Goal: Information Seeking & Learning: Learn about a topic

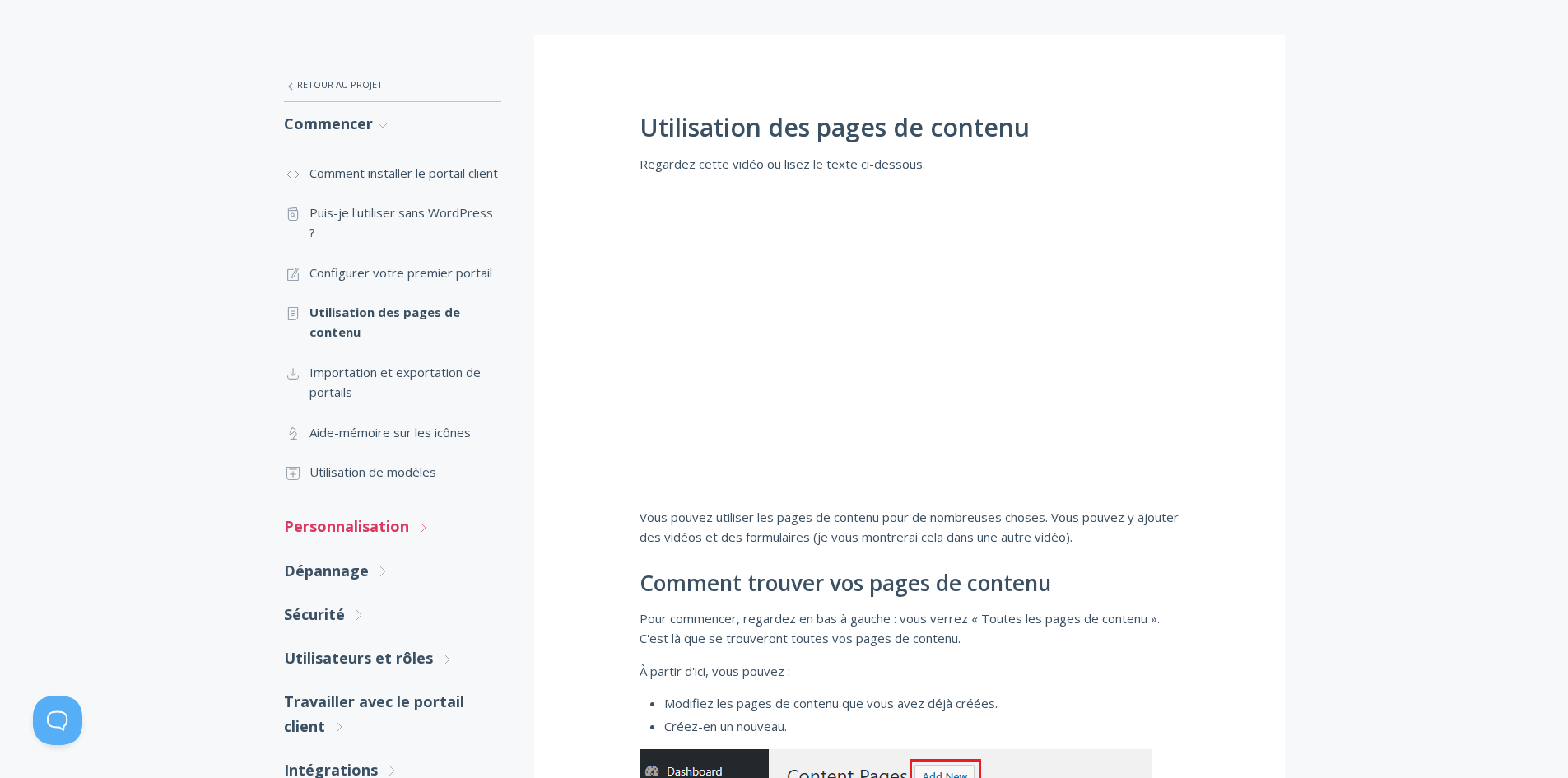
click at [399, 521] on font "Personnalisation" at bounding box center [347, 525] width 125 height 20
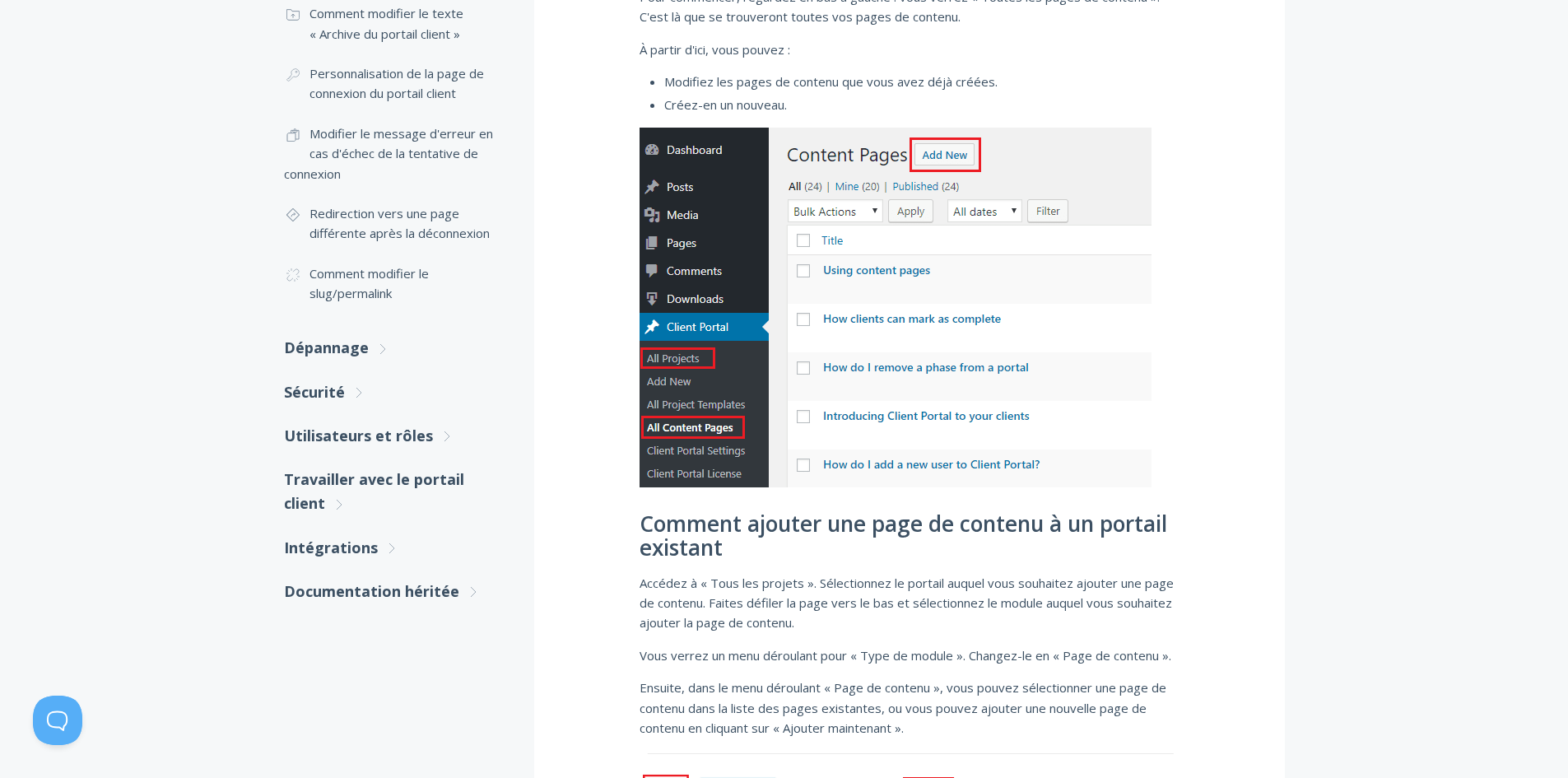
scroll to position [906, 0]
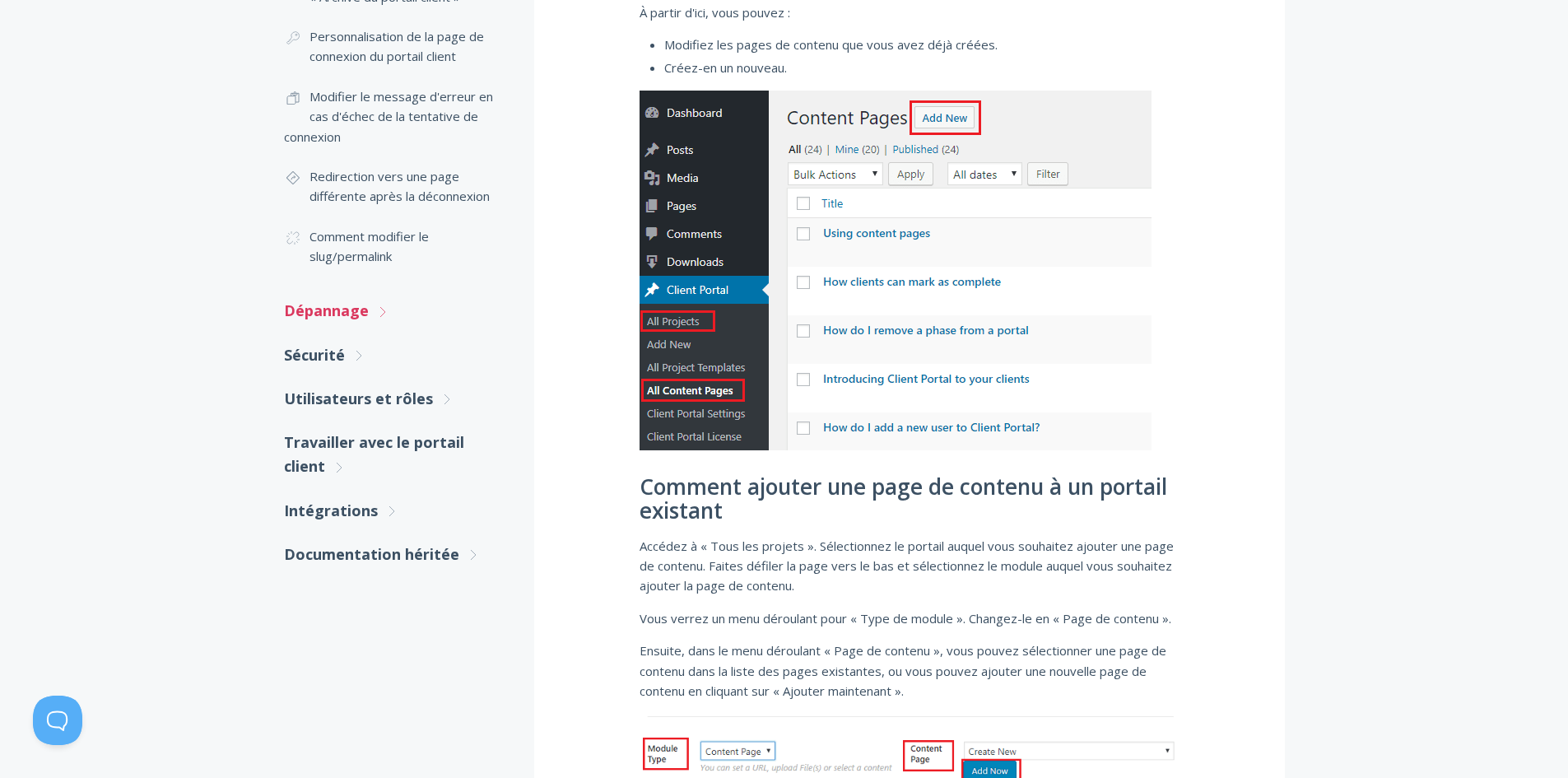
click at [368, 309] on link "Dépannage .st0{fill:none;stroke:#000000;stroke-width:2;stroke-miterlimit:10;} U…" at bounding box center [393, 311] width 217 height 44
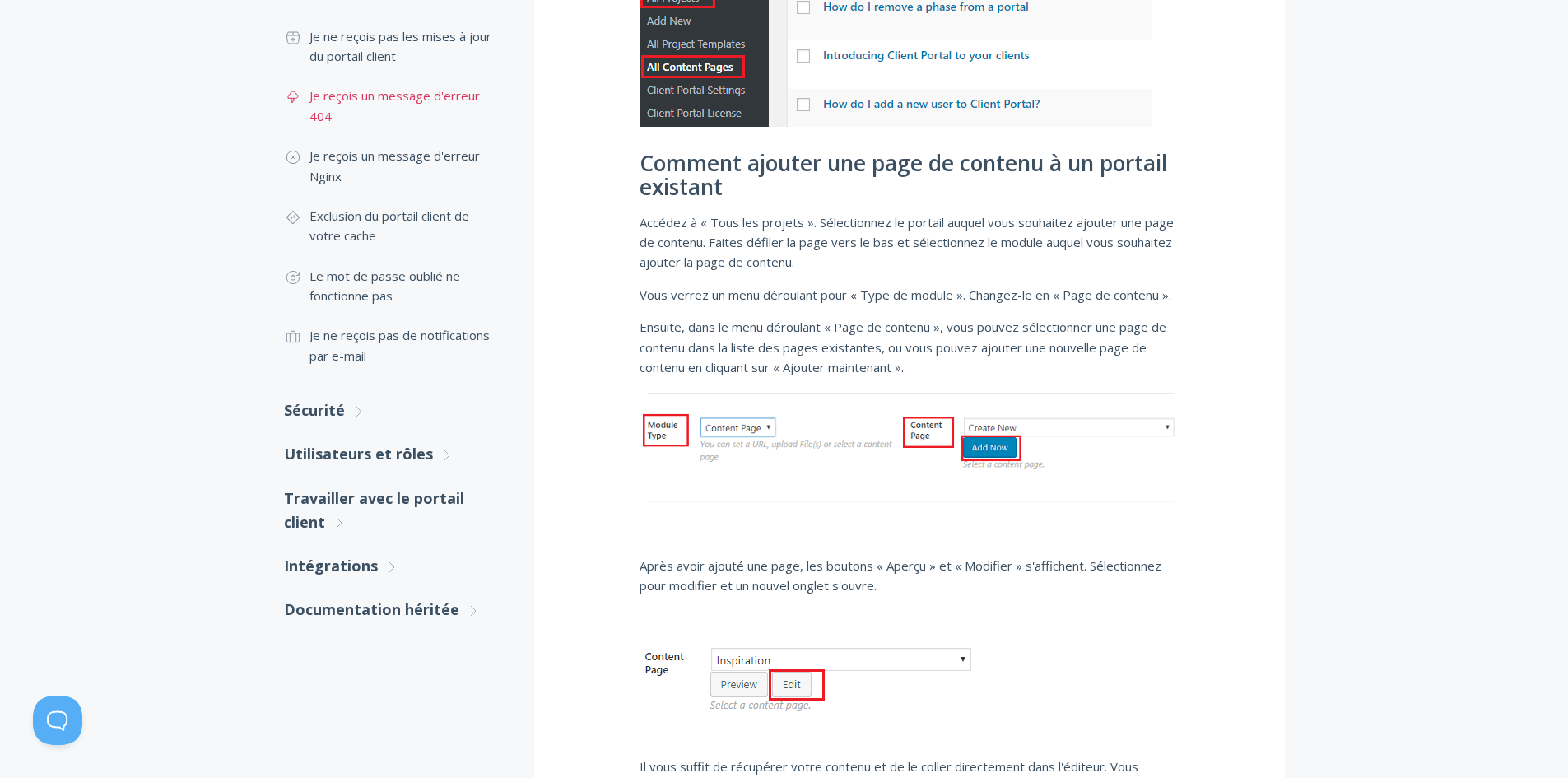
scroll to position [1317, 0]
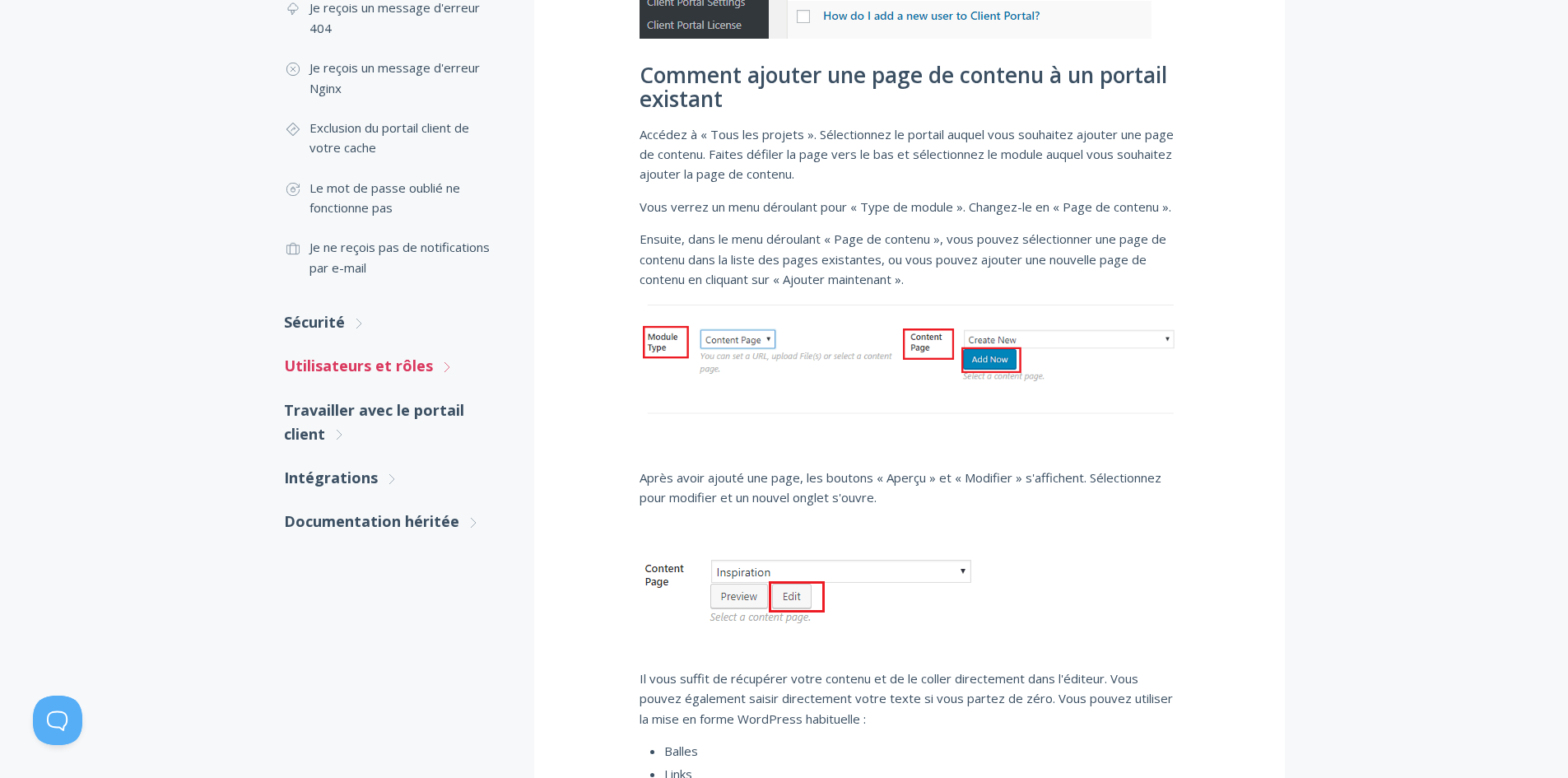
click at [402, 375] on font "Utilisateurs et rôles" at bounding box center [359, 365] width 149 height 20
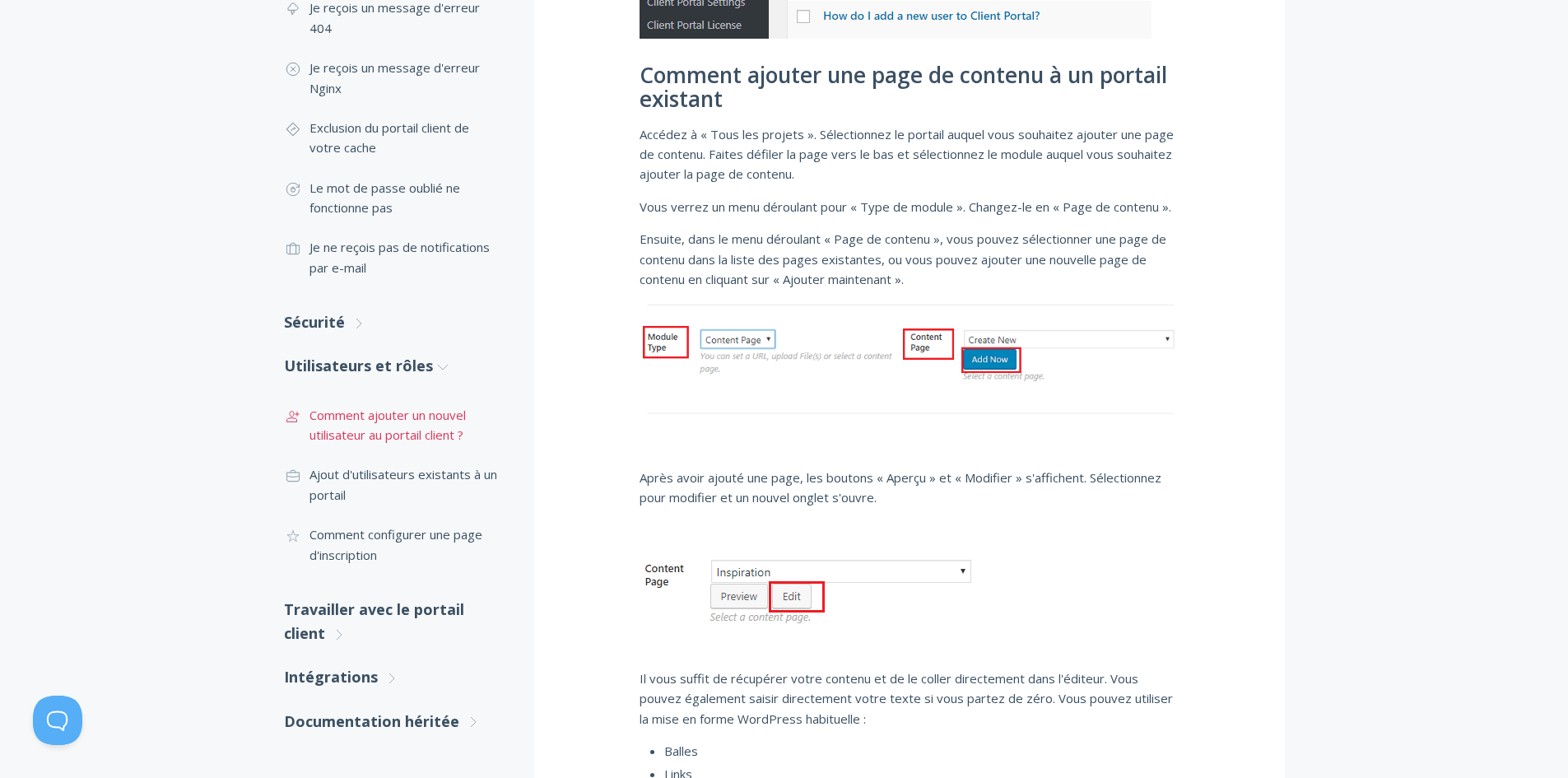
click at [411, 422] on font "Comment ajouter un nouvel utilisateur au portail client ?" at bounding box center [388, 424] width 157 height 36
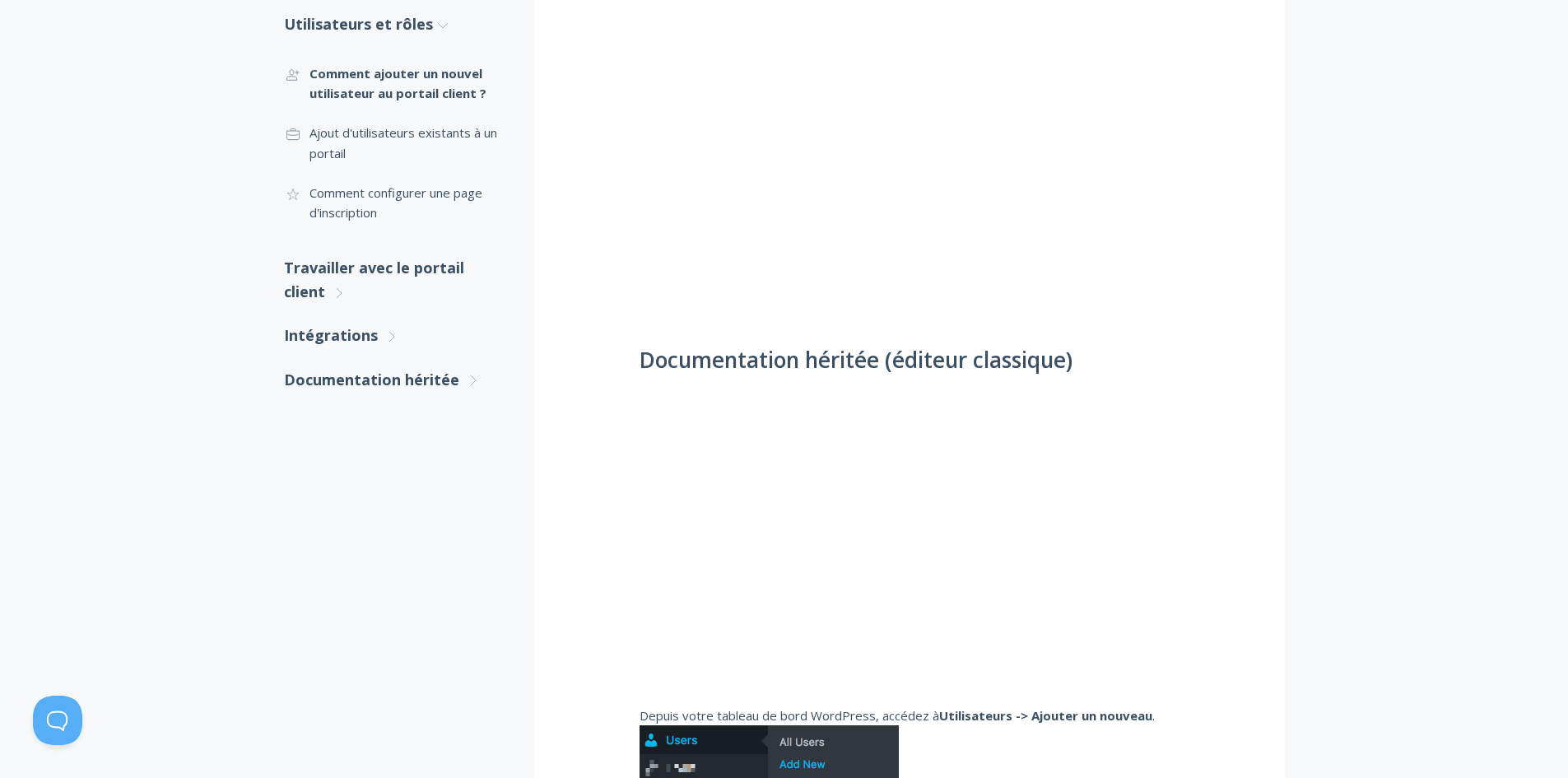
scroll to position [411, 0]
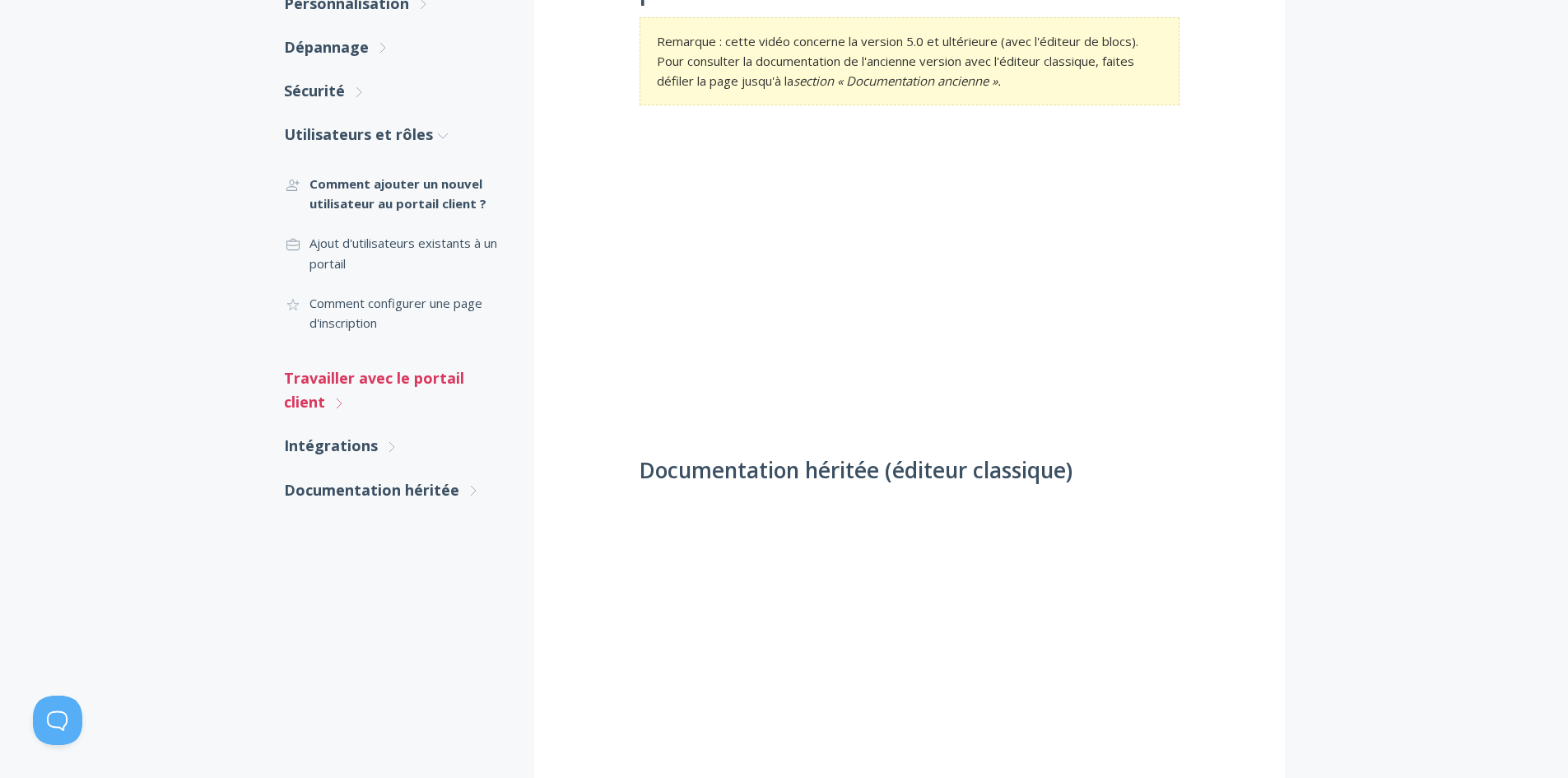
click at [428, 382] on font "Travailler avec le portail client" at bounding box center [374, 390] width 180 height 44
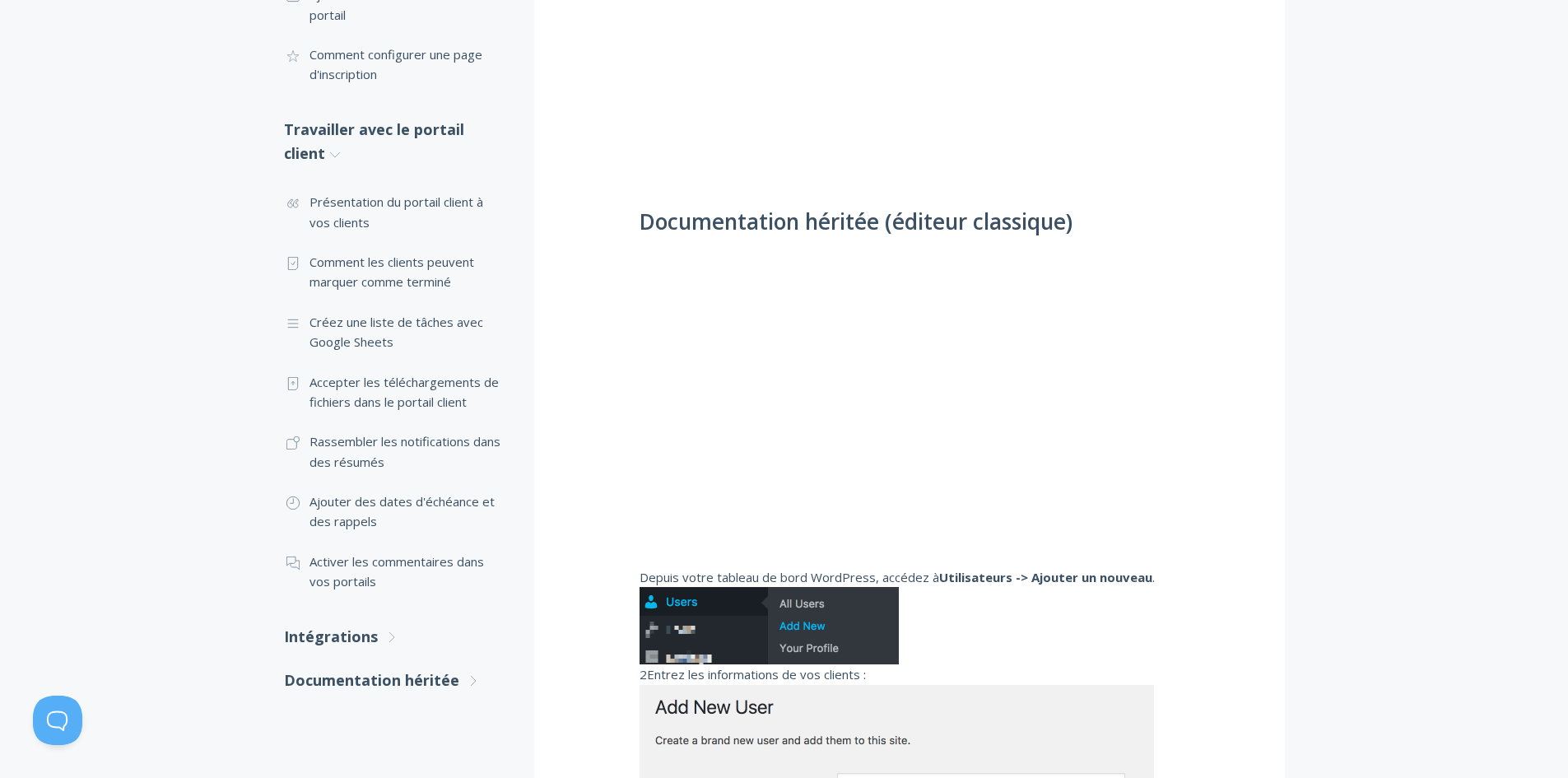
scroll to position [659, 0]
click at [358, 637] on font "Intégrations" at bounding box center [331, 637] width 94 height 20
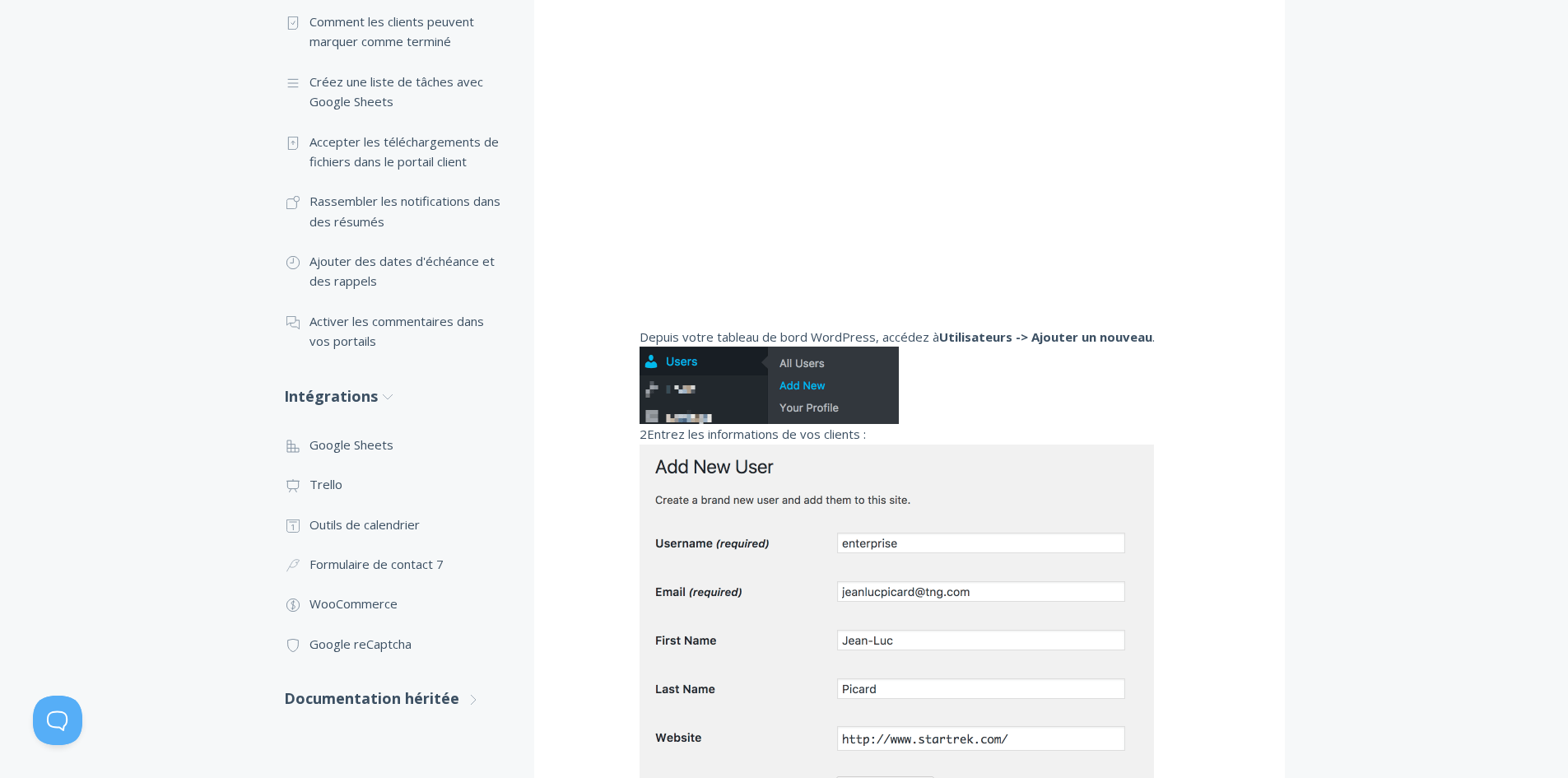
scroll to position [988, 0]
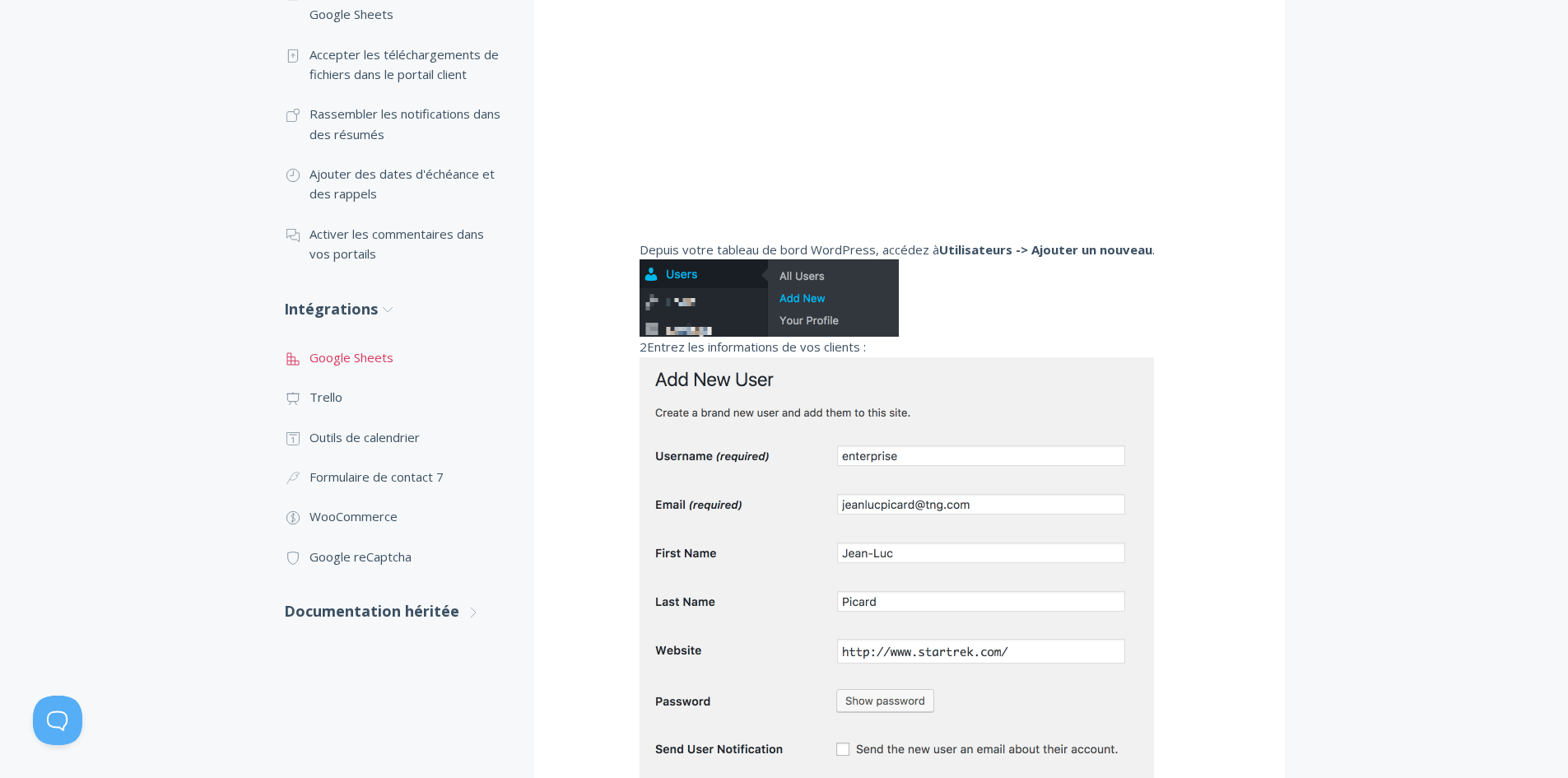
click at [371, 349] on font "Google Sheets" at bounding box center [352, 357] width 84 height 17
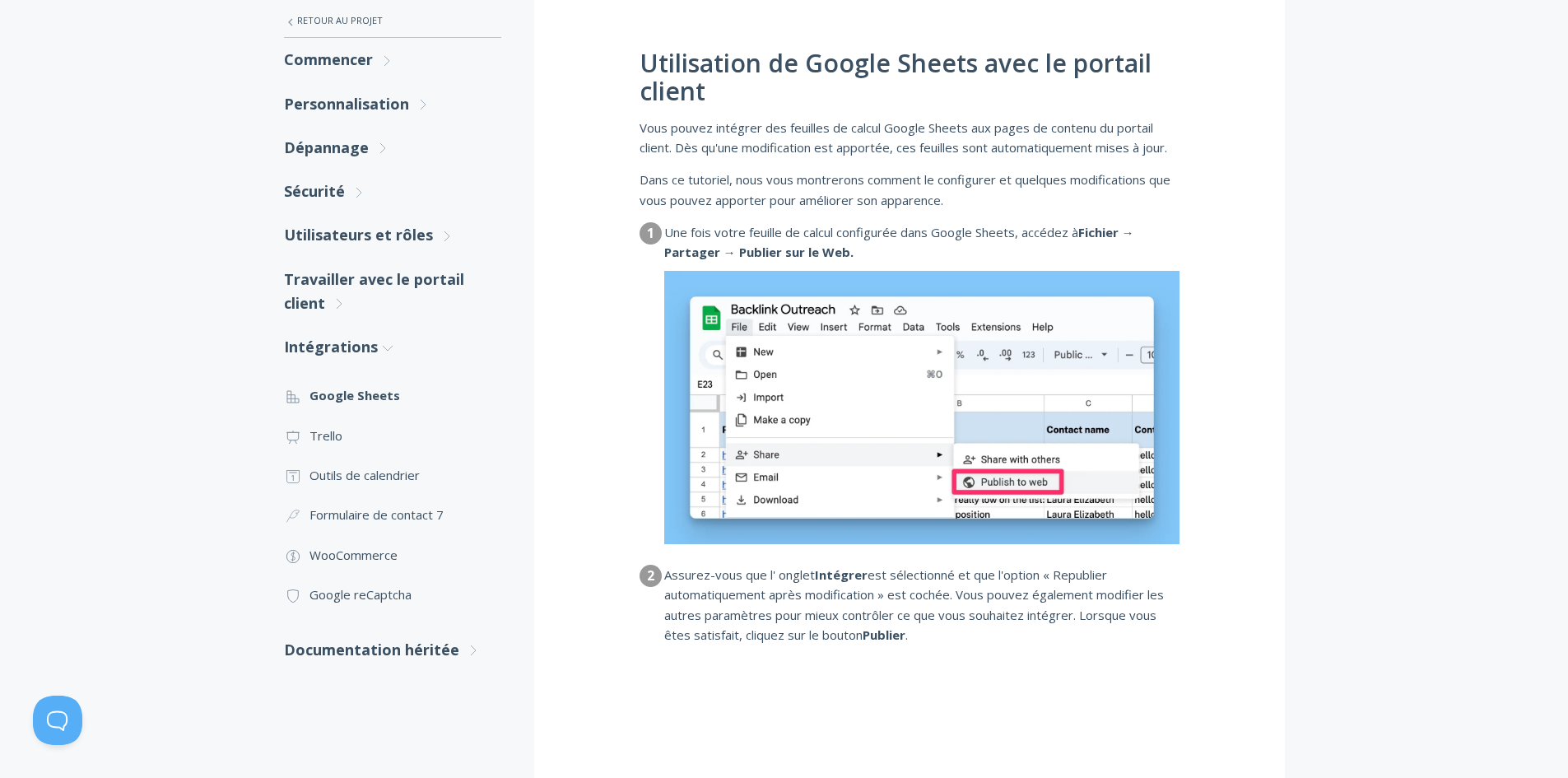
scroll to position [247, 0]
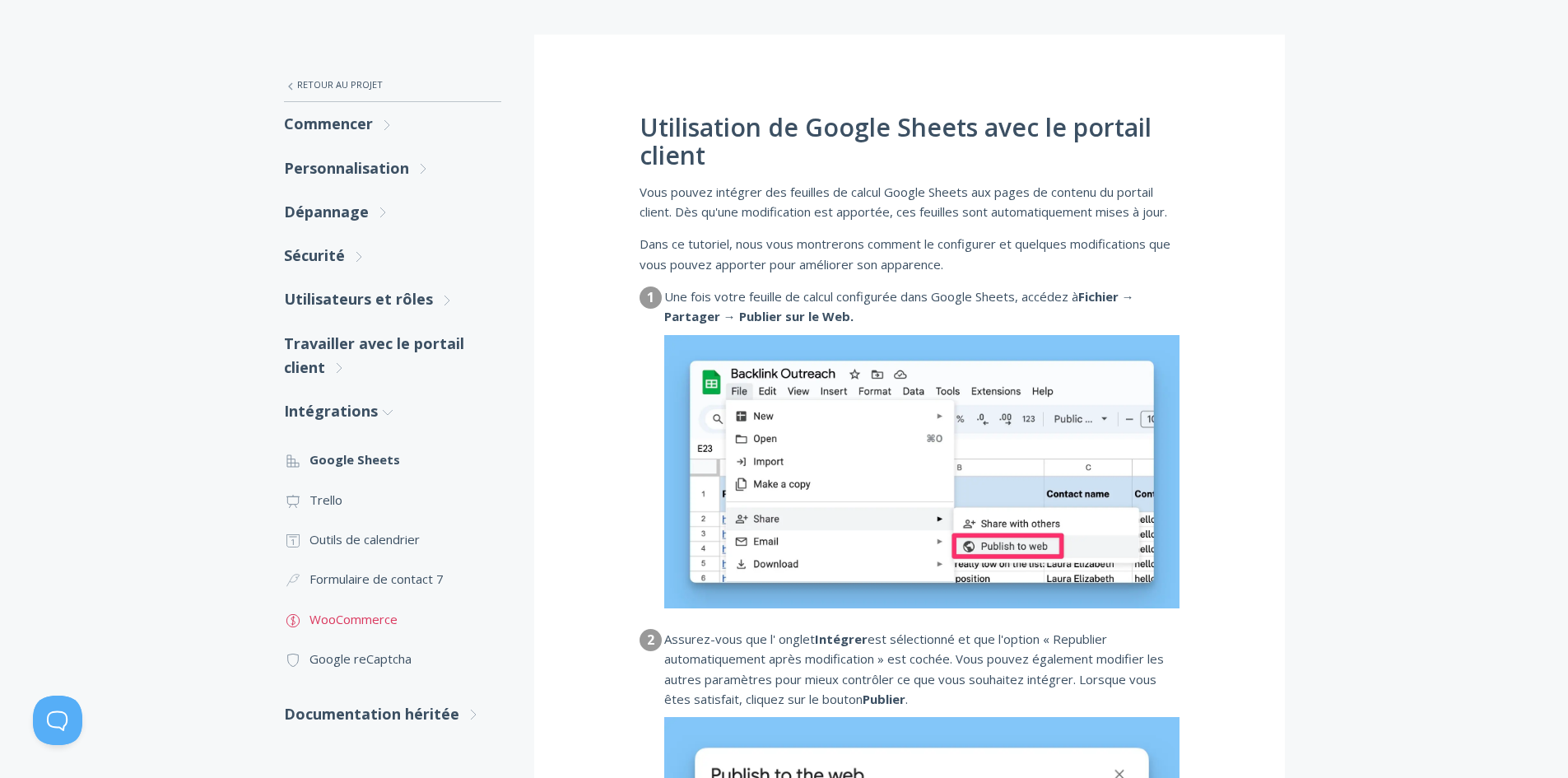
click at [368, 615] on font "WooCommerce" at bounding box center [354, 619] width 88 height 17
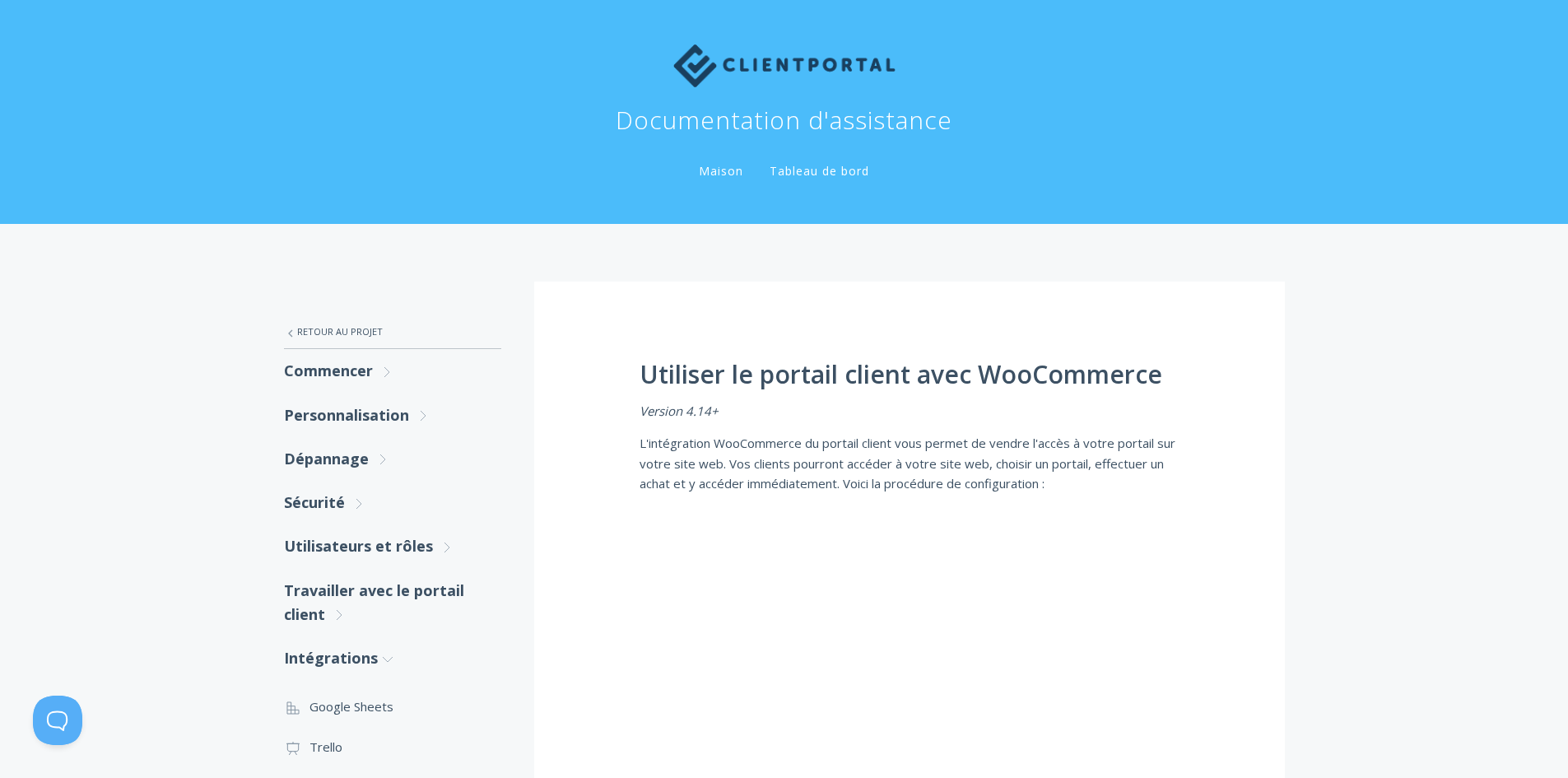
scroll to position [165, 0]
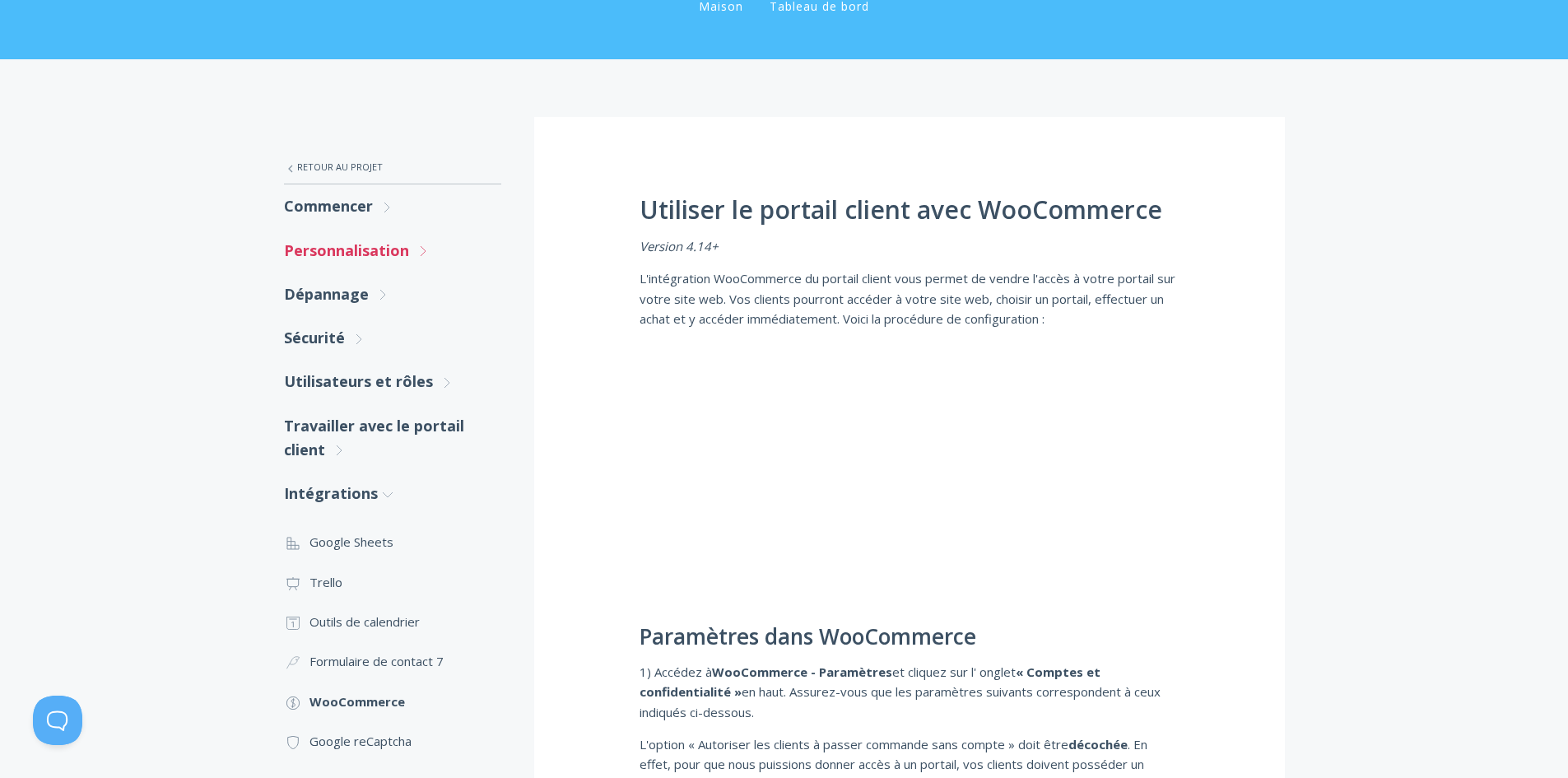
click at [396, 246] on font "Personnalisation" at bounding box center [347, 250] width 125 height 20
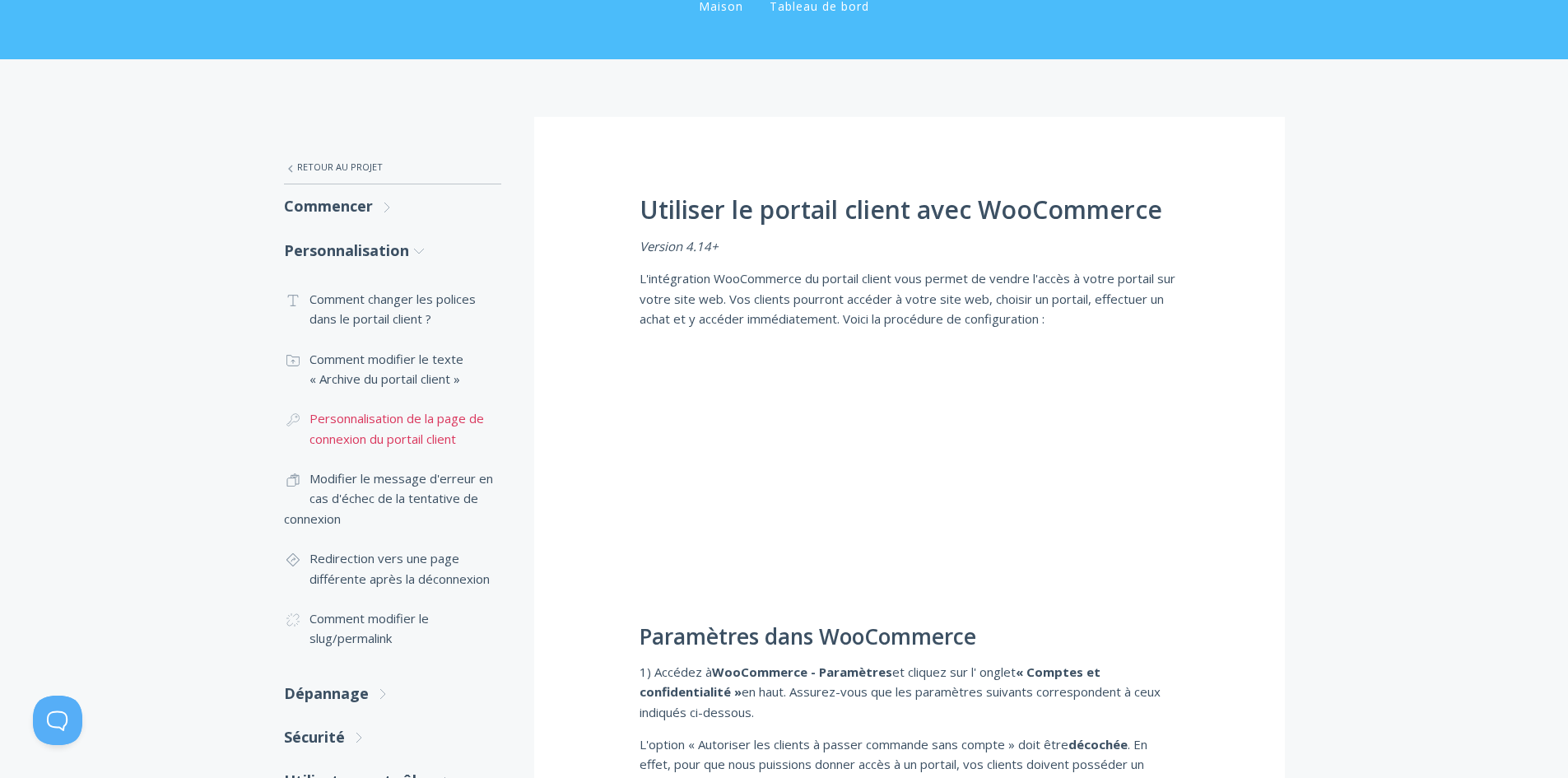
click at [432, 432] on font "Personnalisation de la page de connexion du portail client" at bounding box center [396, 428] width 174 height 36
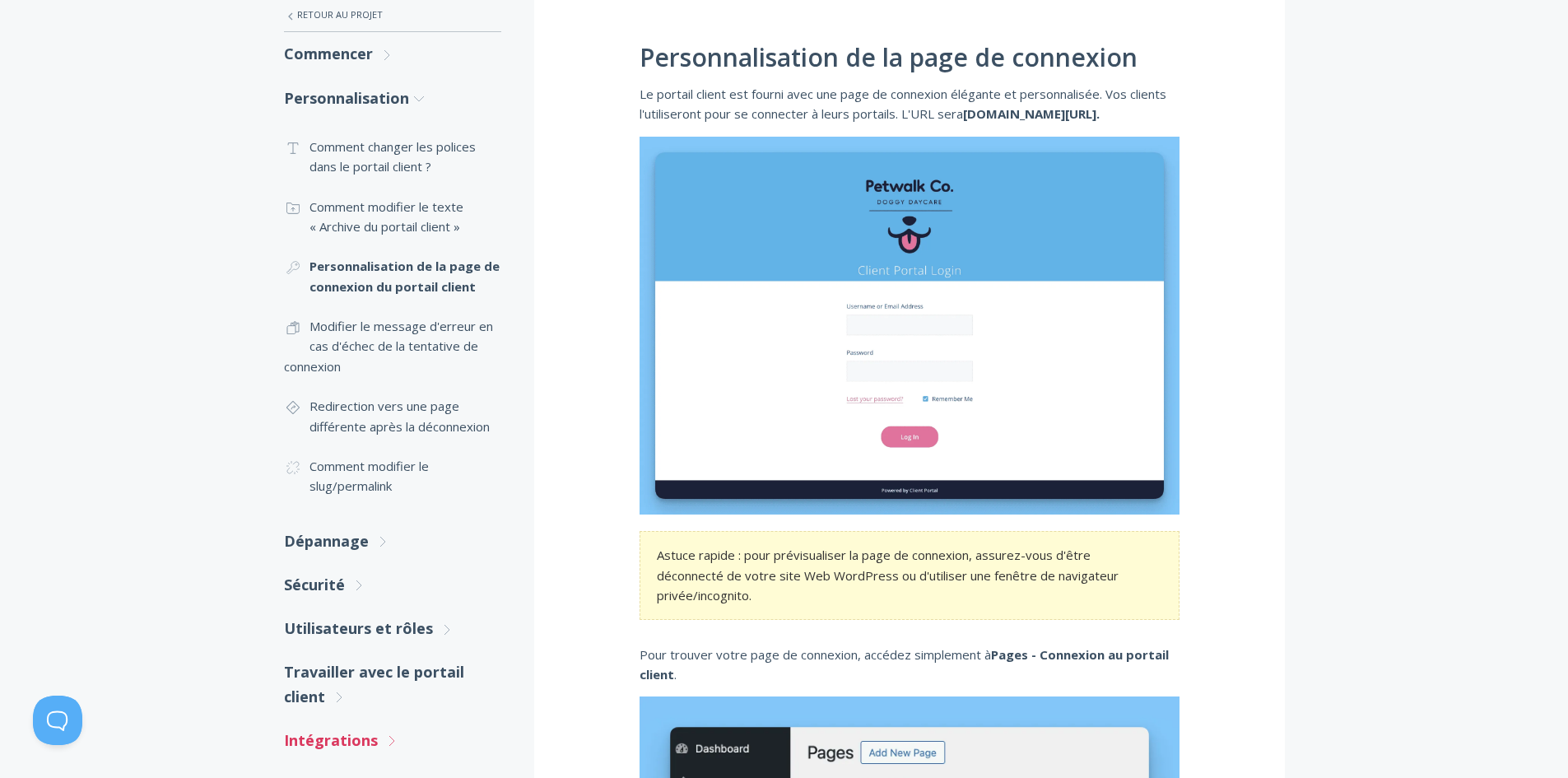
scroll to position [329, 0]
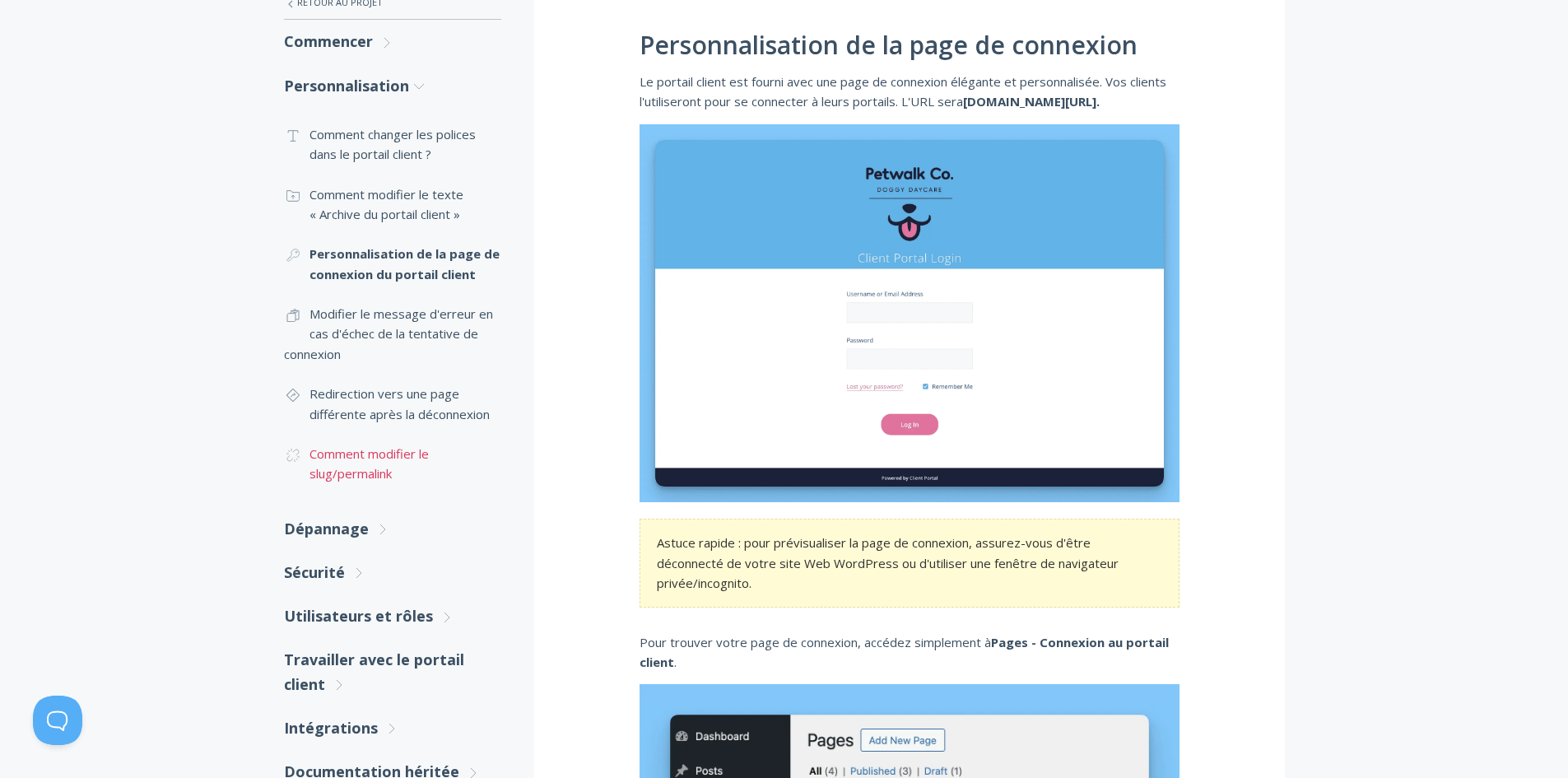
click at [420, 453] on font "Comment modifier le slug/permalink" at bounding box center [369, 464] width 119 height 36
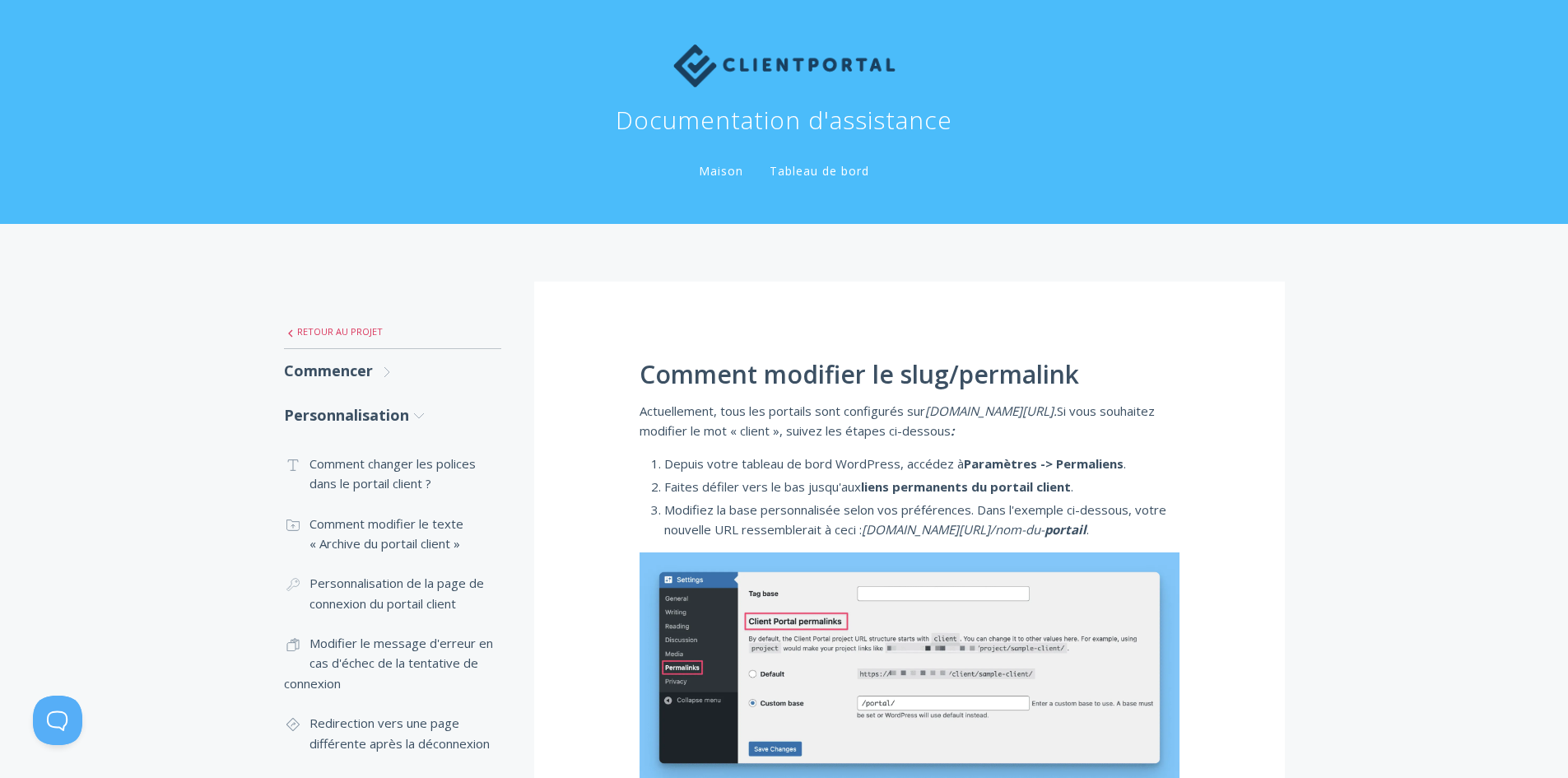
click at [339, 326] on font "Retour au projet" at bounding box center [340, 331] width 86 height 12
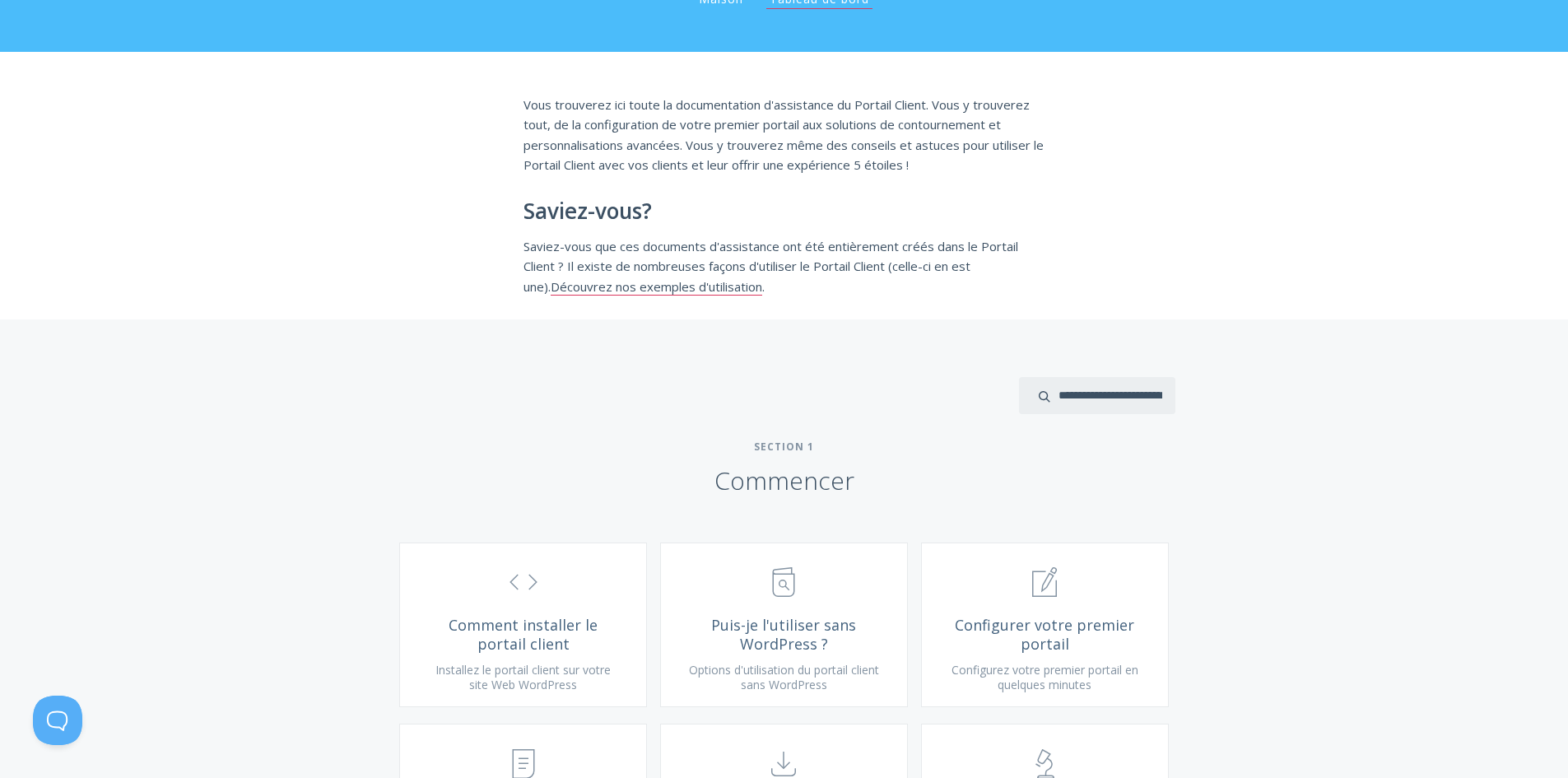
scroll to position [165, 0]
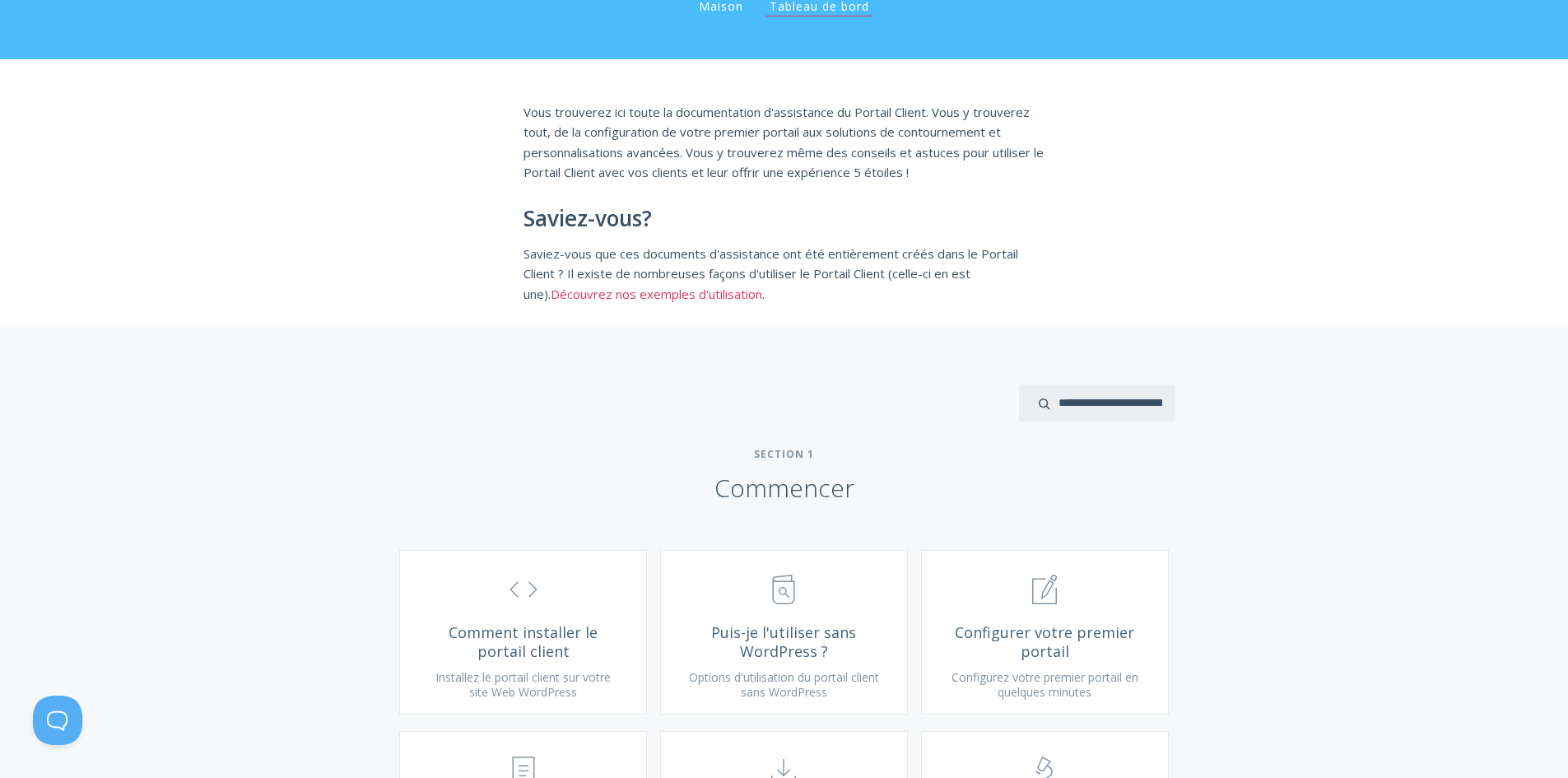
click at [594, 294] on font "Découvrez nos exemples d'utilisation" at bounding box center [656, 294] width 212 height 17
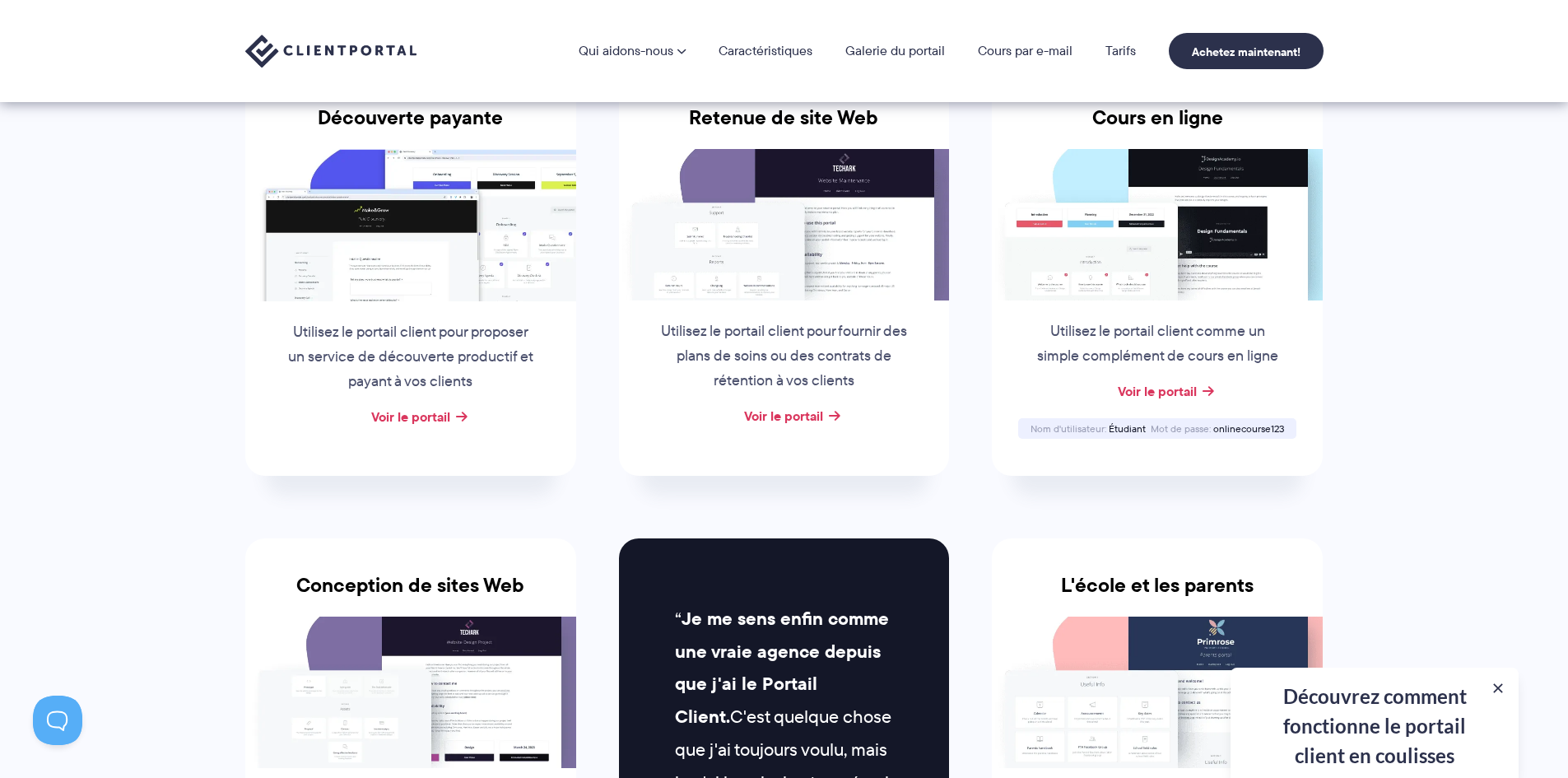
scroll to position [329, 0]
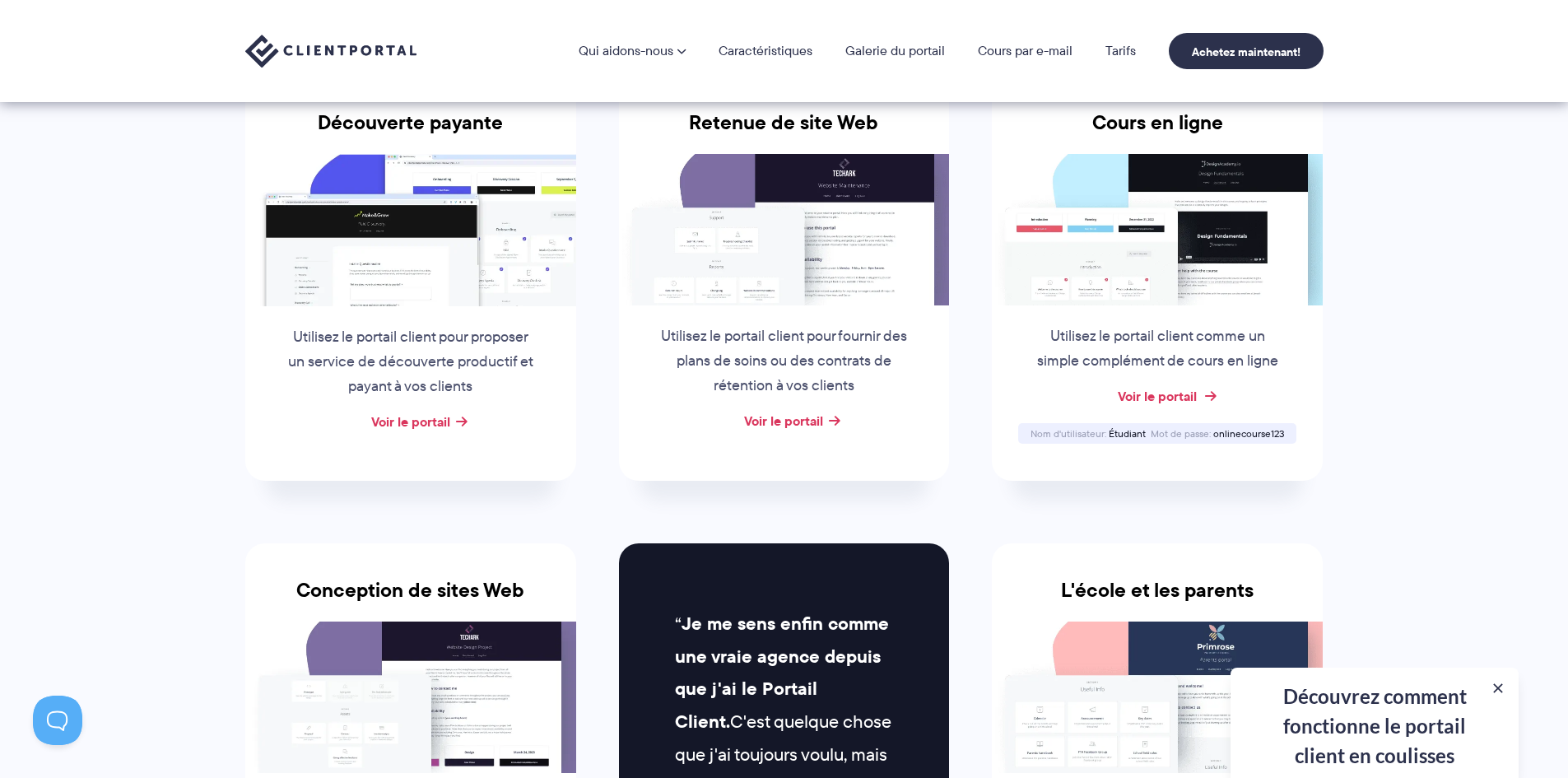
click at [1138, 393] on font "Voir le portail" at bounding box center [1158, 396] width 79 height 20
click at [837, 409] on div "Utilisez le portail client pour fournir des plans de soins ou des contrats de r…" at bounding box center [784, 356] width 284 height 104
click at [821, 415] on font "Voir le portail" at bounding box center [784, 420] width 79 height 20
click at [801, 415] on font "Voir le portail" at bounding box center [784, 420] width 79 height 20
click at [830, 418] on div "Voir le portail" at bounding box center [784, 422] width 331 height 24
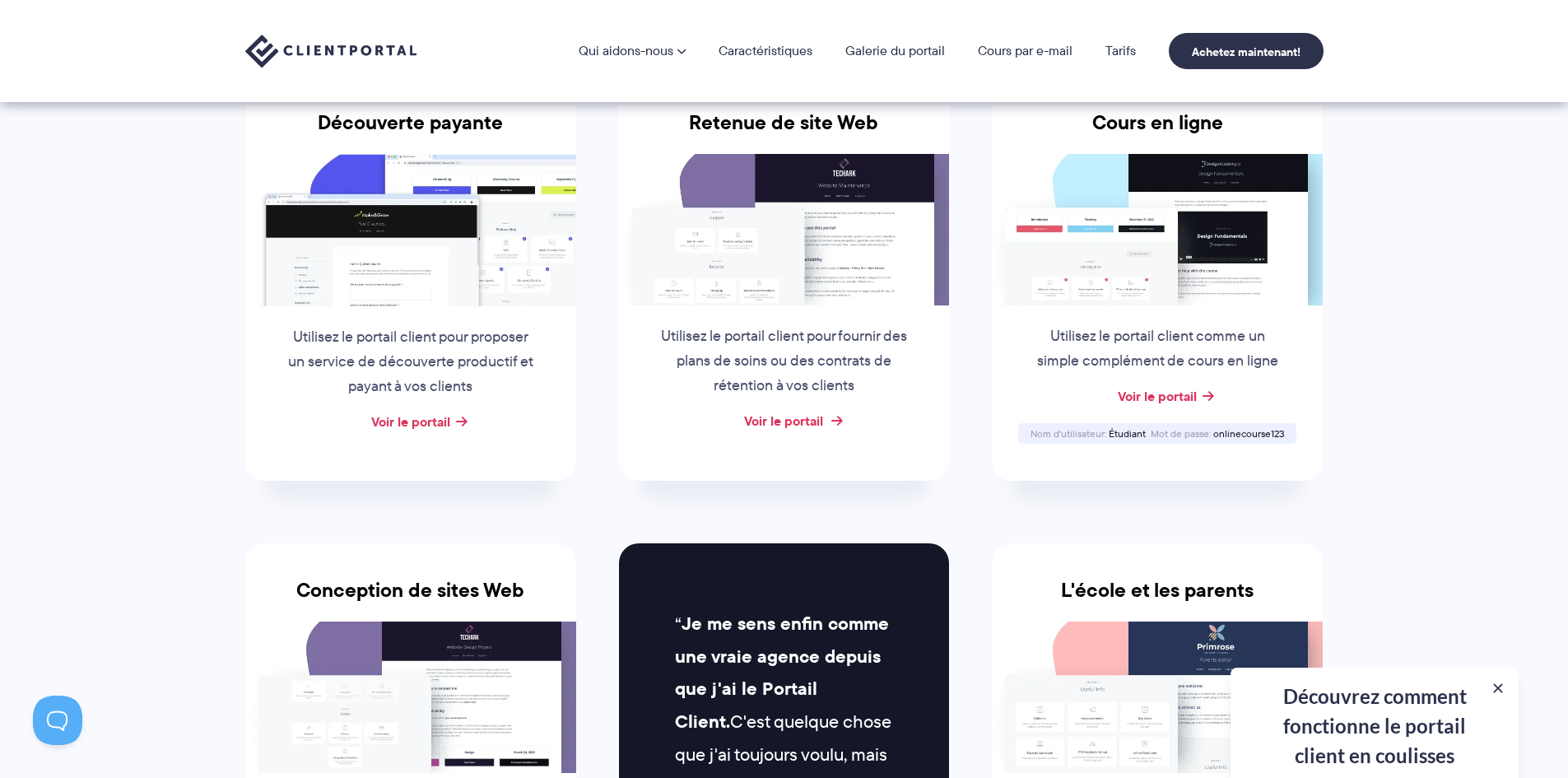
click at [780, 417] on font "Voir le portail" at bounding box center [784, 420] width 79 height 20
click at [825, 417] on div "Voir le portail" at bounding box center [784, 422] width 331 height 24
click at [815, 421] on font "Voir le portail" at bounding box center [784, 420] width 79 height 20
click at [1143, 399] on font "Voir le portail" at bounding box center [1158, 396] width 79 height 20
drag, startPoint x: 1147, startPoint y: 435, endPoint x: 1110, endPoint y: 436, distance: 37.0
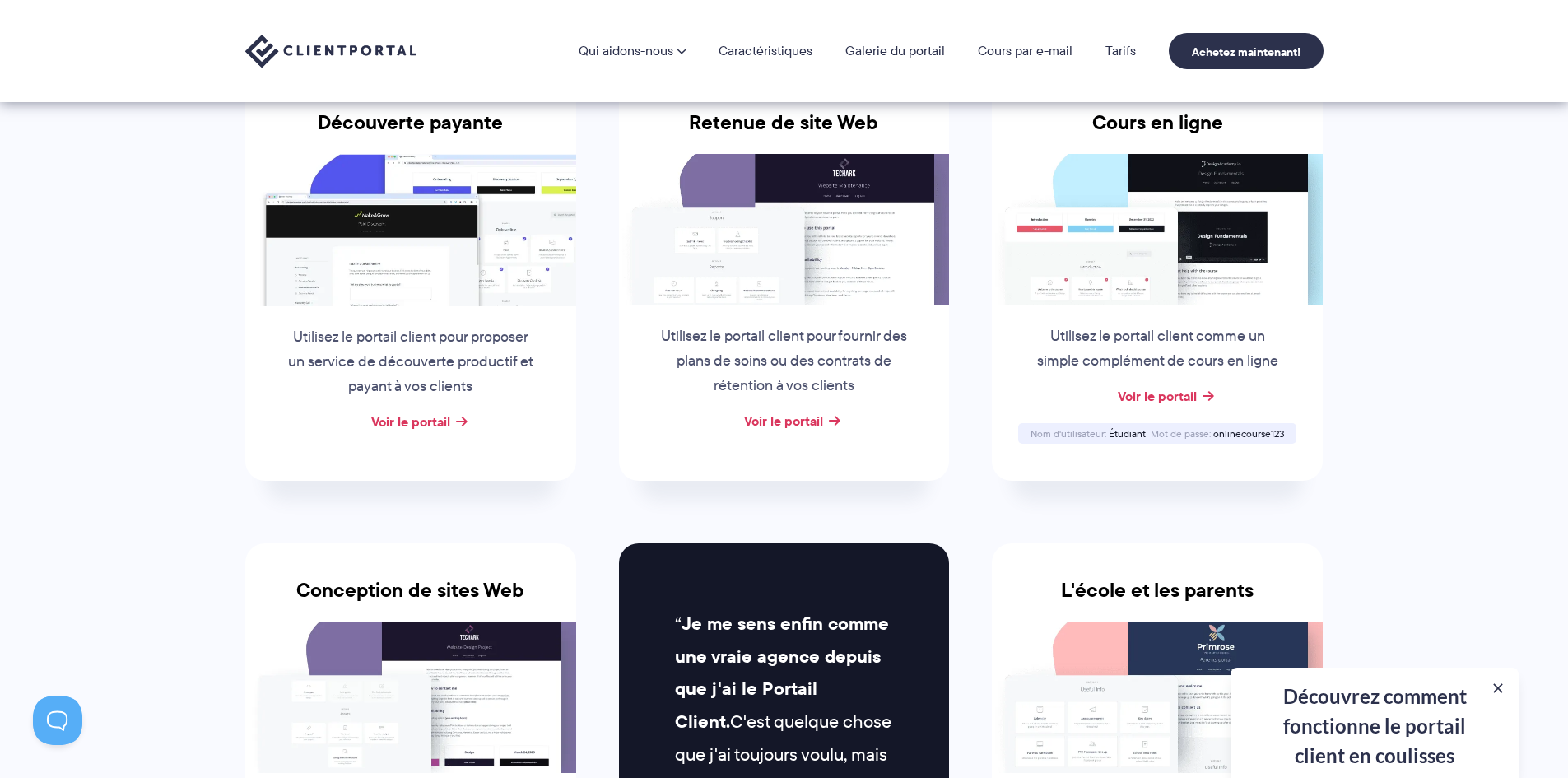
click at [1110, 436] on div "Nom d'utilisateur Étudiant Mot de passe onlinecourse123" at bounding box center [1158, 434] width 278 height 21
copy div "Étudiant Mot de passe"
click at [1174, 393] on font "Voir le portail" at bounding box center [1158, 396] width 79 height 20
drag, startPoint x: 1288, startPoint y: 431, endPoint x: 1217, endPoint y: 434, distance: 71.1
click at [1217, 434] on div "Nom d'utilisateur Étudiant Mot de passe onlinecourse123" at bounding box center [1158, 434] width 278 height 21
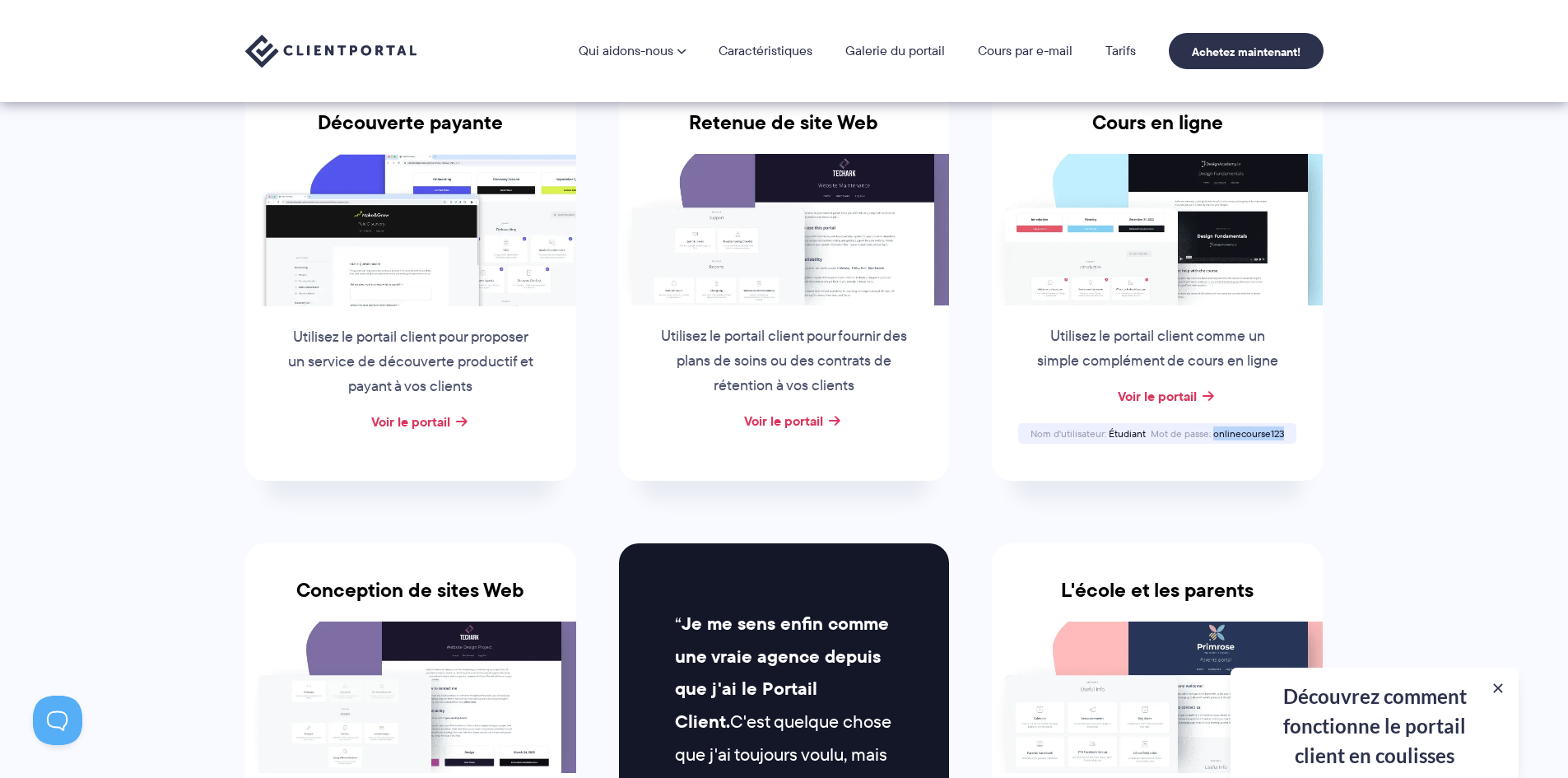
copy font "onlinecourse123"
click at [1133, 438] on font "Étudiant" at bounding box center [1128, 433] width 37 height 14
drag, startPoint x: 1146, startPoint y: 432, endPoint x: 1111, endPoint y: 431, distance: 35.0
click at [1111, 431] on div "Nom d'utilisateur Étudiant" at bounding box center [1088, 433] width 120 height 10
copy font "Étudiant"
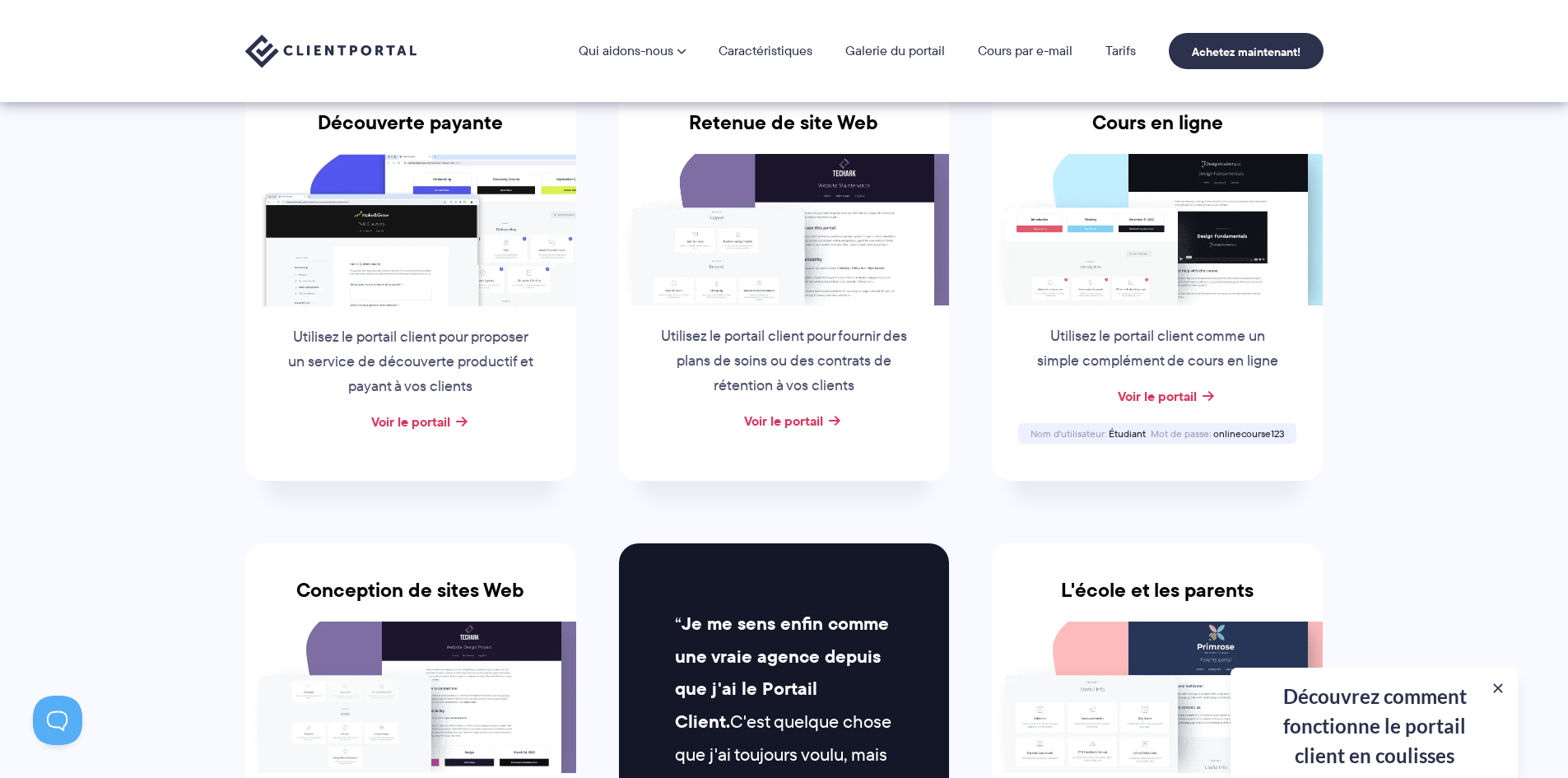
click at [1238, 427] on font "onlinecourse123" at bounding box center [1249, 433] width 71 height 14
drag, startPoint x: 1214, startPoint y: 435, endPoint x: 1284, endPoint y: 435, distance: 70.0
click at [1284, 435] on div "Mot de passe onlinecourse123" at bounding box center [1217, 433] width 138 height 10
copy font "onlinecourse123"
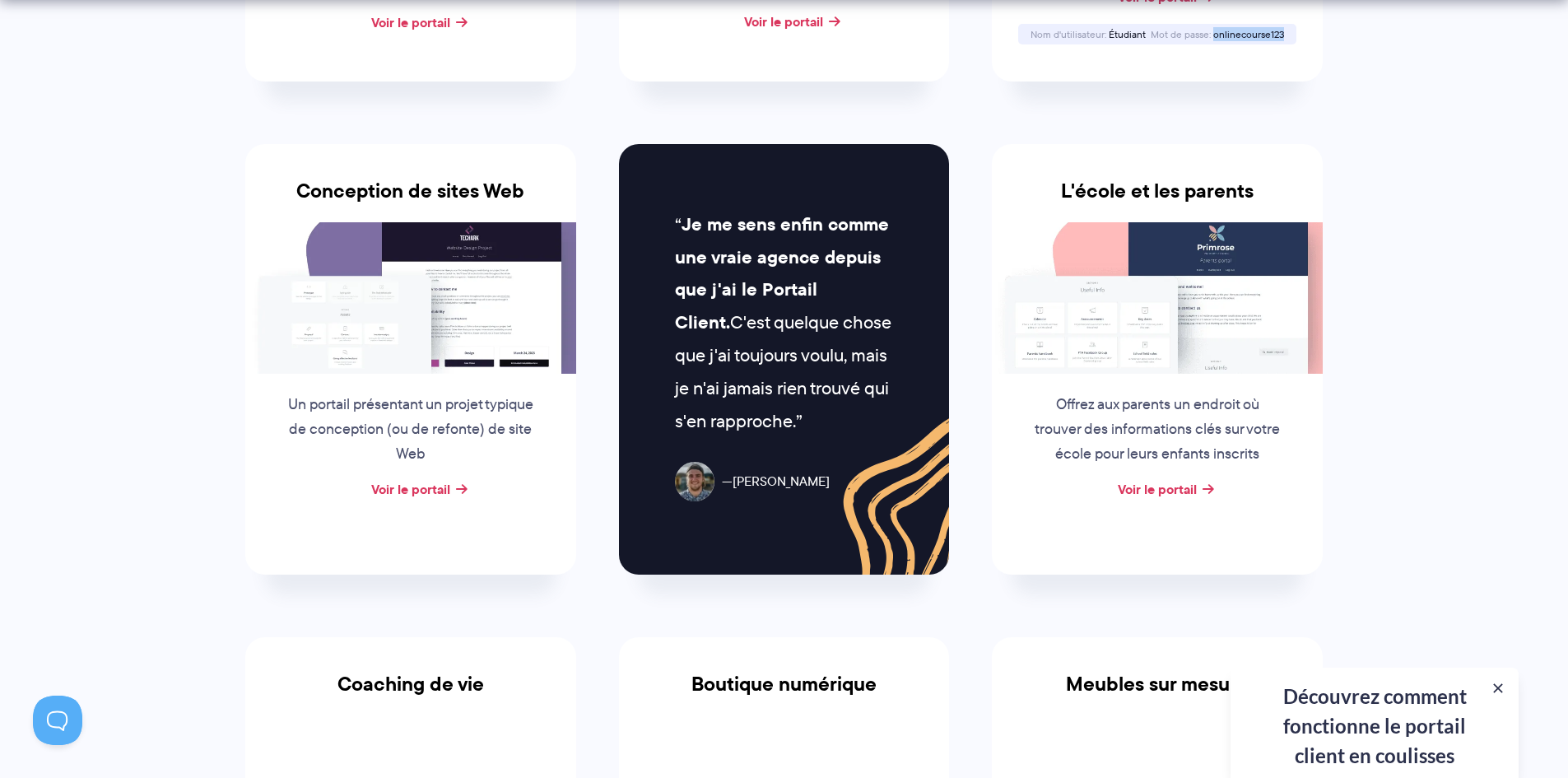
scroll to position [741, 0]
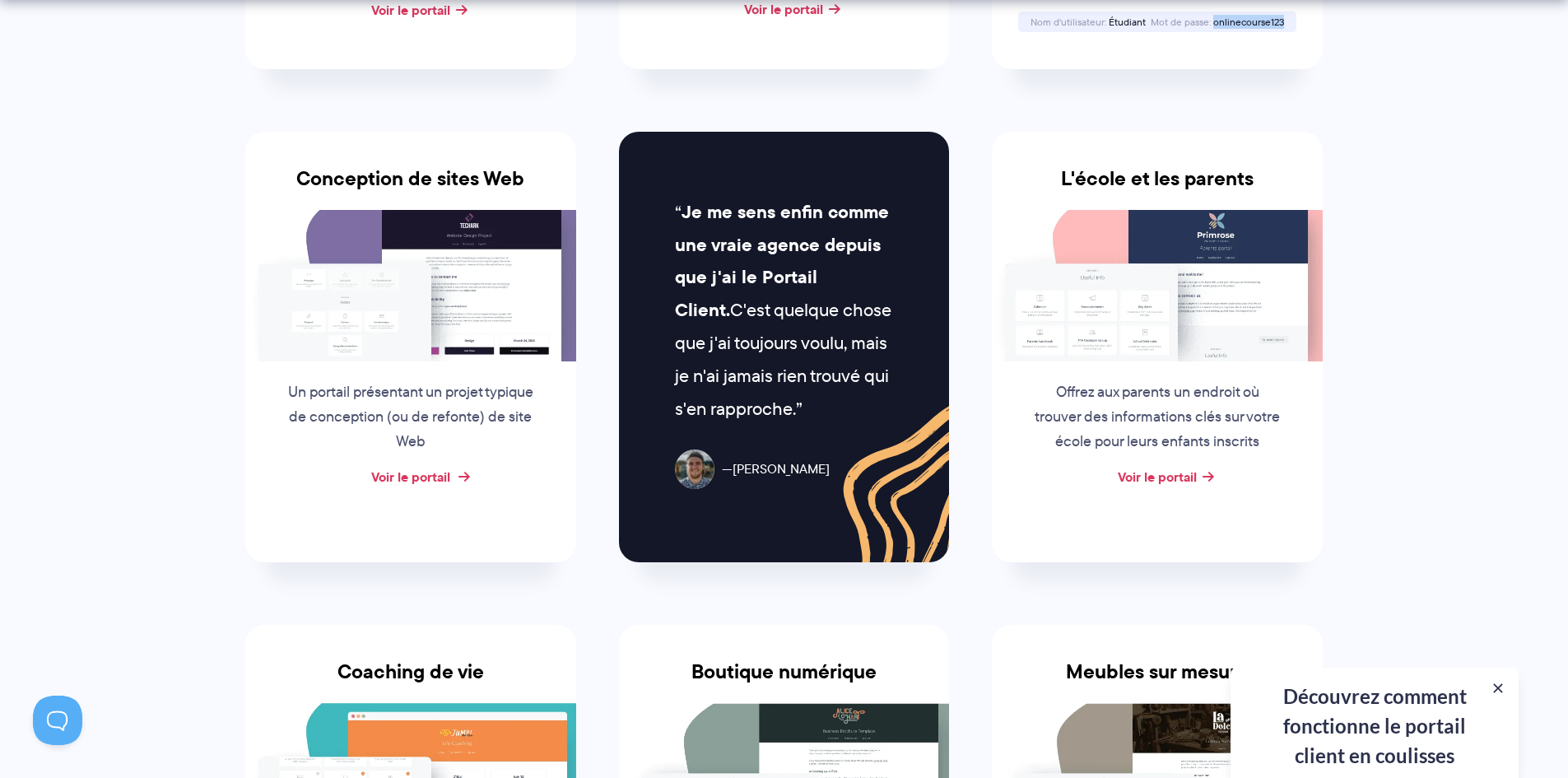
click at [449, 474] on font "Voir le portail" at bounding box center [410, 476] width 79 height 20
click at [438, 477] on font "Voir le portail" at bounding box center [410, 476] width 79 height 20
click at [423, 474] on font "Voir le portail" at bounding box center [410, 476] width 79 height 20
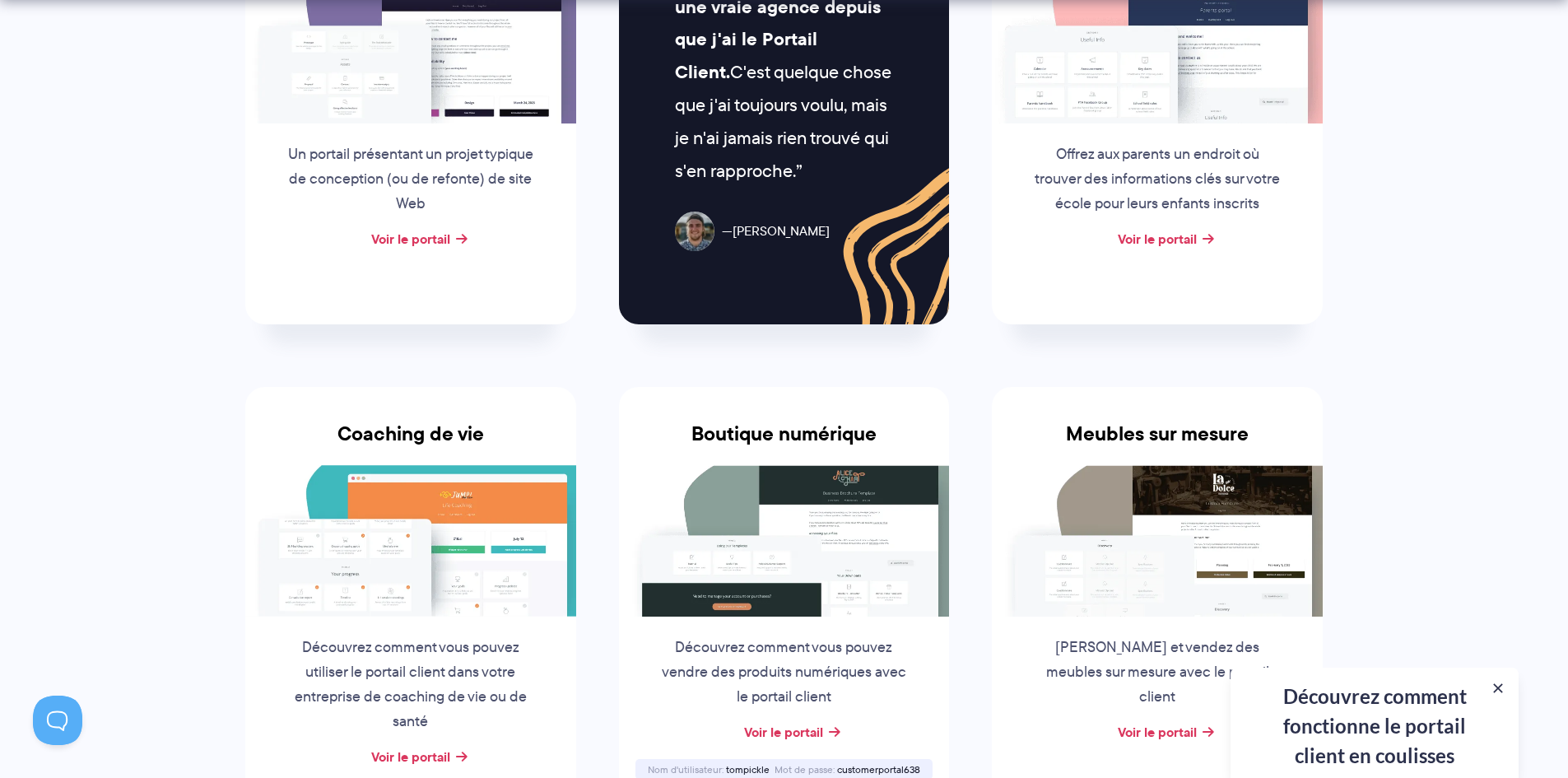
scroll to position [1317, 0]
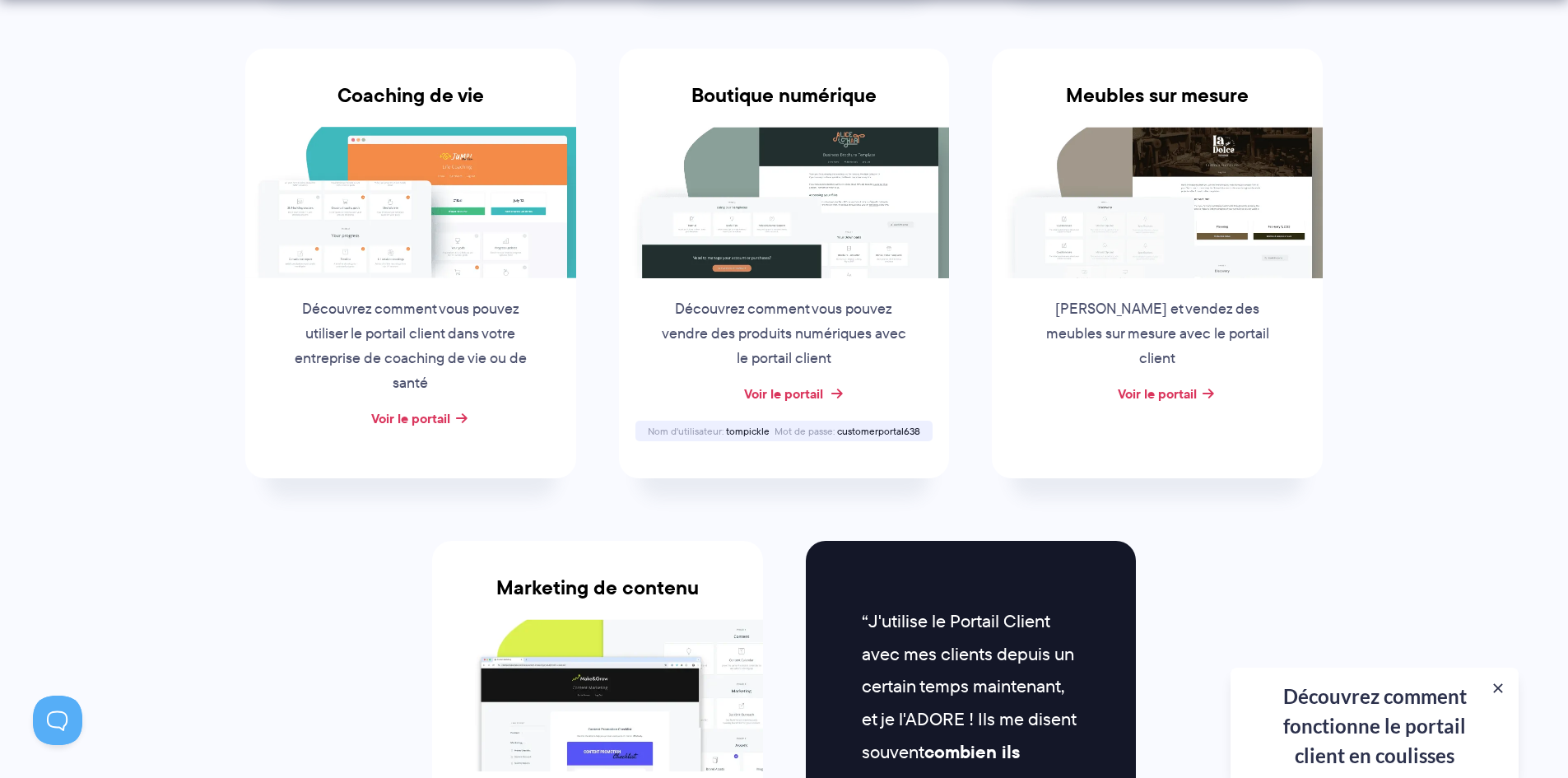
click at [780, 395] on font "Voir le portail" at bounding box center [784, 393] width 79 height 20
drag, startPoint x: 771, startPoint y: 434, endPoint x: 728, endPoint y: 436, distance: 43.0
click at [728, 436] on div "Nom d'utilisateur tompickle Mot de passe customerportal638" at bounding box center [784, 431] width 298 height 21
drag, startPoint x: 728, startPoint y: 436, endPoint x: 745, endPoint y: 442, distance: 18.0
click at [745, 442] on div "Boutique numérique Découvrez comment vous pouvez vendre des produits numériques…" at bounding box center [784, 263] width 331 height 430
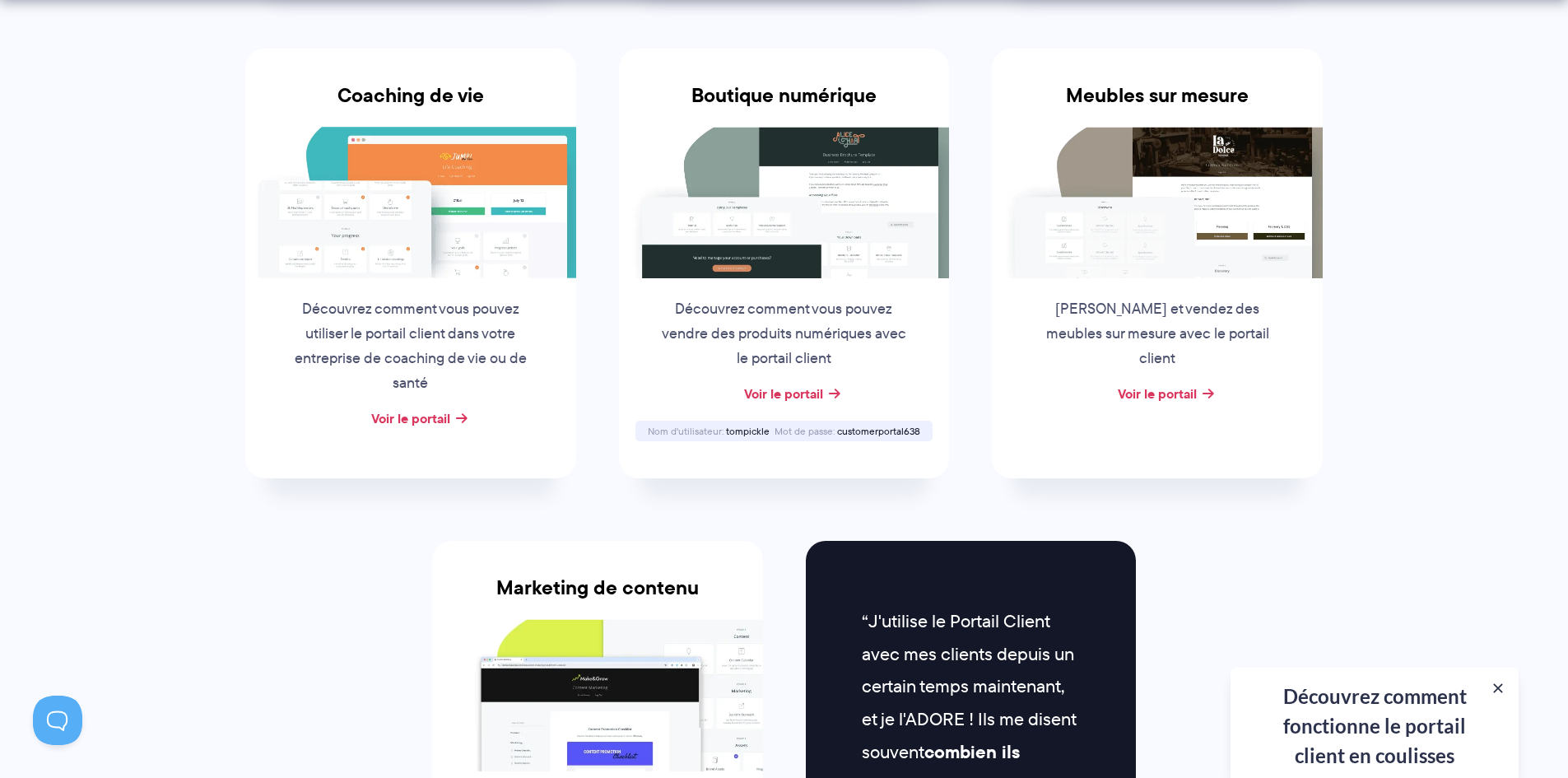
drag, startPoint x: 772, startPoint y: 432, endPoint x: 727, endPoint y: 432, distance: 45.0
click at [727, 432] on div "Nom d'utilisateur tompickle Mot de passe customerportal638" at bounding box center [784, 431] width 298 height 21
copy div "tompickle Mot de passe"
drag, startPoint x: 925, startPoint y: 433, endPoint x: 840, endPoint y: 432, distance: 85.0
click at [840, 432] on div "Nom d'utilisateur tompickle Mot de passe customerportal638" at bounding box center [784, 431] width 298 height 21
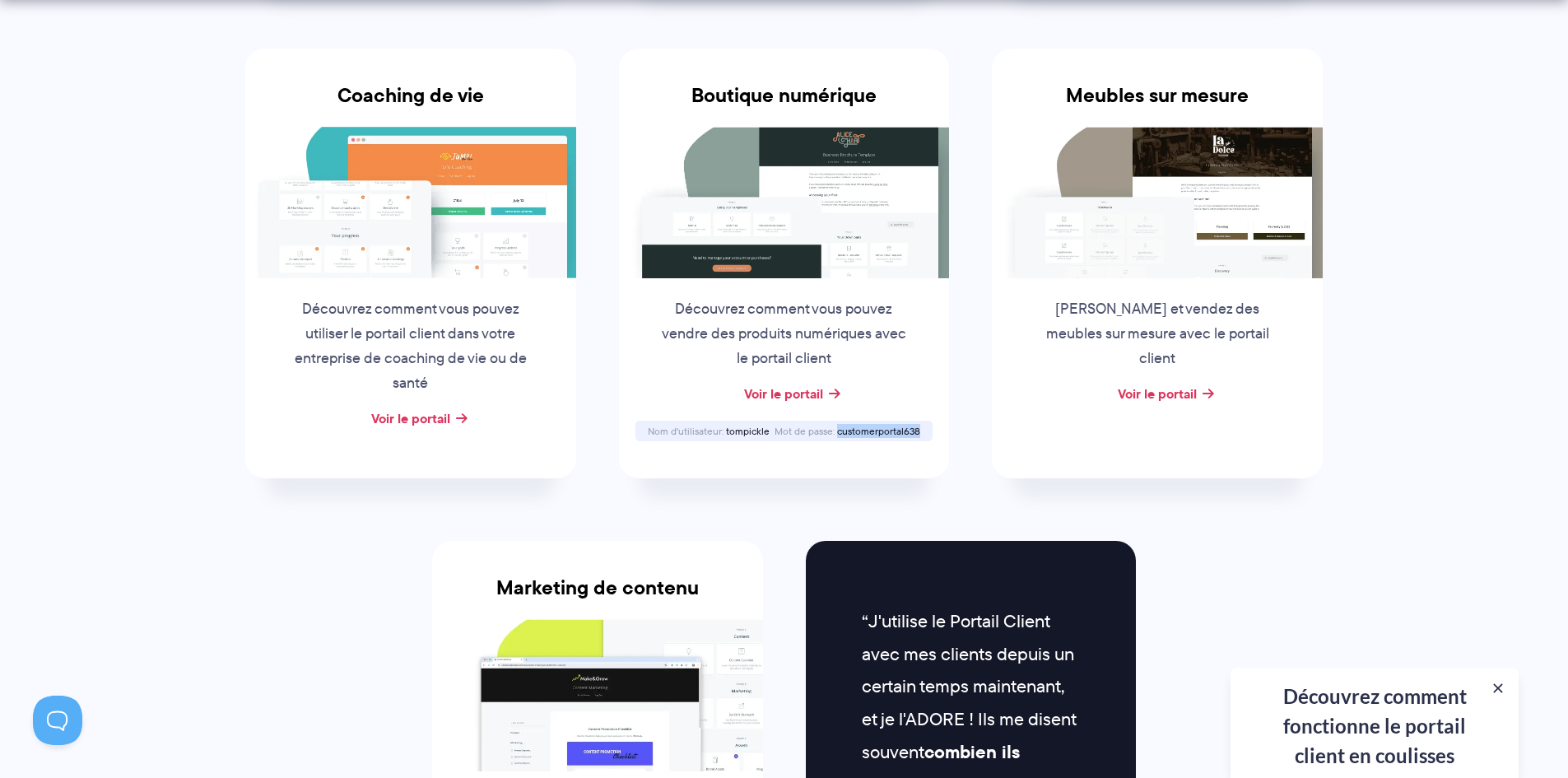
copy font "customerportal638"
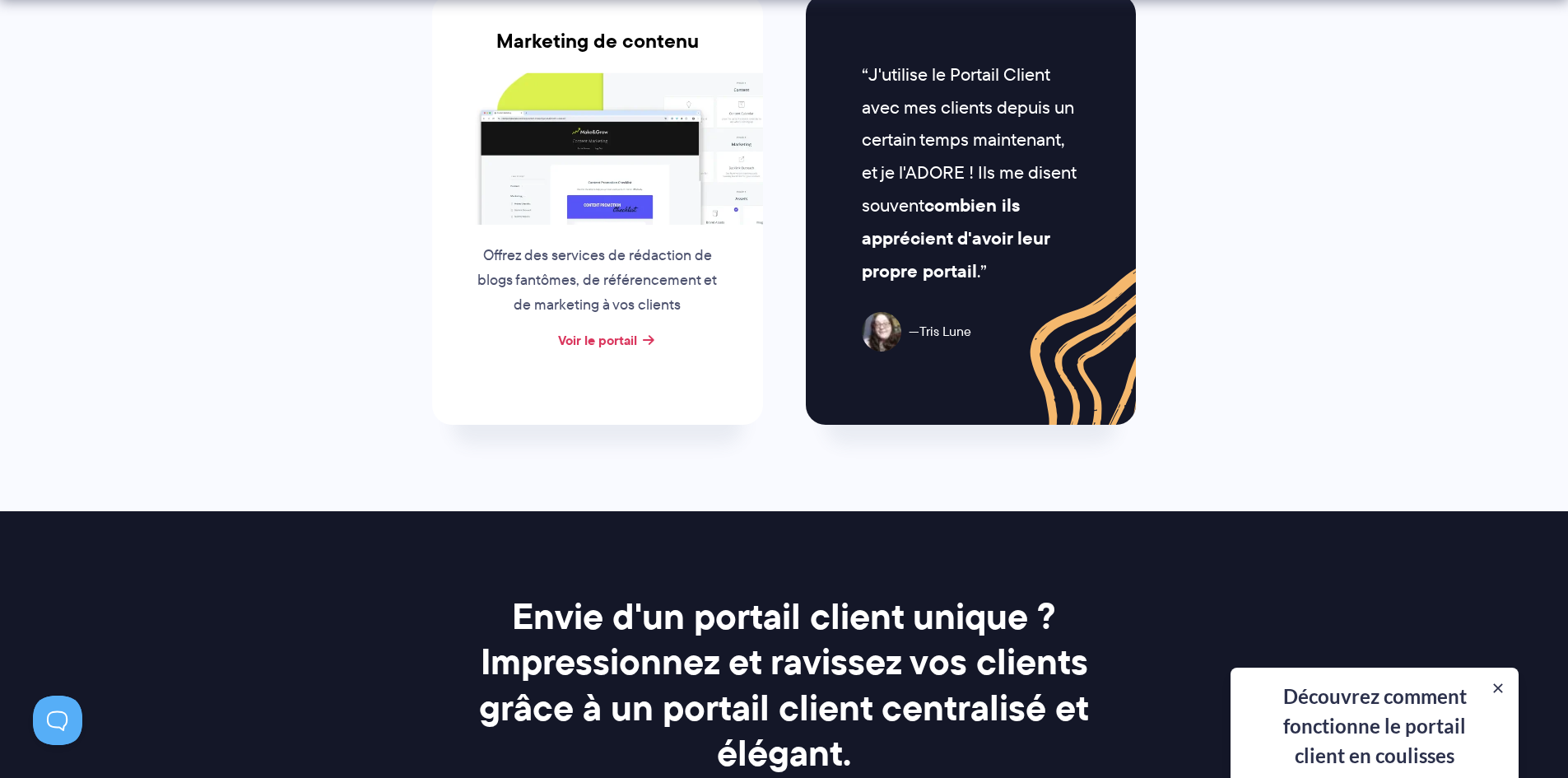
scroll to position [1894, 0]
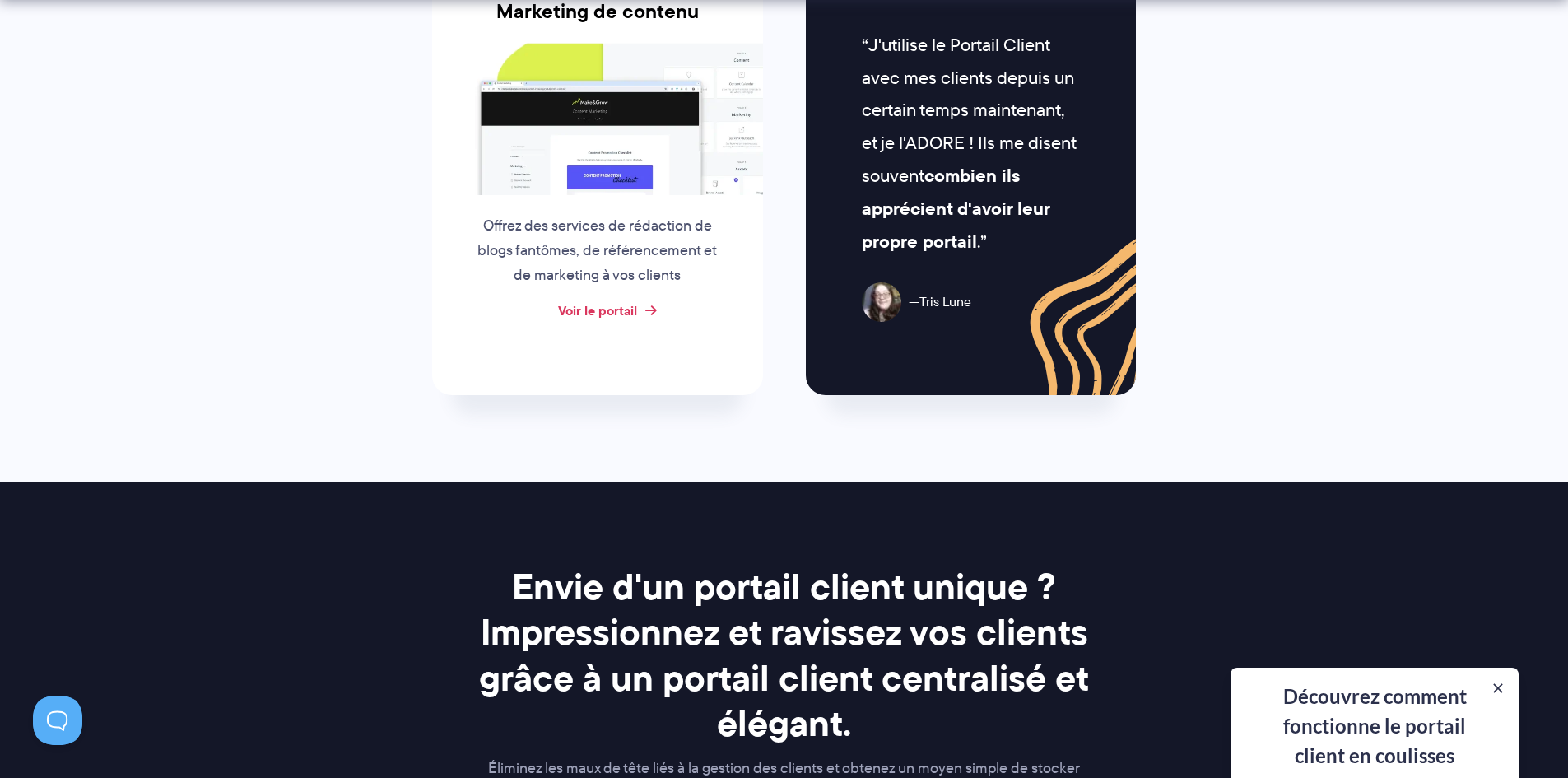
click at [636, 311] on font "Voir le portail" at bounding box center [597, 310] width 79 height 20
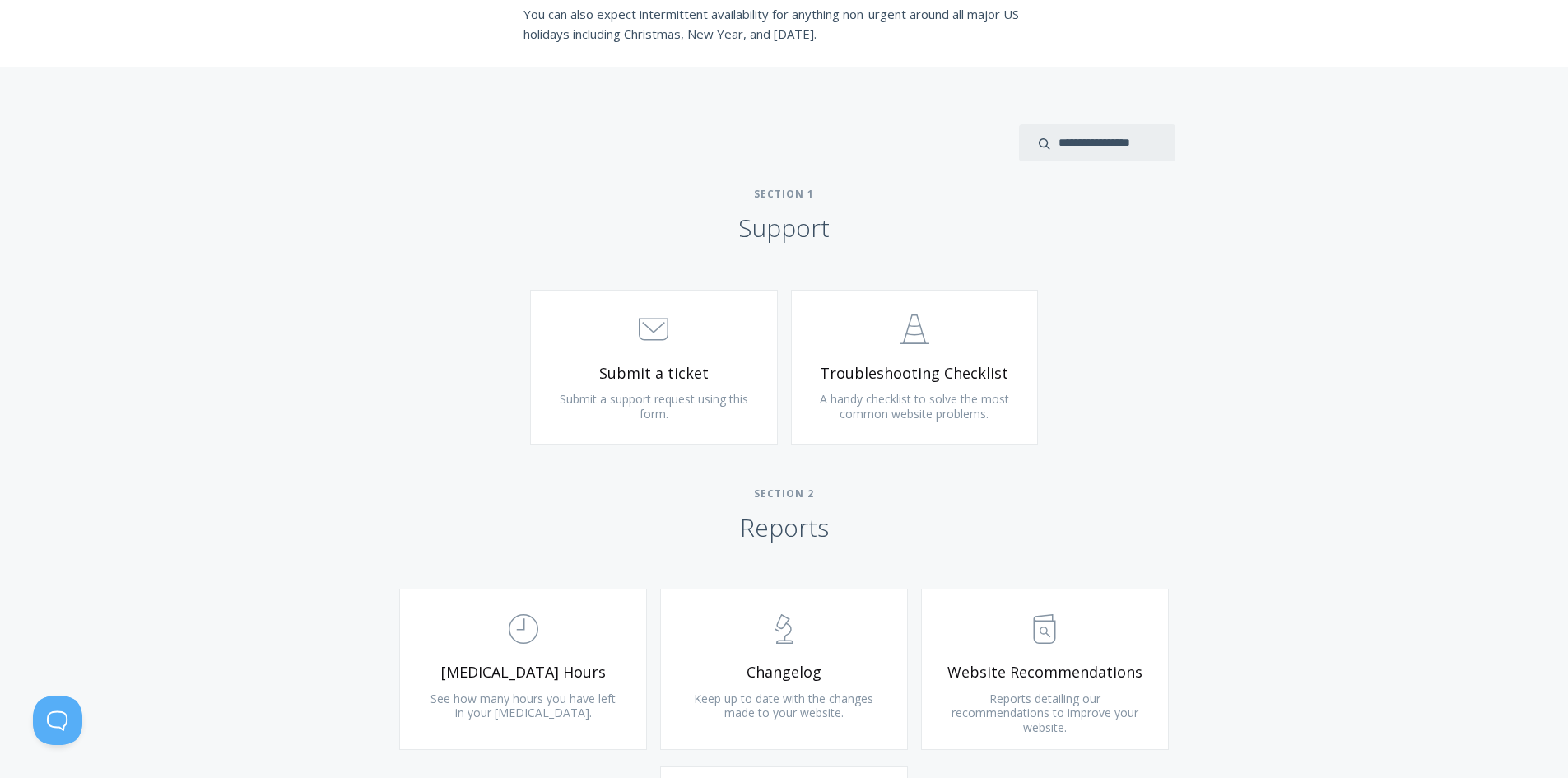
scroll to position [659, 0]
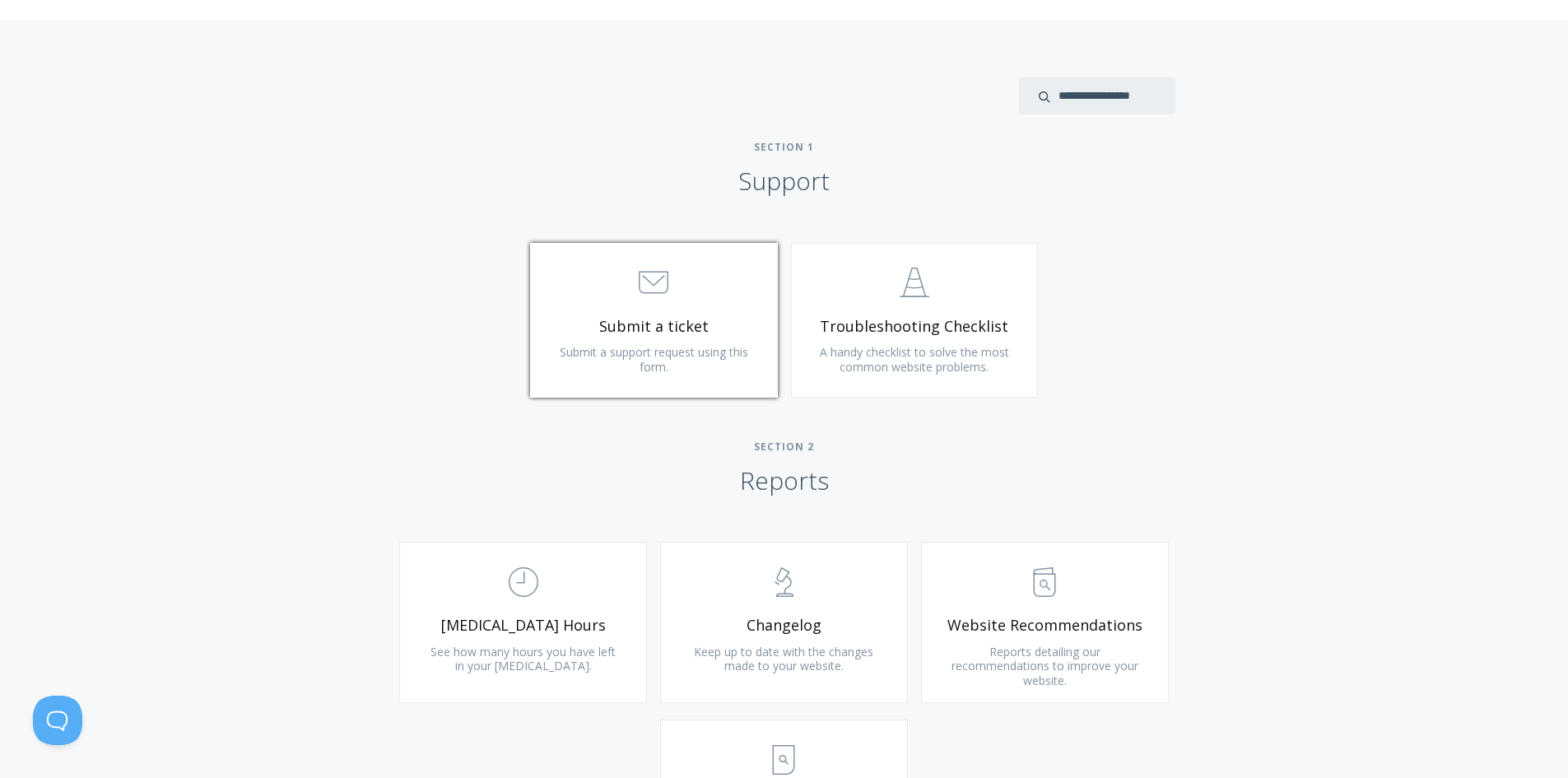
click at [663, 342] on link ".st0{fill:none;stroke:#000000;stroke-width:2;stroke-miterlimit:10;} 3. Communic…" at bounding box center [654, 320] width 248 height 155
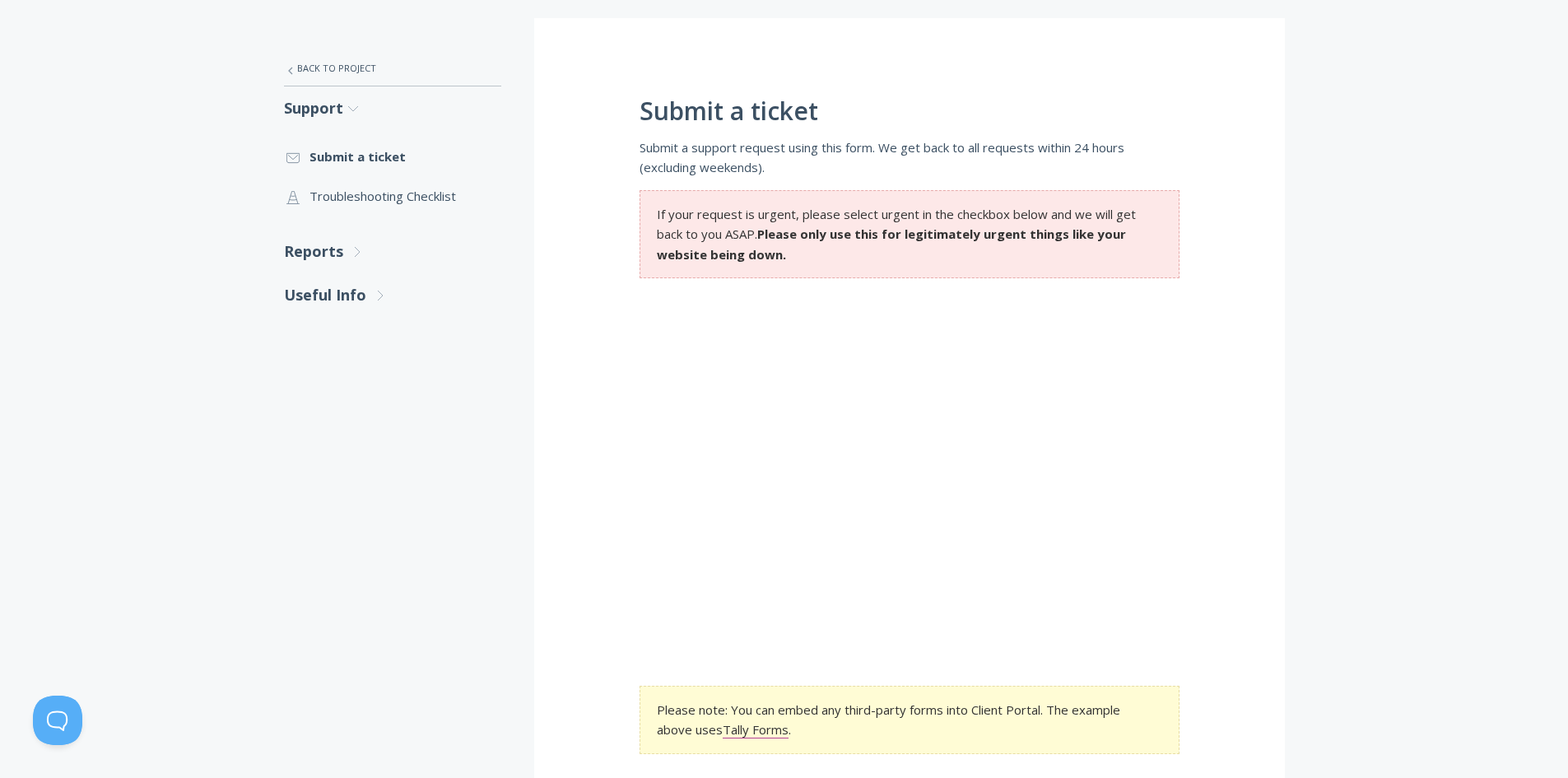
scroll to position [152, 0]
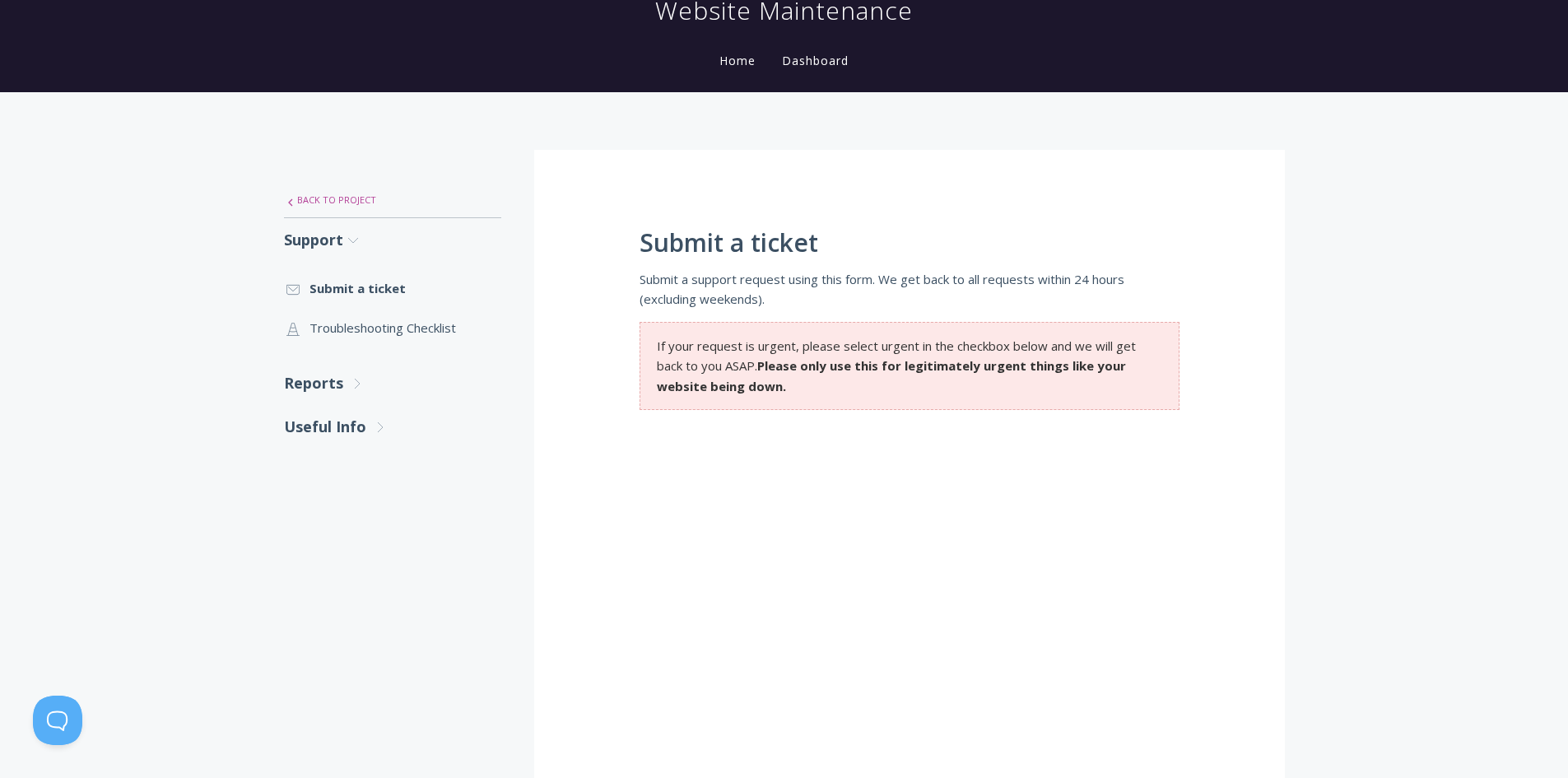
click at [361, 200] on link ".st0{fill:none;stroke:#000000;stroke-width:2;stroke-miterlimit:10;} Untitled-27…" at bounding box center [393, 200] width 217 height 35
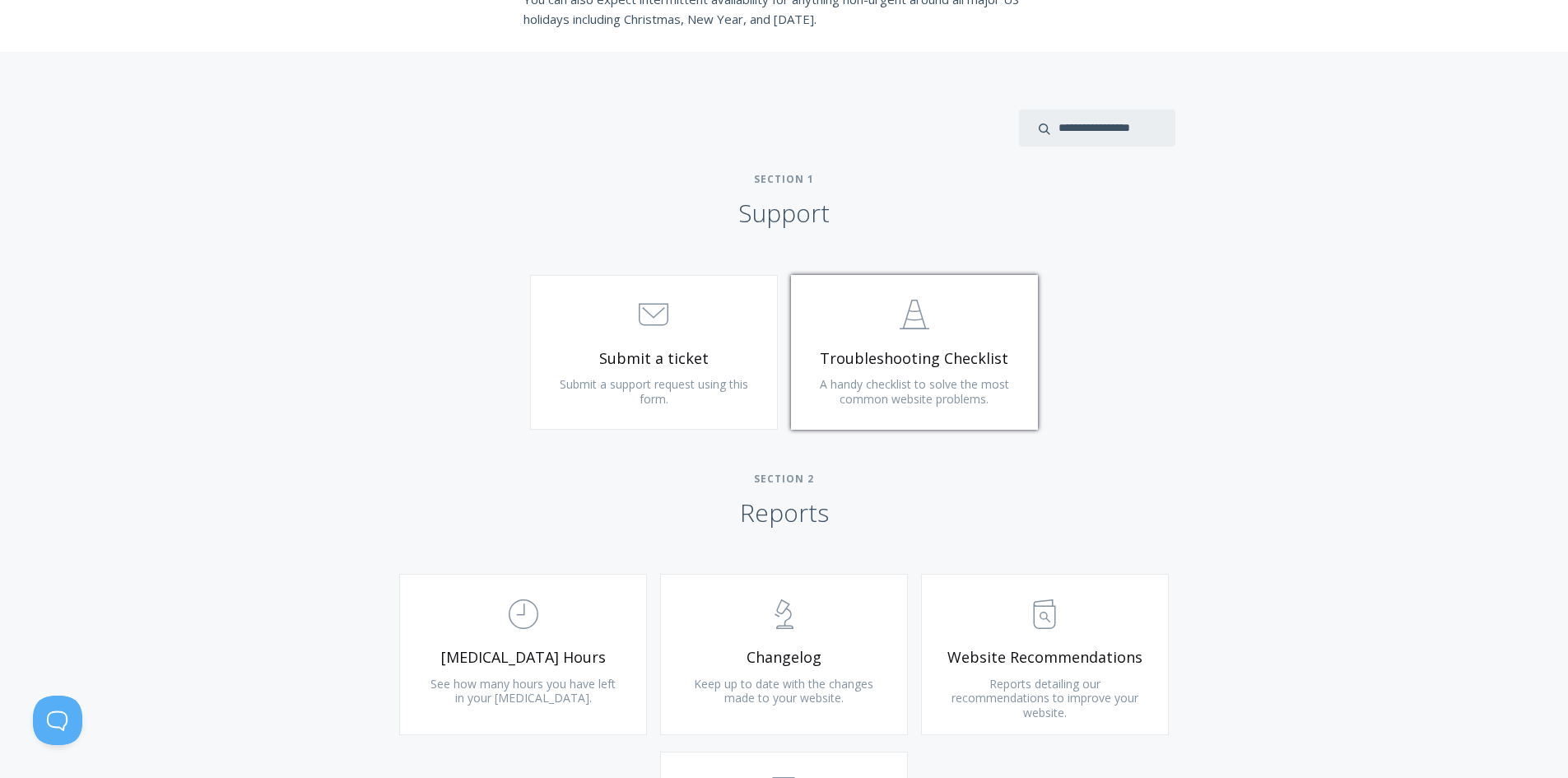
scroll to position [659, 0]
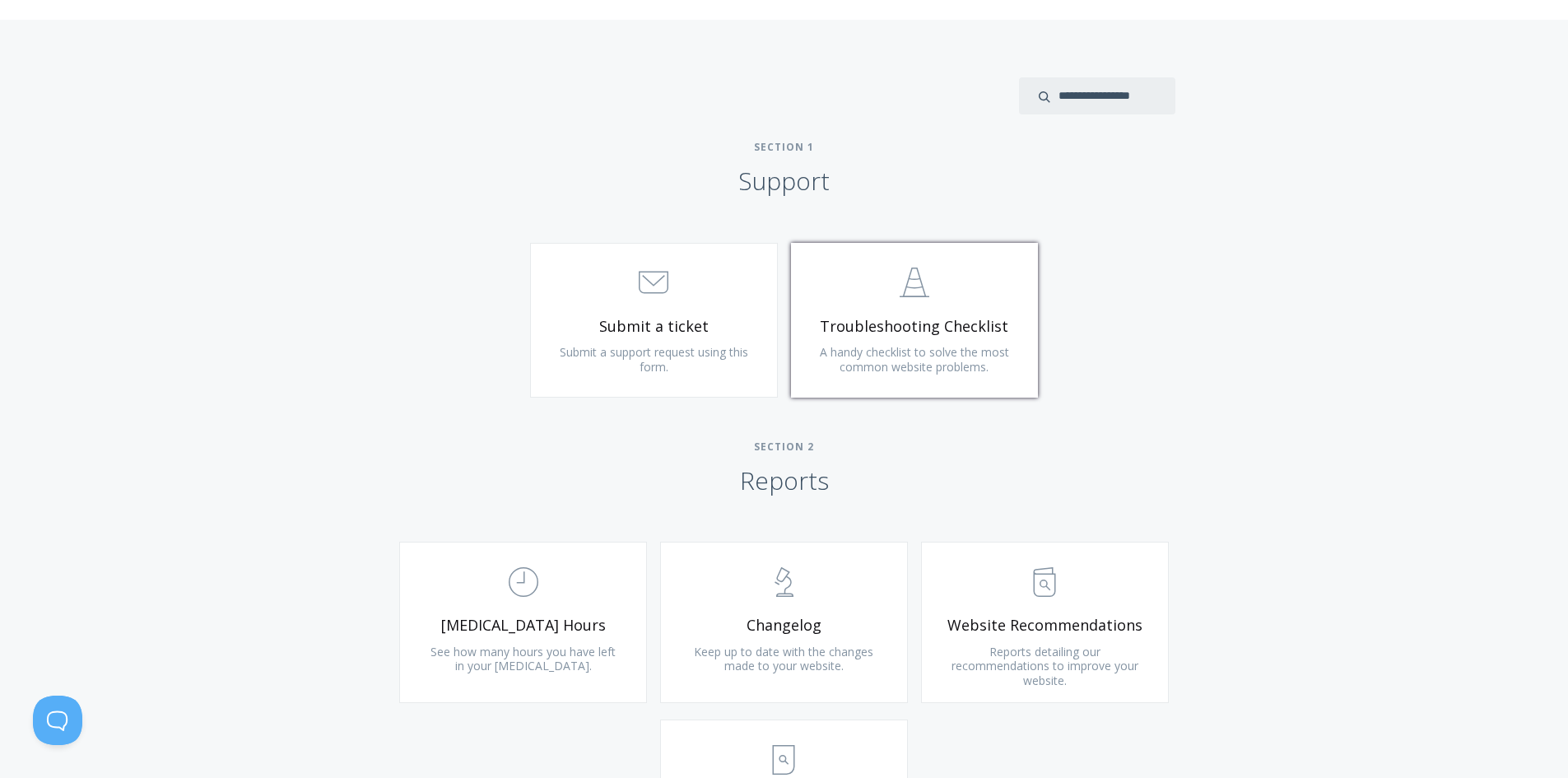
click at [907, 337] on link ".st0{fill:none;stroke:#000000;stroke-width:2;stroke-miterlimit:10;} Untitled-24…" at bounding box center [915, 320] width 248 height 155
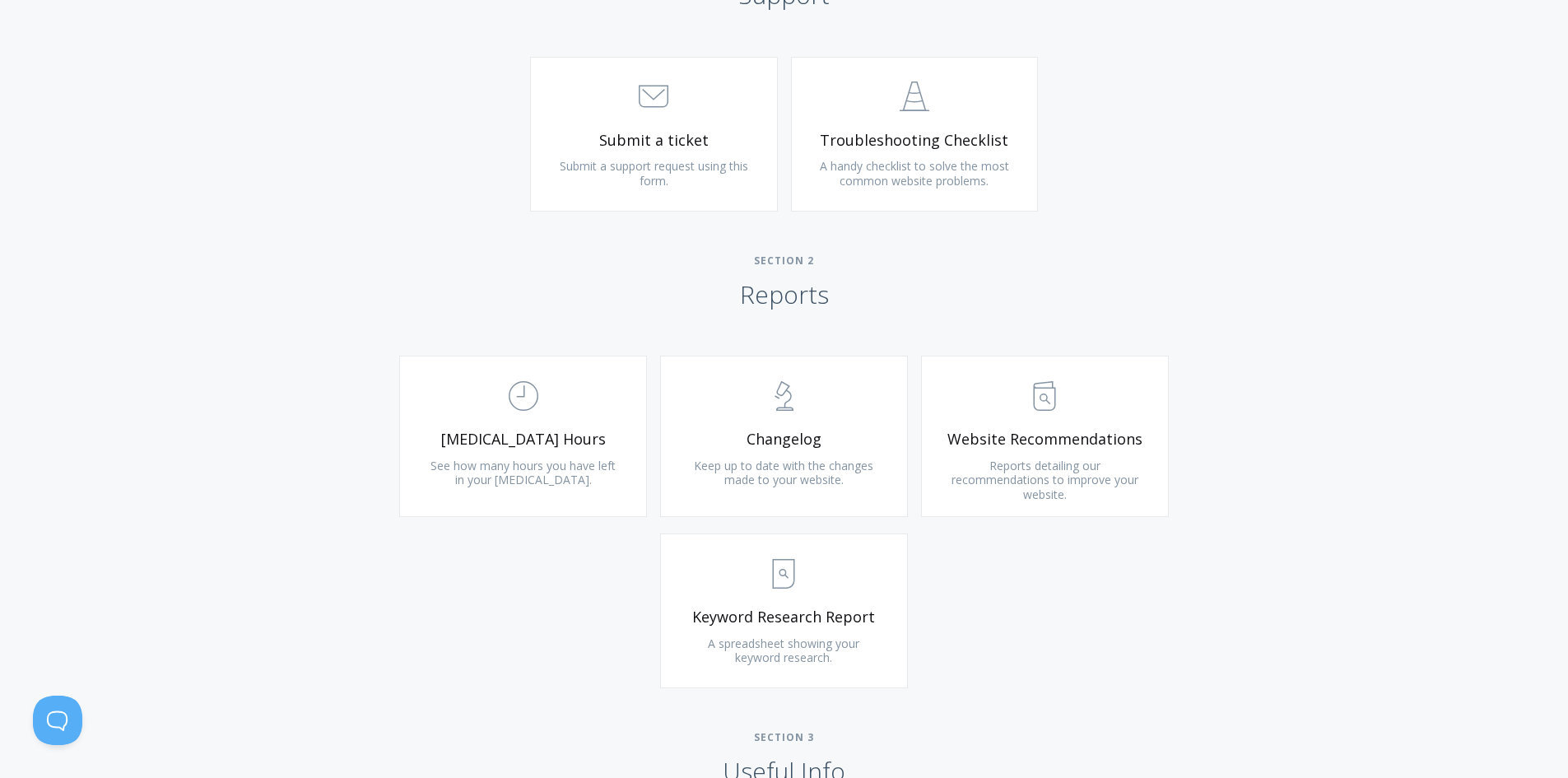
scroll to position [906, 0]
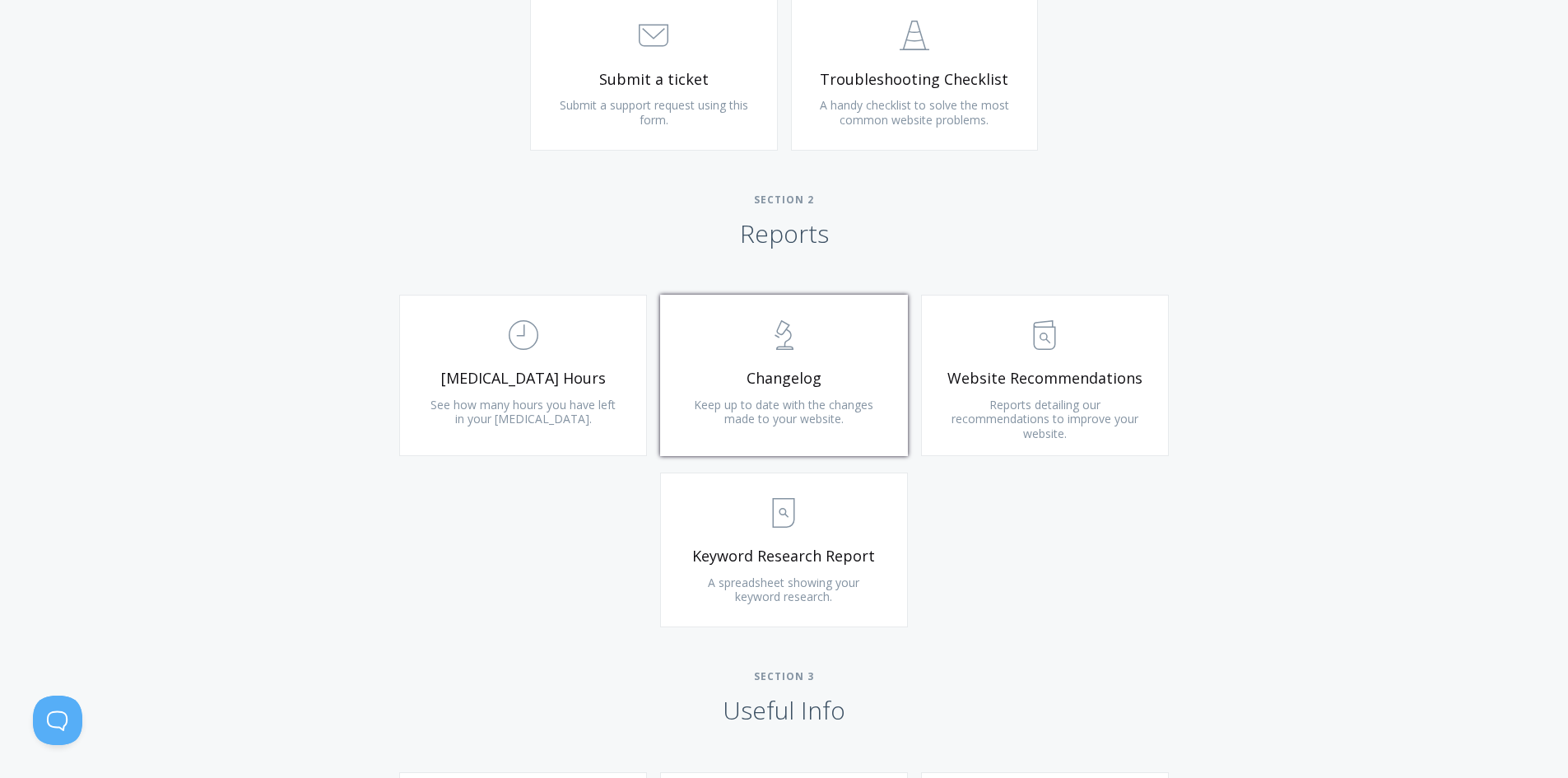
click at [796, 398] on span "Keep up to date with the changes made to your website." at bounding box center [784, 411] width 179 height 31
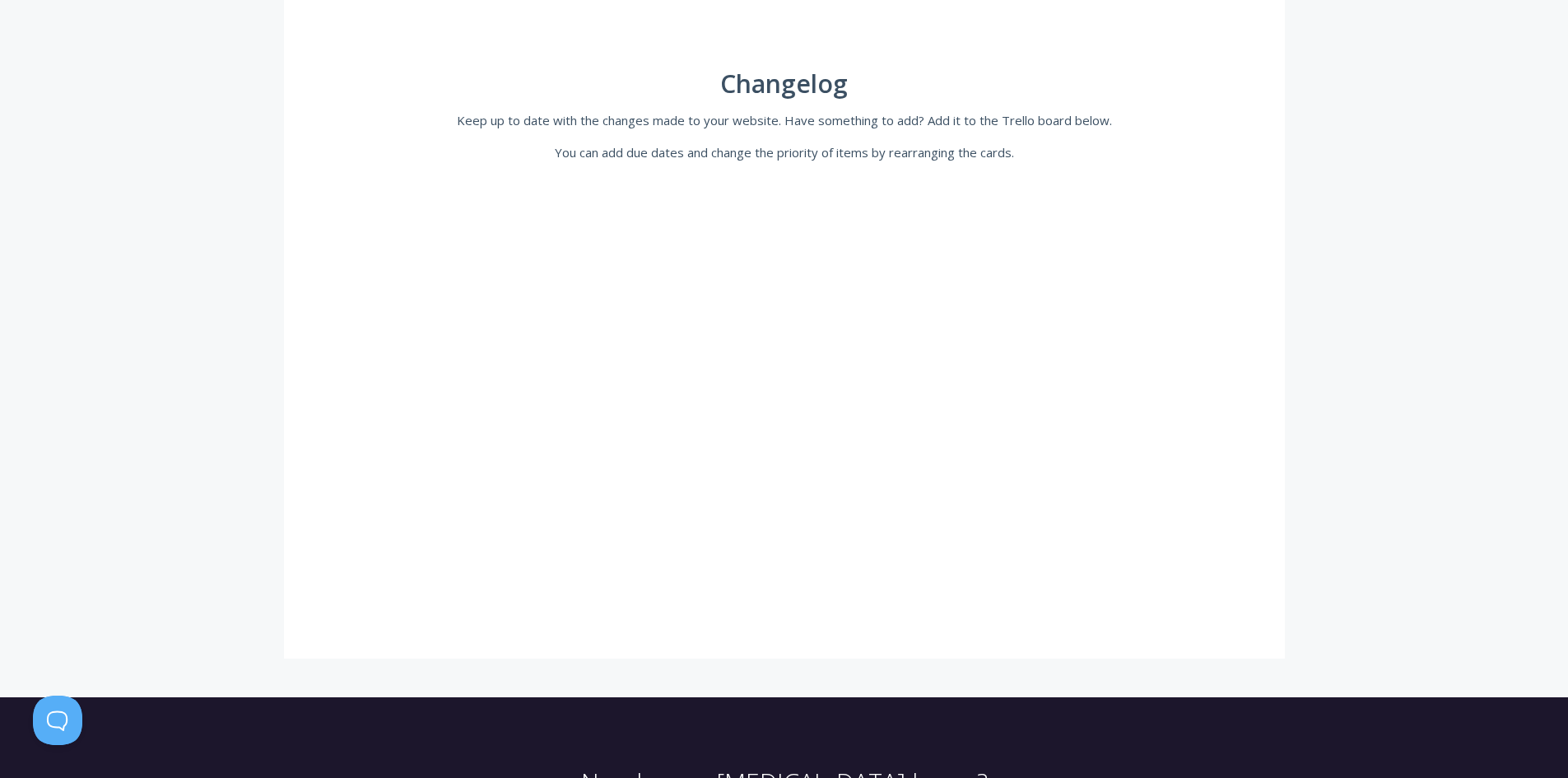
scroll to position [247, 0]
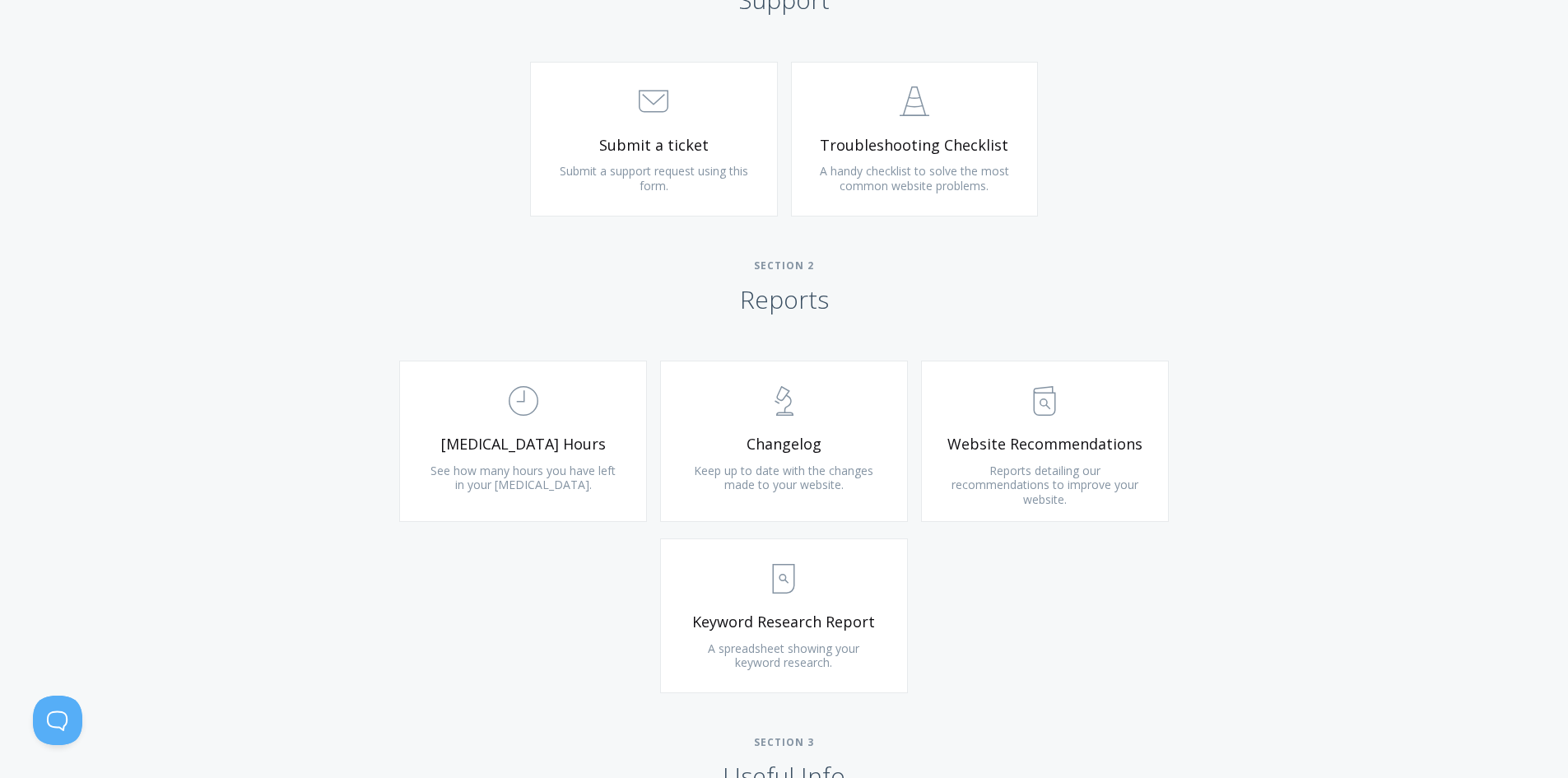
scroll to position [906, 0]
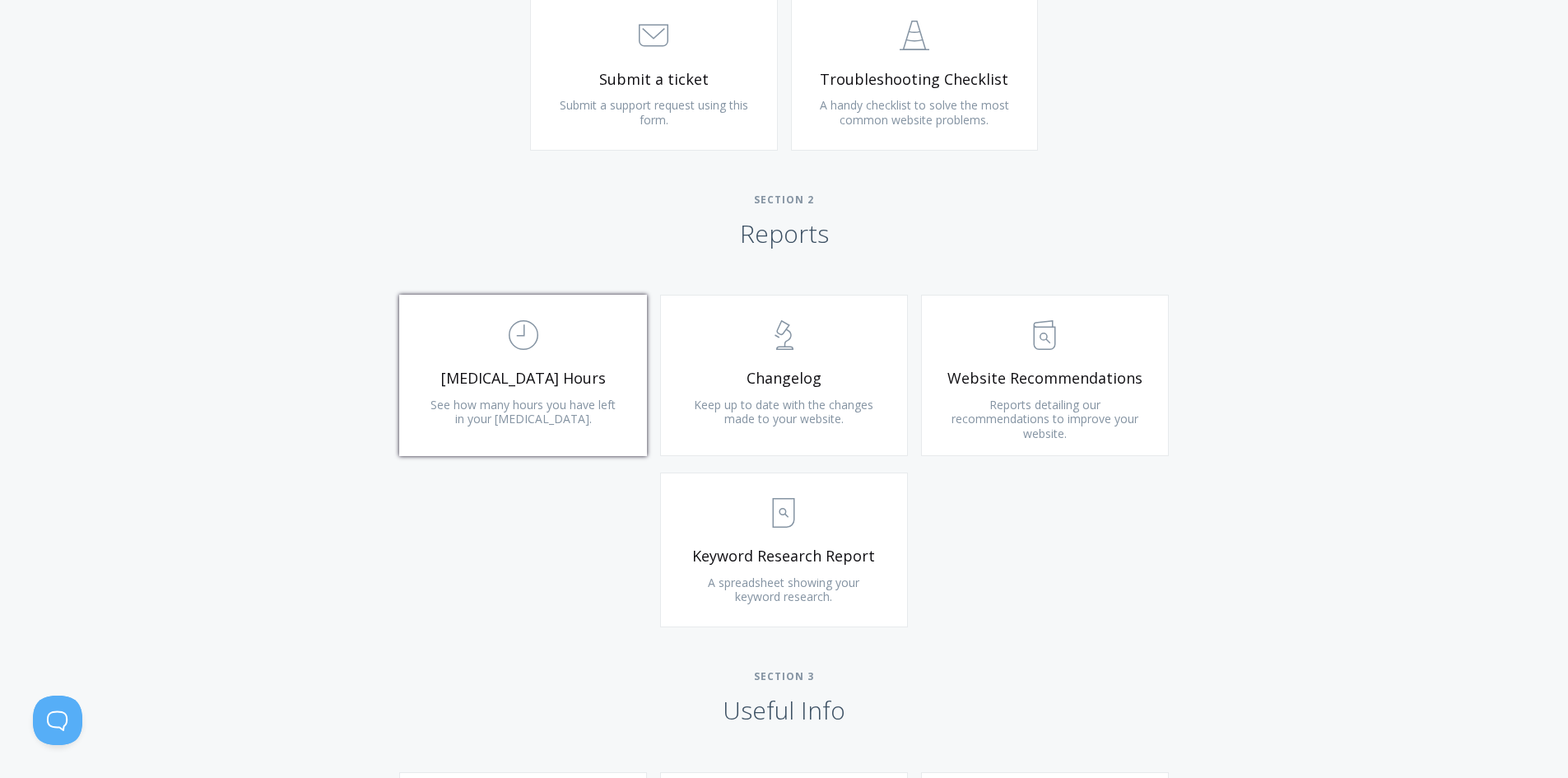
click at [539, 396] on link ".st0{fill:none;stroke:#000000;stroke-width:2;stroke-miterlimit:10;} Untitled-18…" at bounding box center [523, 375] width 248 height 161
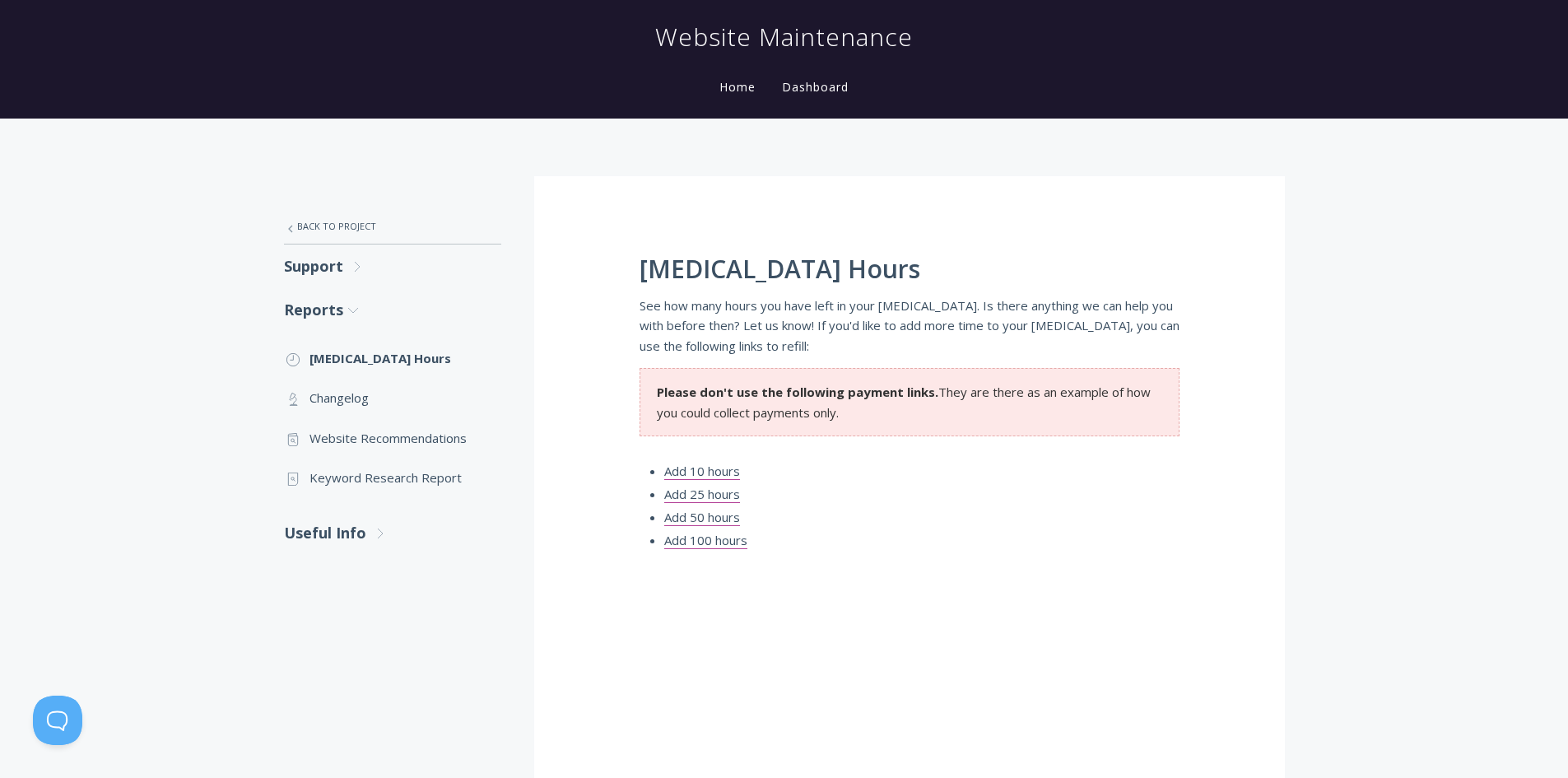
scroll to position [165, 0]
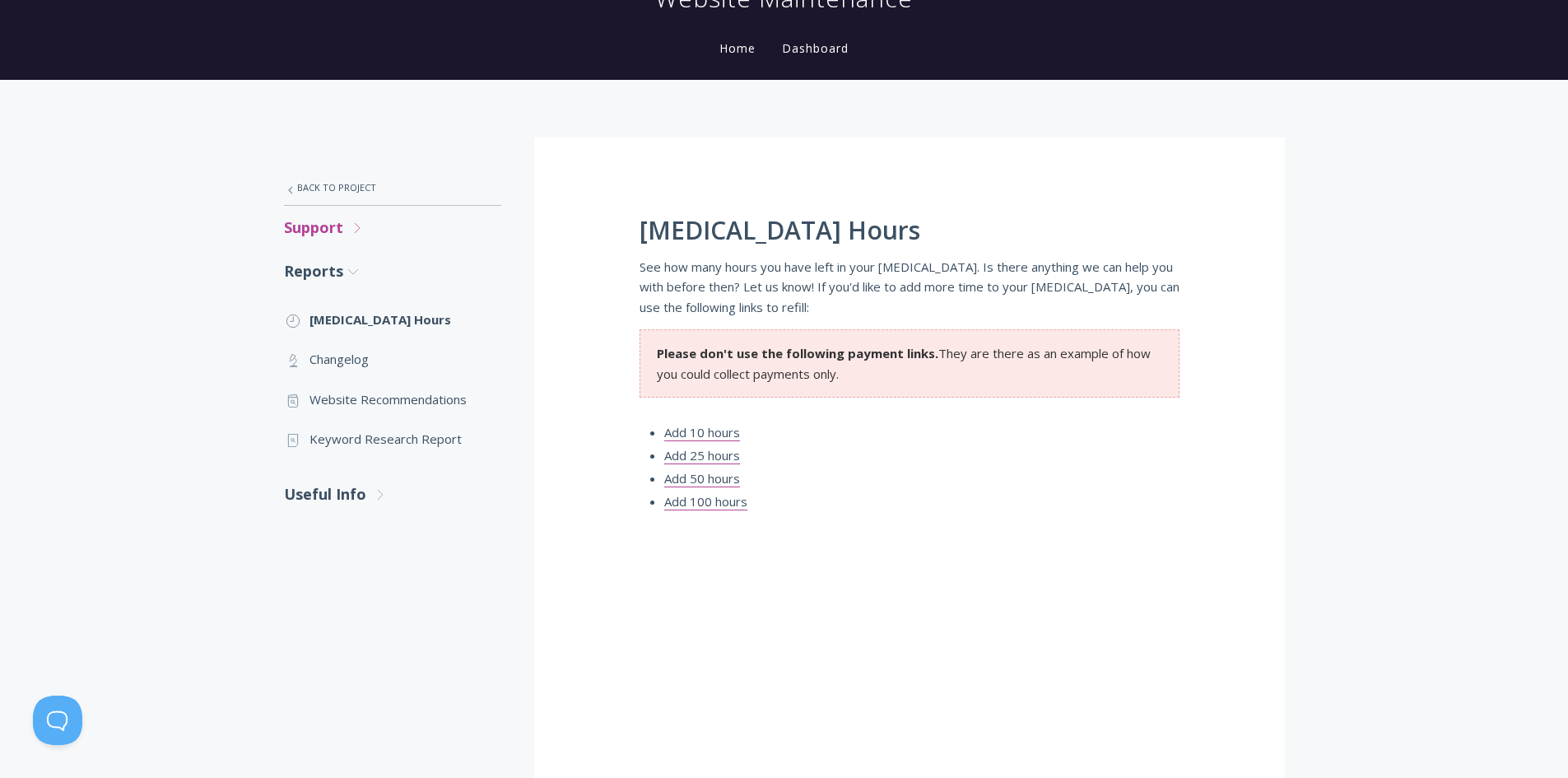
click at [347, 227] on link "Support .st0{fill:none;stroke:#000000;stroke-width:2;stroke-miterlimit:10;} Unt…" at bounding box center [393, 228] width 217 height 44
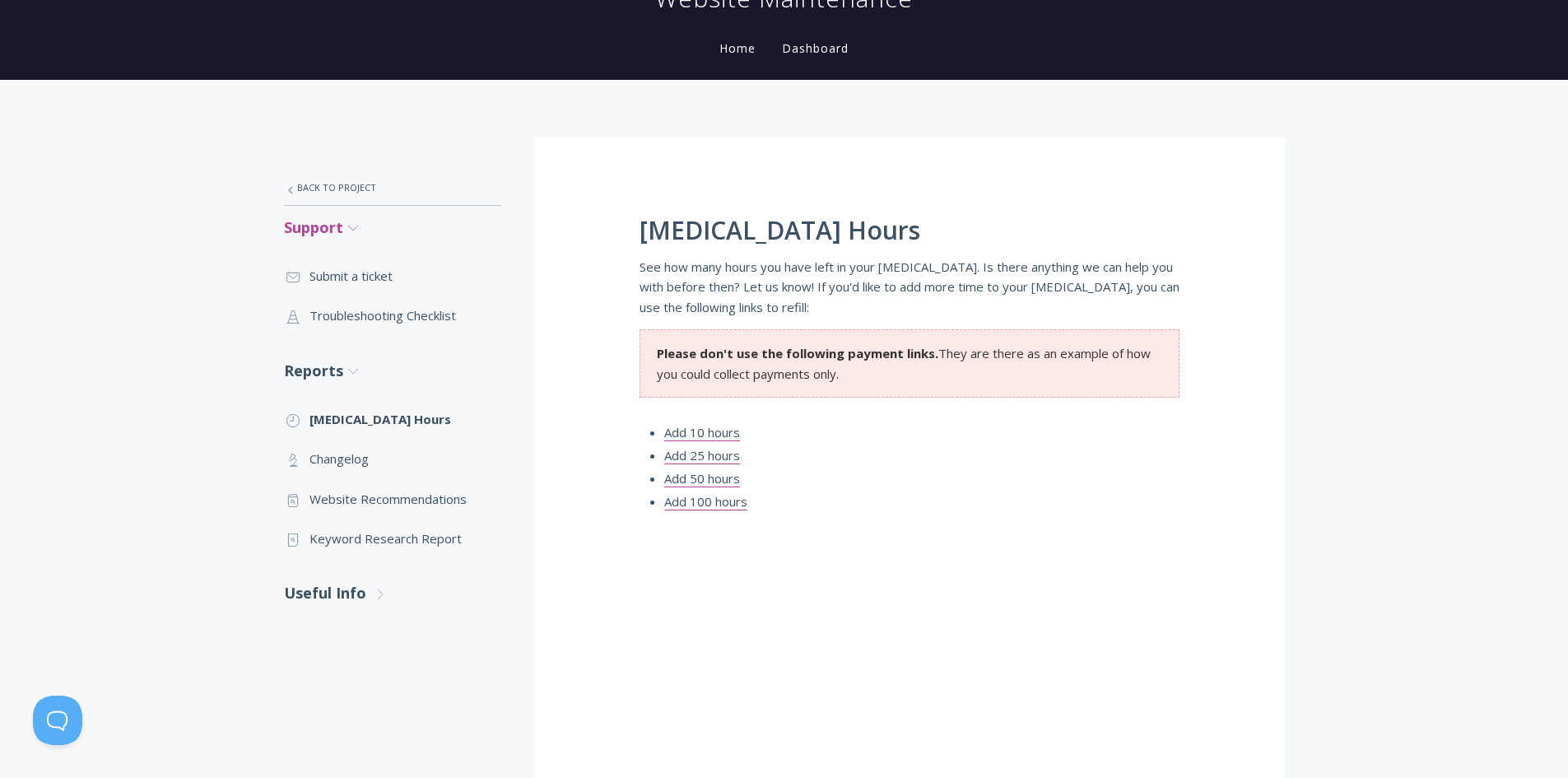
click at [347, 227] on link "Support .st0{fill:none;stroke:#000000;stroke-width:2;stroke-miterlimit:10;} Unt…" at bounding box center [393, 228] width 217 height 44
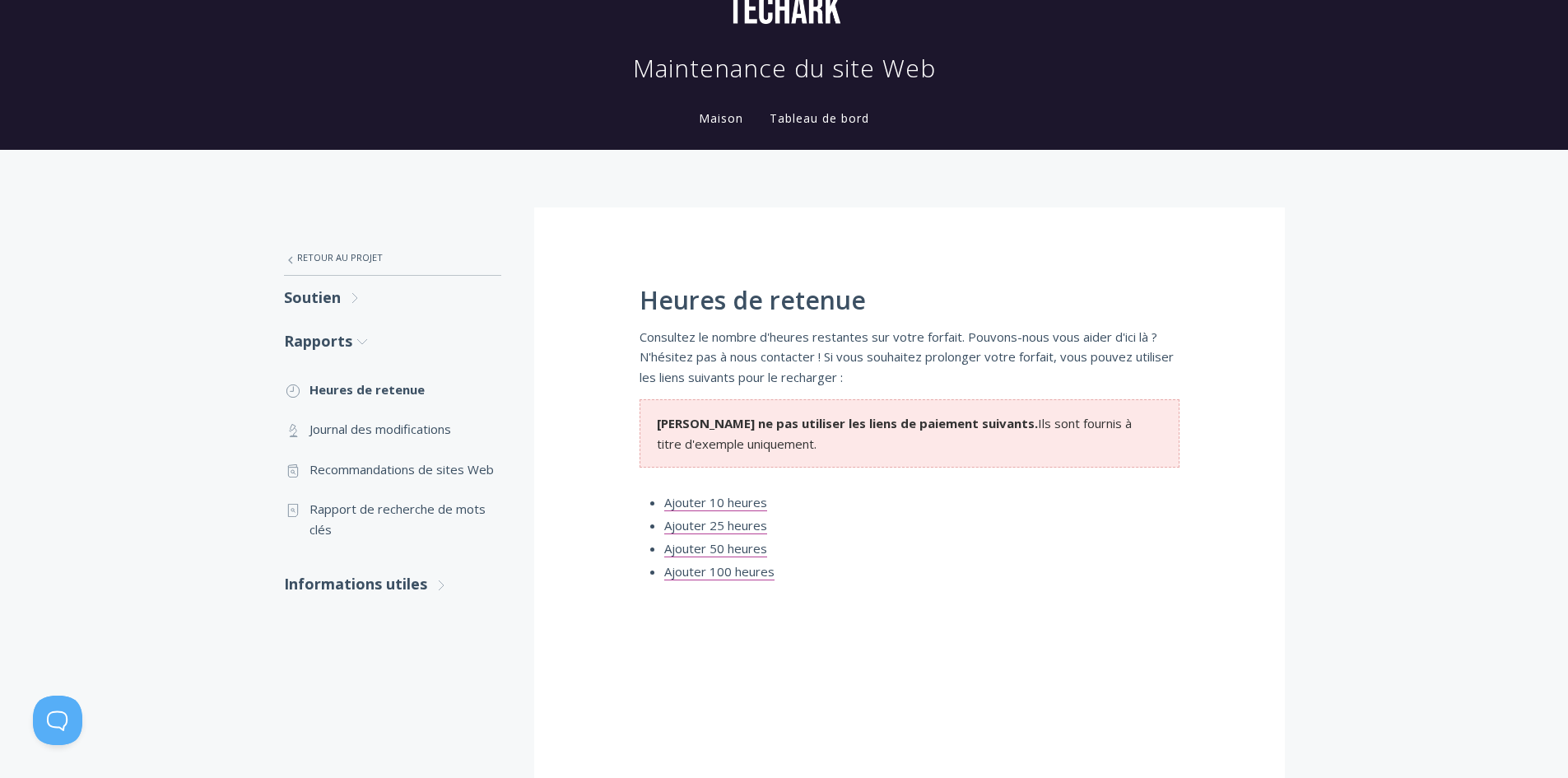
scroll to position [82, 0]
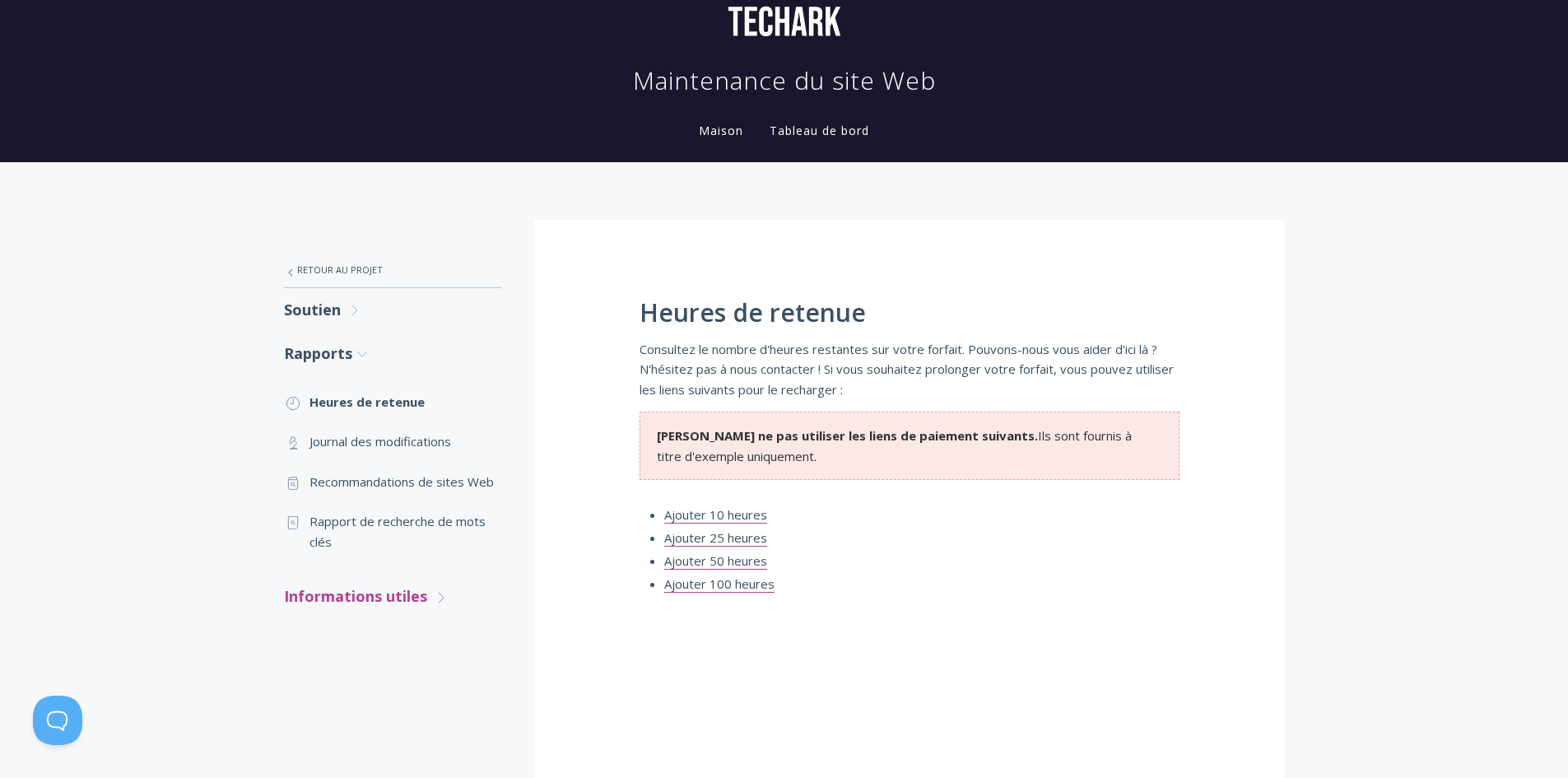
click at [392, 591] on font "Informations utiles" at bounding box center [356, 595] width 144 height 20
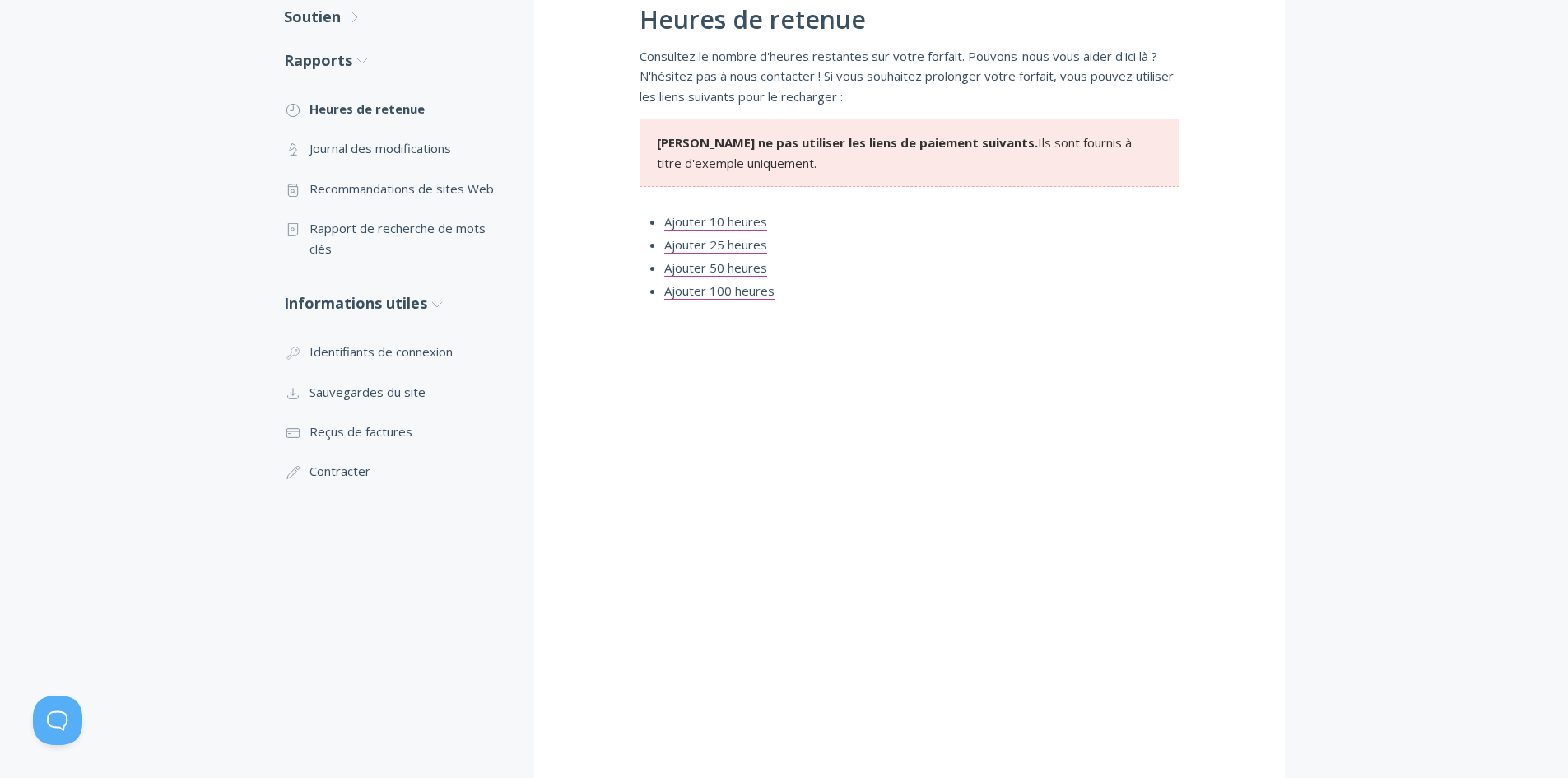
scroll to position [411, 0]
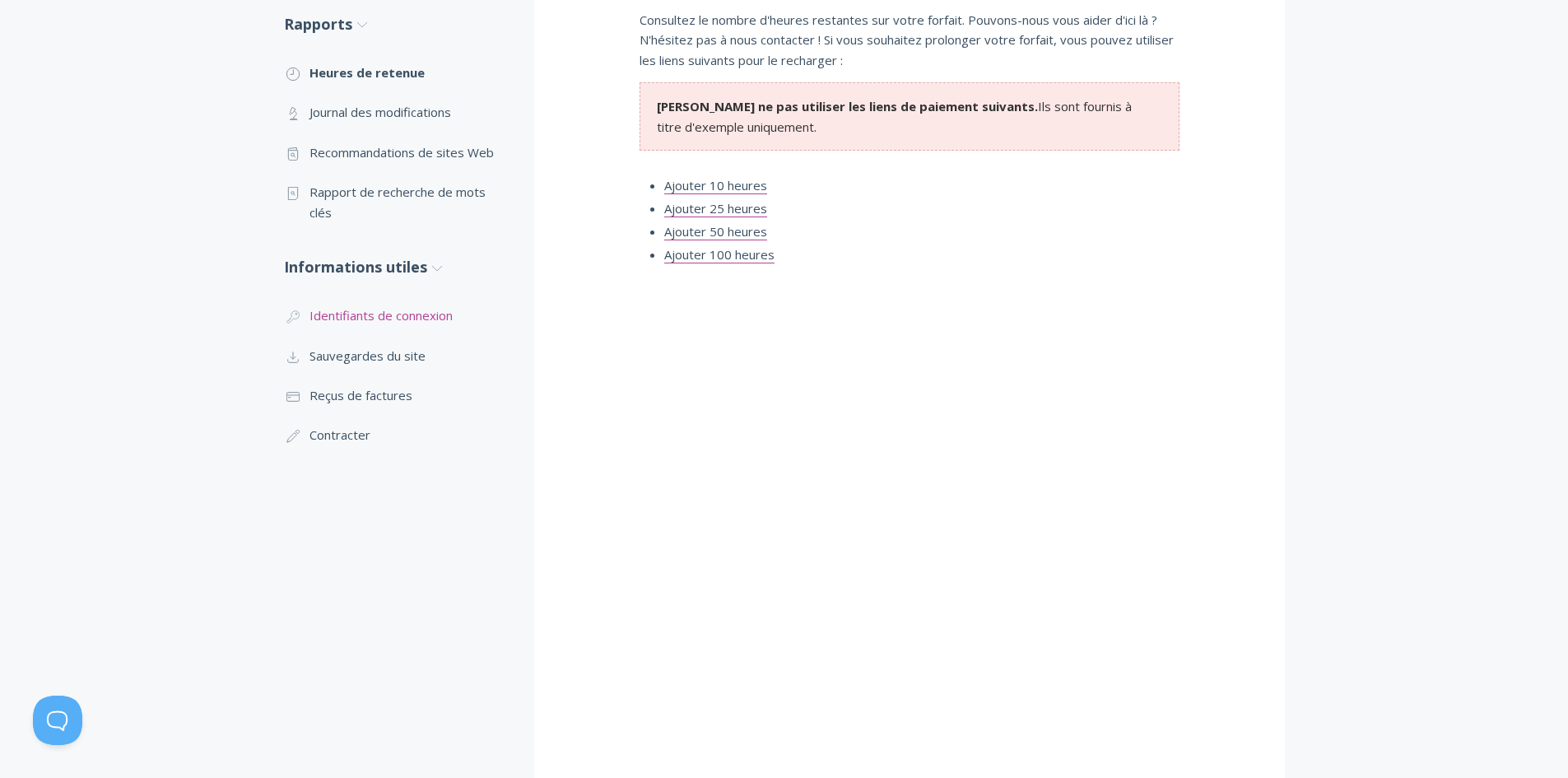
click at [418, 310] on font "Identifiants de connexion" at bounding box center [382, 315] width 144 height 17
click at [398, 355] on font "Sauvegardes du site" at bounding box center [368, 355] width 116 height 17
click at [375, 389] on font "Reçus de factures" at bounding box center [361, 396] width 103 height 17
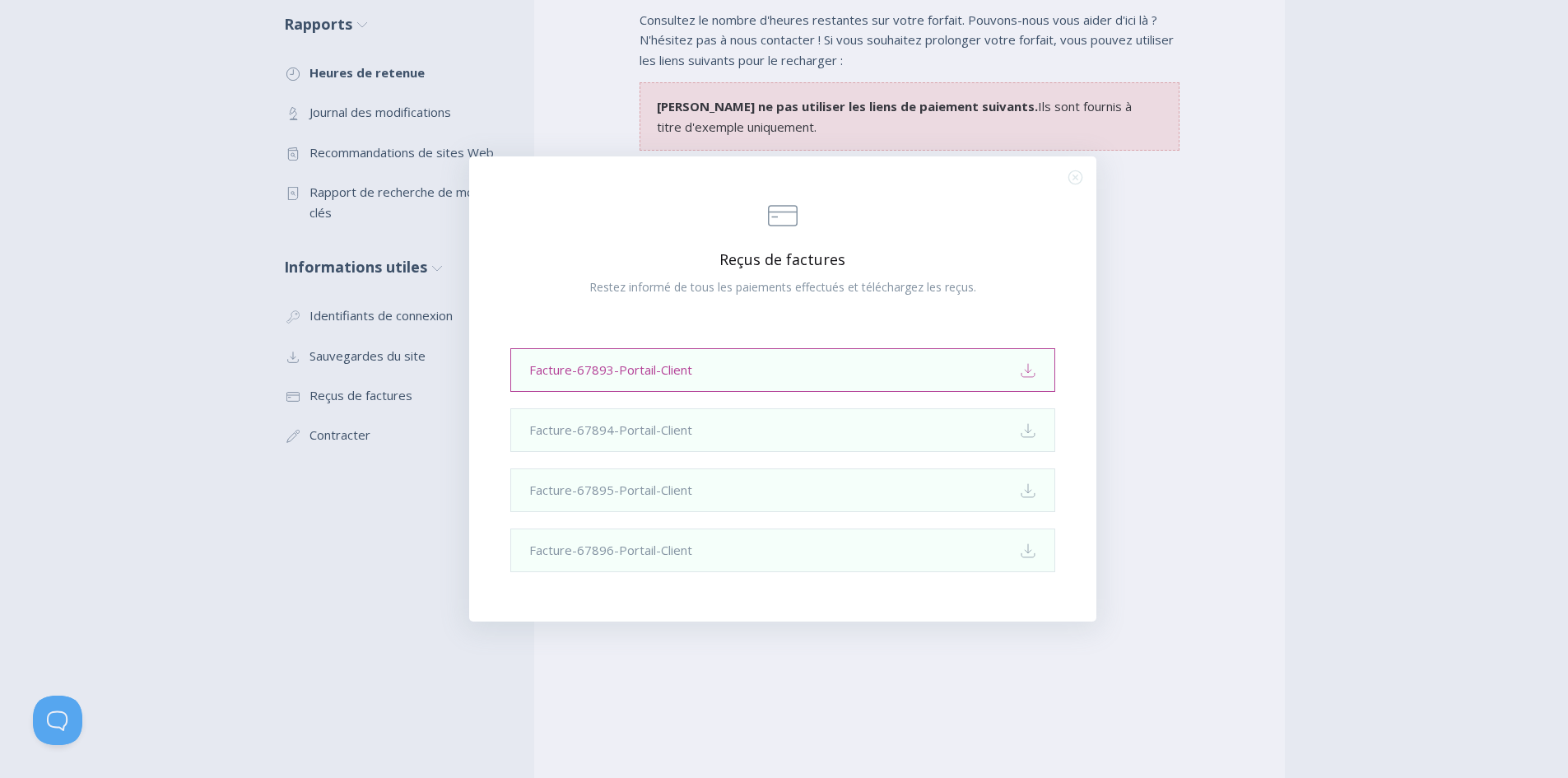
click at [755, 378] on link "Facture-67893-Portail-Client Download" at bounding box center [783, 369] width 545 height 44
click at [850, 428] on link "Facture-67894-Portail-Client Download" at bounding box center [783, 430] width 545 height 44
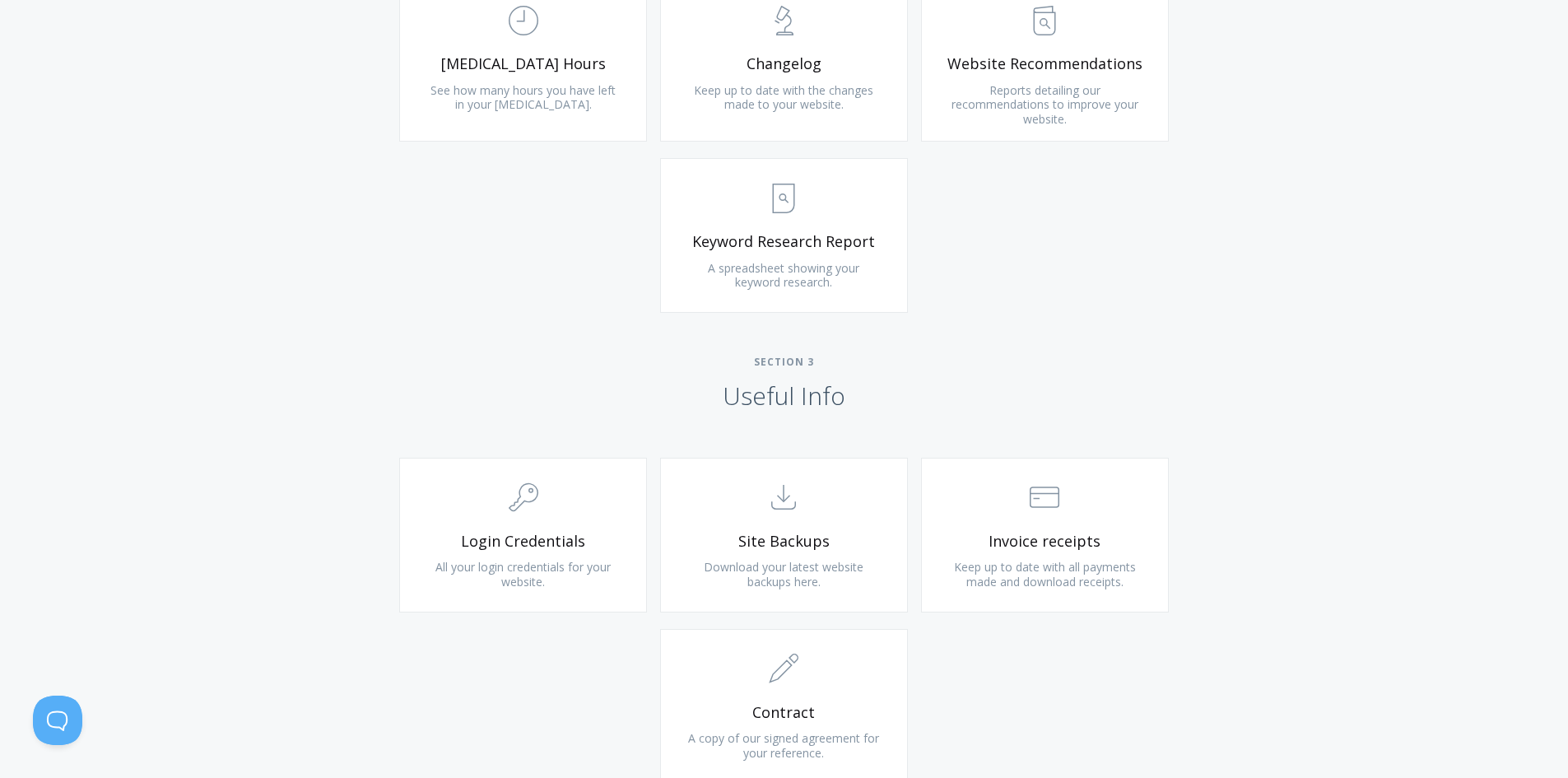
scroll to position [1317, 0]
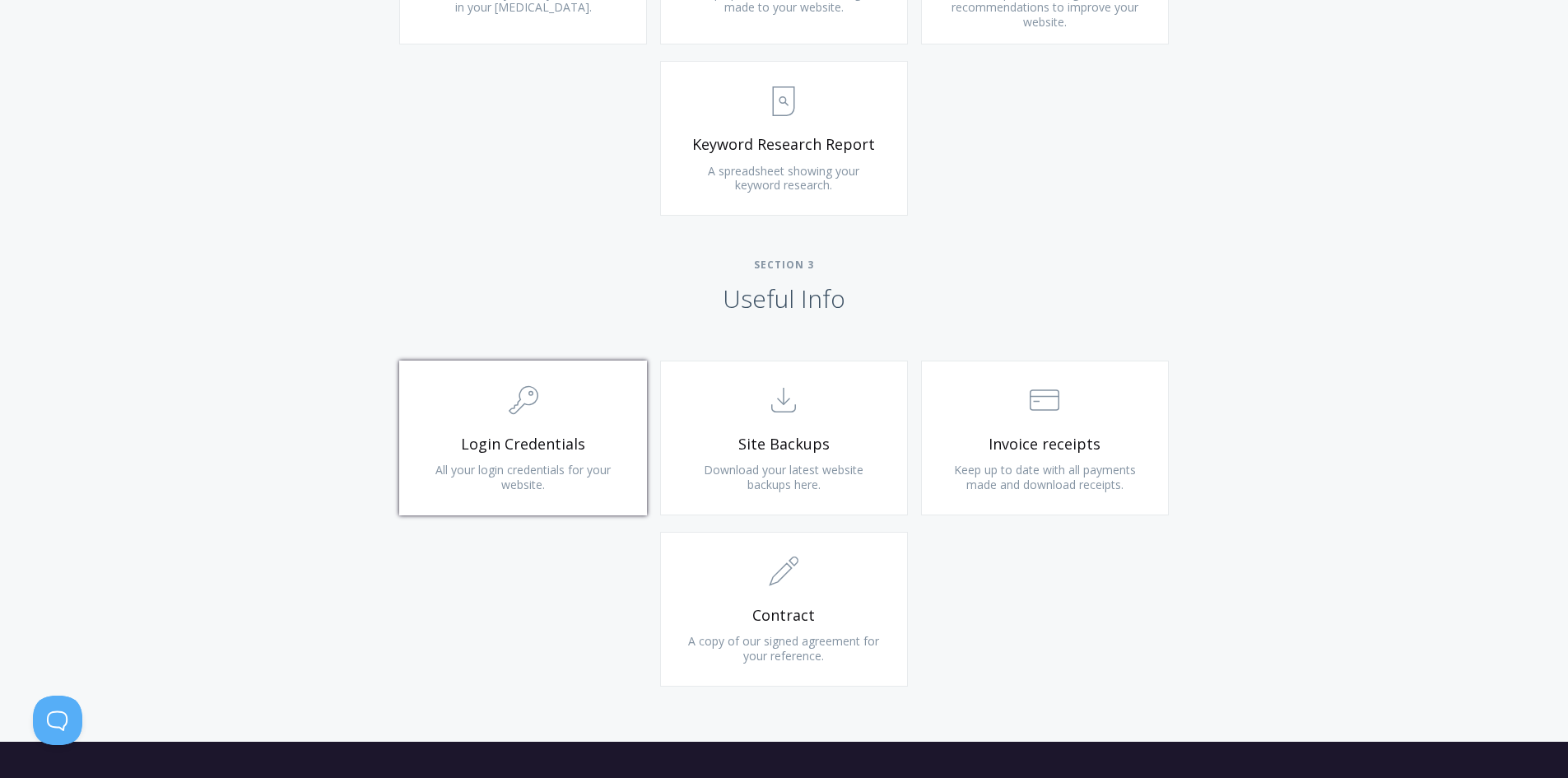
click at [580, 452] on span "Login Credentials" at bounding box center [522, 444] width 197 height 19
click at [775, 408] on icon ".st0{fill:none;stroke:#000000;stroke-width:2;stroke-miterlimit:10;} Untitled-15" at bounding box center [784, 400] width 30 height 30
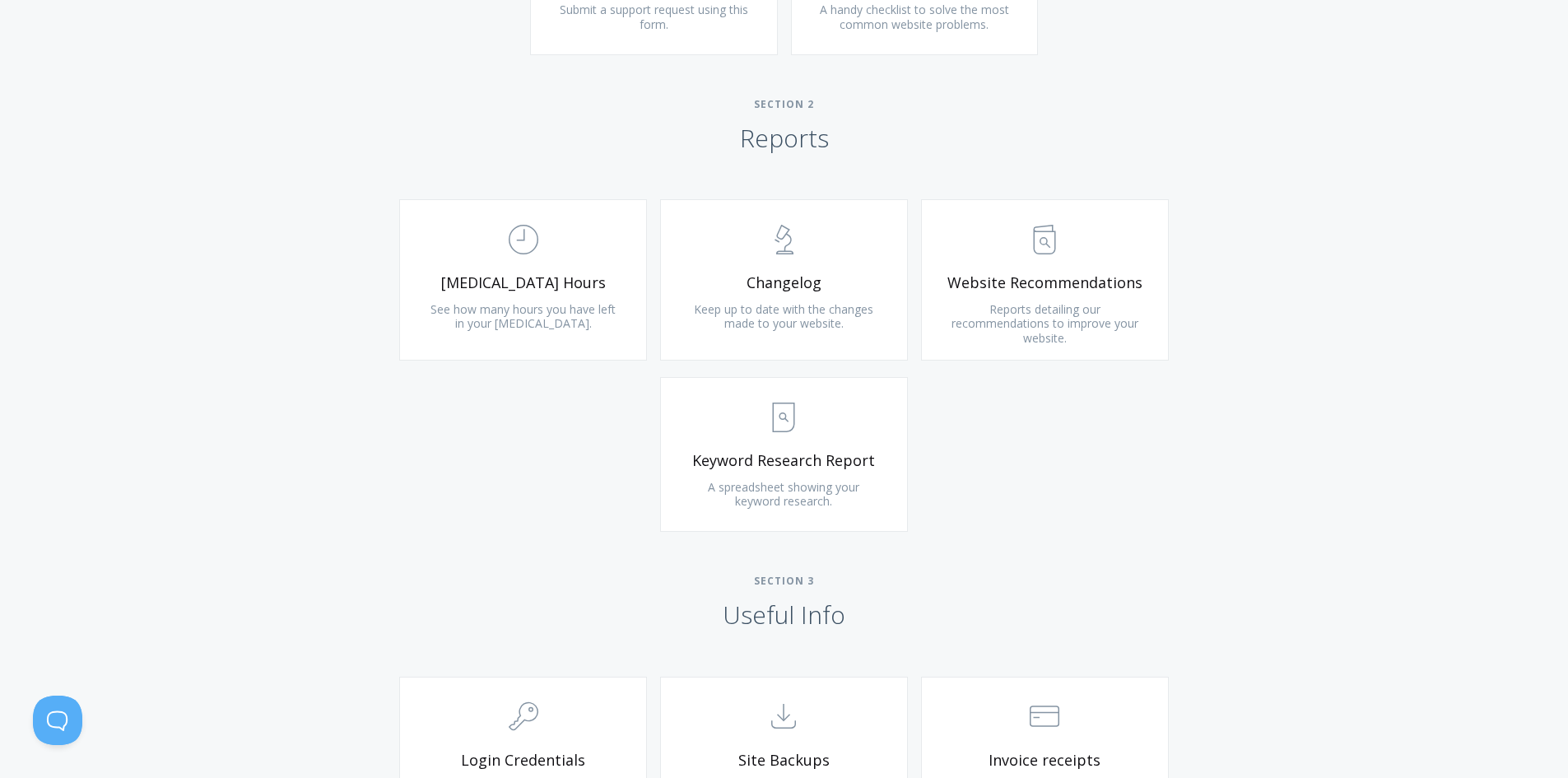
scroll to position [1070, 0]
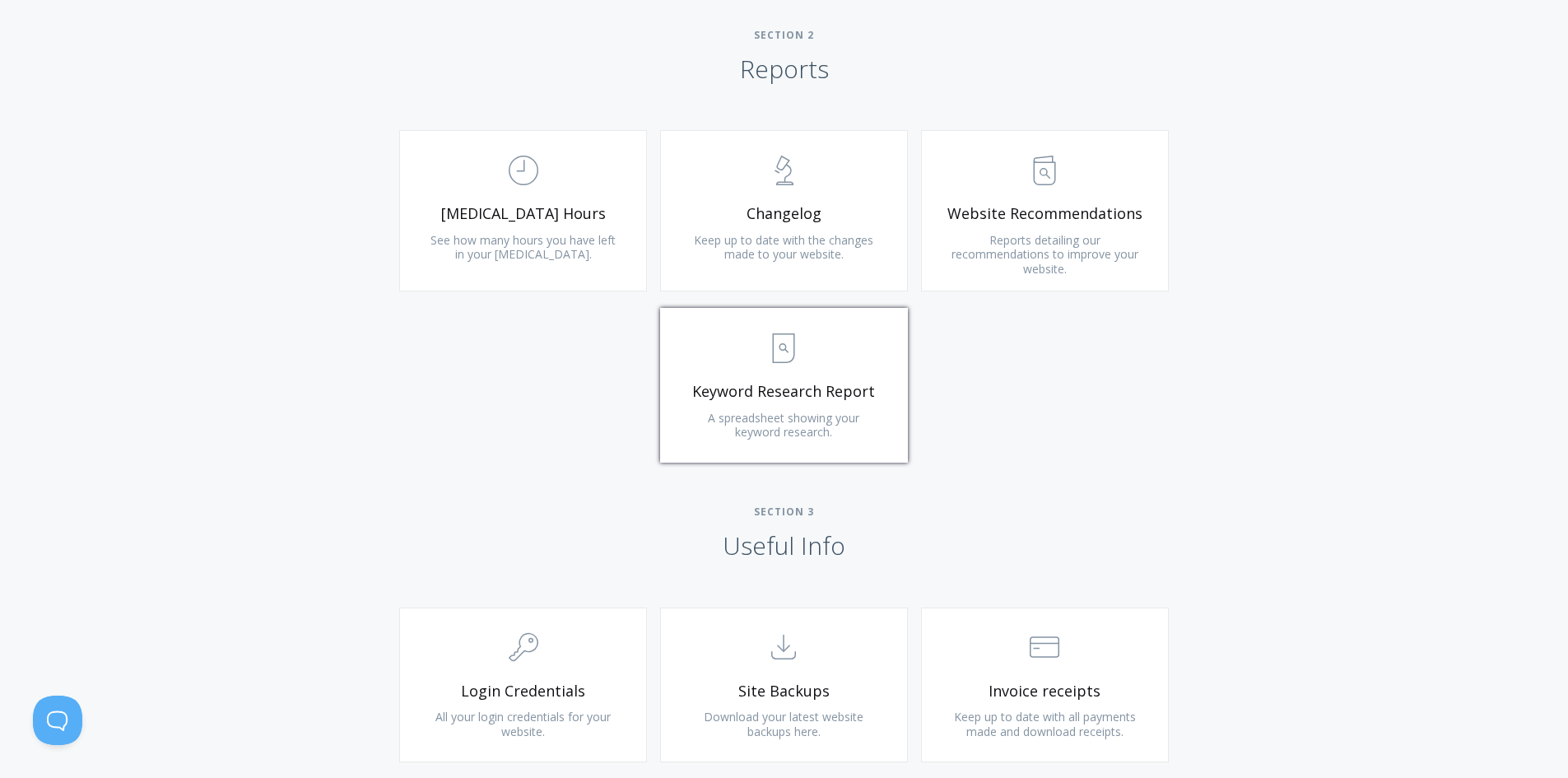
click at [826, 405] on link ".st0{fill:none;stroke:#000000;stroke-width:2;stroke-miterlimit:10;} Untitled-15…" at bounding box center [784, 385] width 248 height 155
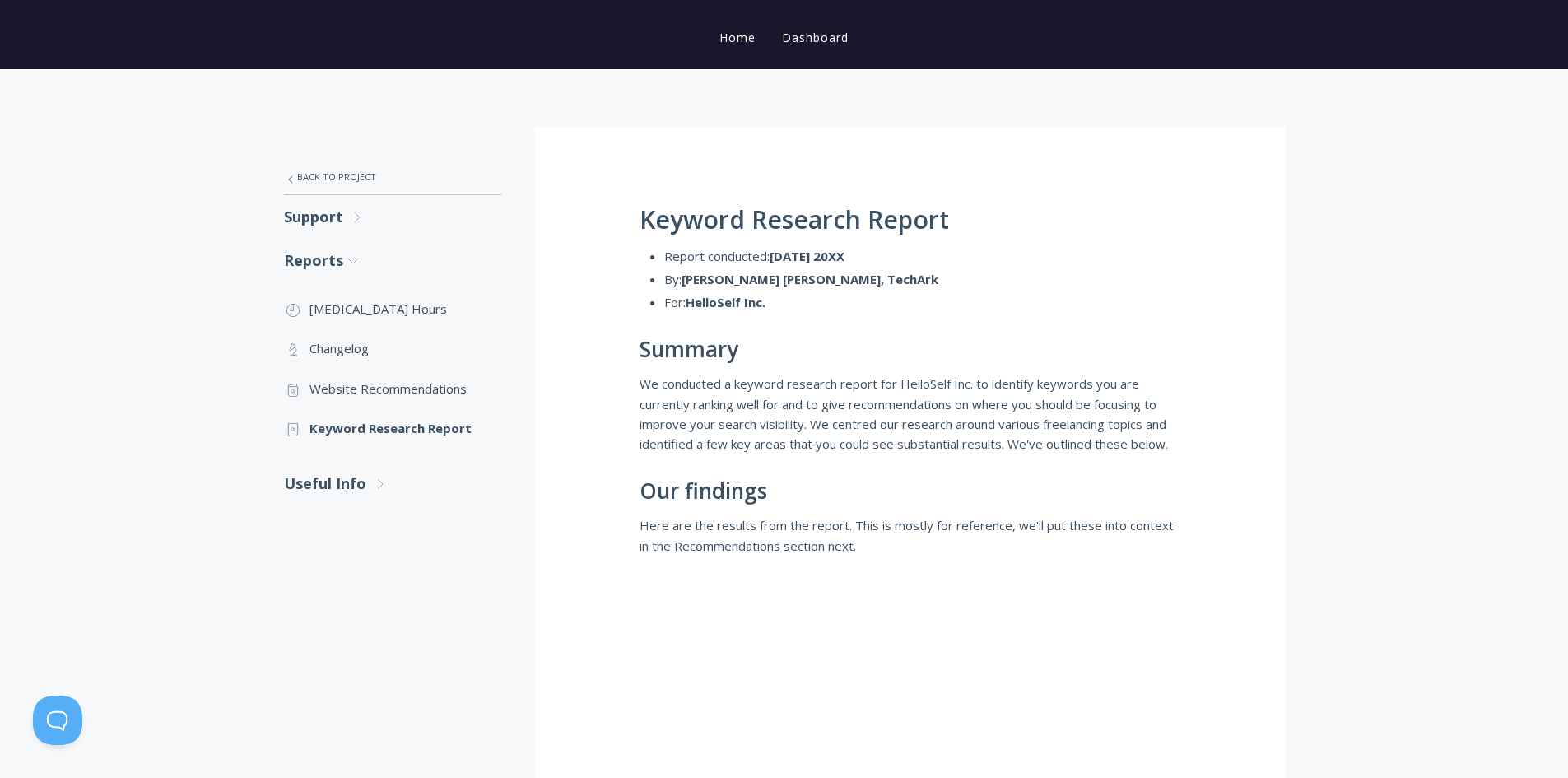
scroll to position [165, 0]
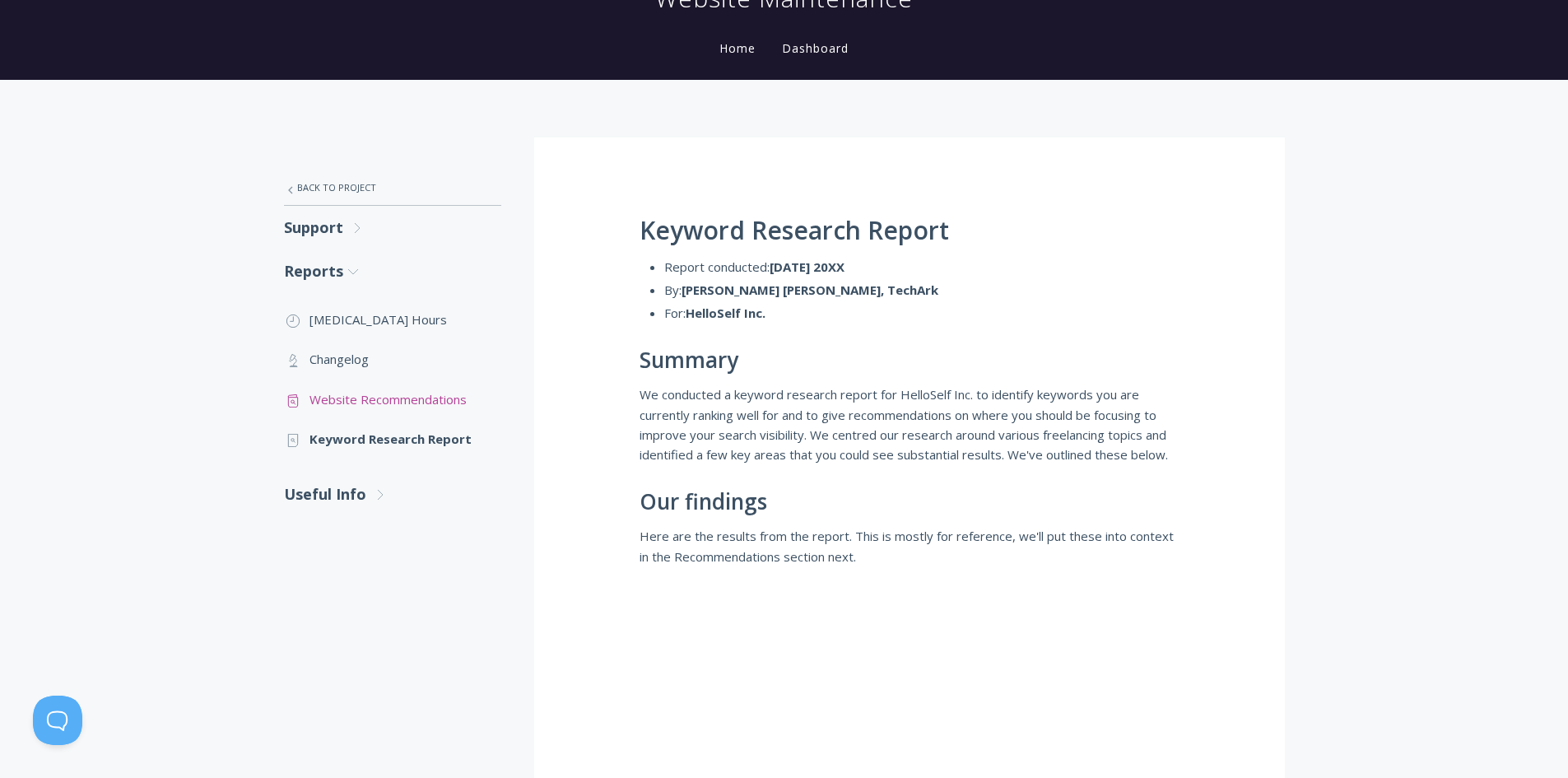
click at [397, 403] on link ".st0{fill:none;stroke:#000000;stroke-width:2;stroke-miterlimit:10;} Untitled-13…" at bounding box center [393, 399] width 217 height 39
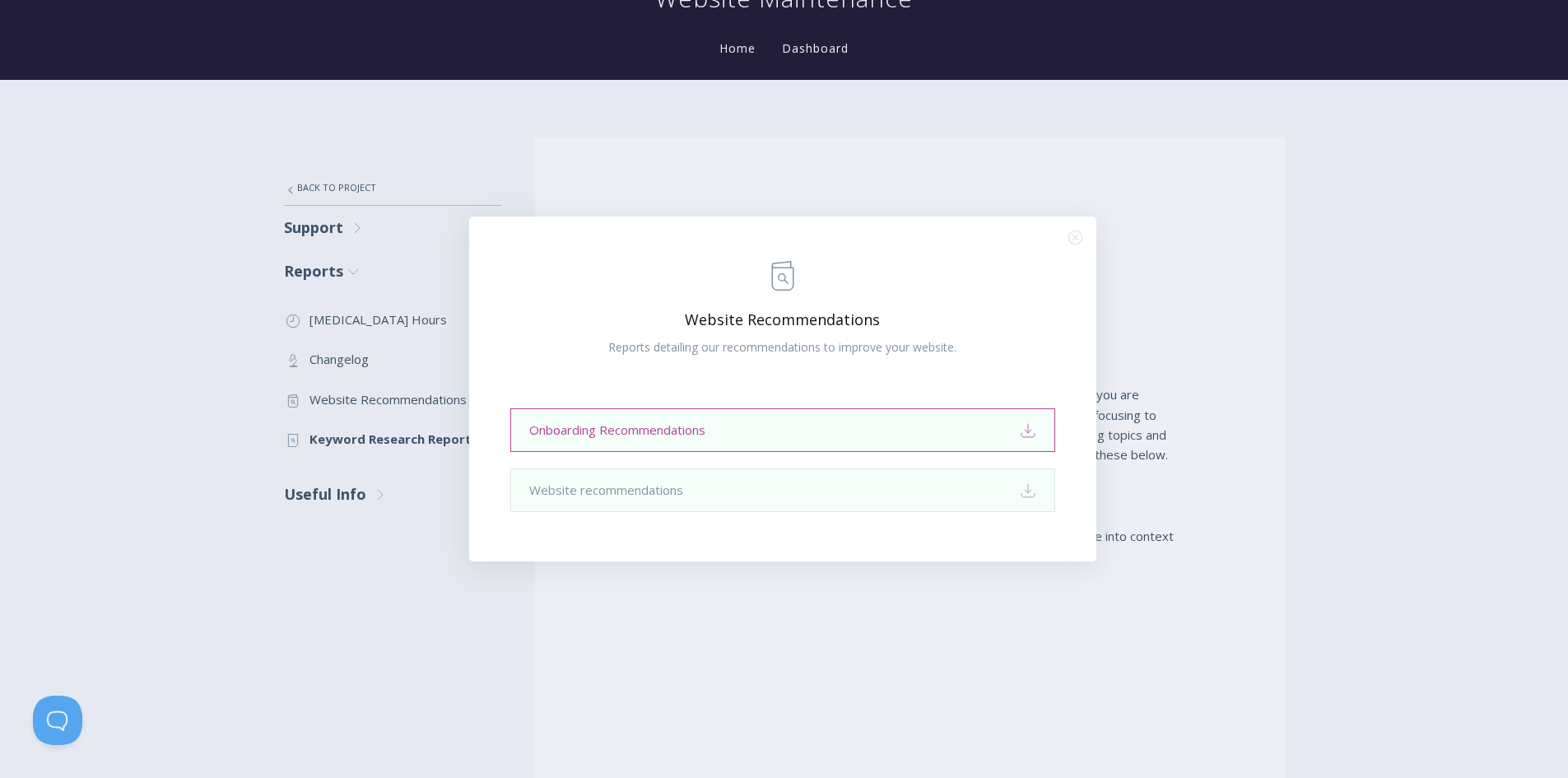
click at [660, 434] on link "Onboarding Recommendations Download" at bounding box center [783, 430] width 545 height 44
click at [656, 492] on link "Website recommendations Download" at bounding box center [783, 490] width 545 height 44
click at [1074, 238] on icon ".st0{fill:none;stroke:#000000;stroke-width:2;stroke-miterlimit:10;} Close" at bounding box center [1075, 237] width 14 height 14
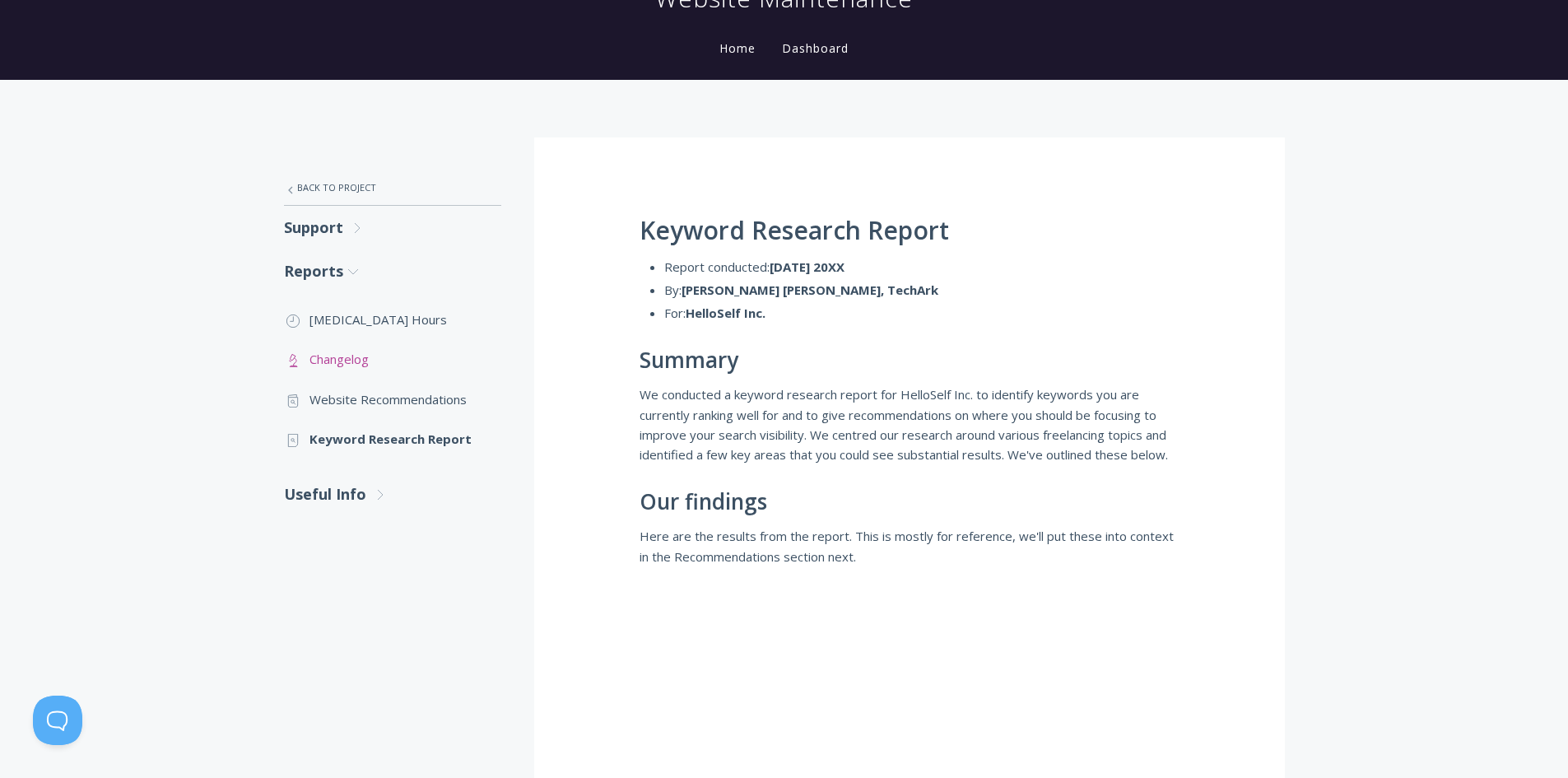
click at [326, 367] on link ".st0{fill:none;stroke:#000000;stroke-width:2;stroke-miterlimit:10;} Untitled-25…" at bounding box center [393, 359] width 217 height 39
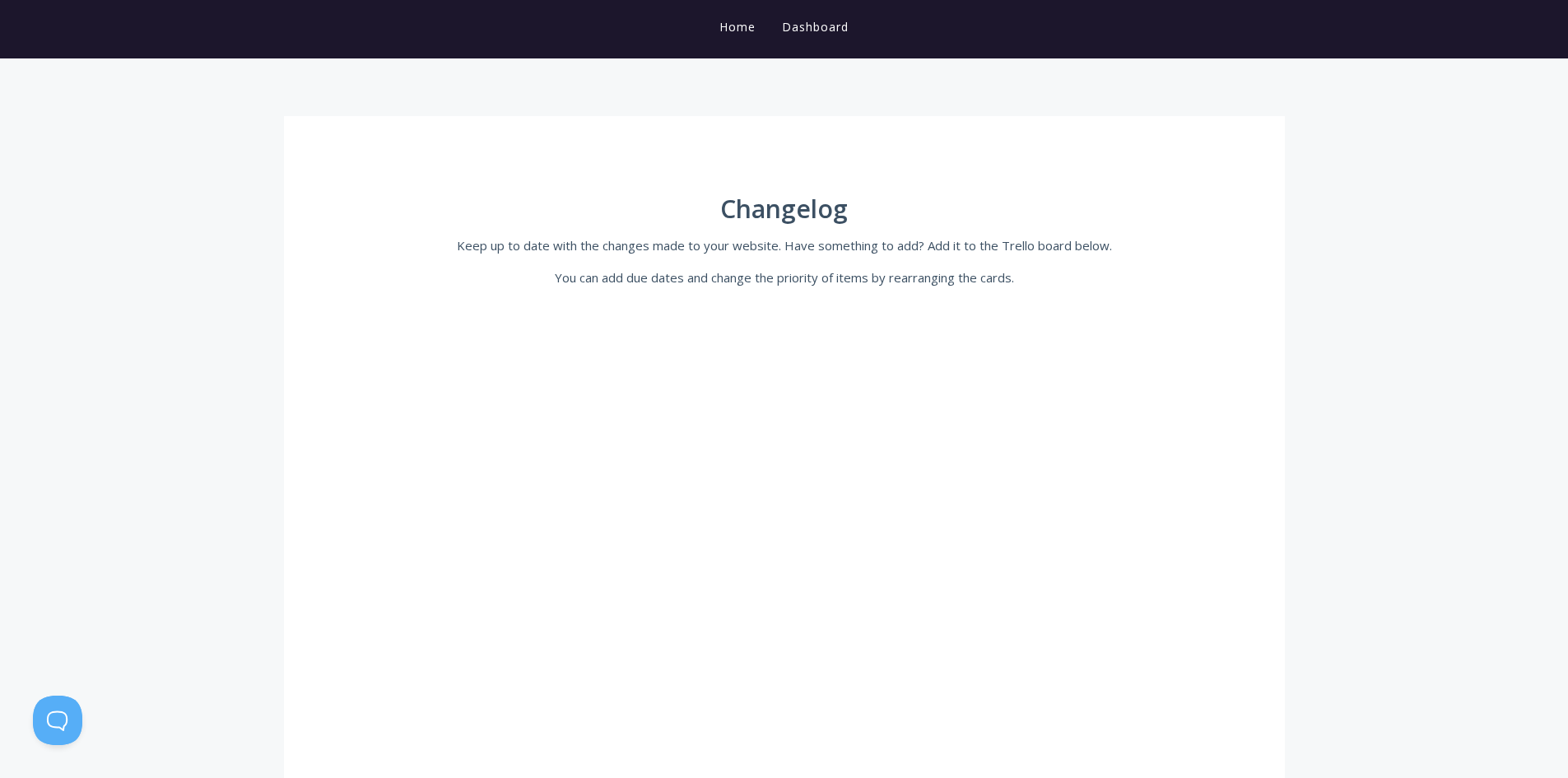
scroll to position [165, 0]
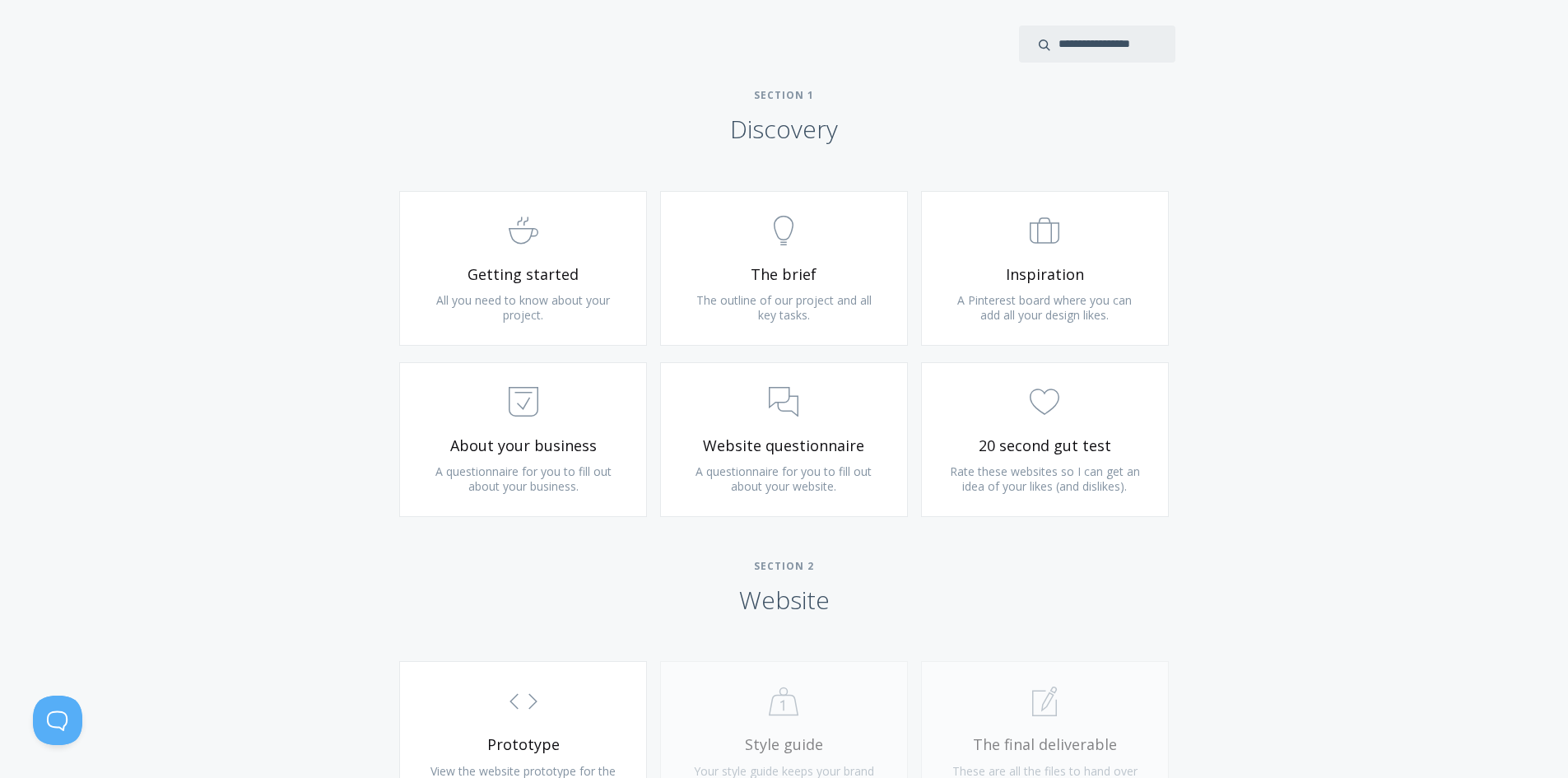
scroll to position [906, 0]
click at [783, 271] on span "The brief" at bounding box center [784, 272] width 197 height 19
click at [561, 256] on link ".st0{fill:none;stroke:#000000;stroke-width:2;stroke-miterlimit:10;} Untitled-22…" at bounding box center [523, 267] width 248 height 155
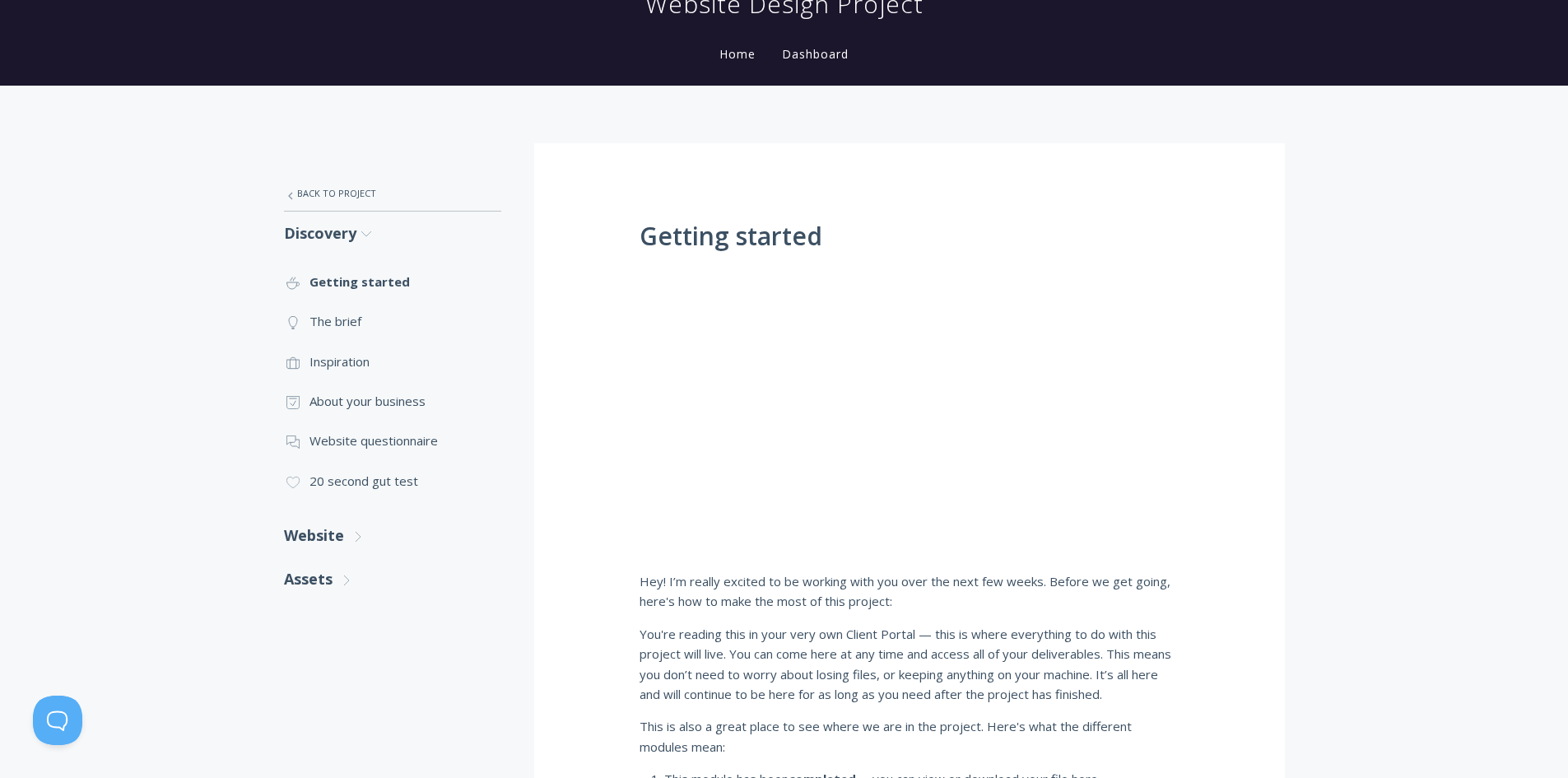
scroll to position [165, 0]
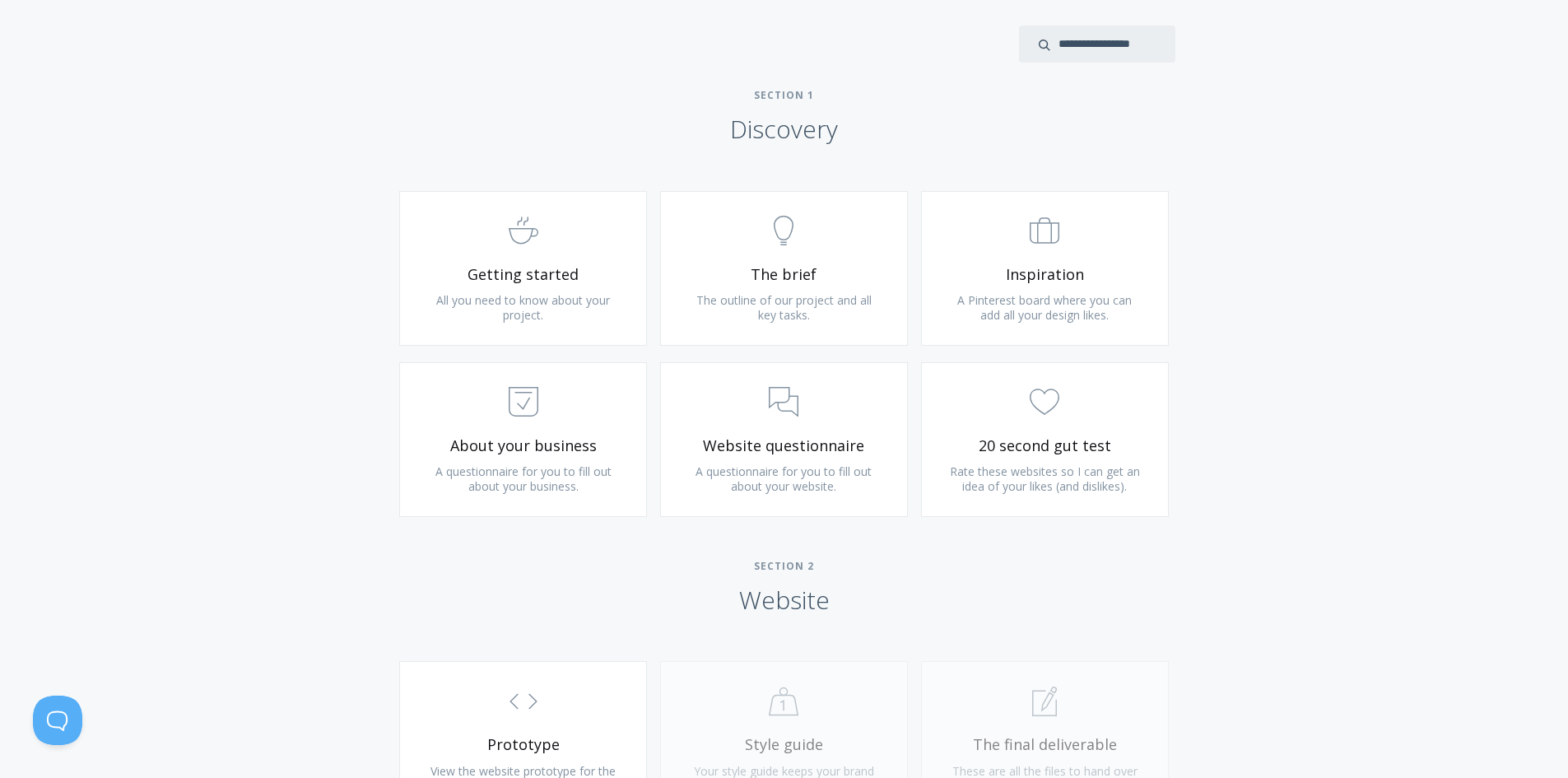
scroll to position [906, 0]
click at [804, 451] on span "Website questionnaire" at bounding box center [784, 444] width 197 height 19
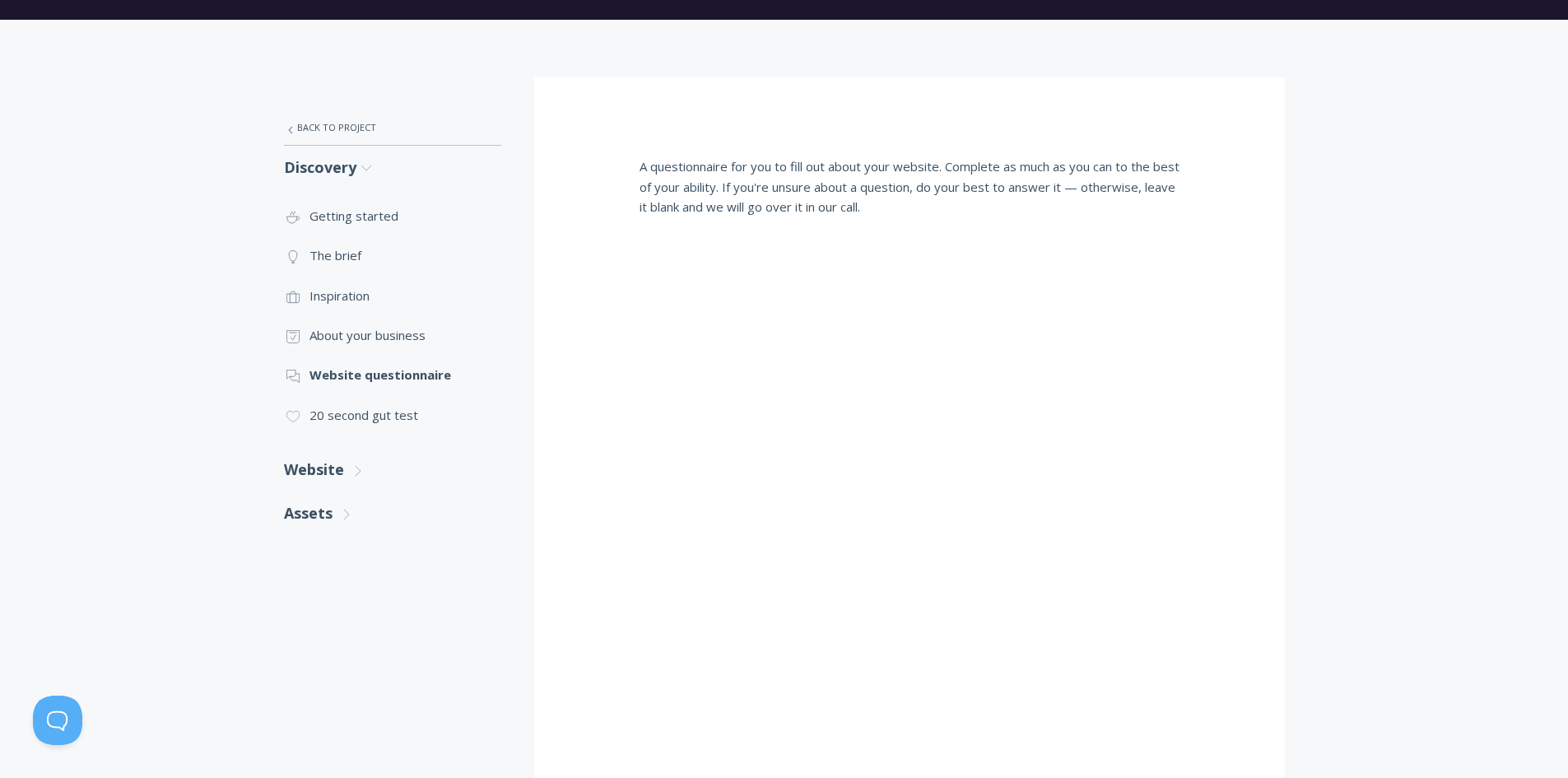
scroll to position [247, 0]
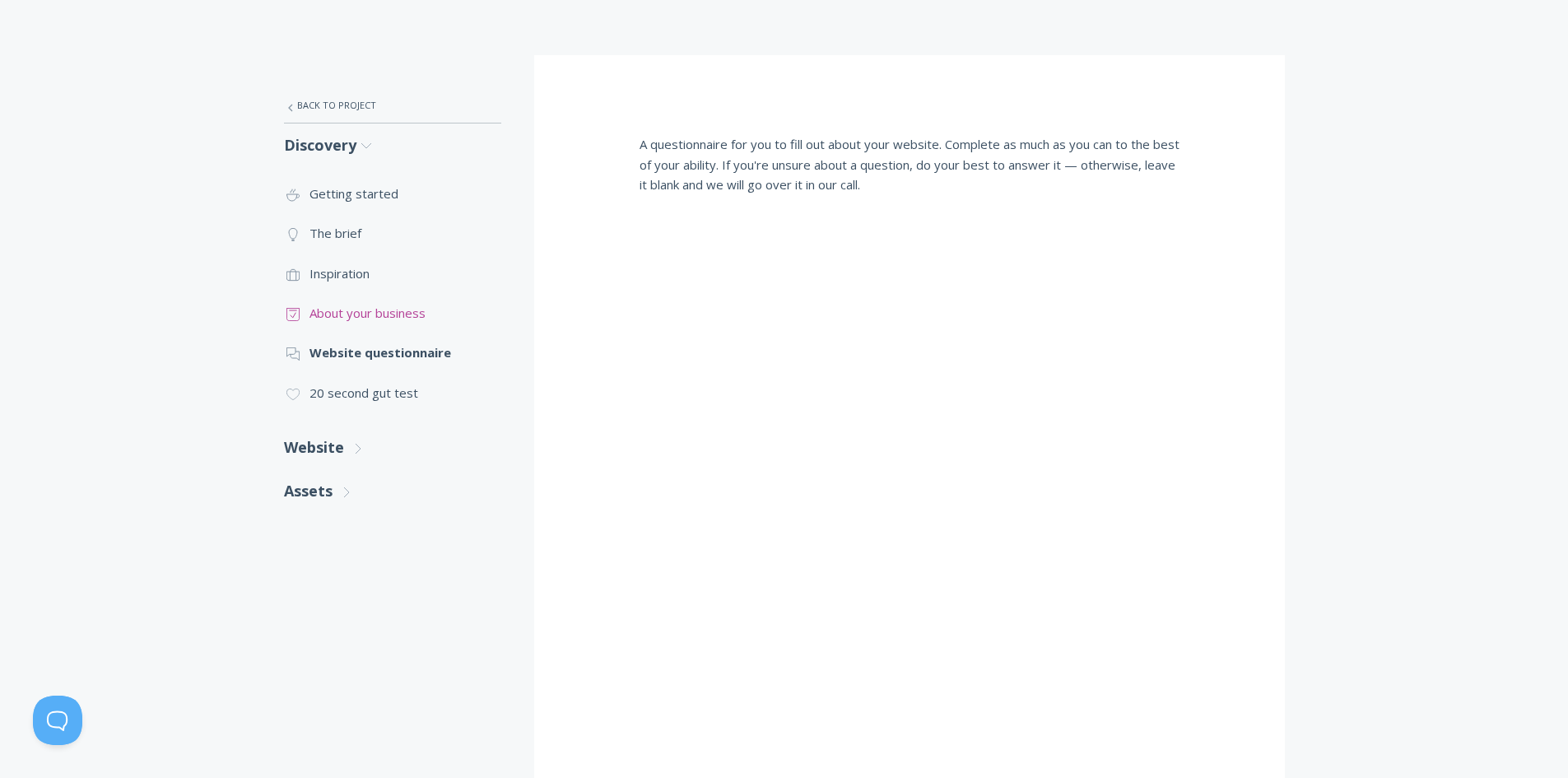
click at [359, 305] on link ".st0{fill:none;stroke:#000000;stroke-width:2;stroke-miterlimit:10;} Untitled-18…" at bounding box center [393, 313] width 217 height 39
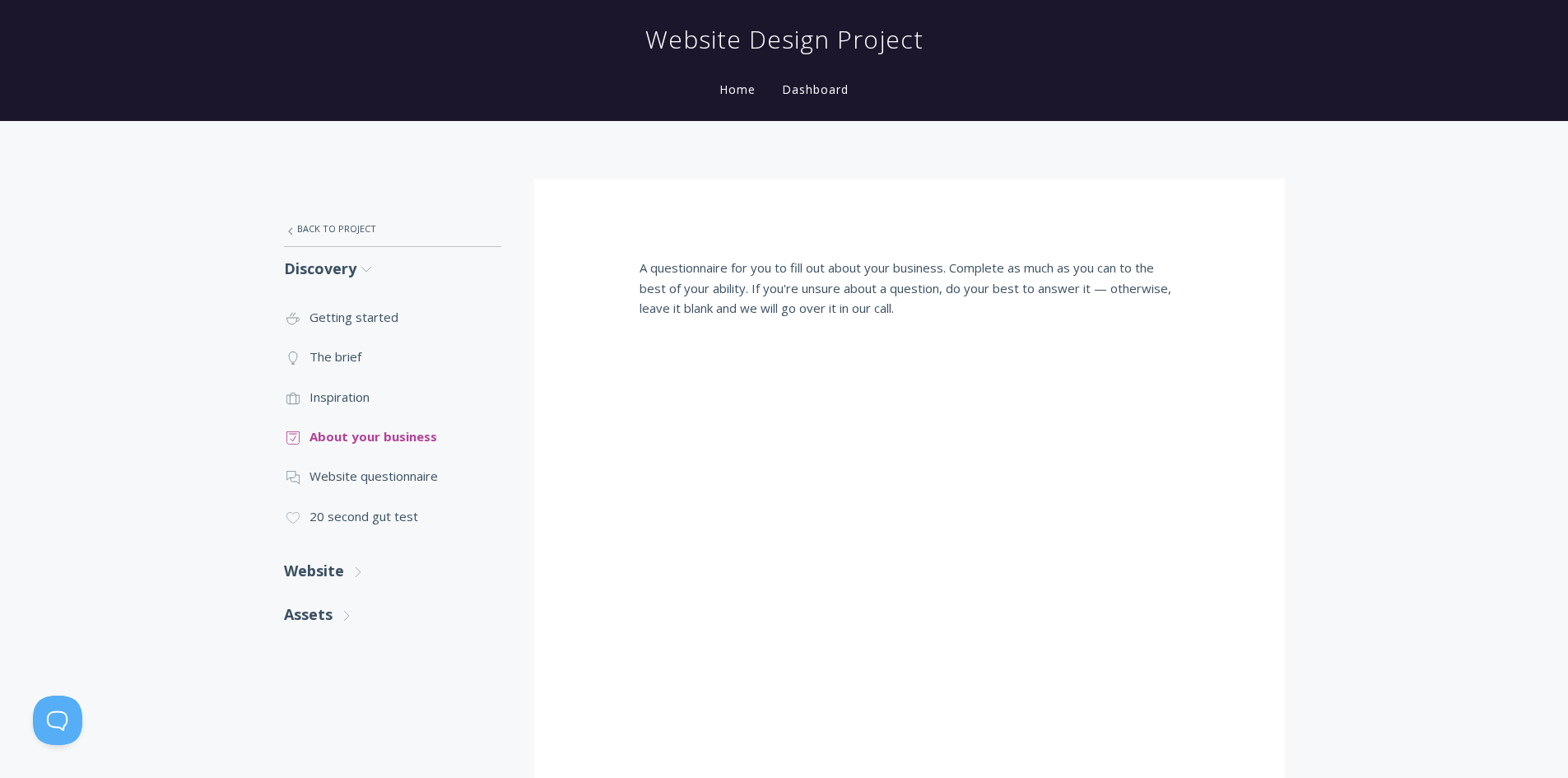
scroll to position [165, 0]
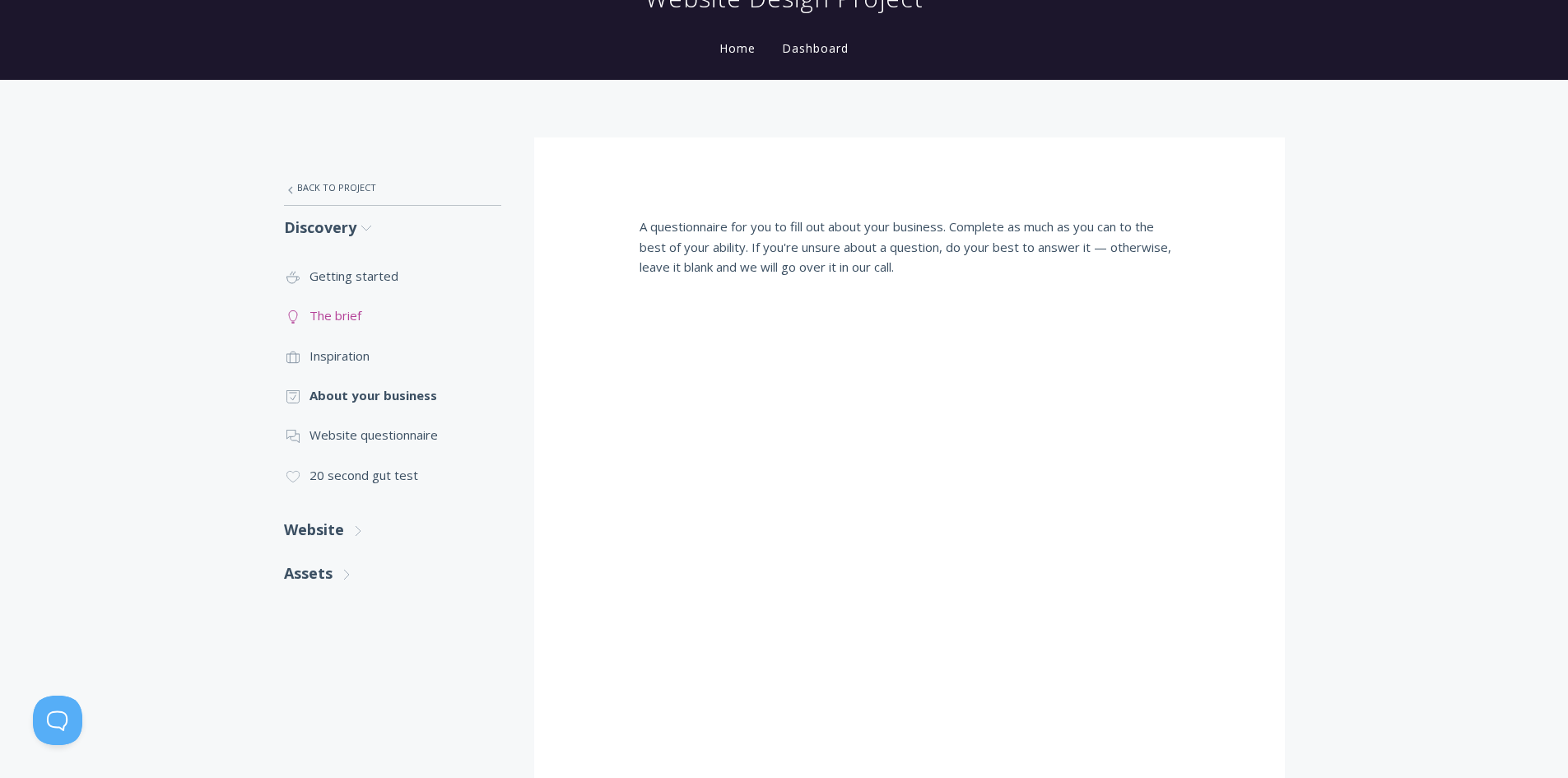
click at [347, 313] on link ".st0{fill:none;stroke:#000000;stroke-width:2;stroke-miterlimit:10;} Untitled-14…" at bounding box center [393, 315] width 217 height 39
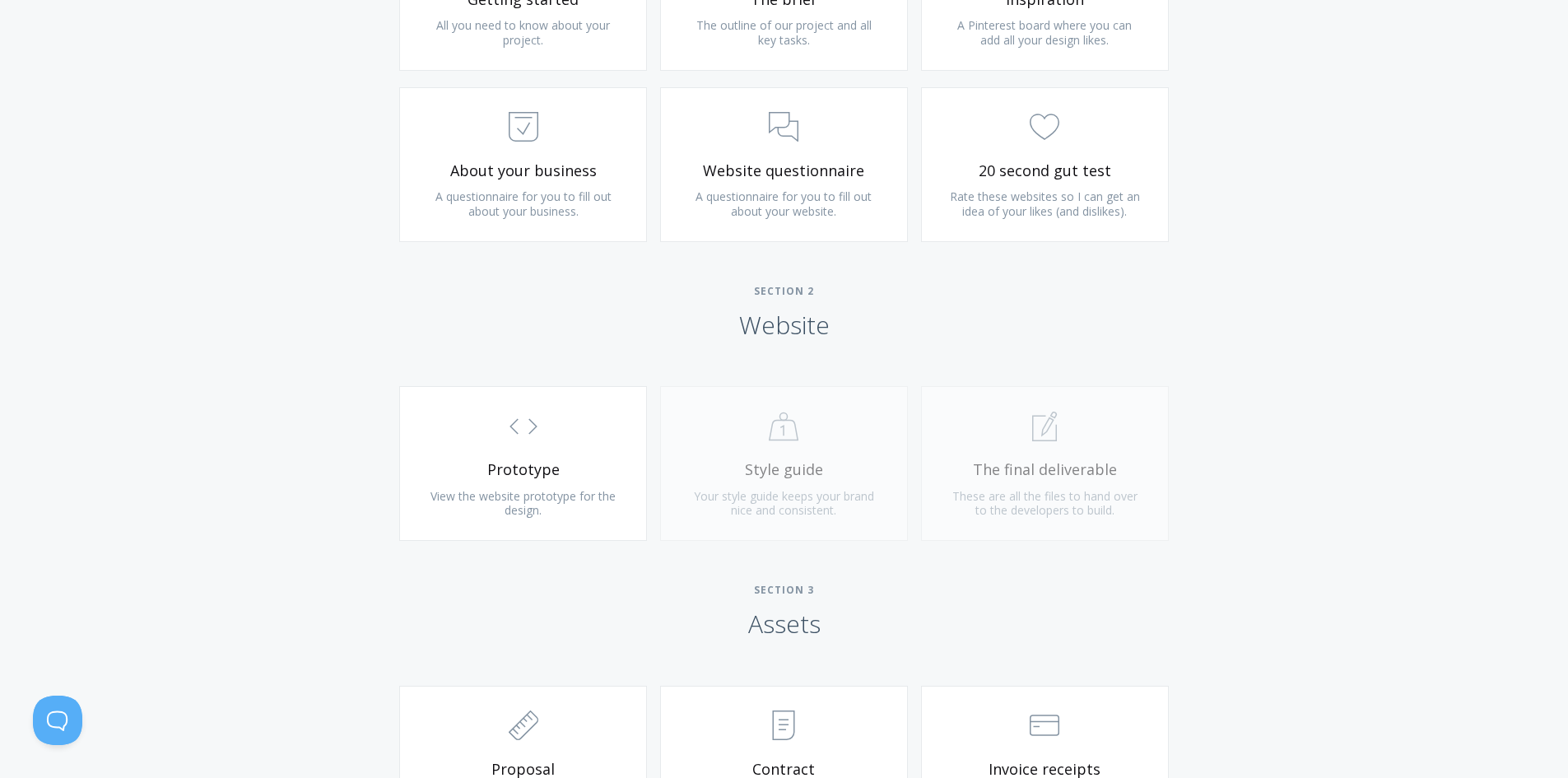
scroll to position [1235, 0]
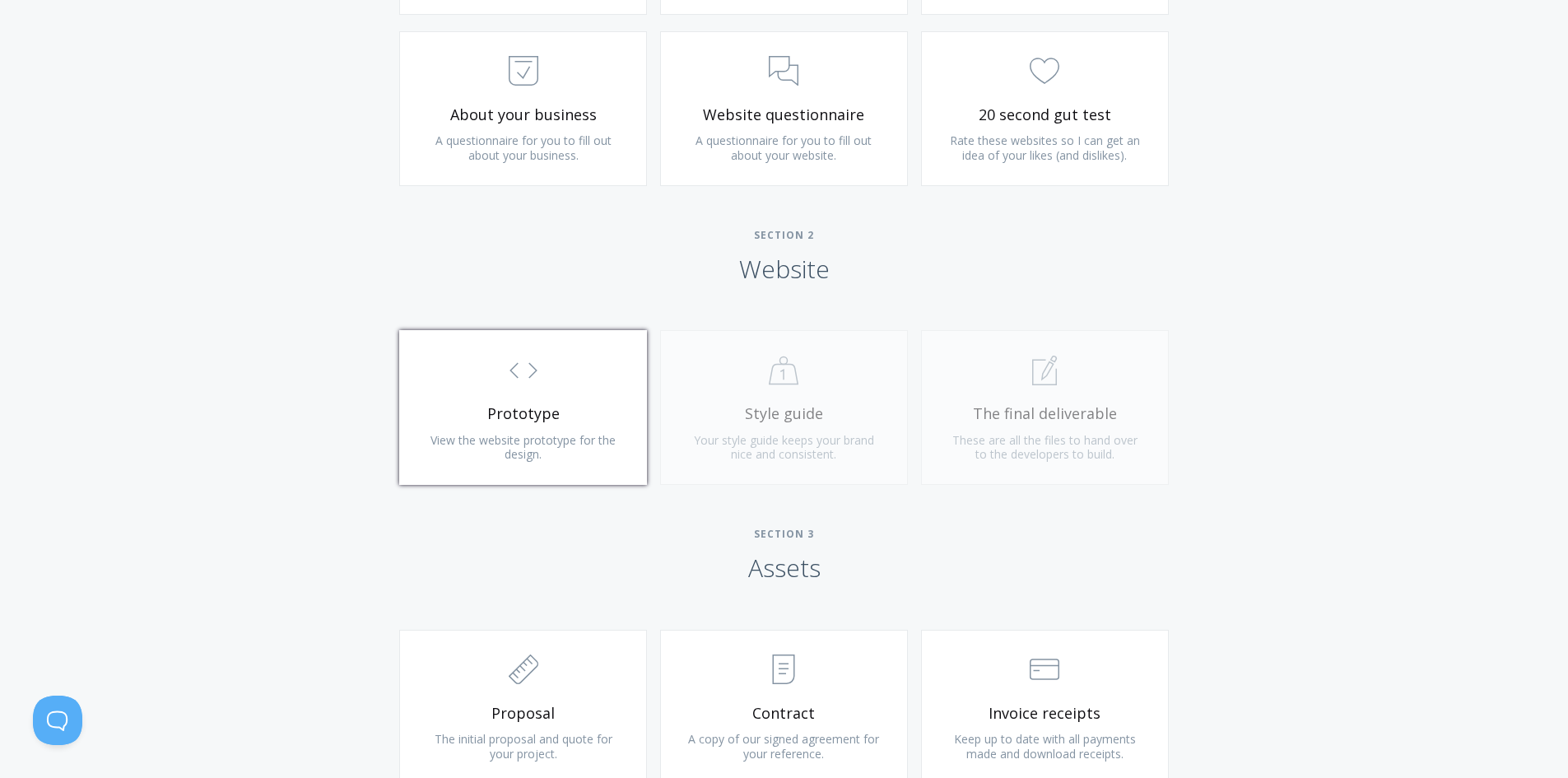
click at [506, 428] on link ".st0{fill:none;stroke:#000000;stroke-width:2;stroke-miterlimit:10;} Untitled-16…" at bounding box center [523, 408] width 248 height 155
click at [783, 416] on div ".st0{fill:none;stroke:#000000;stroke-width:2;stroke-miterlimit:10;} Untitled-20…" at bounding box center [784, 416] width 261 height 172
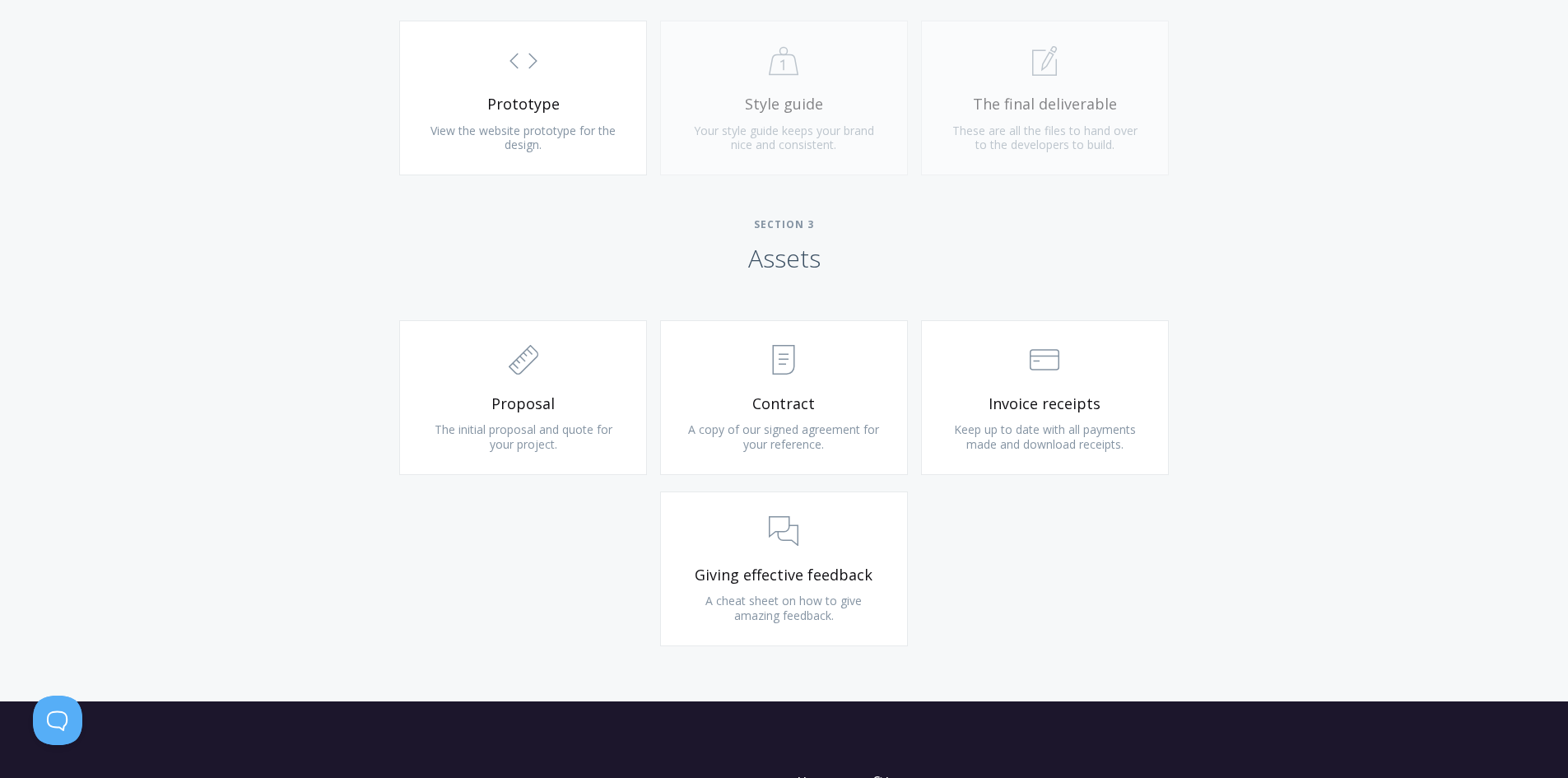
scroll to position [1564, 0]
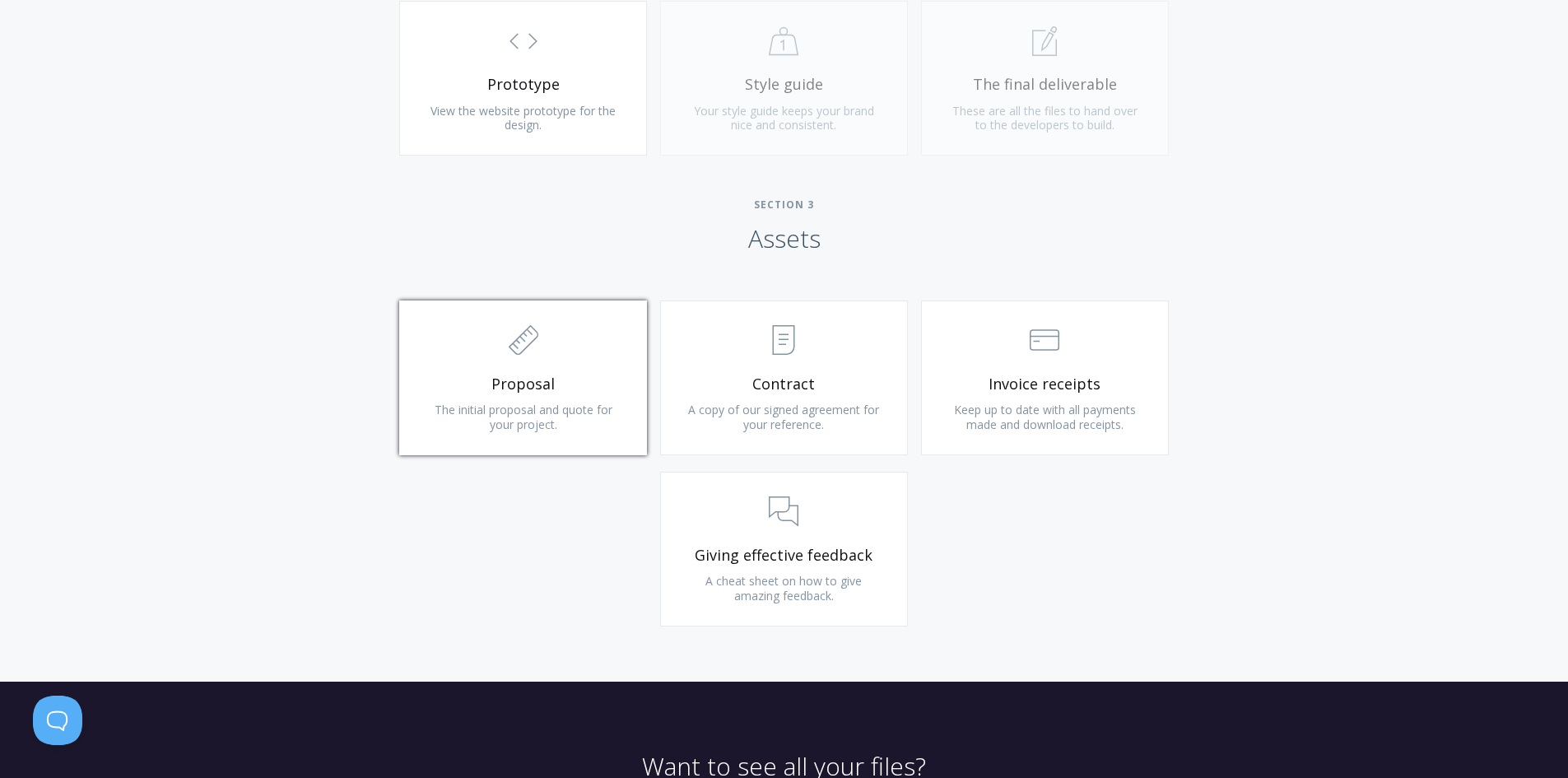
click at [613, 390] on span "Proposal" at bounding box center [522, 384] width 197 height 19
click at [798, 547] on span "Giving effective feedback" at bounding box center [784, 555] width 197 height 19
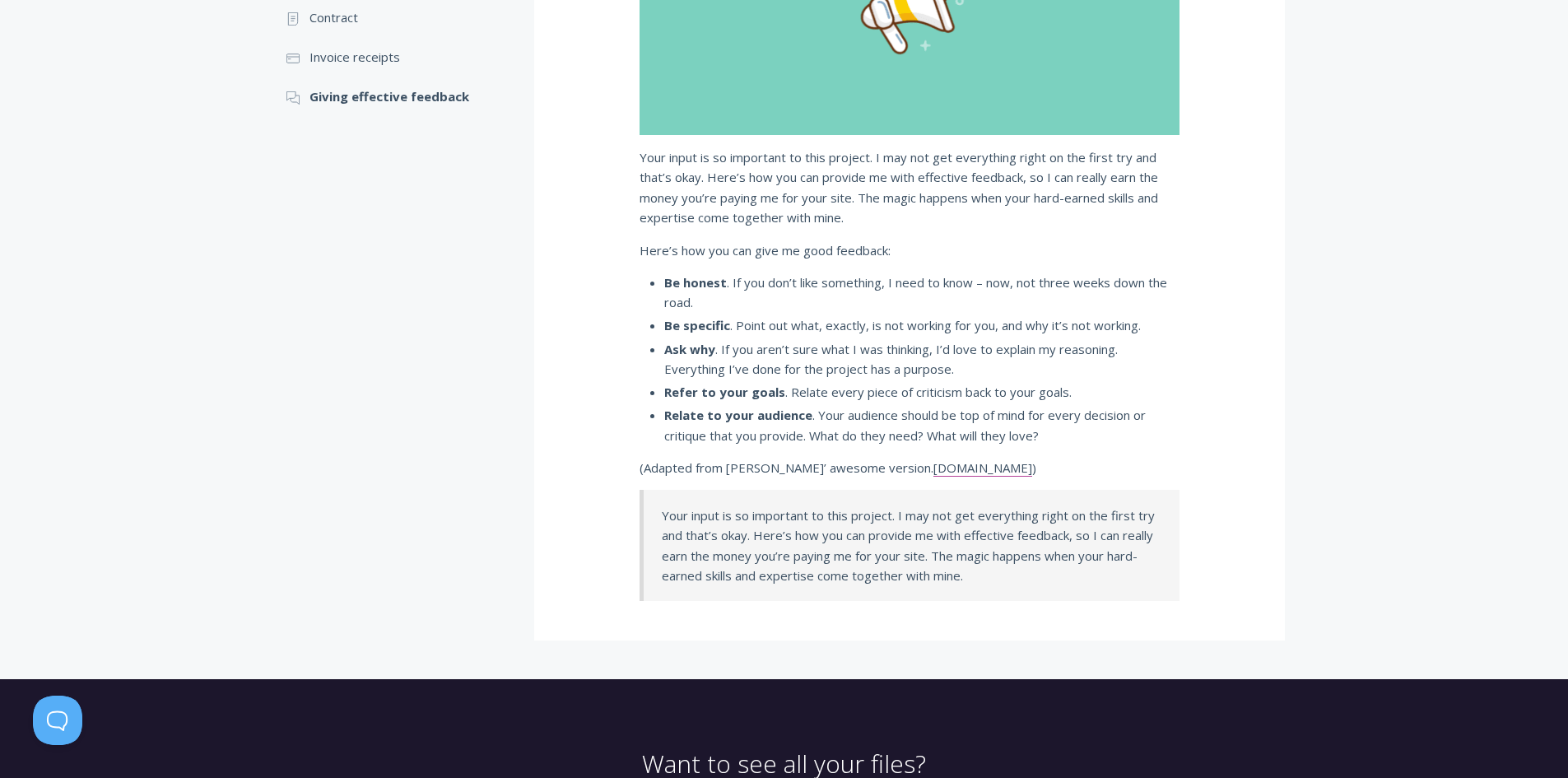
scroll to position [488, 0]
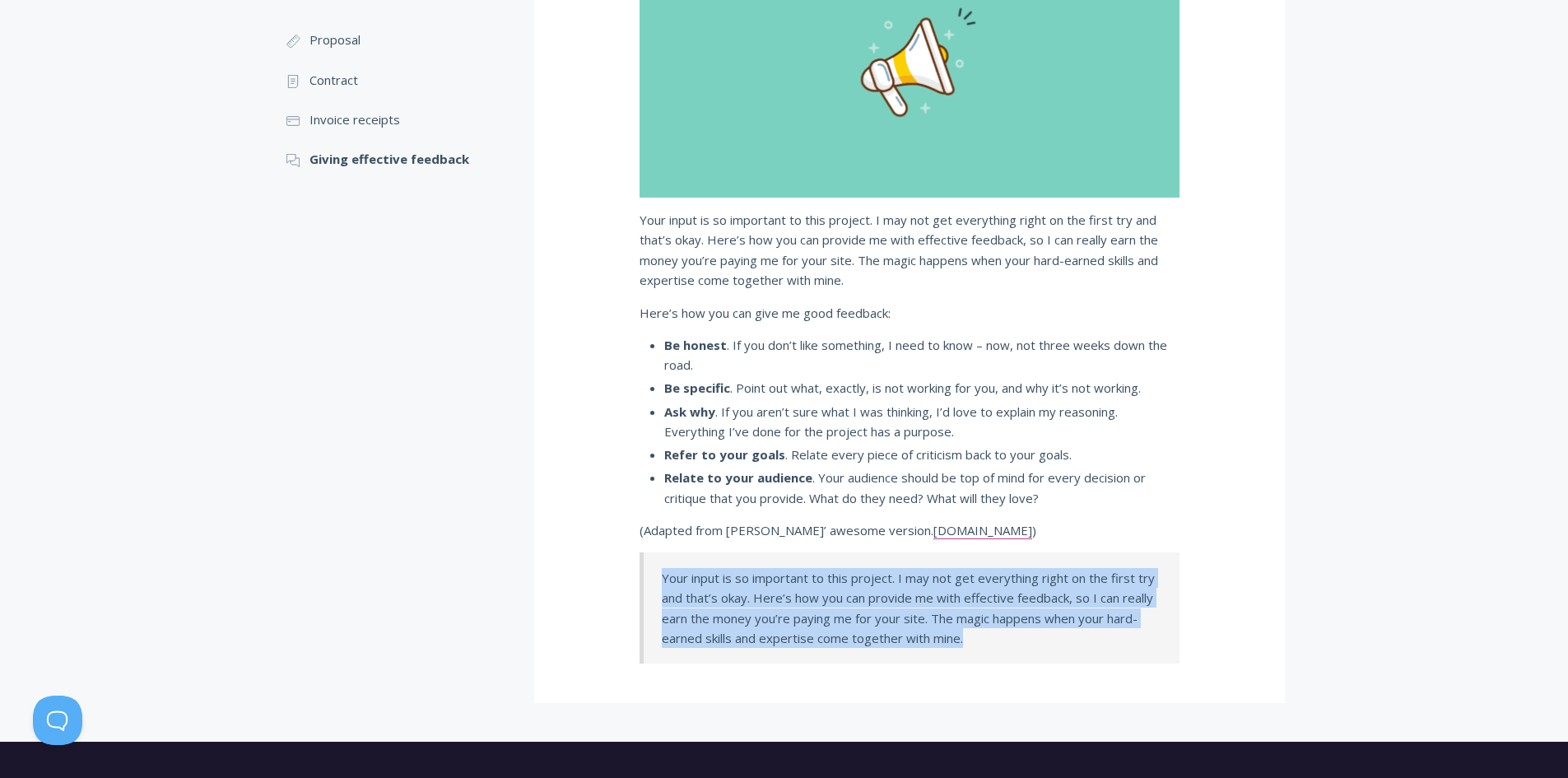
drag, startPoint x: 662, startPoint y: 580, endPoint x: 978, endPoint y: 643, distance: 322.2
click at [978, 643] on p "Your input is so important to this project. I may not get everything right on t…" at bounding box center [911, 608] width 499 height 80
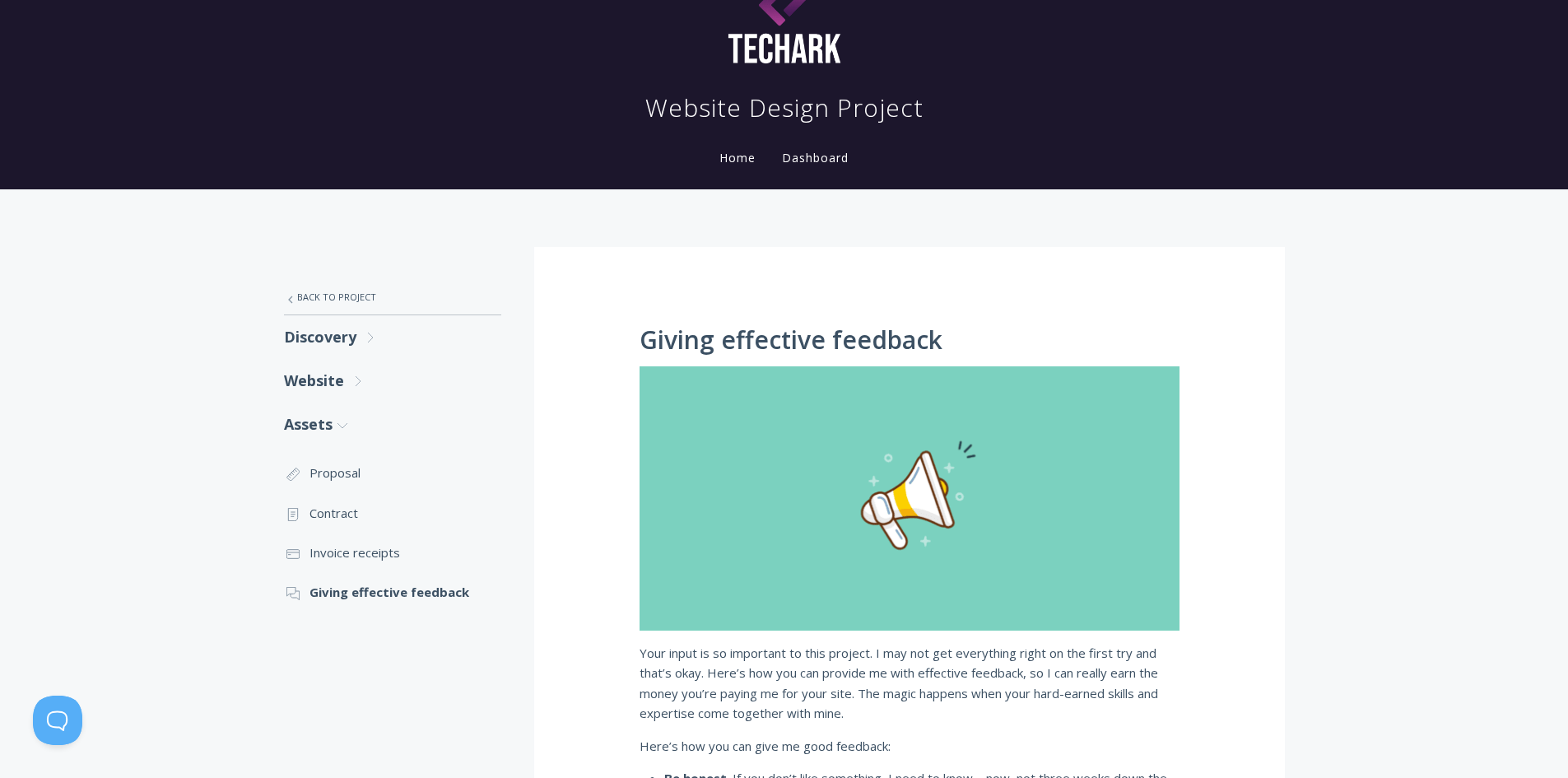
scroll to position [0, 0]
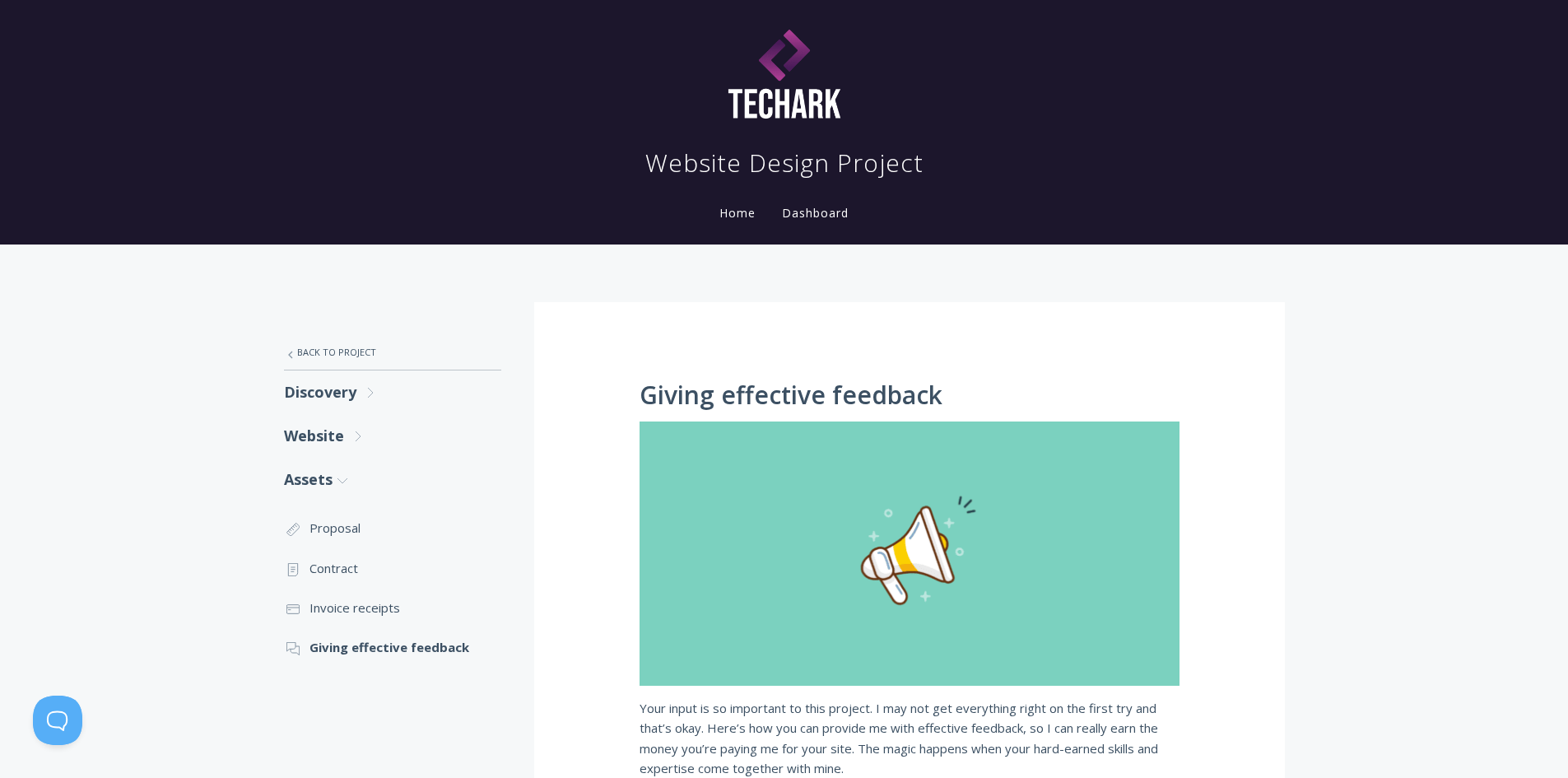
click at [732, 213] on link "Home" at bounding box center [738, 213] width 43 height 16
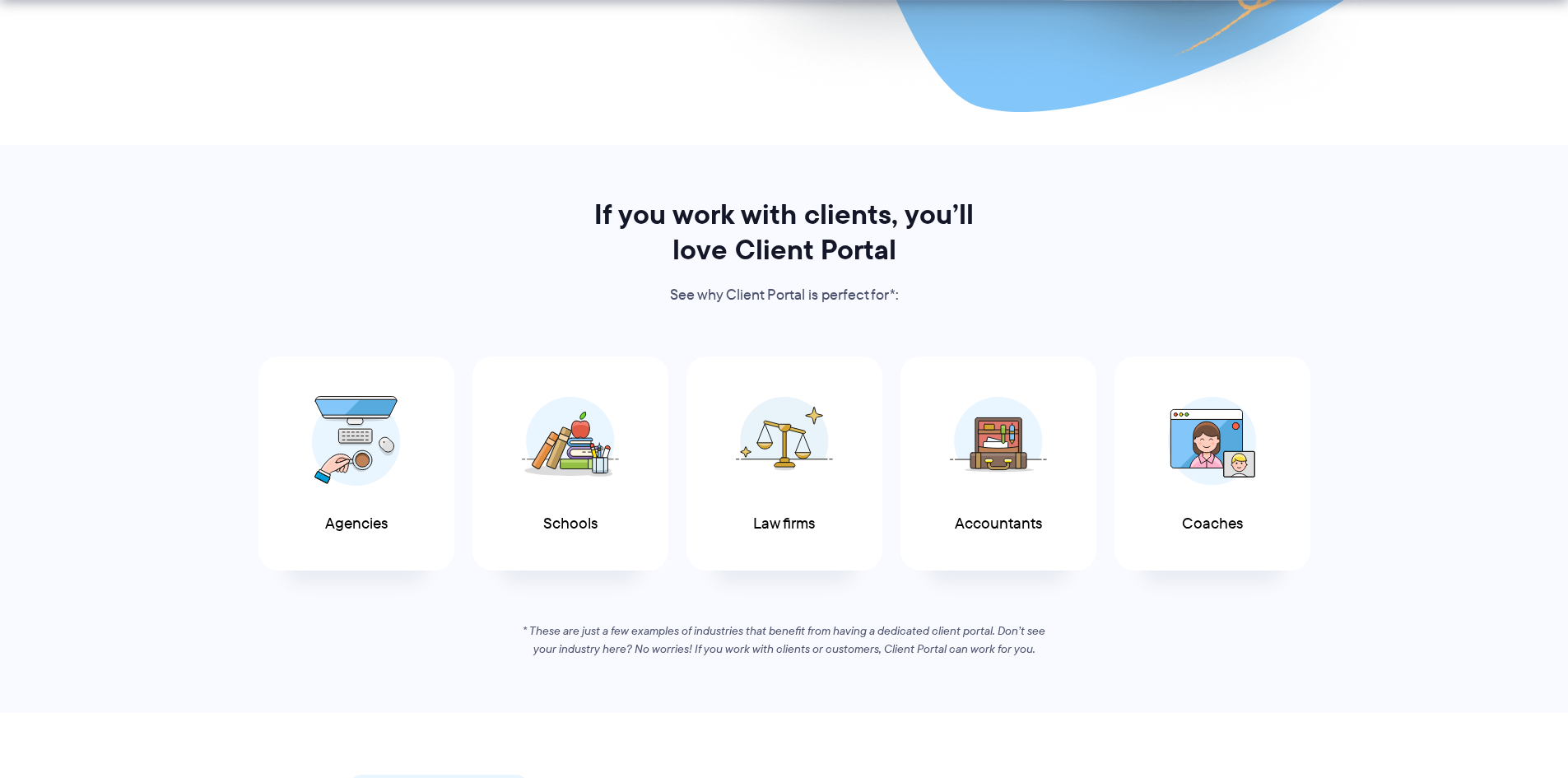
scroll to position [659, 0]
click at [1024, 480] on img at bounding box center [999, 436] width 97 height 90
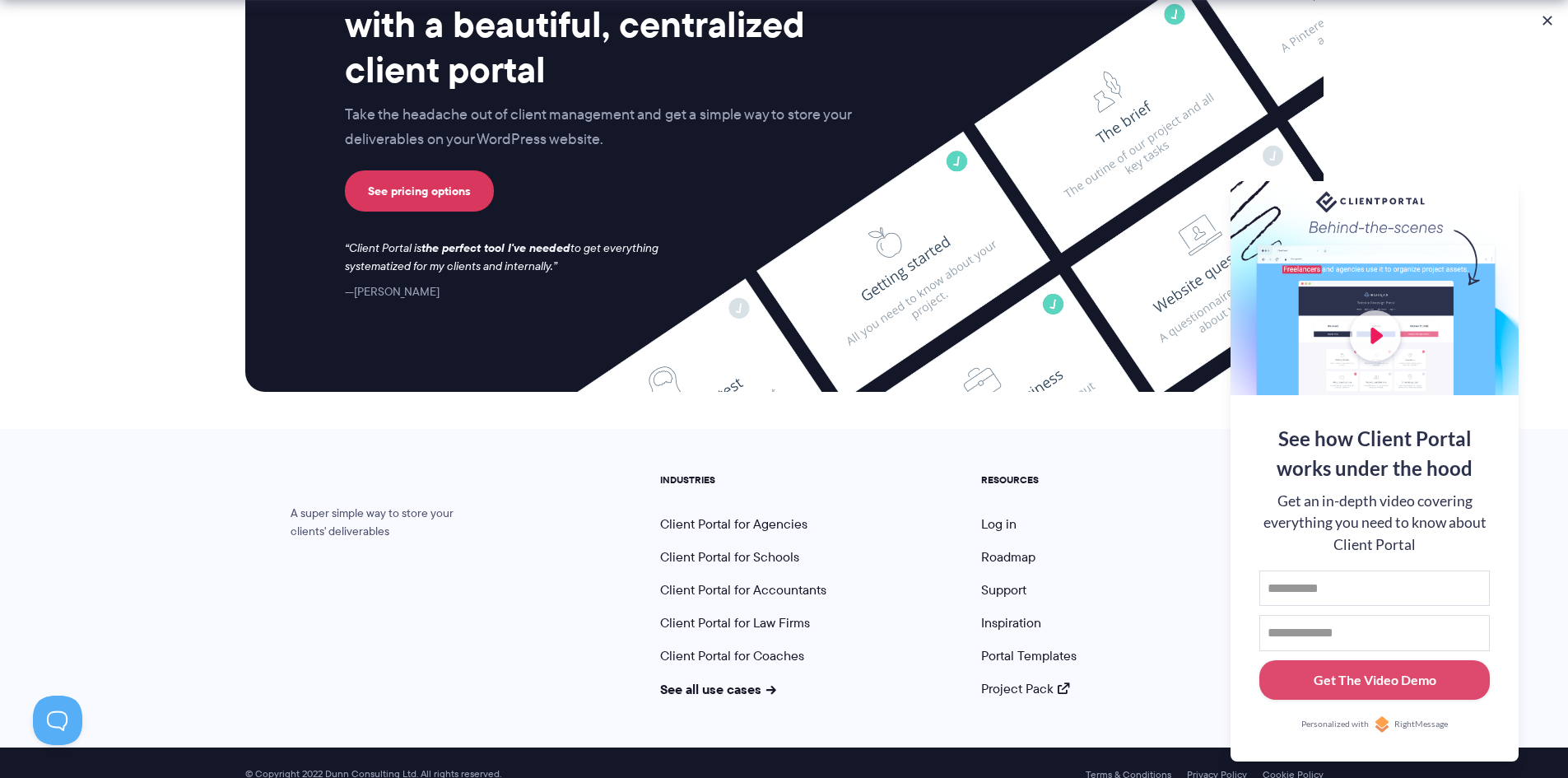
scroll to position [6790, 0]
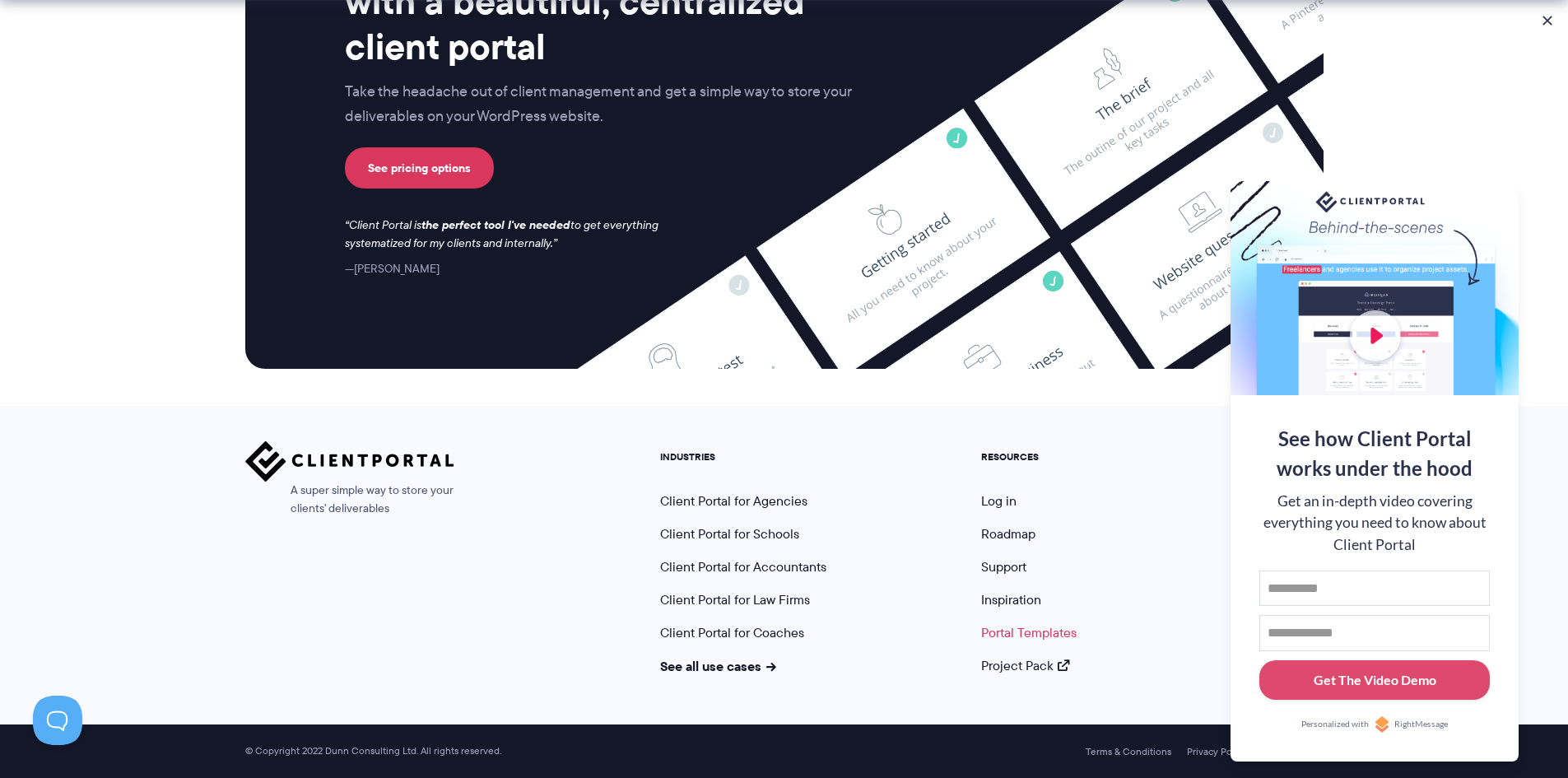
click at [1043, 632] on link "Portal Templates" at bounding box center [1029, 632] width 95 height 19
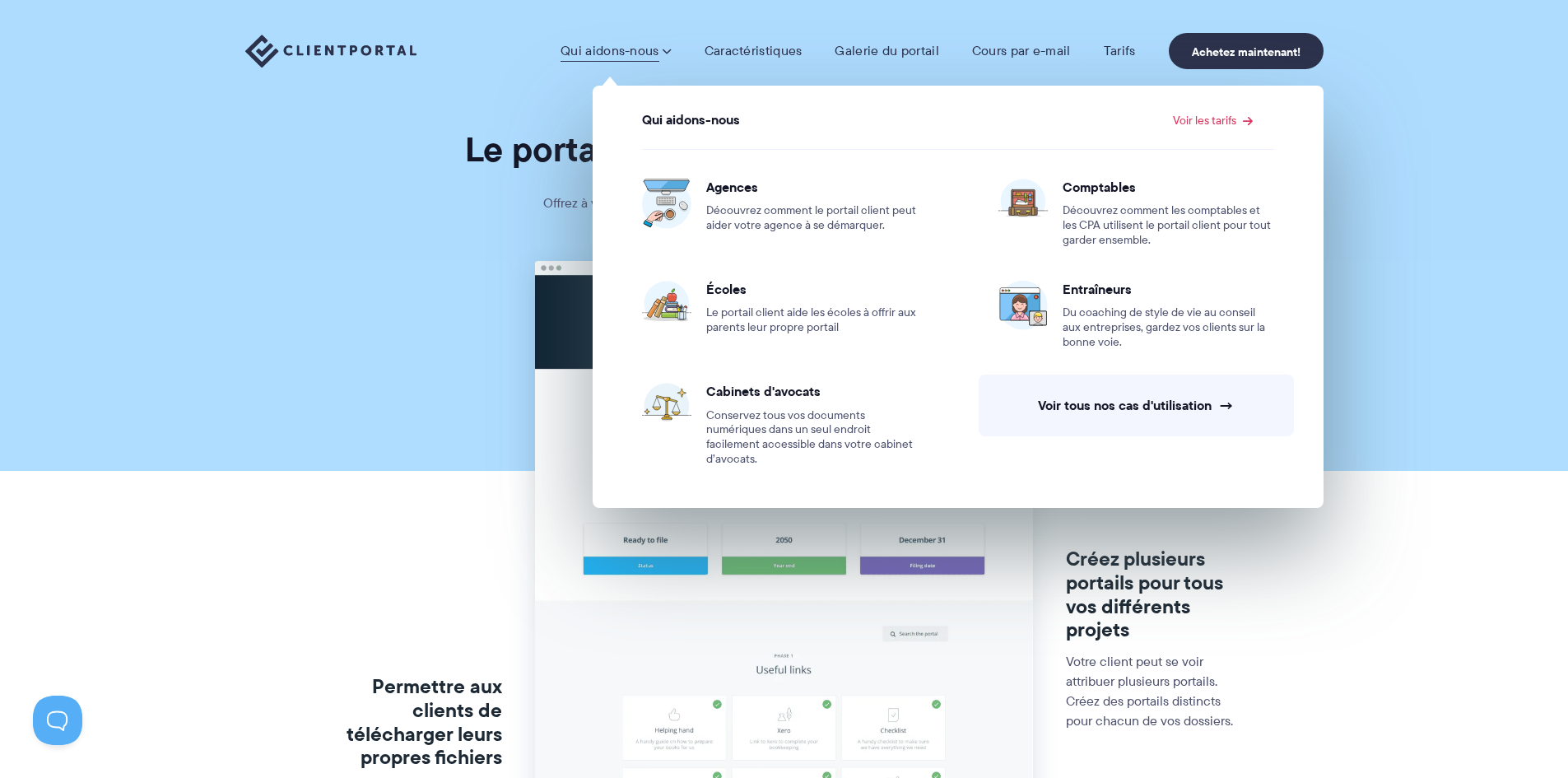
click at [342, 35] on img at bounding box center [331, 51] width 172 height 34
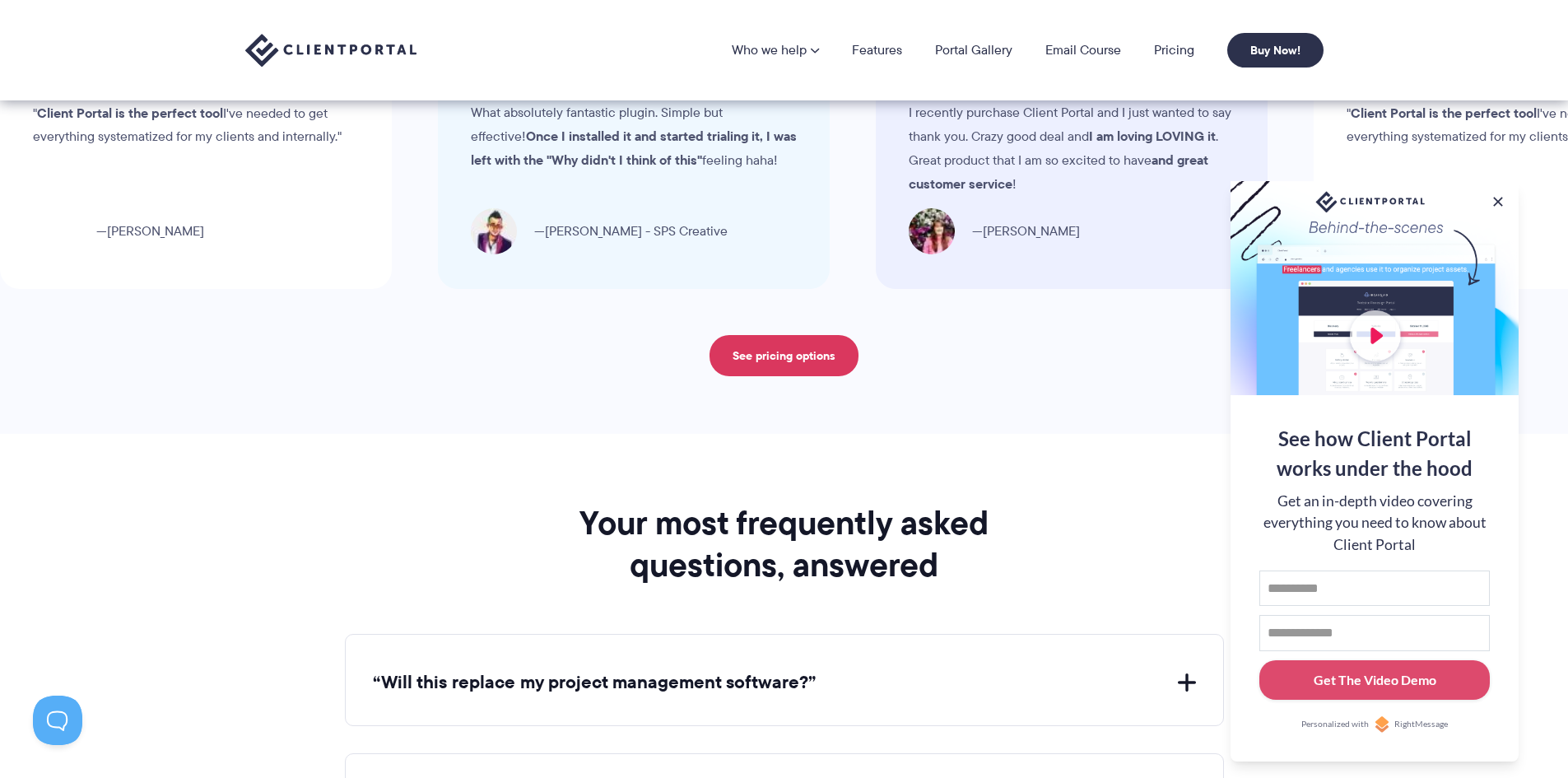
scroll to position [5473, 0]
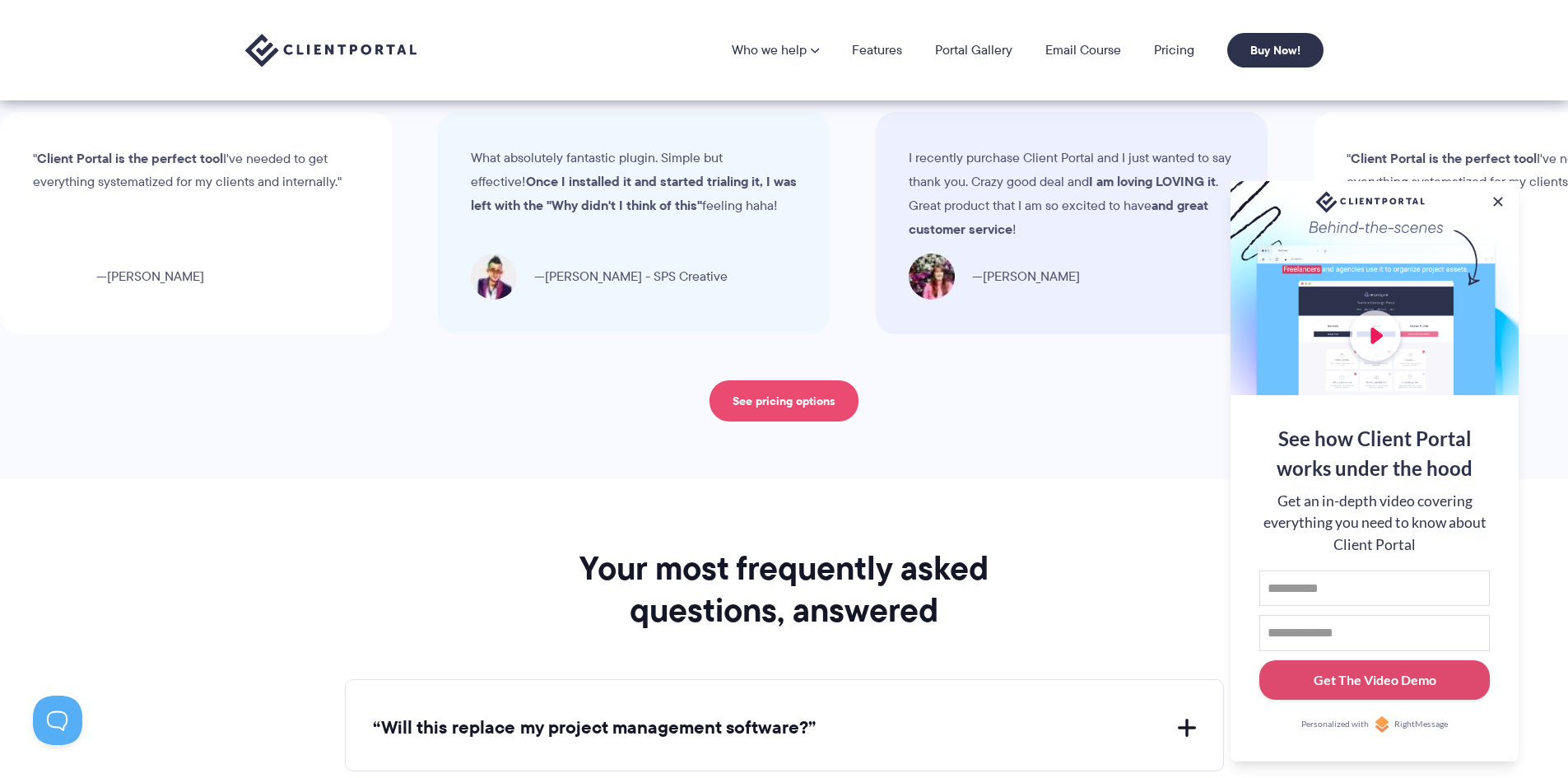
click at [783, 409] on link "See pricing options" at bounding box center [784, 401] width 149 height 41
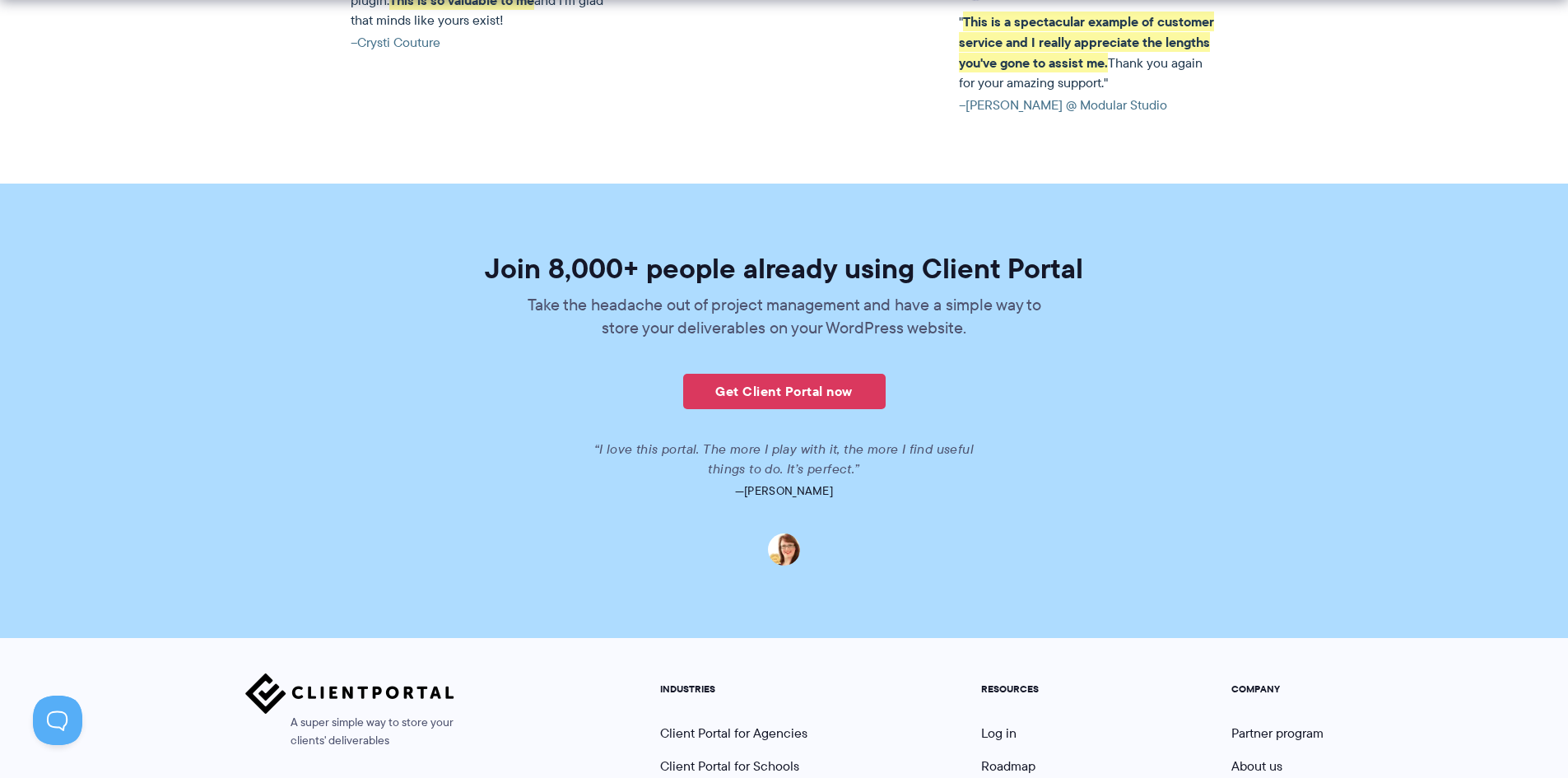
scroll to position [3869, 0]
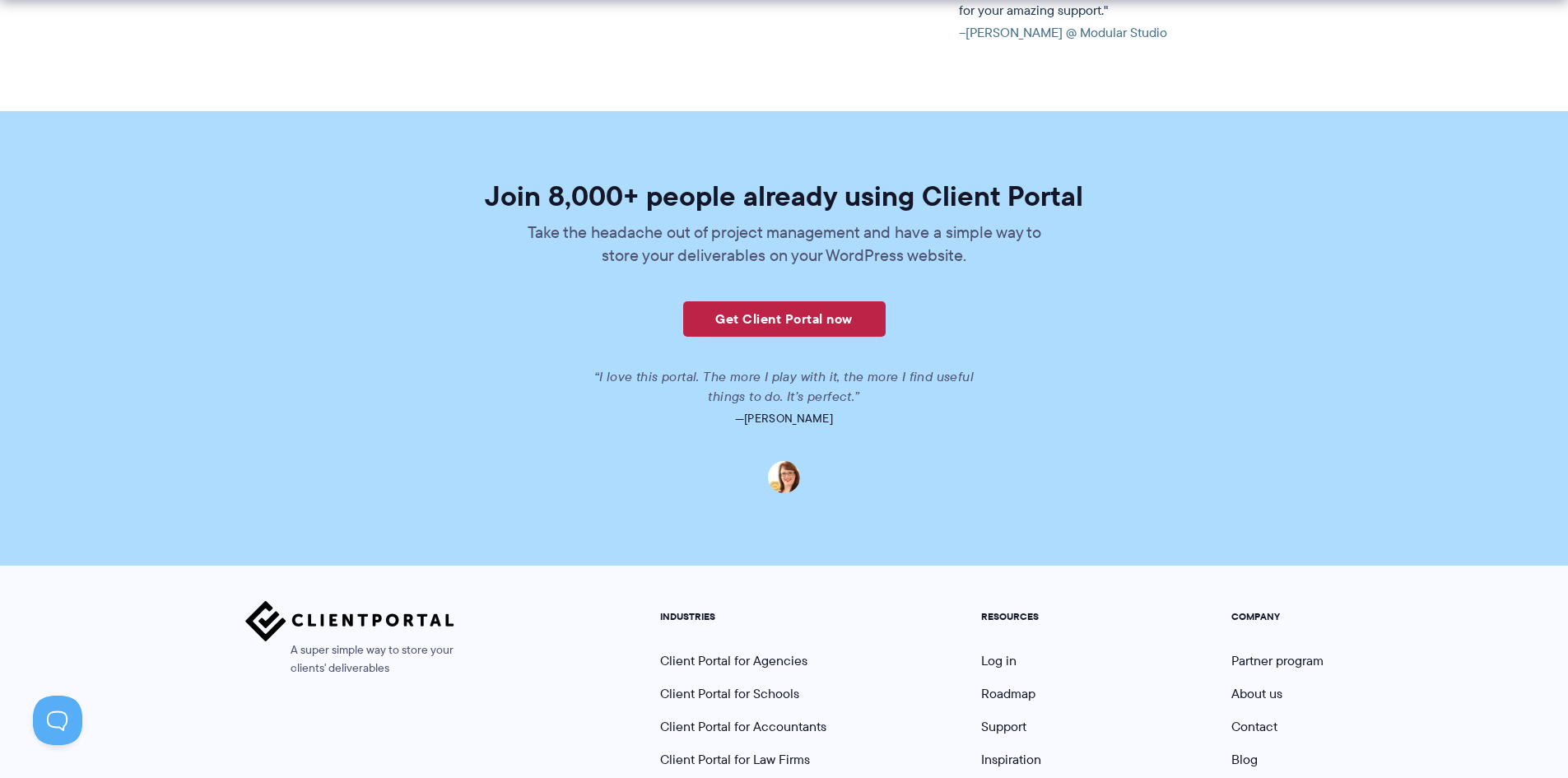
click at [811, 301] on link "Get Client Portal now" at bounding box center [784, 319] width 202 height 35
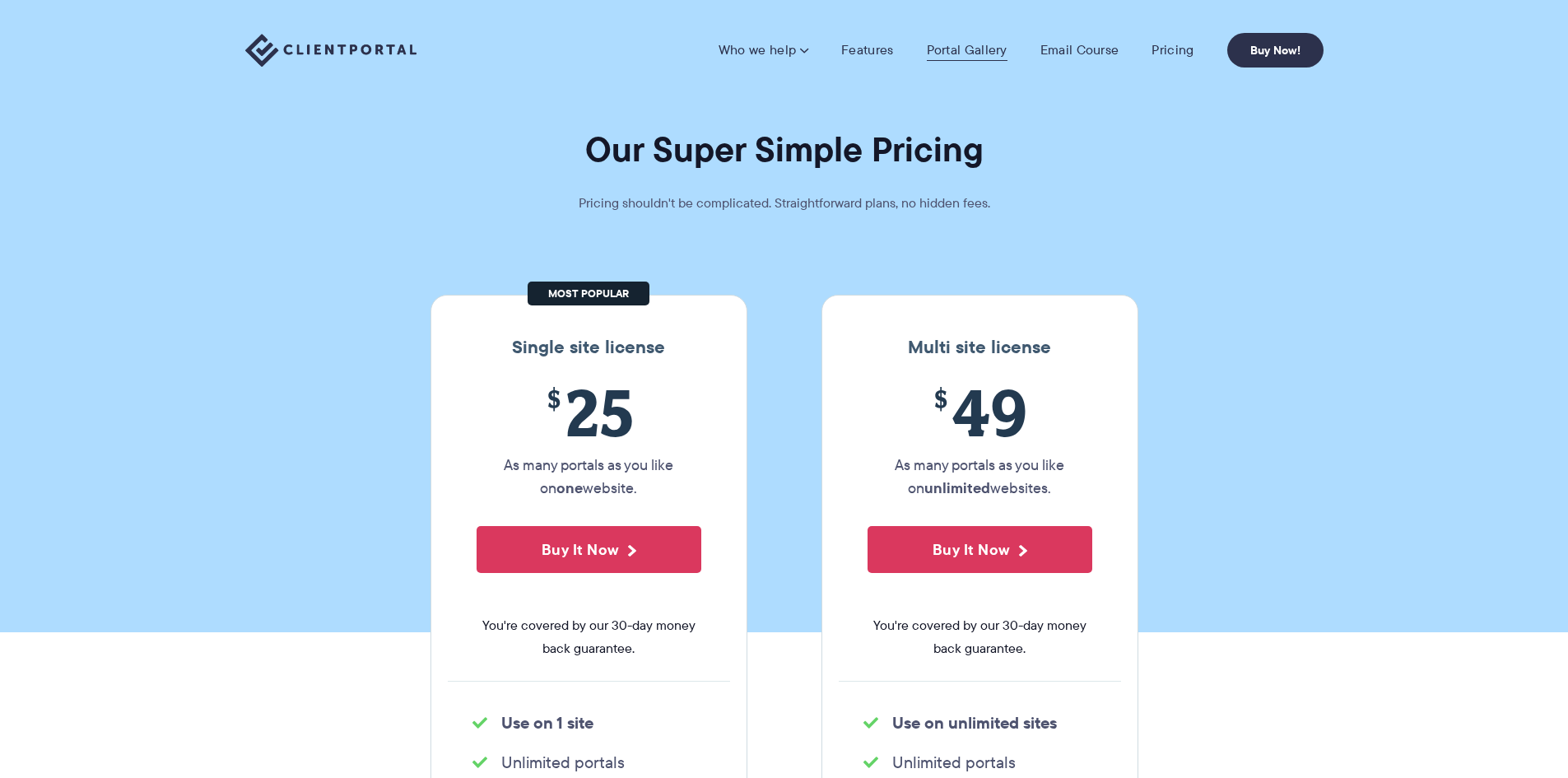
click at [961, 46] on link "Portal Gallery" at bounding box center [967, 50] width 80 height 17
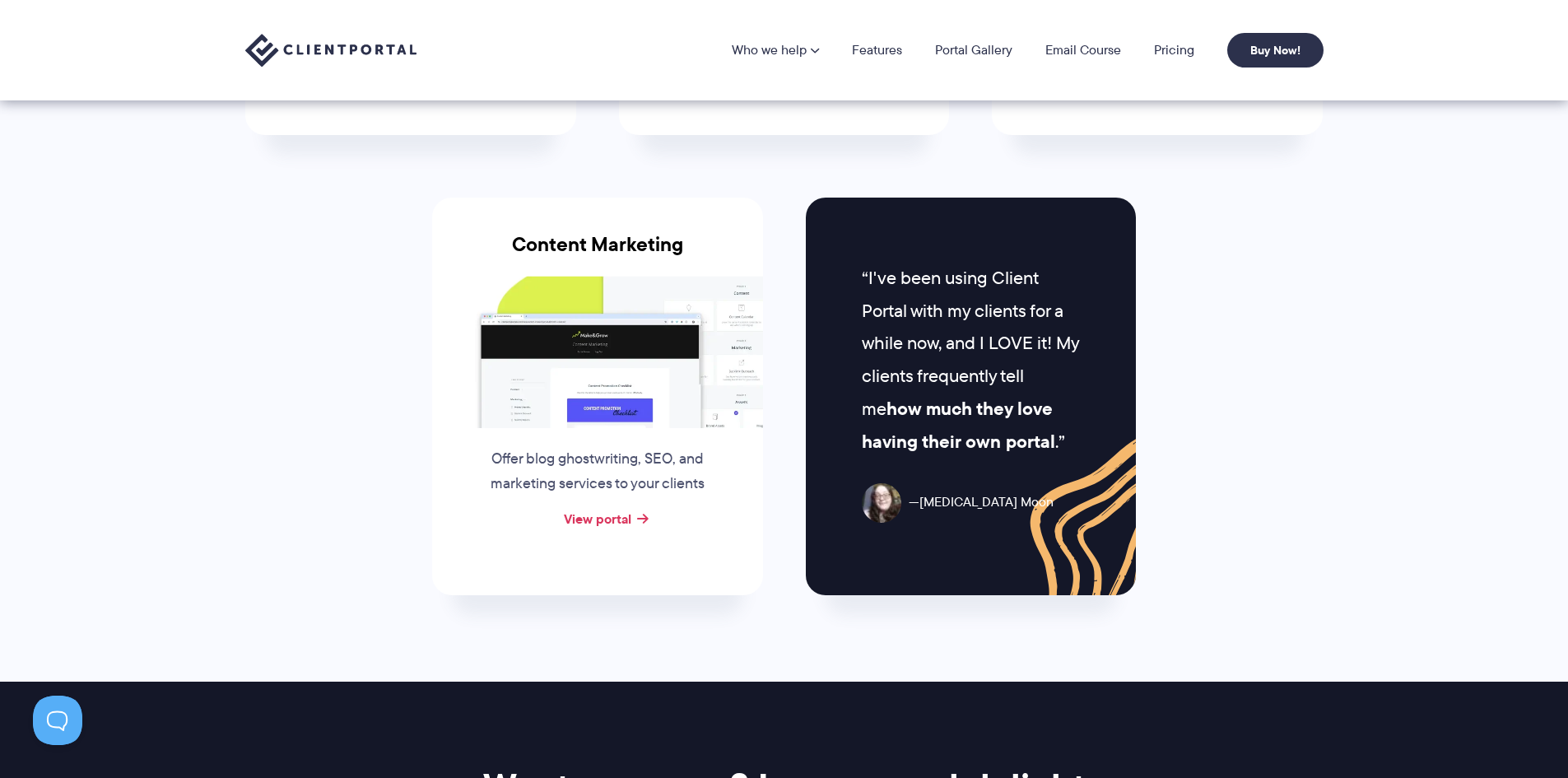
scroll to position [1564, 0]
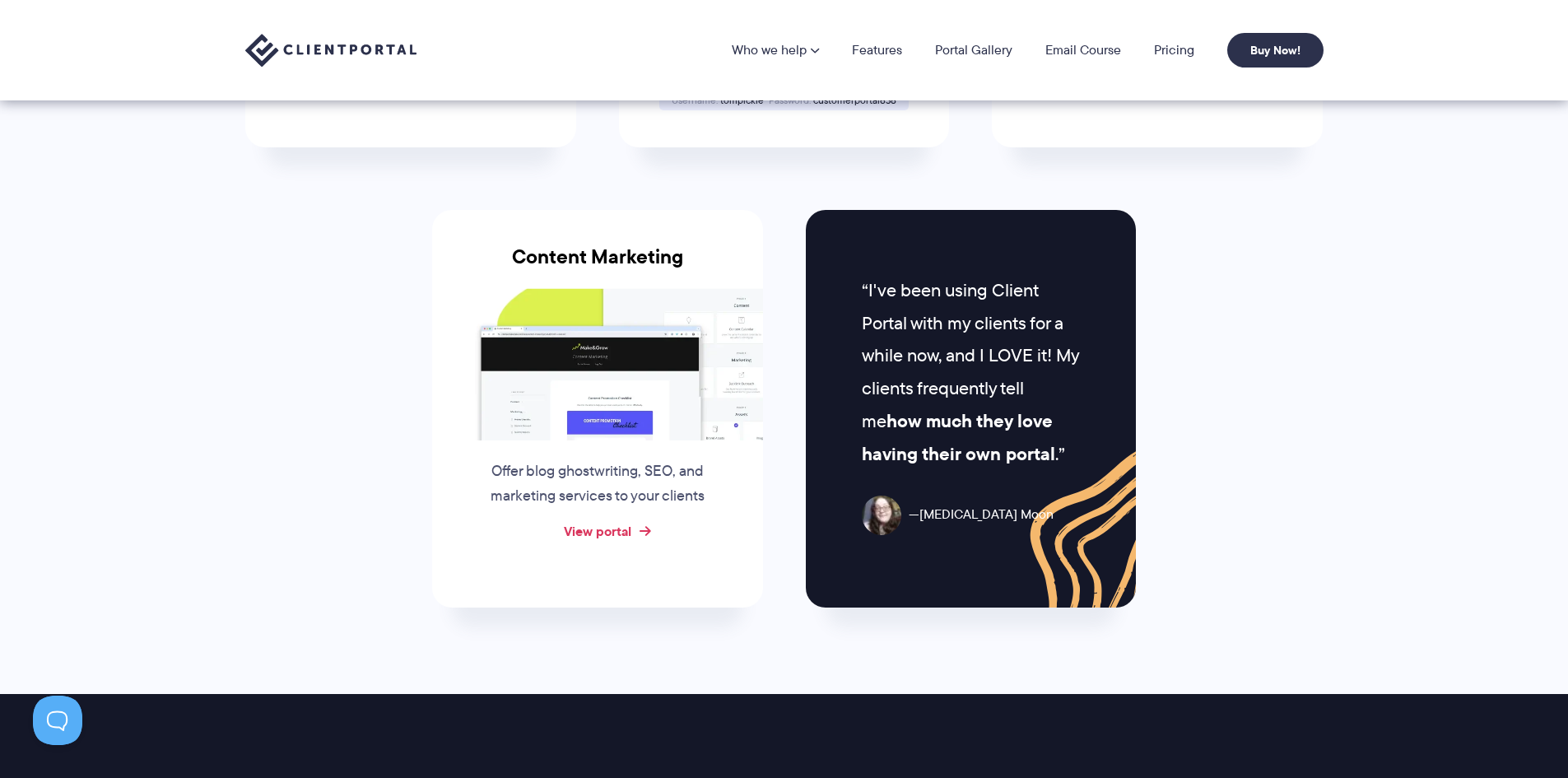
click at [606, 535] on link "View portal" at bounding box center [598, 531] width 67 height 20
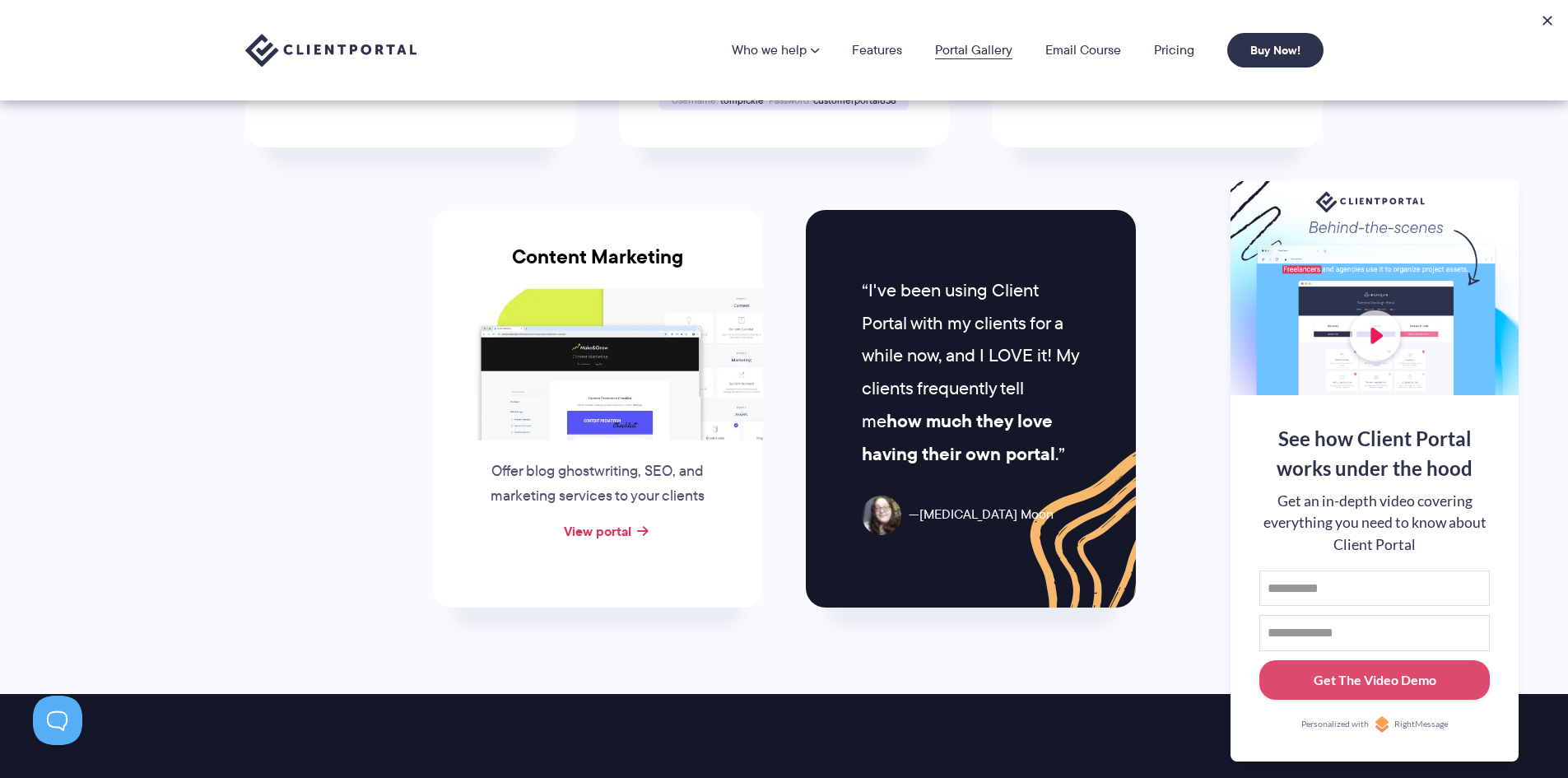
click at [978, 49] on link "Portal Gallery" at bounding box center [974, 50] width 77 height 13
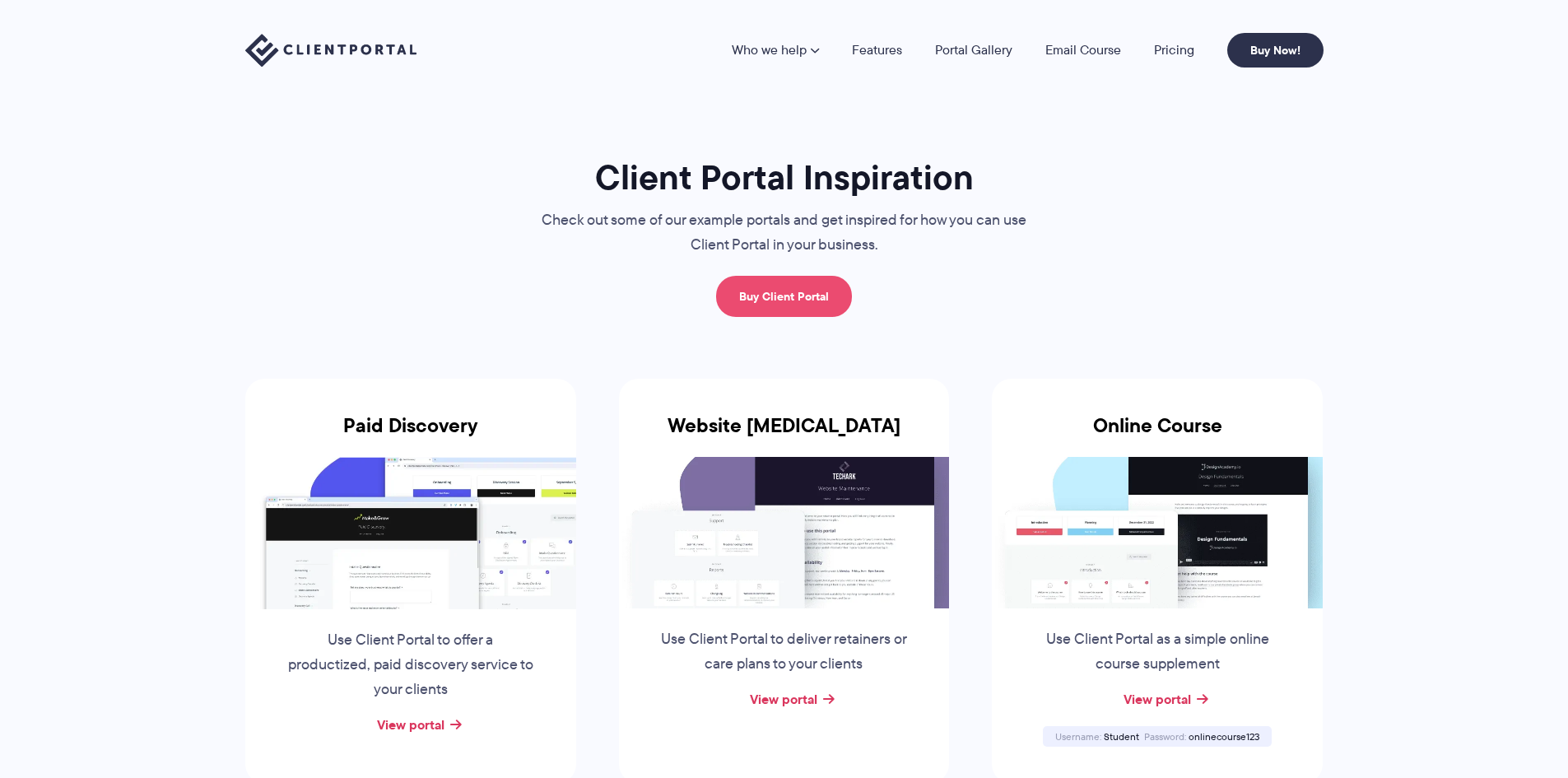
click at [755, 293] on link "Buy Client Portal" at bounding box center [784, 297] width 136 height 41
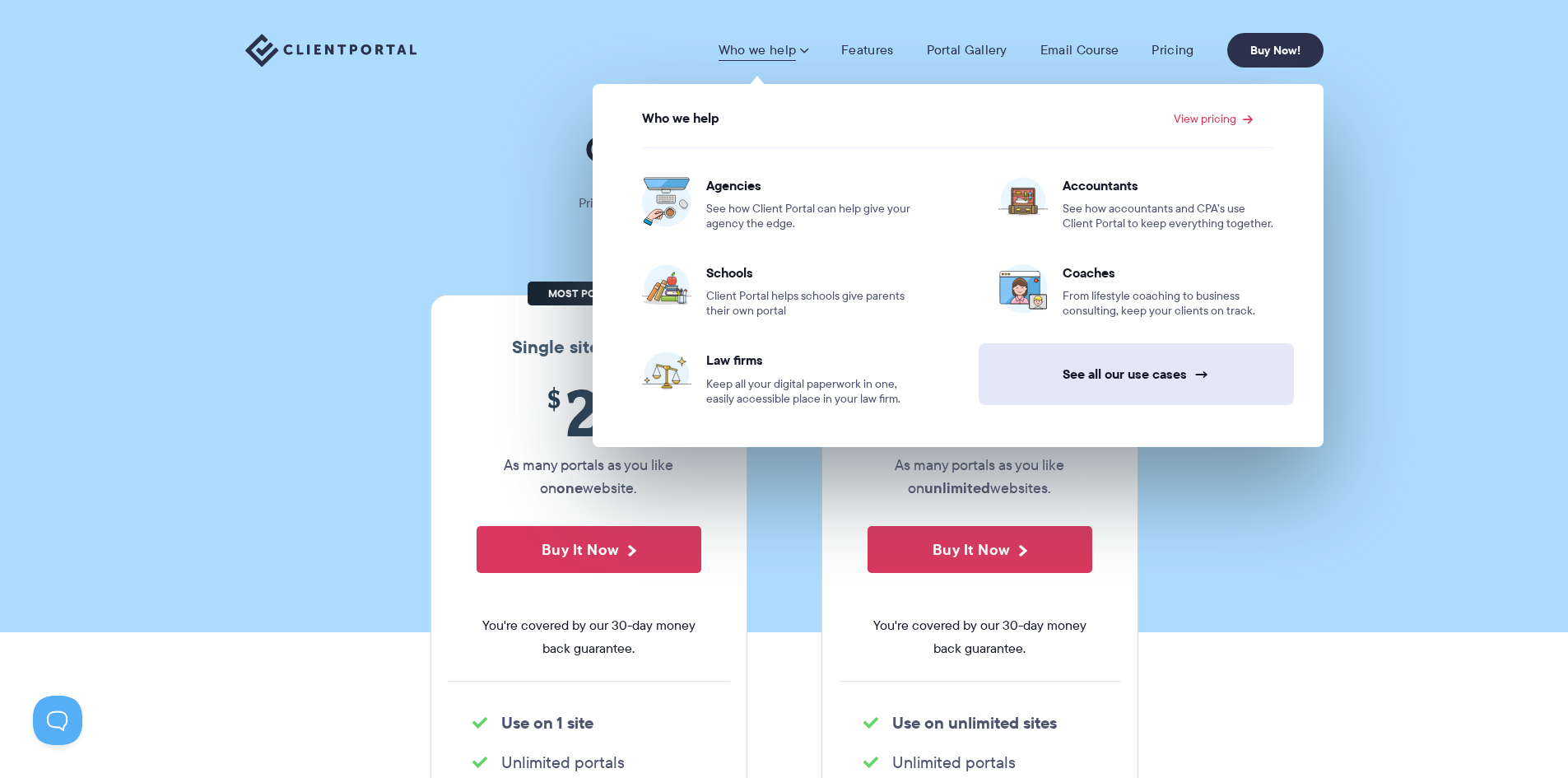
click at [1112, 373] on link "See all our use cases →" at bounding box center [1136, 374] width 315 height 62
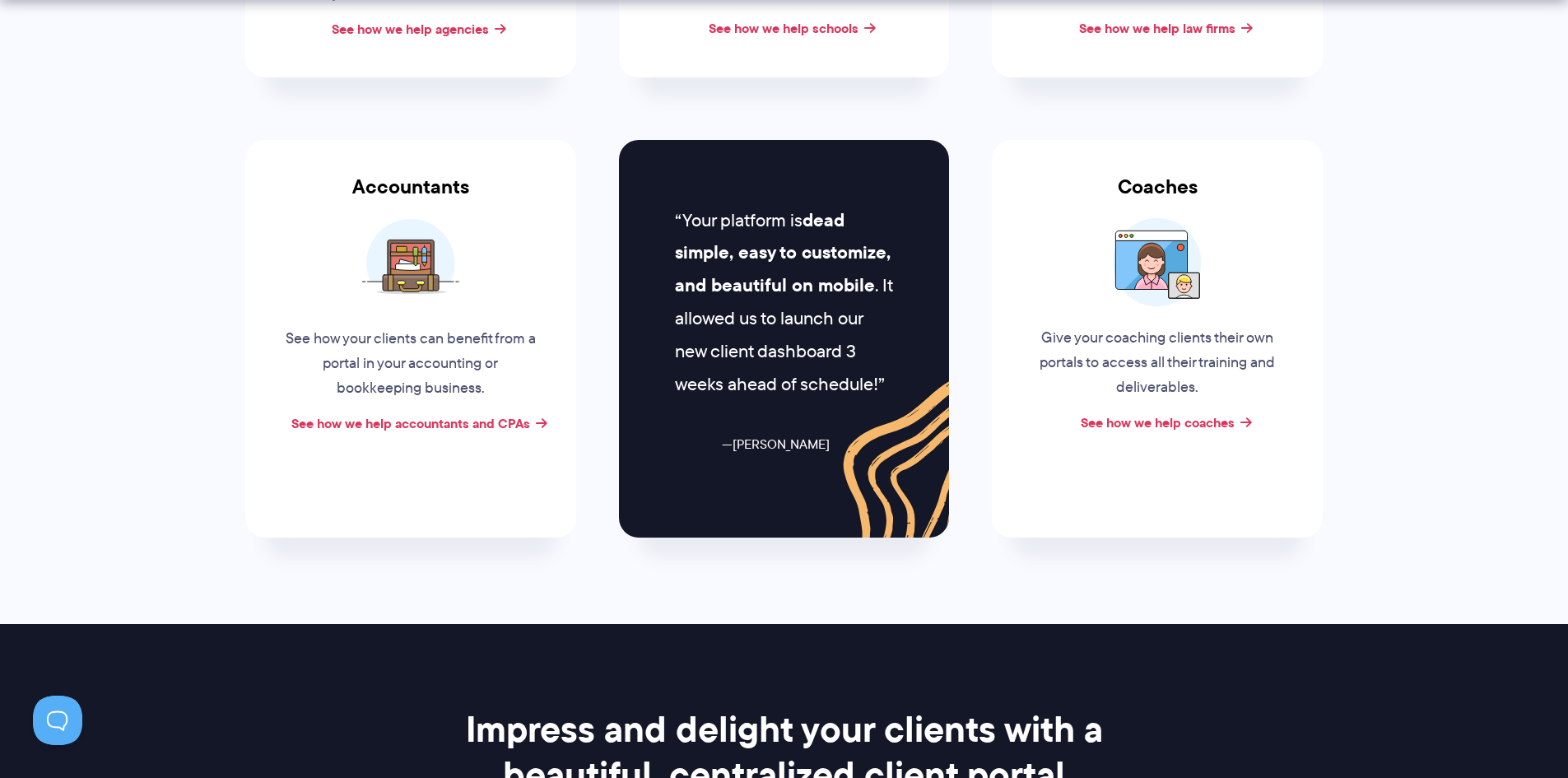
scroll to position [659, 0]
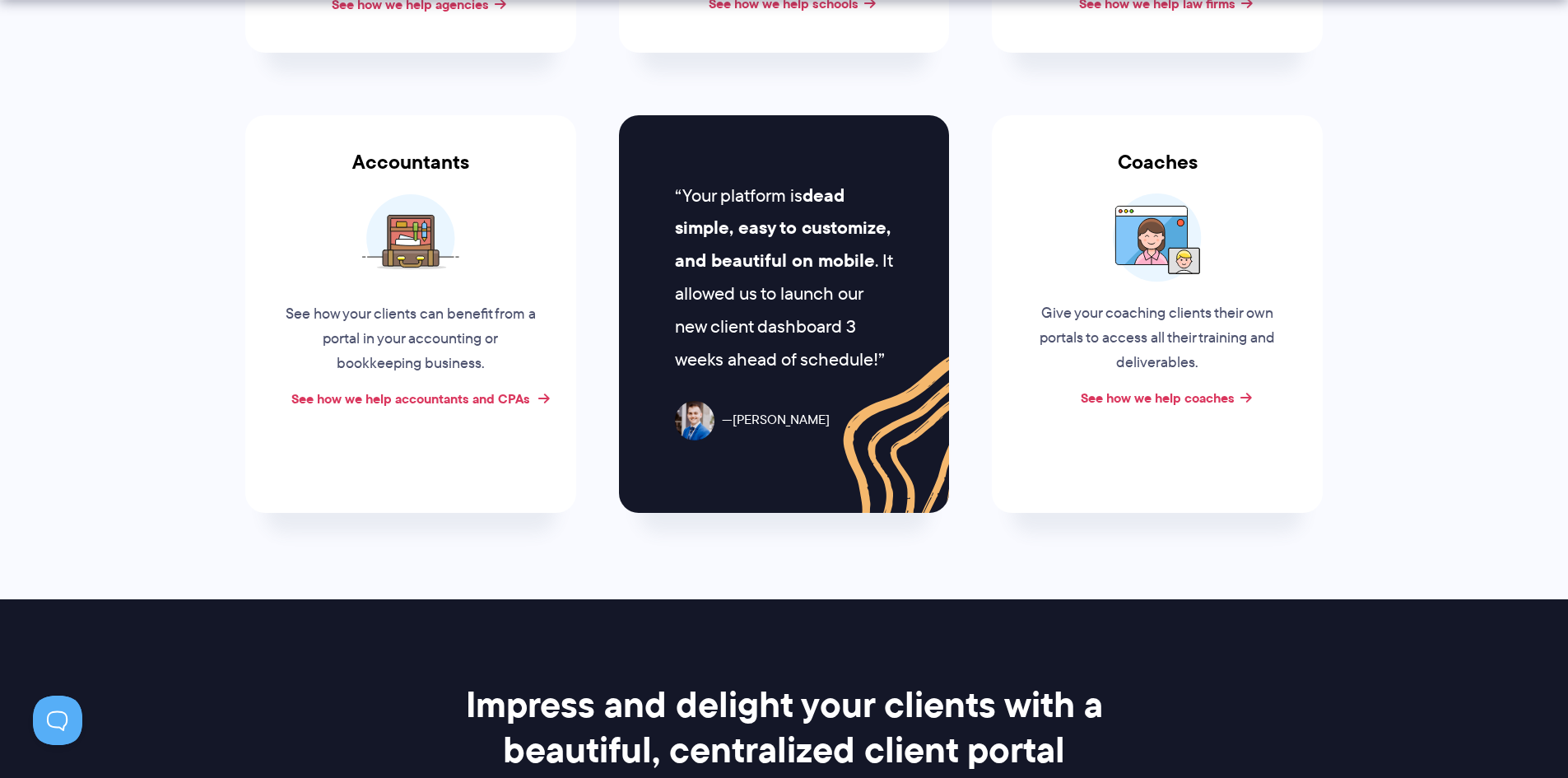
click at [469, 402] on link "See how we help accountants and CPAs" at bounding box center [410, 398] width 239 height 20
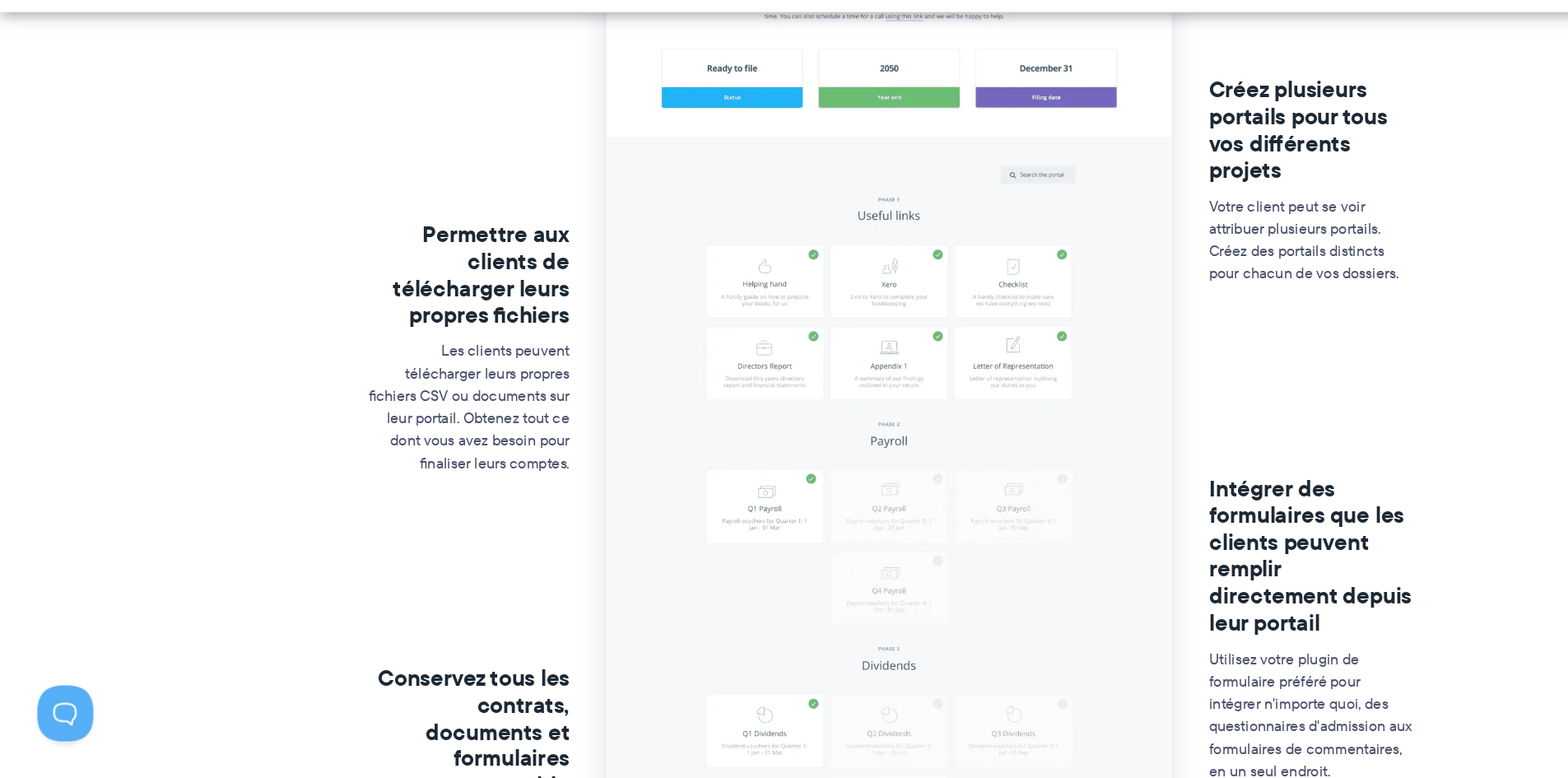
scroll to position [384, 0]
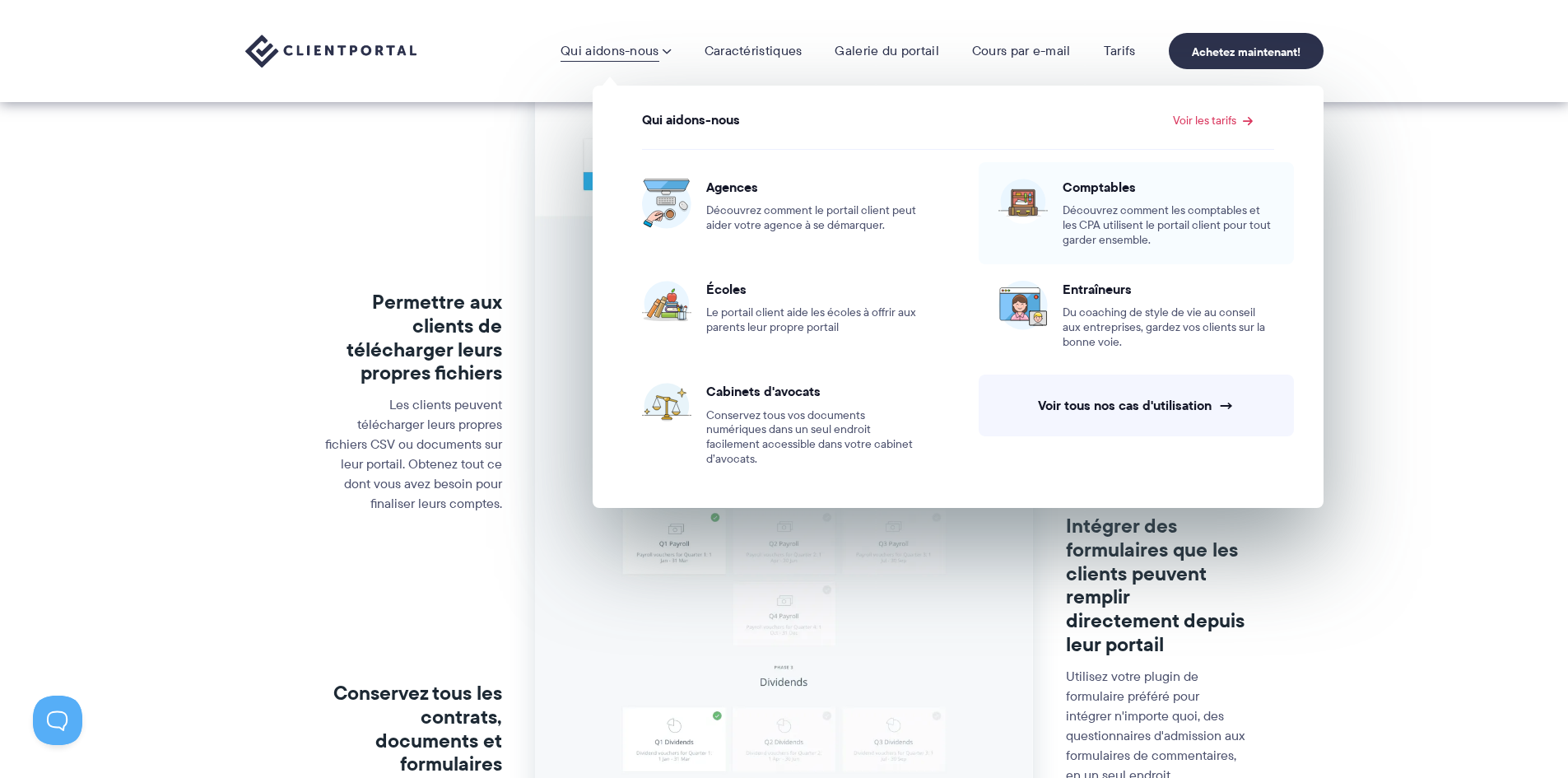
click at [1096, 180] on font "Comptables" at bounding box center [1099, 187] width 74 height 20
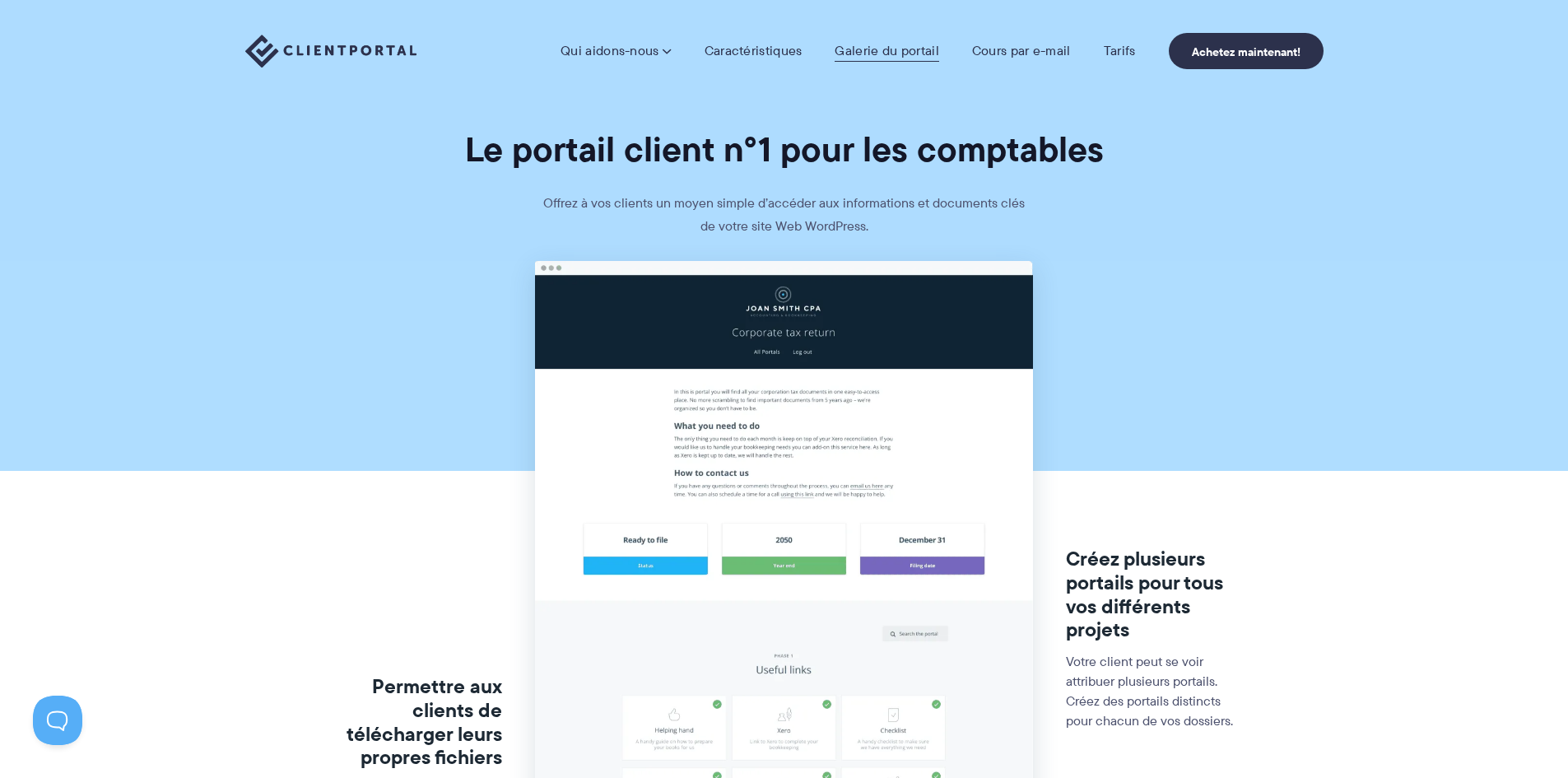
click at [909, 43] on font "Galerie du portail" at bounding box center [886, 50] width 104 height 19
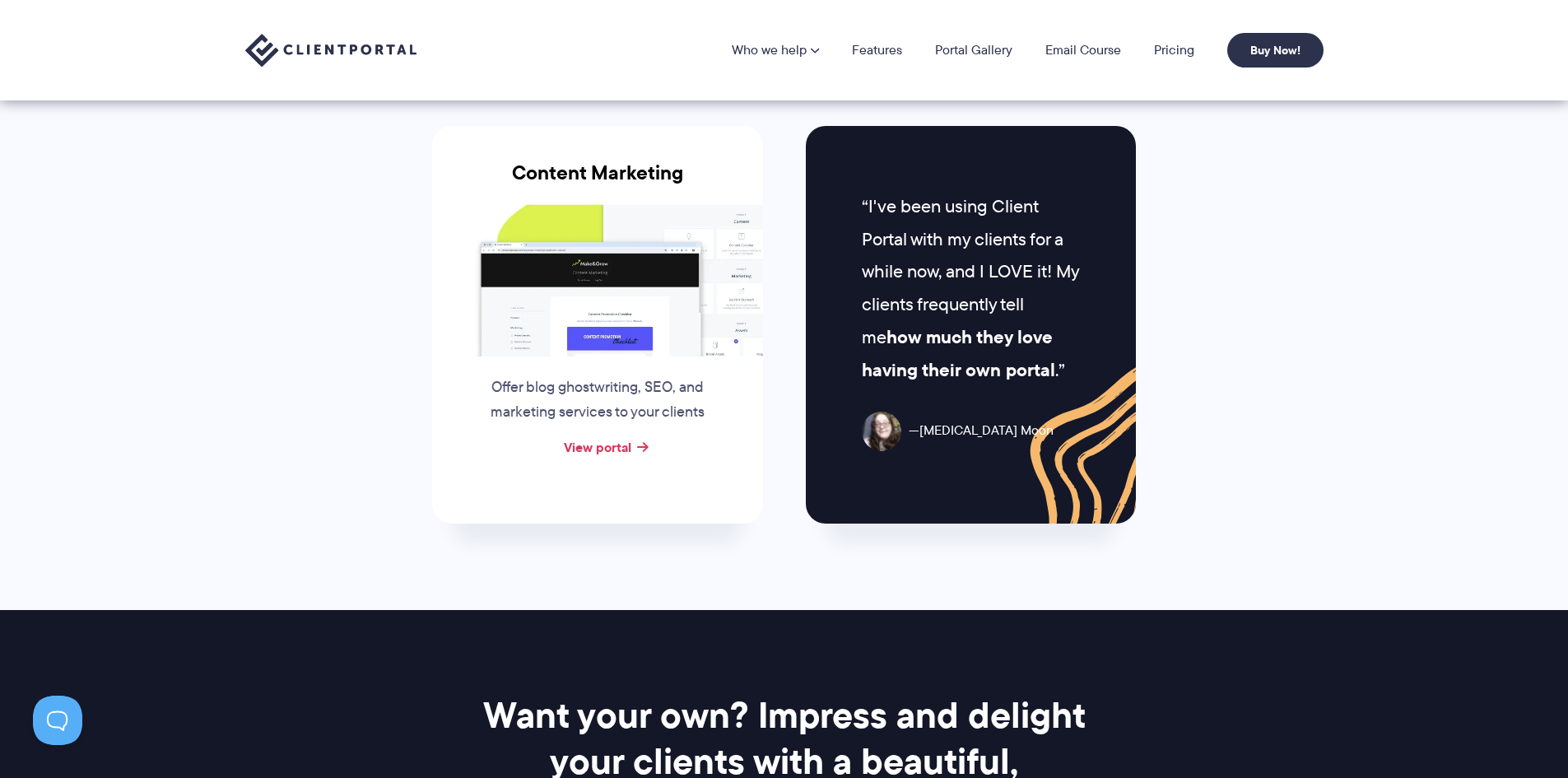
scroll to position [1646, 0]
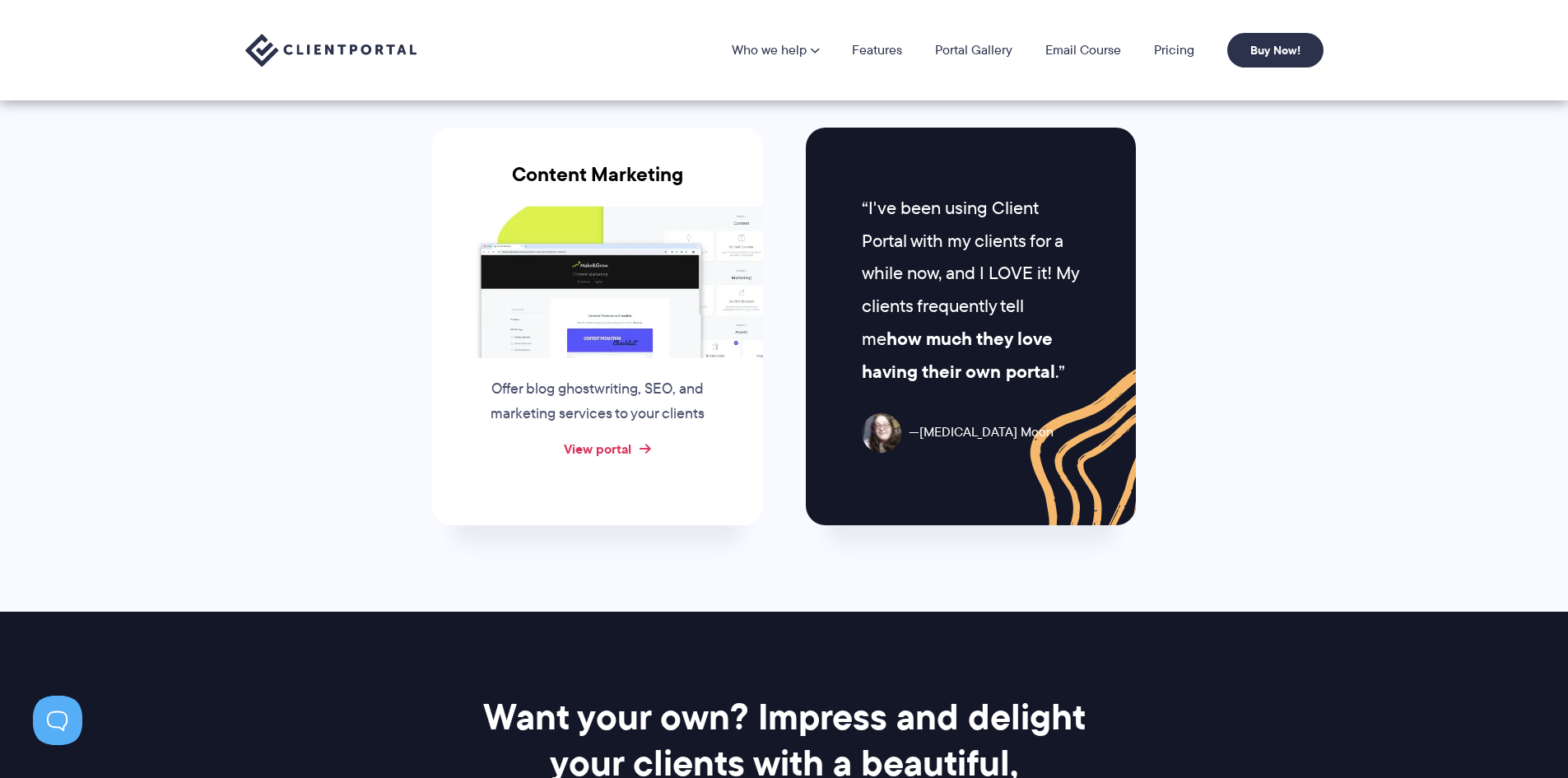
click at [616, 447] on link "View portal" at bounding box center [598, 448] width 67 height 20
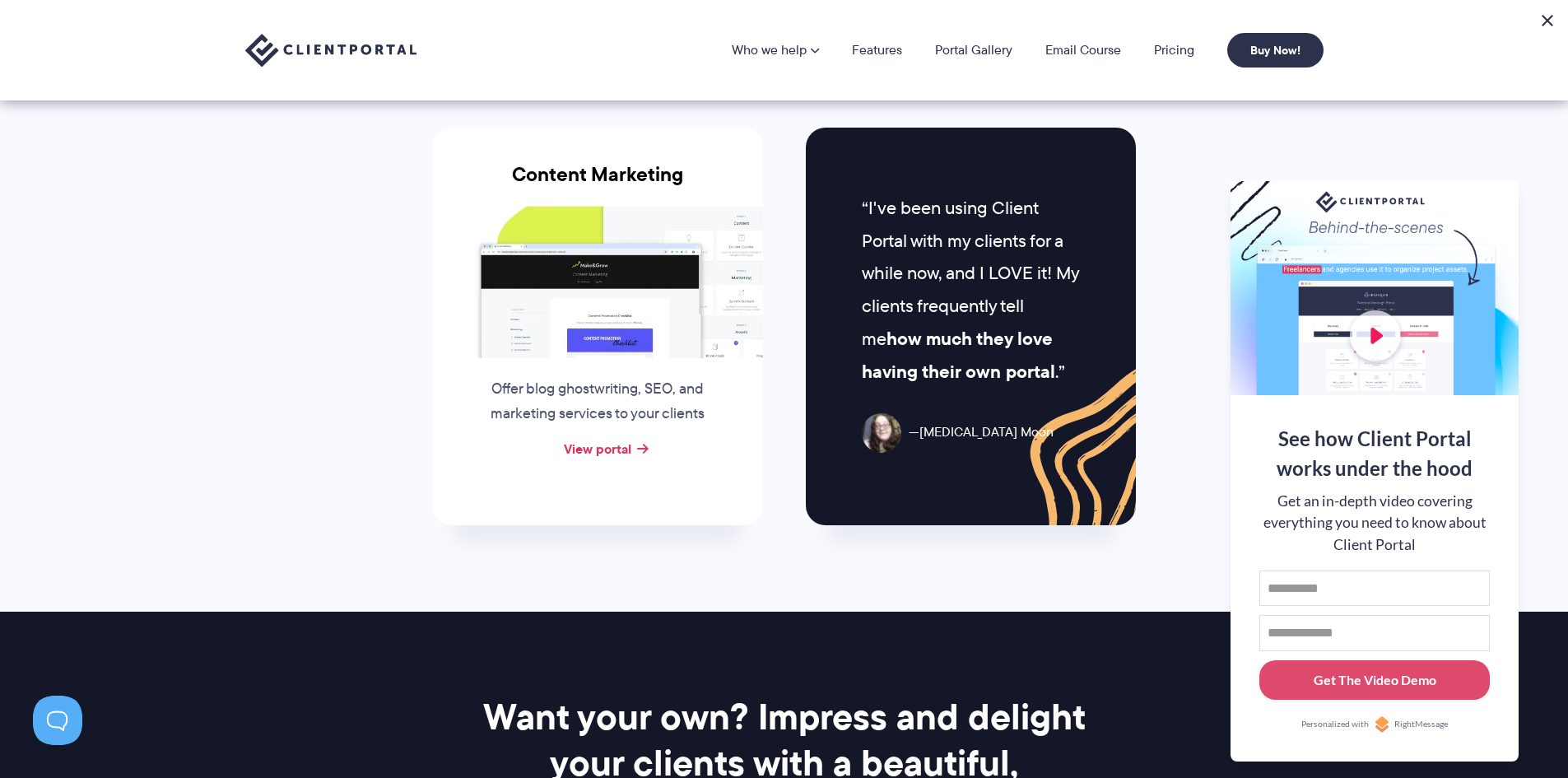
click at [1547, 21] on button at bounding box center [1547, 20] width 20 height 20
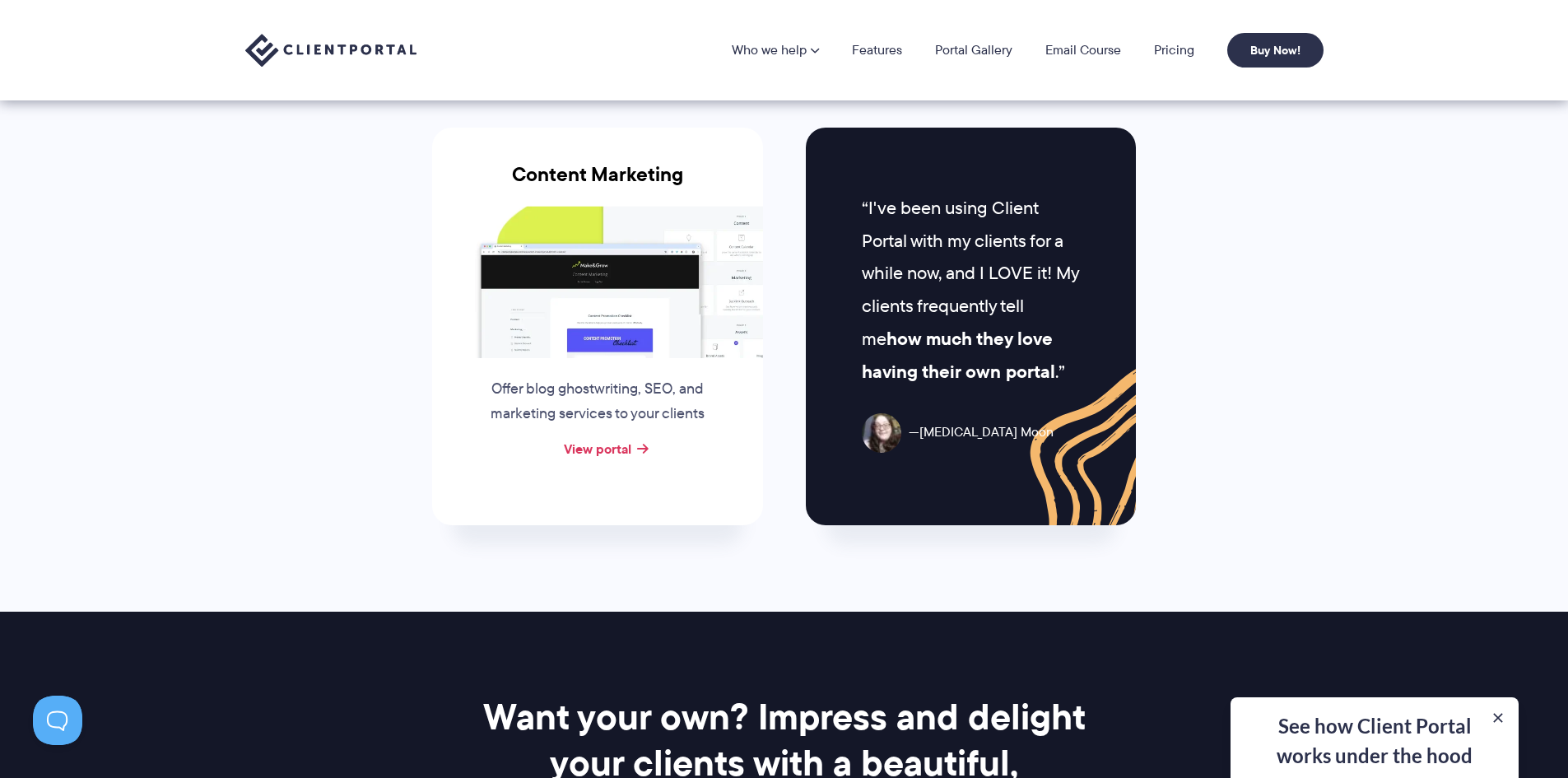
click at [374, 55] on img at bounding box center [331, 50] width 172 height 34
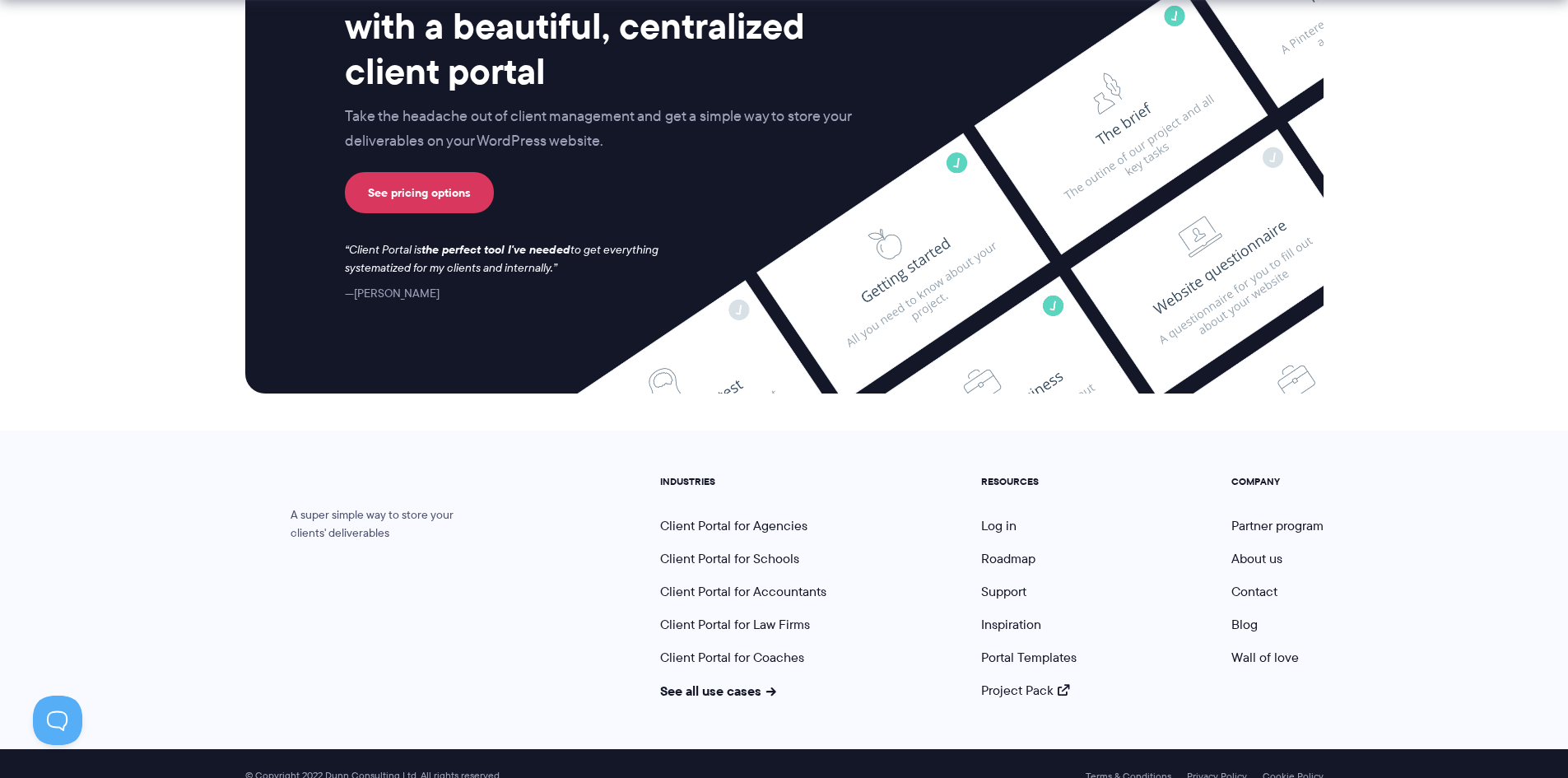
scroll to position [6790, 0]
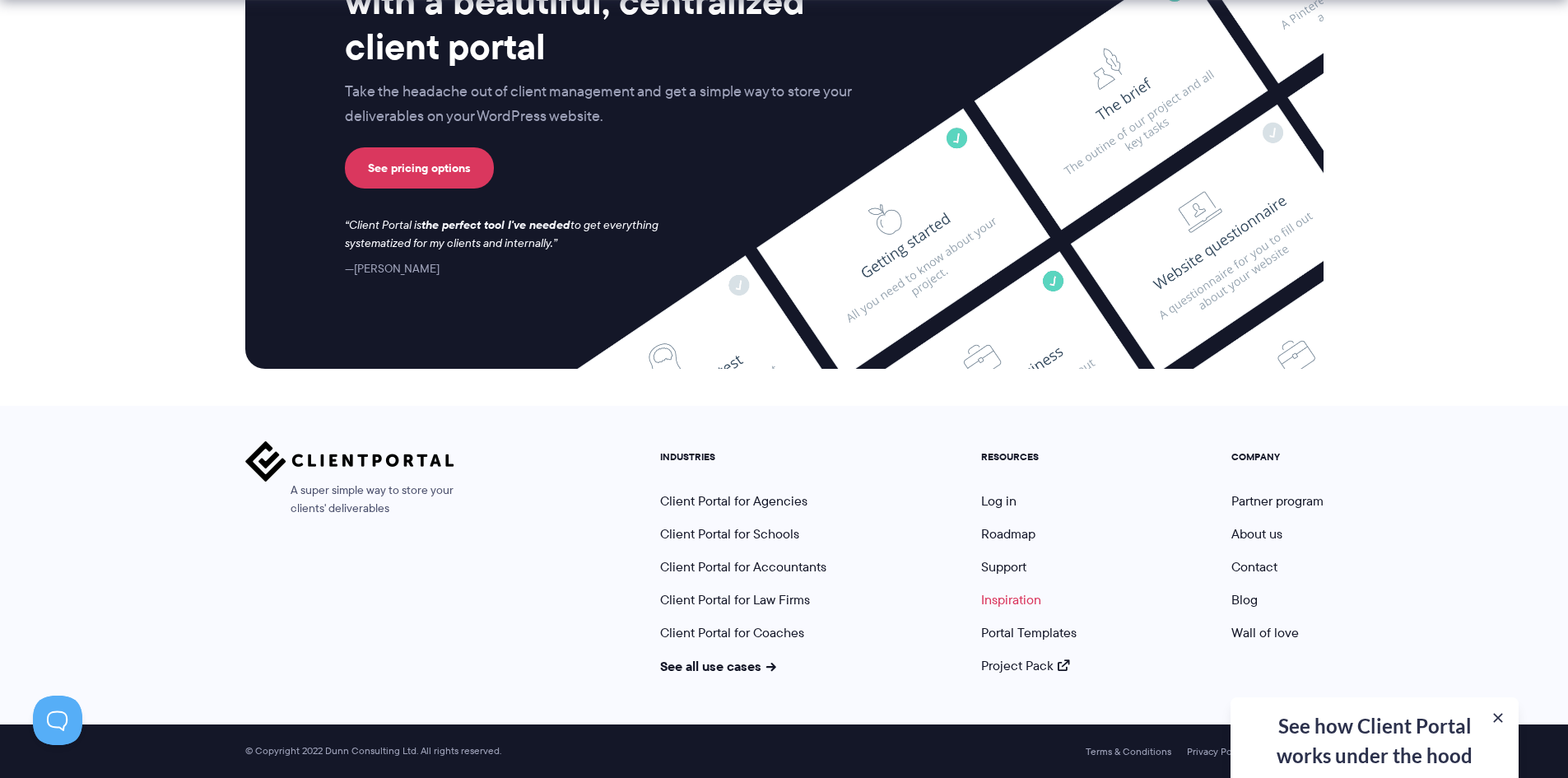
click at [1025, 600] on link "Inspiration" at bounding box center [1011, 600] width 60 height 19
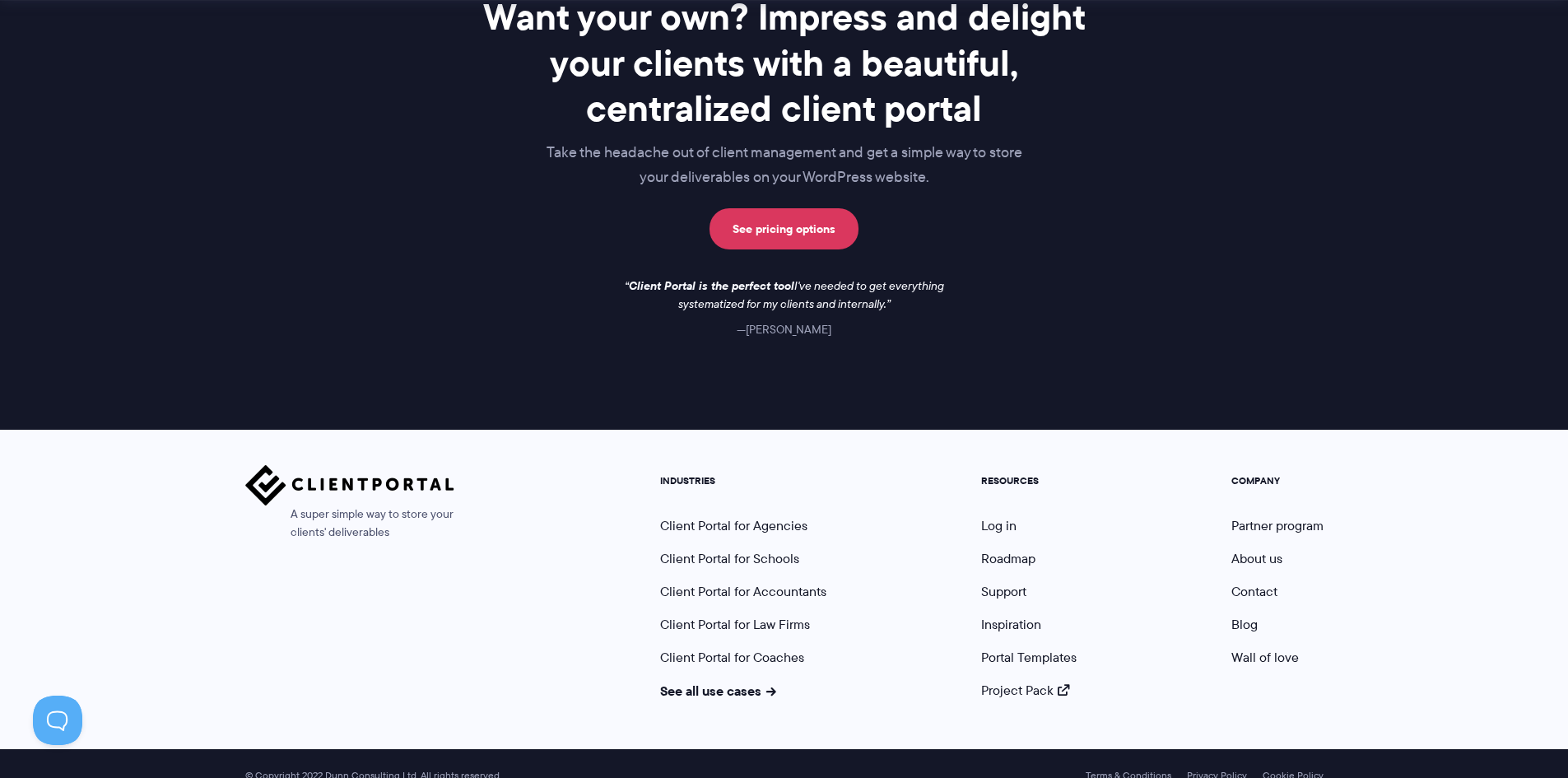
scroll to position [2371, 0]
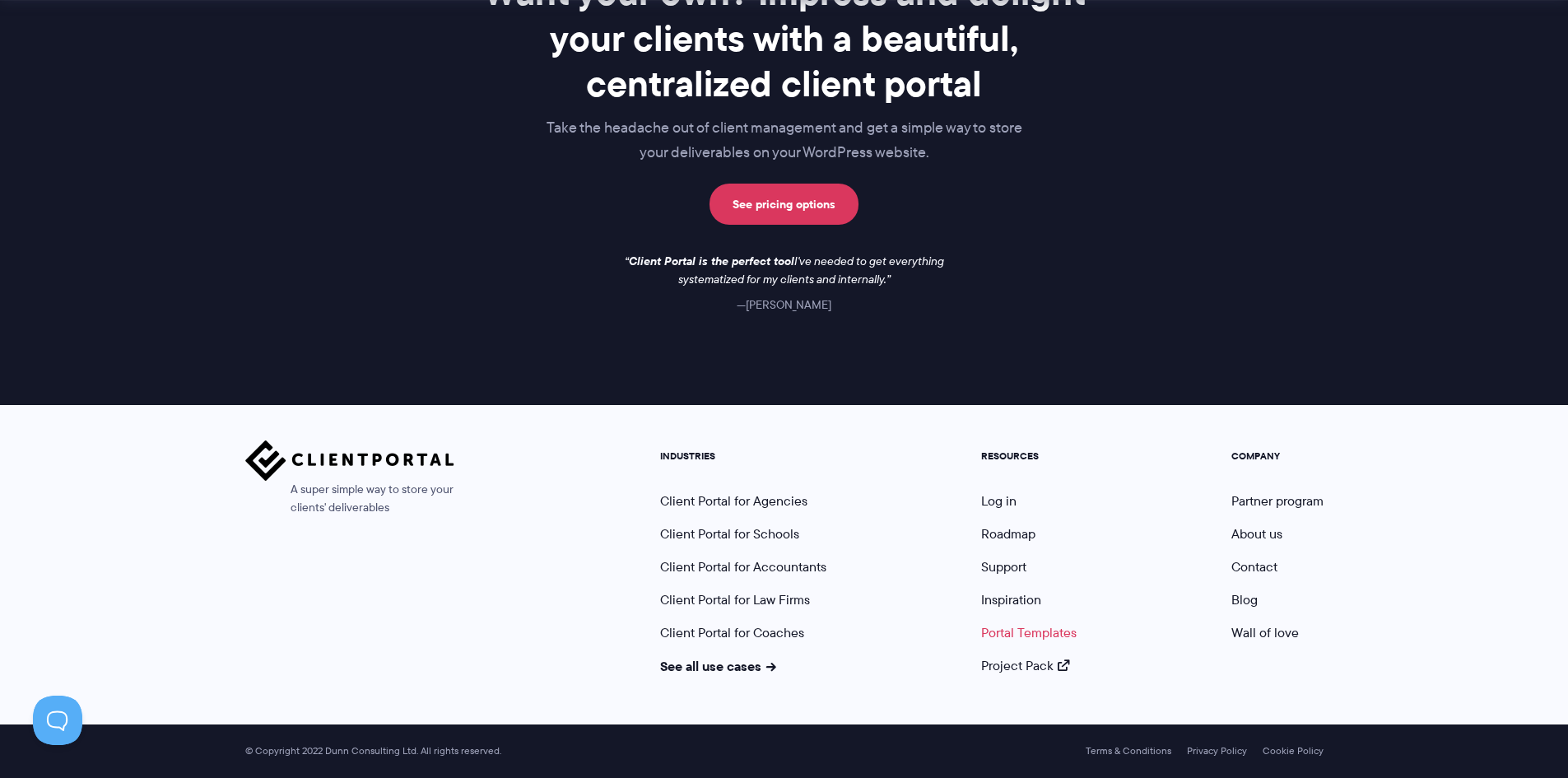
click at [1057, 629] on link "Portal Templates" at bounding box center [1029, 632] width 95 height 19
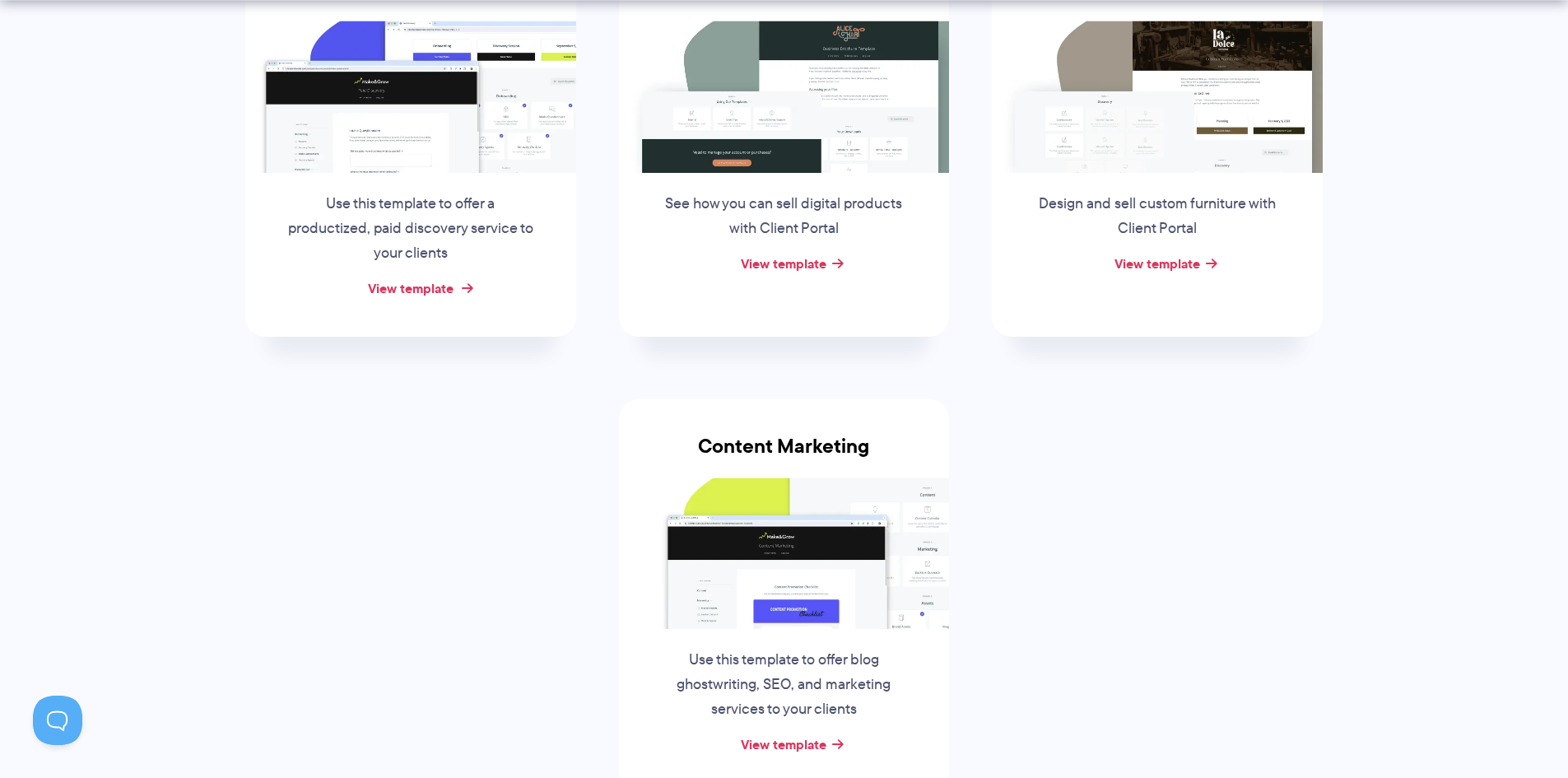
click at [441, 285] on link "View template" at bounding box center [411, 287] width 86 height 20
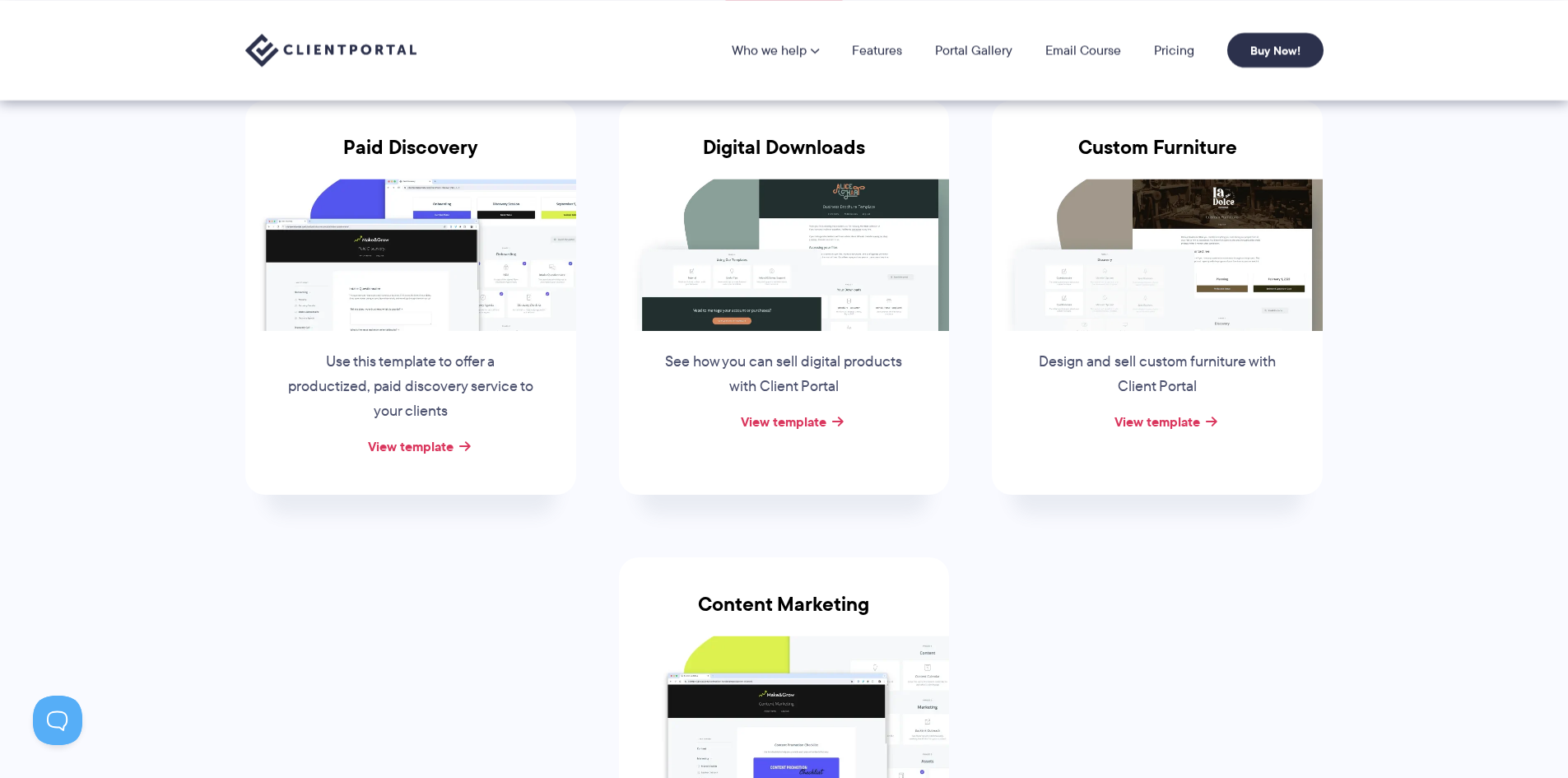
scroll to position [247, 0]
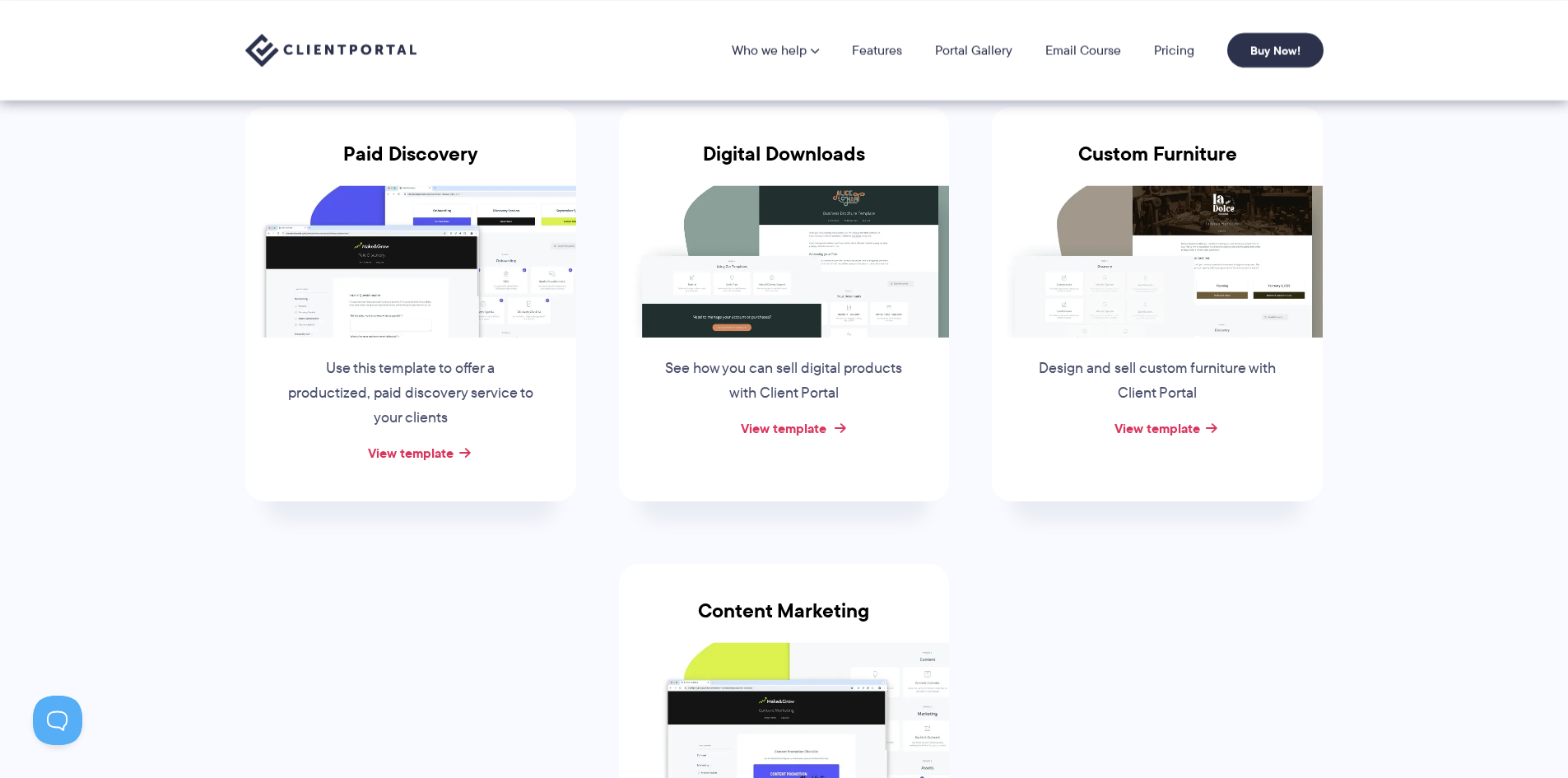
click at [817, 428] on link "View template" at bounding box center [784, 427] width 86 height 20
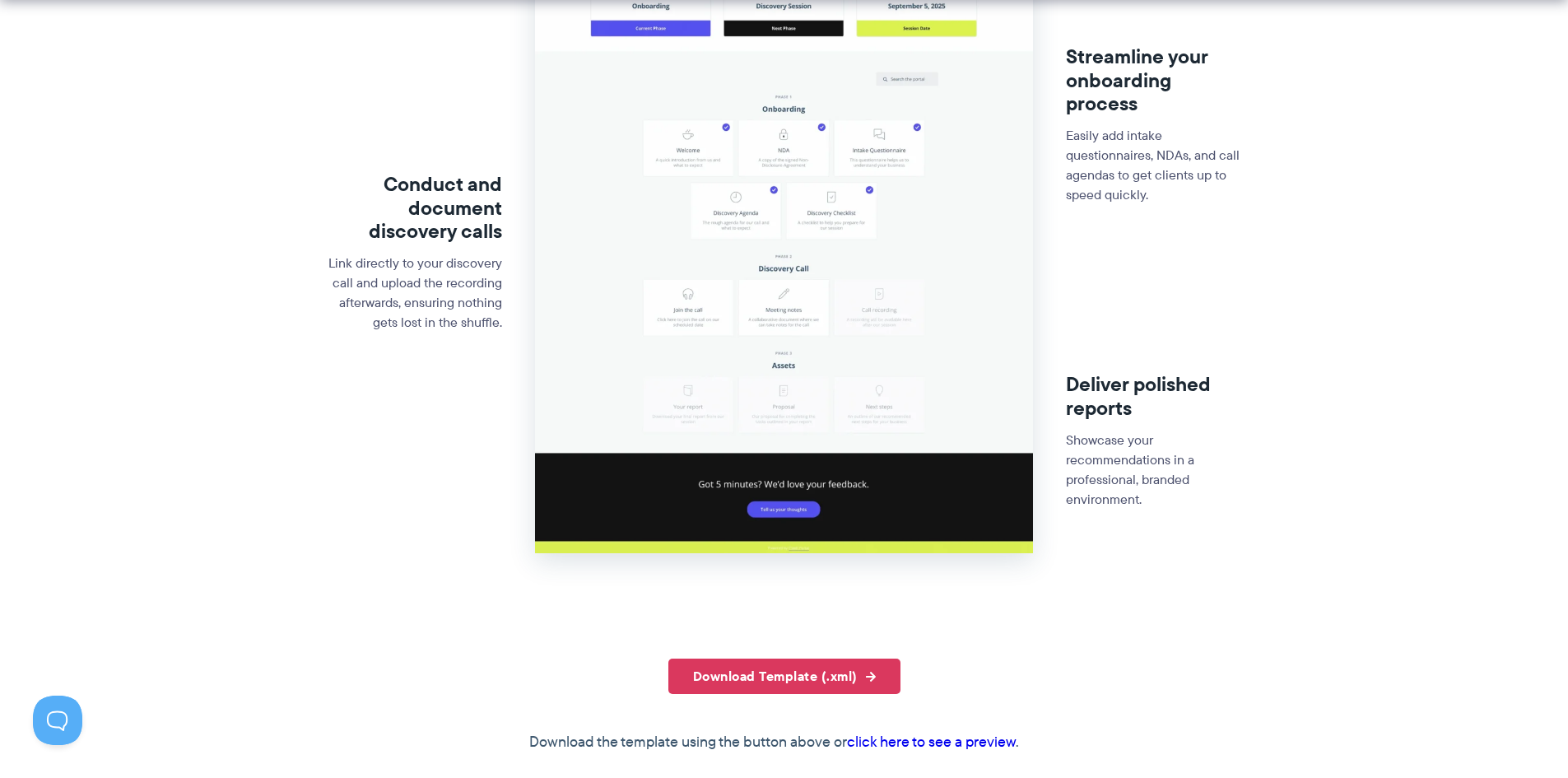
scroll to position [659, 0]
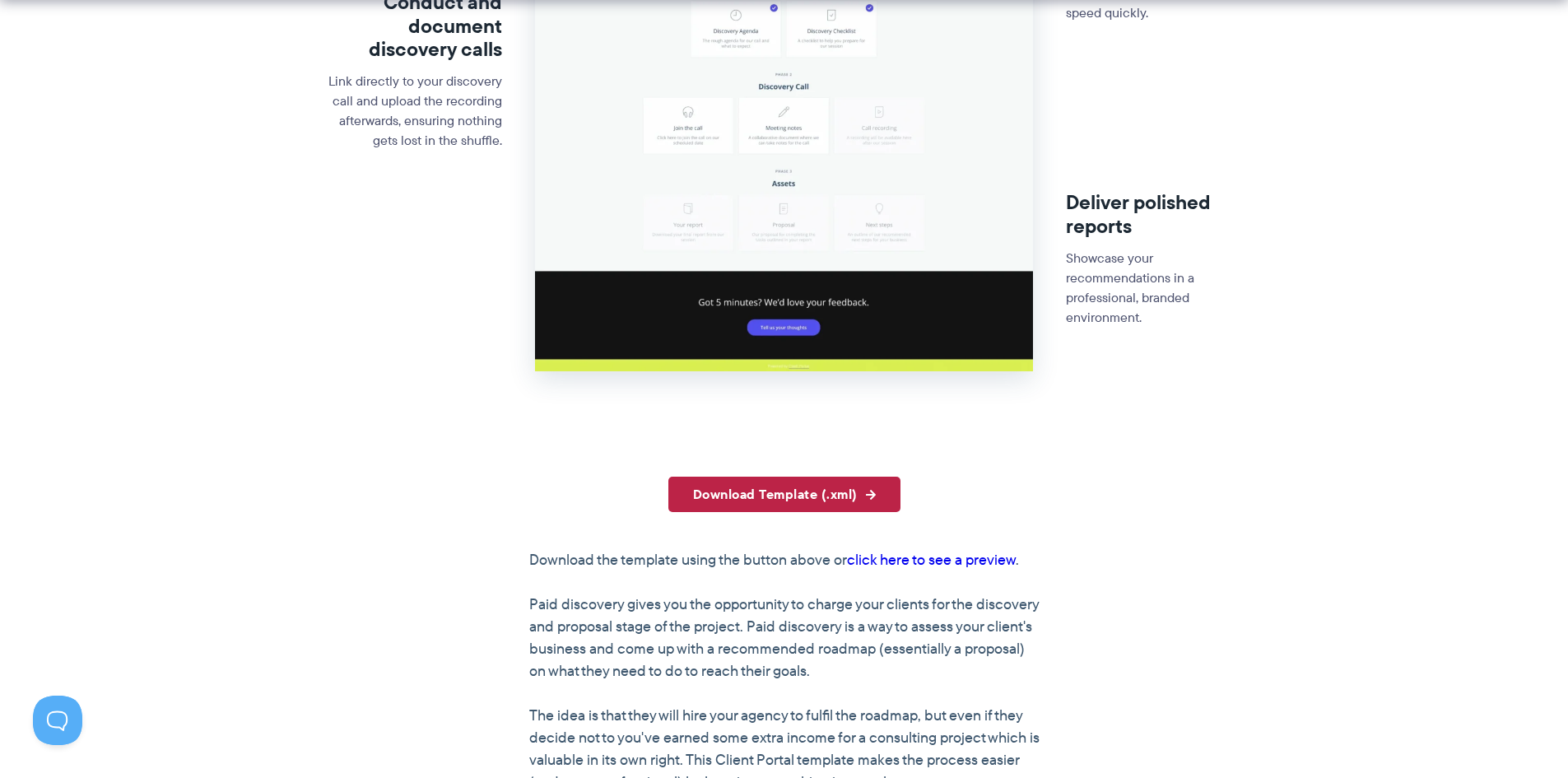
click at [841, 488] on link "Download Template (.xml)" at bounding box center [784, 494] width 232 height 35
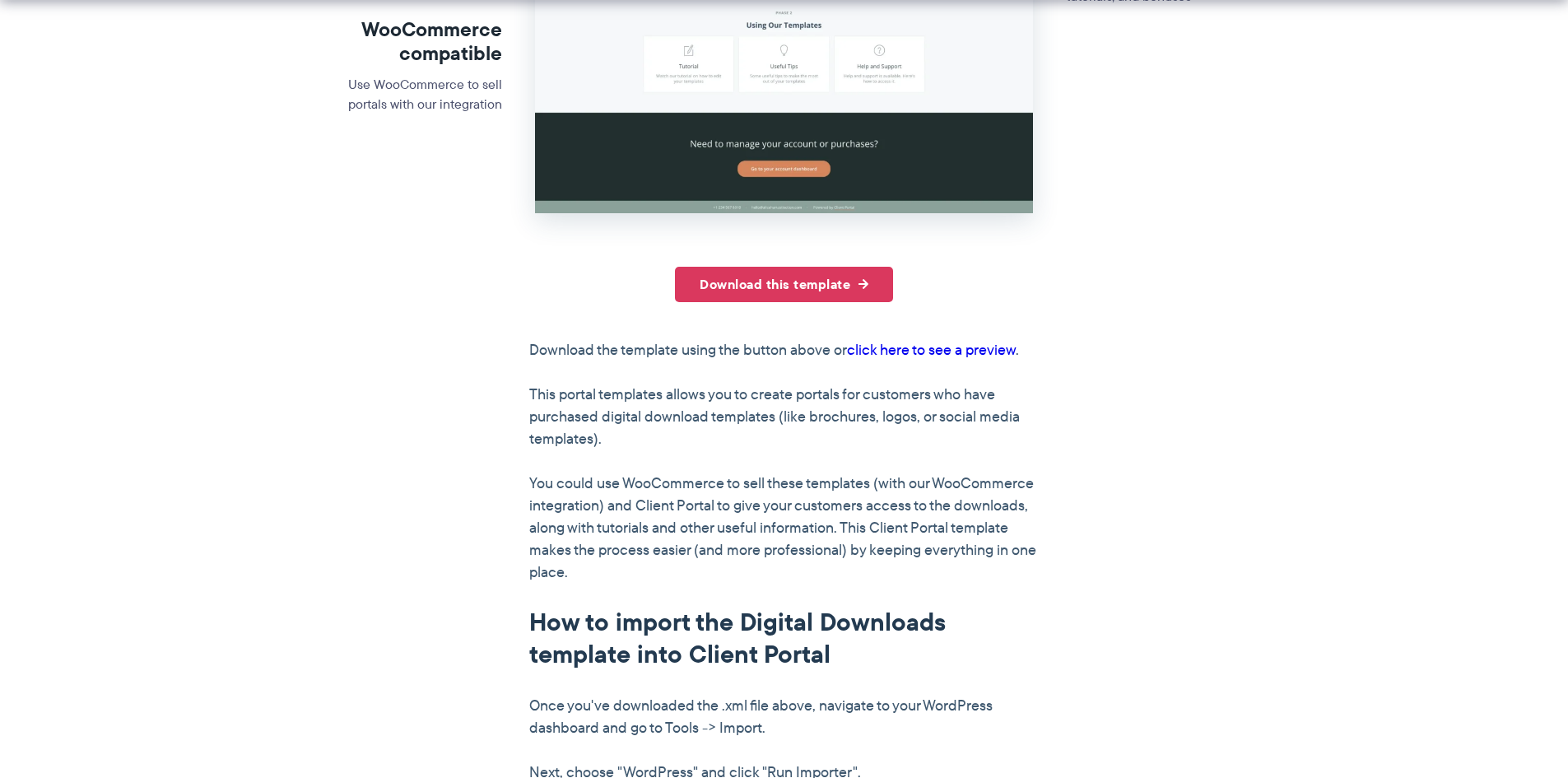
scroll to position [659, 0]
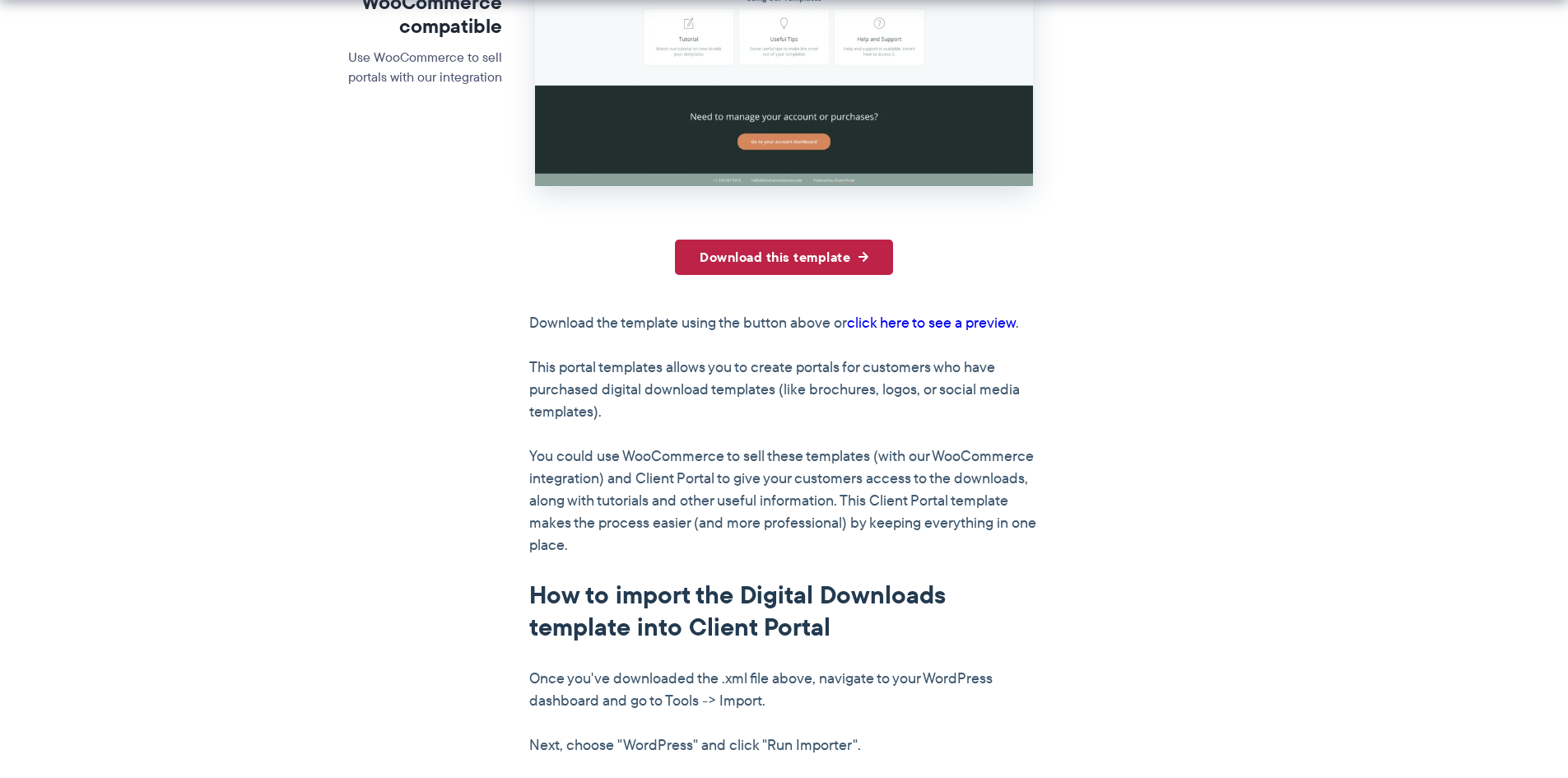
click at [798, 257] on link "Download this template" at bounding box center [784, 257] width 218 height 35
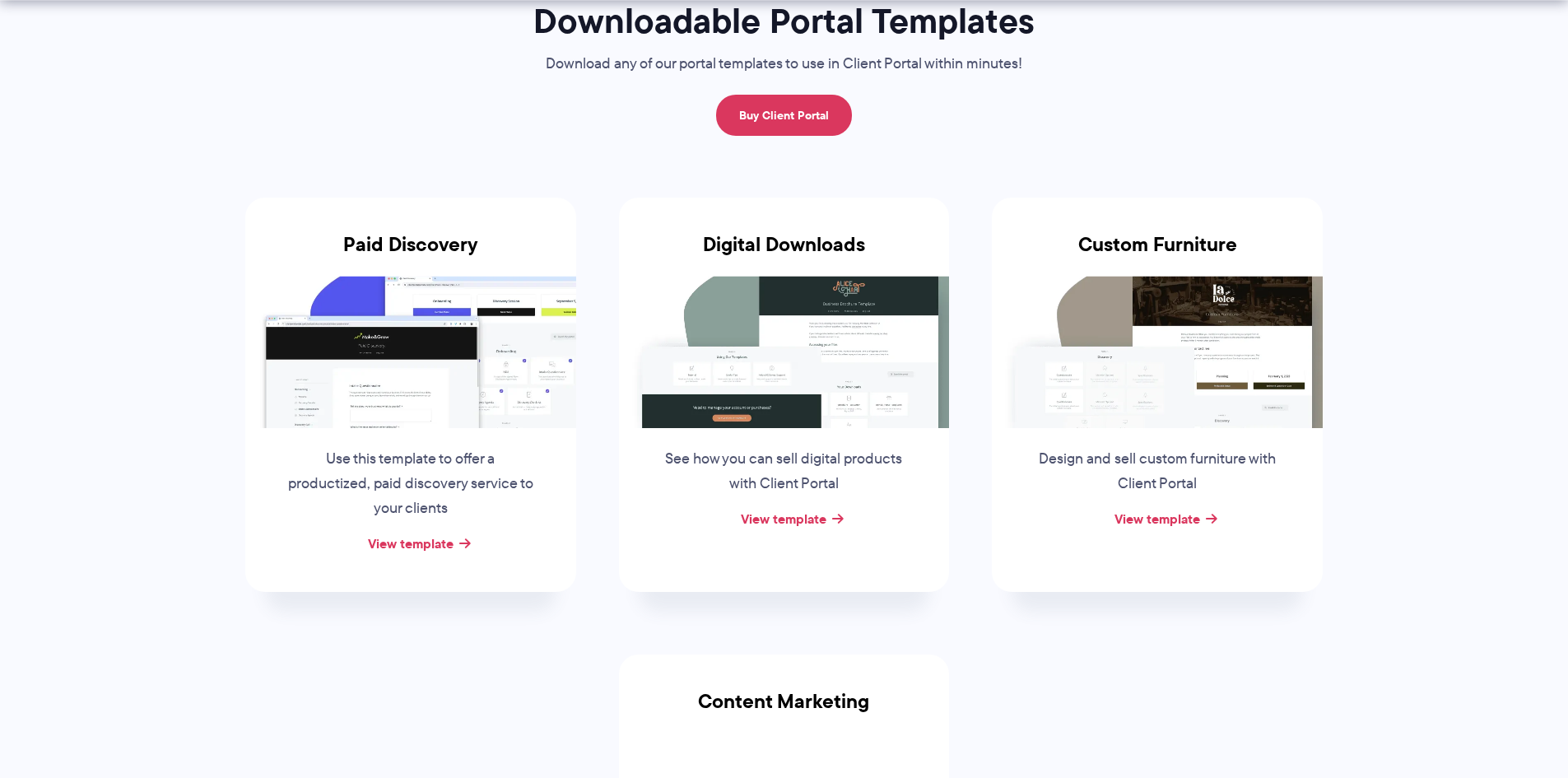
scroll to position [165, 0]
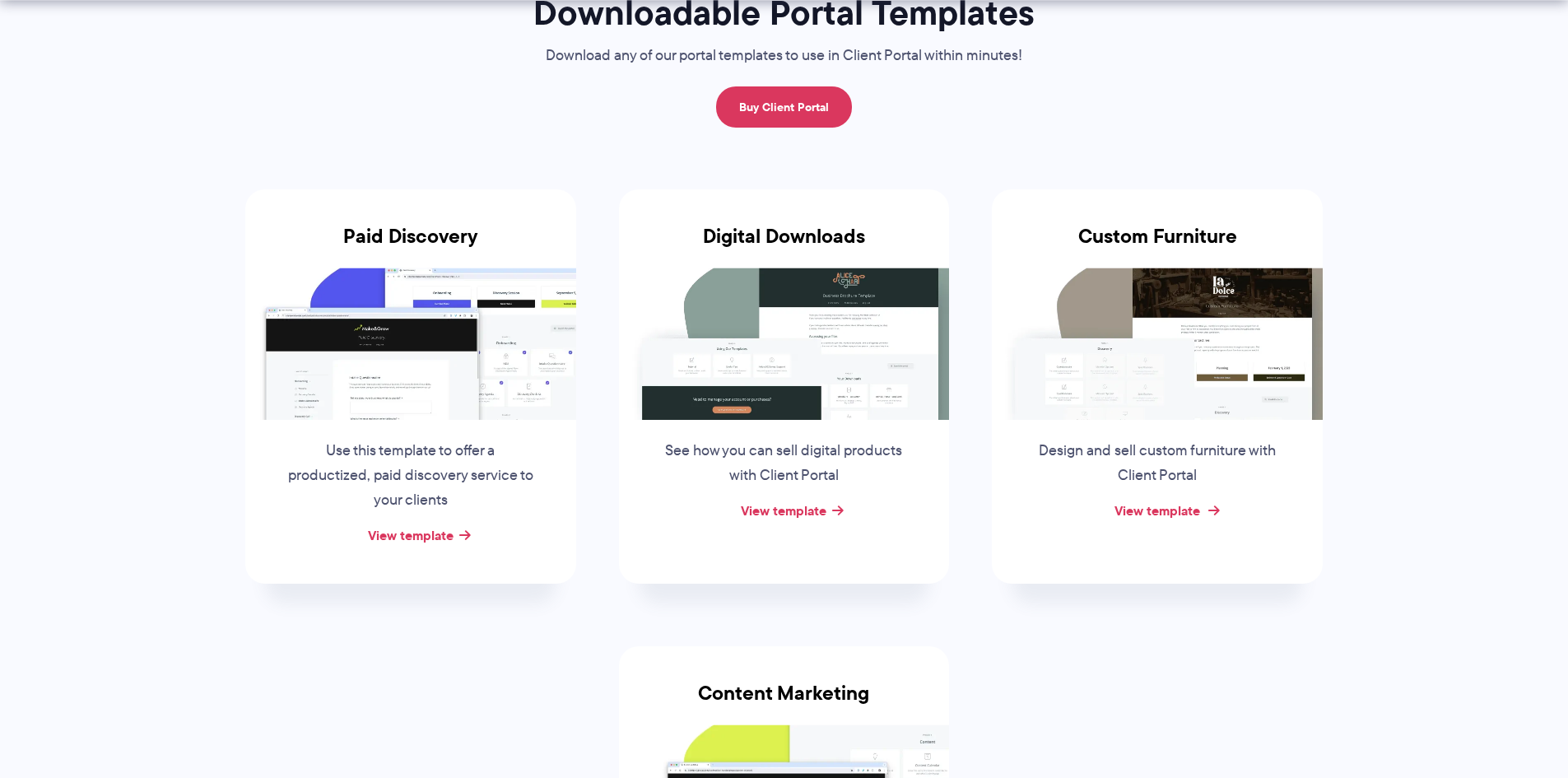
click at [1154, 509] on link "View template" at bounding box center [1158, 510] width 86 height 20
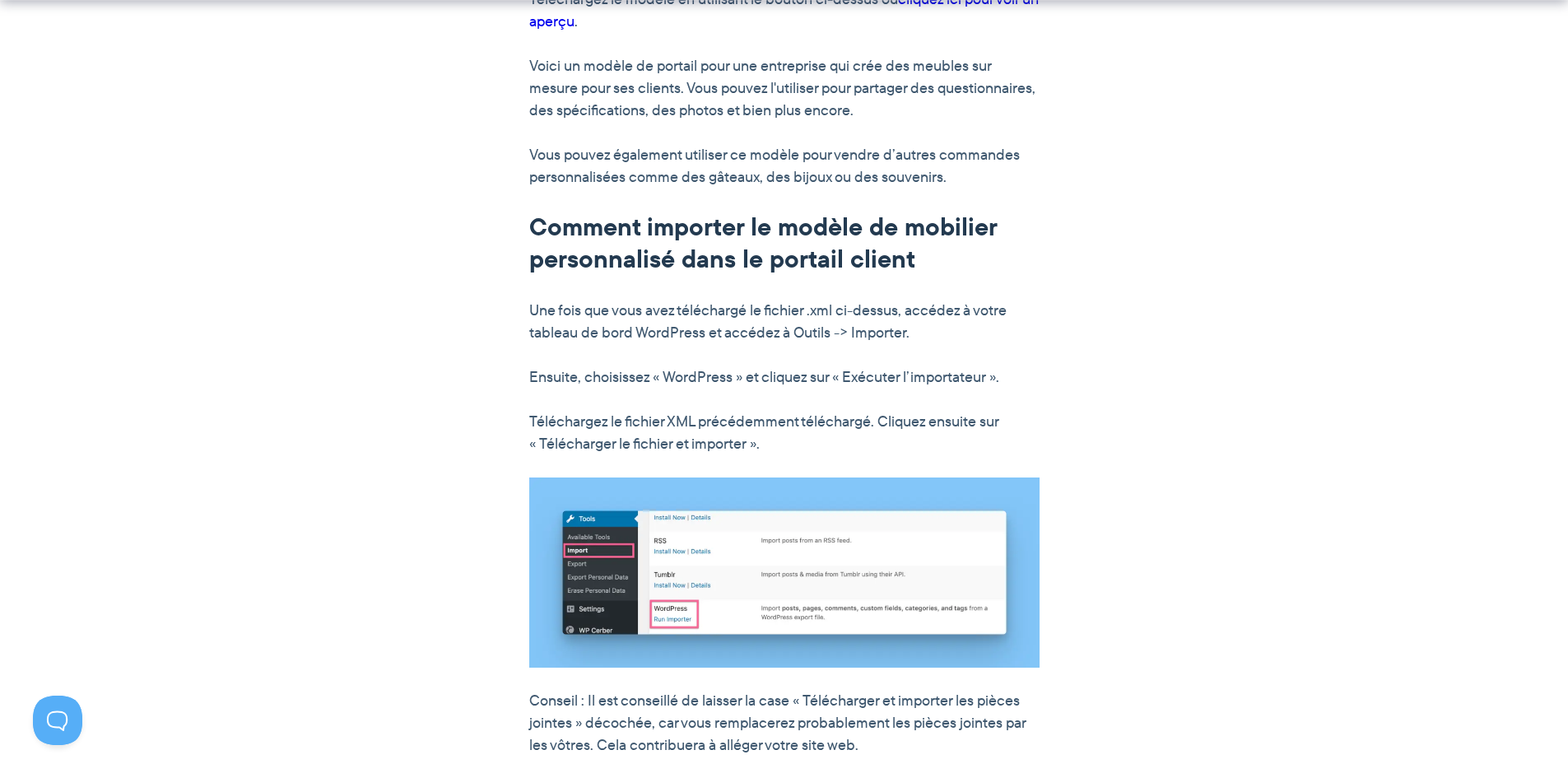
scroll to position [1317, 0]
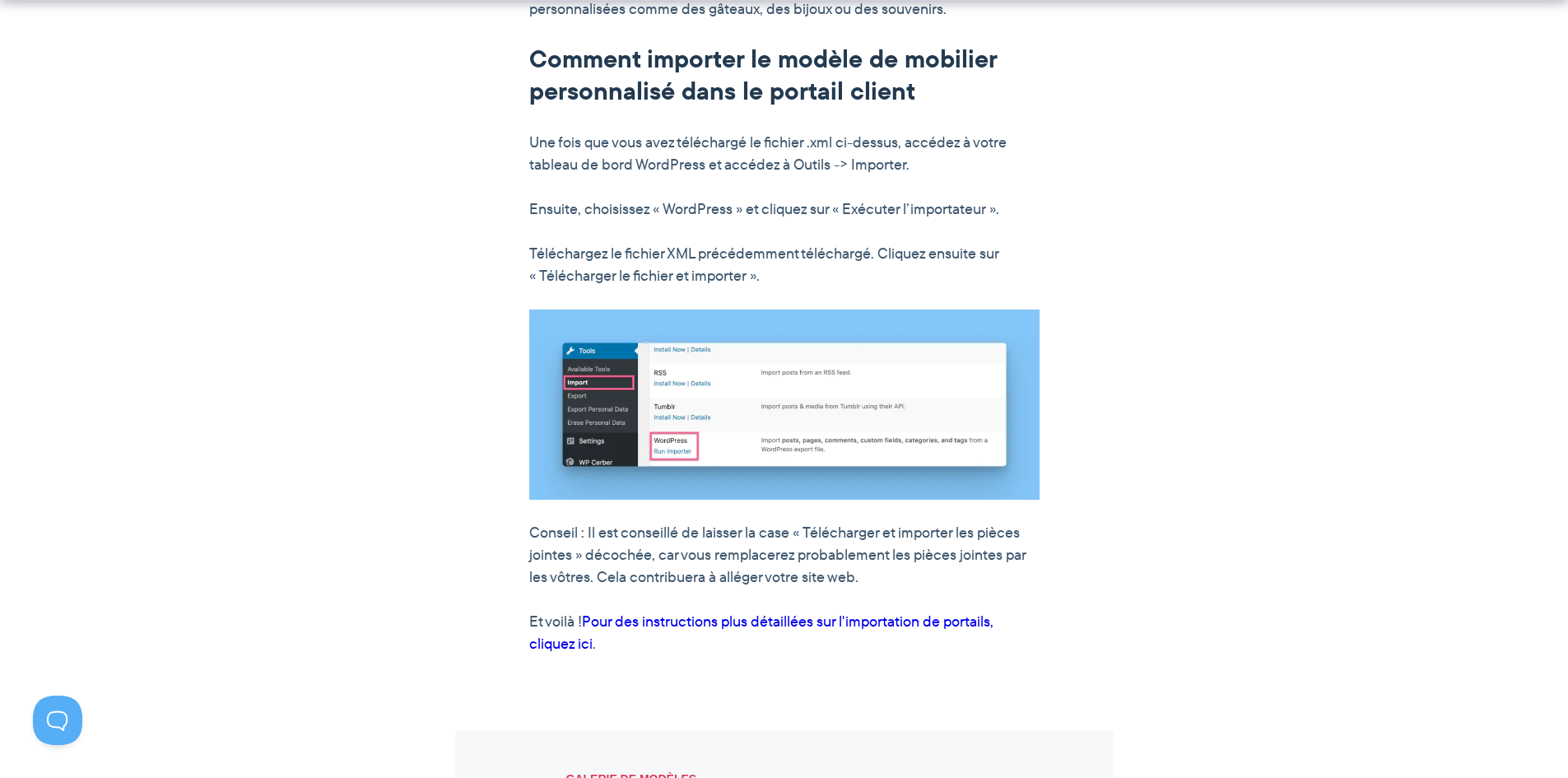
click at [853, 624] on font "Pour des instructions plus détaillées sur l'importation de portails, cliquez ici" at bounding box center [762, 632] width 465 height 44
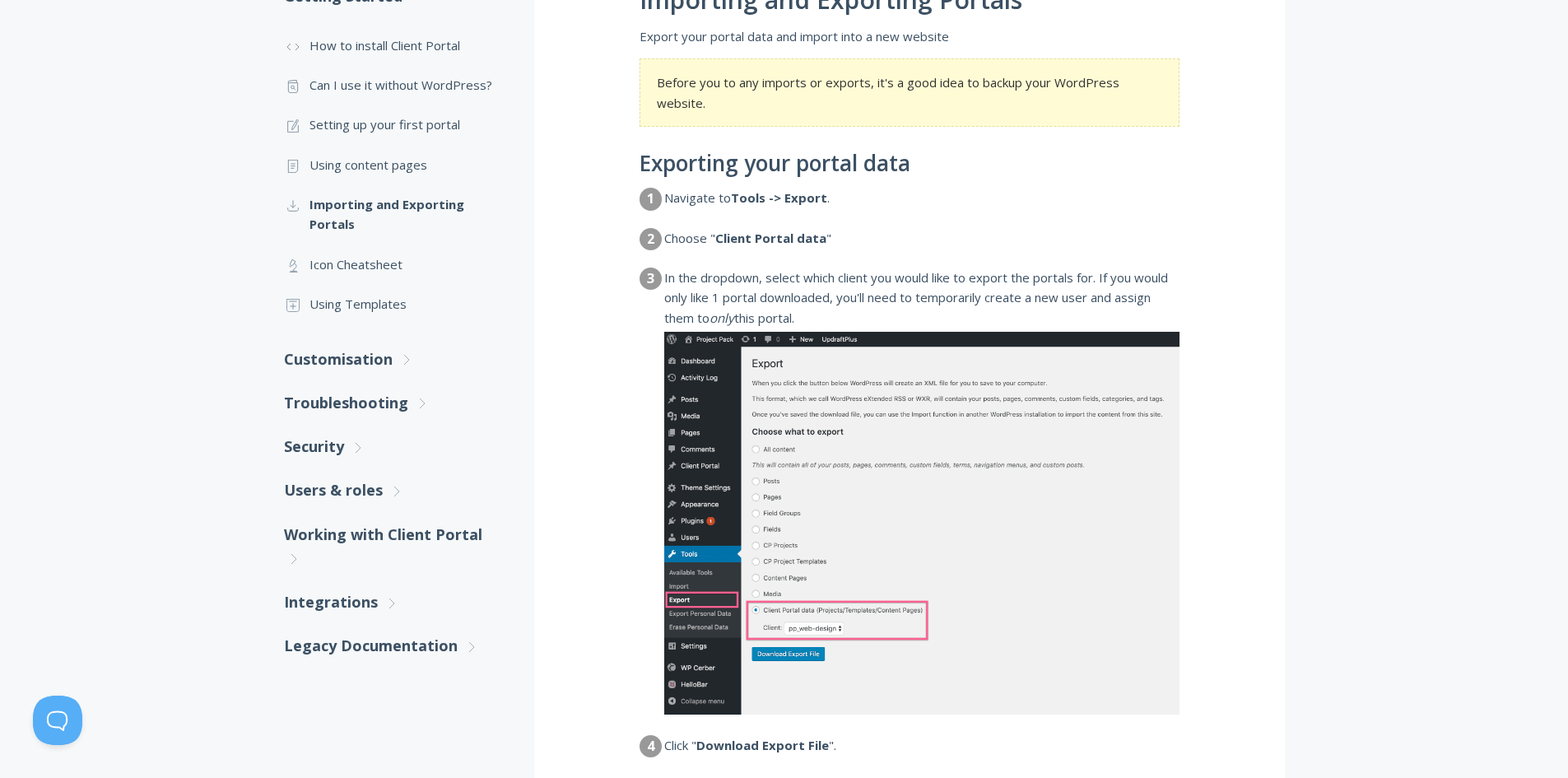
scroll to position [313, 0]
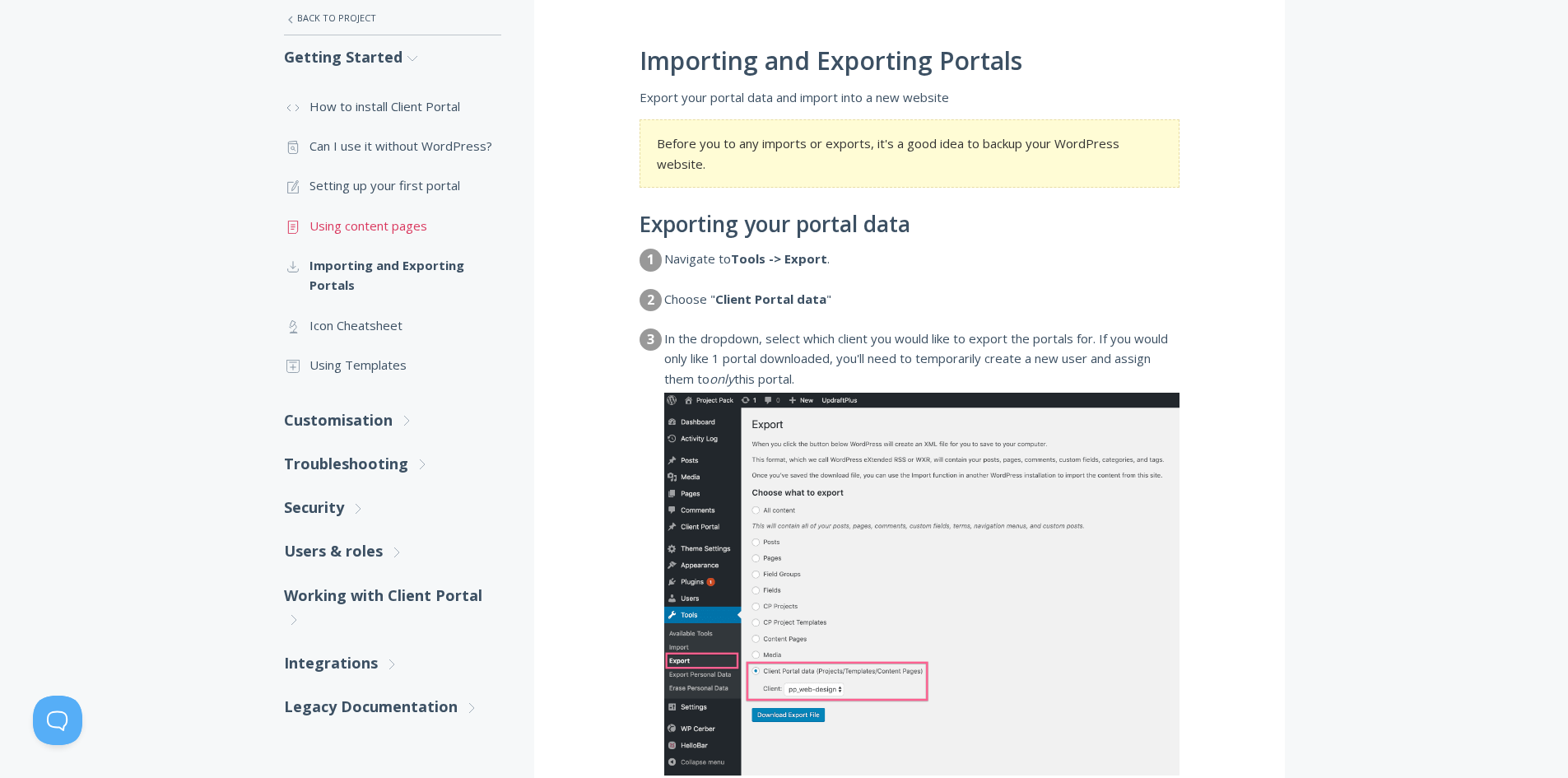
click at [397, 229] on link ".st0{fill:none;stroke:#000000;stroke-width:2;stroke-miterlimit:10;} Untitled-15…" at bounding box center [393, 226] width 217 height 39
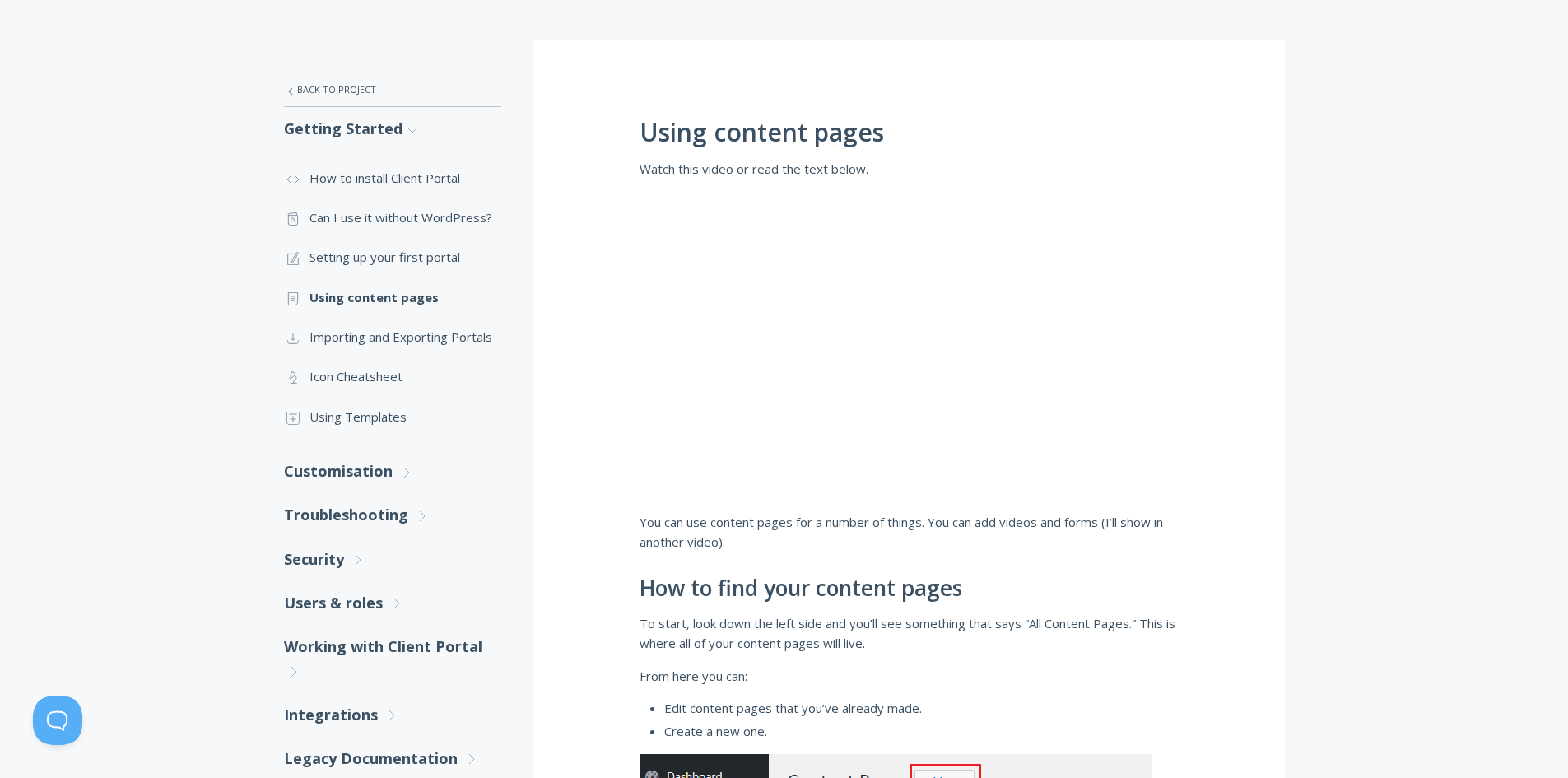
scroll to position [247, 0]
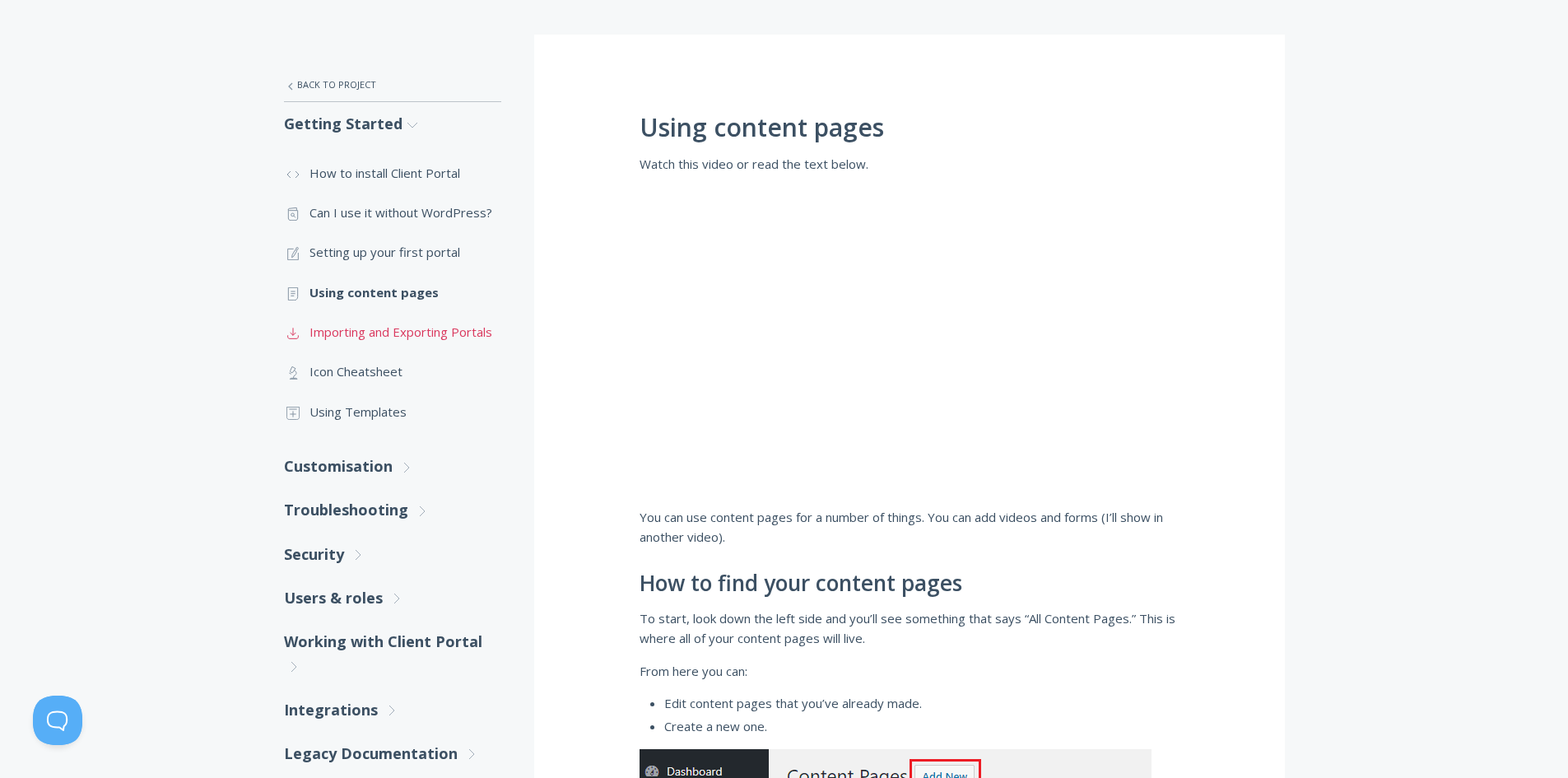
click at [457, 326] on link ".st0{fill:none;stroke:#000000;stroke-width:2;stroke-miterlimit:10;} Untitled-15…" at bounding box center [393, 332] width 217 height 39
click at [364, 414] on link ".st0{fill:none;stroke:#000000;stroke-width:2;stroke-miterlimit:10;} Untitled-18…" at bounding box center [393, 411] width 217 height 39
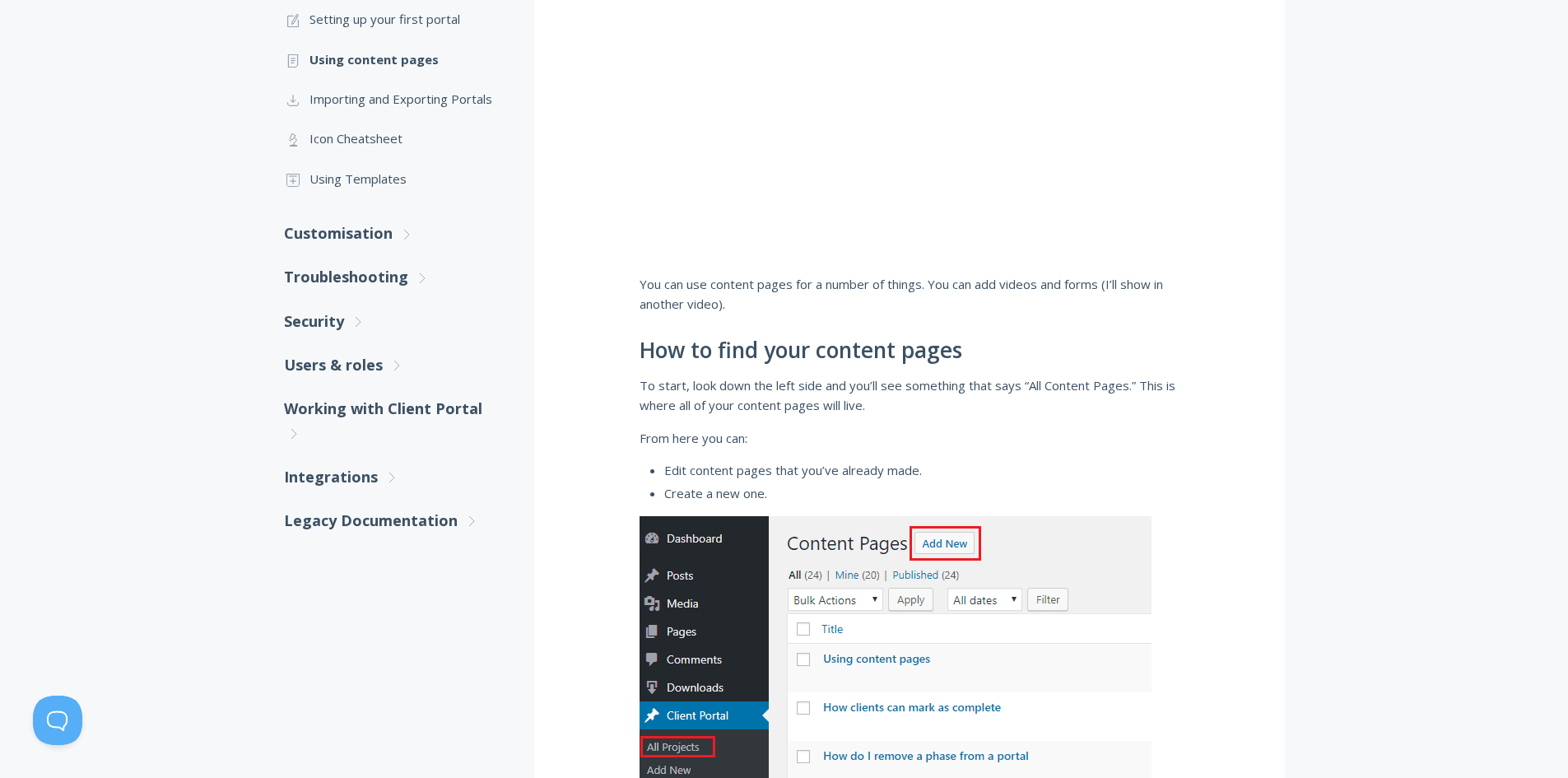
scroll to position [494, 0]
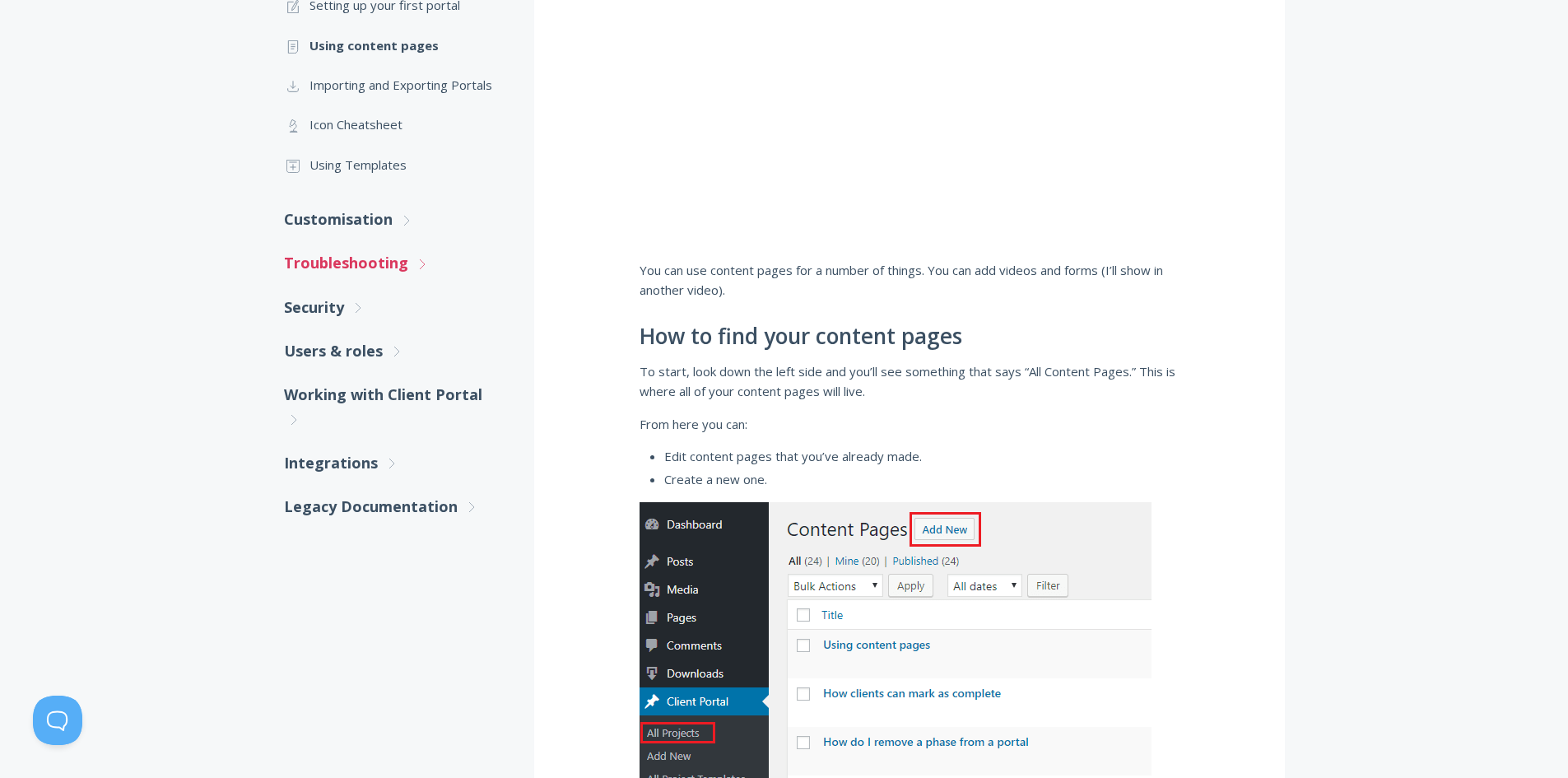
click at [367, 260] on link "Troubleshooting .st0{fill:none;stroke:#000000;stroke-width:2;stroke-miterlimit:…" at bounding box center [393, 263] width 217 height 44
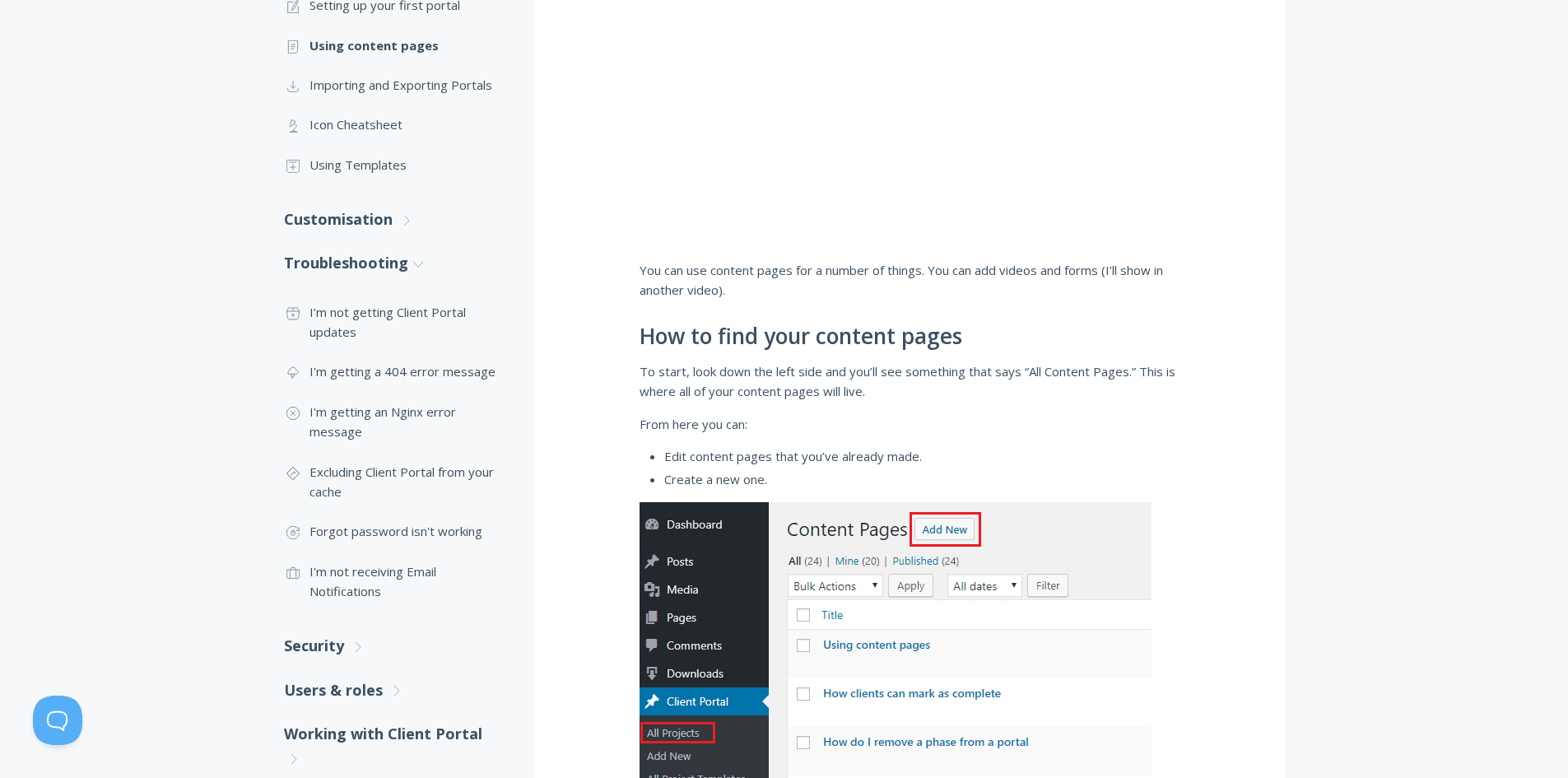
scroll to position [515, 0]
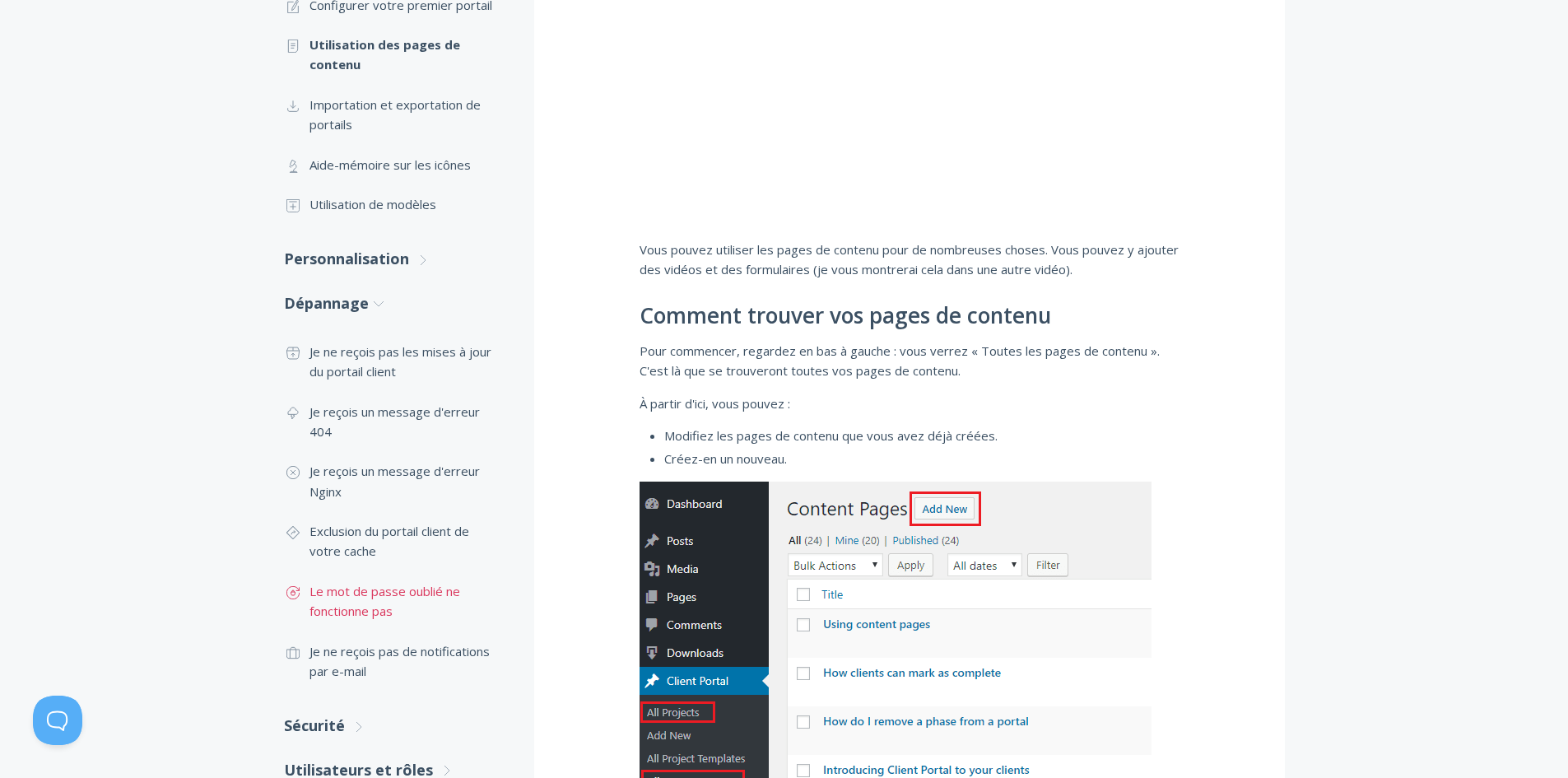
click at [420, 586] on font "Le mot de passe oublié ne fonctionne pas" at bounding box center [385, 601] width 151 height 36
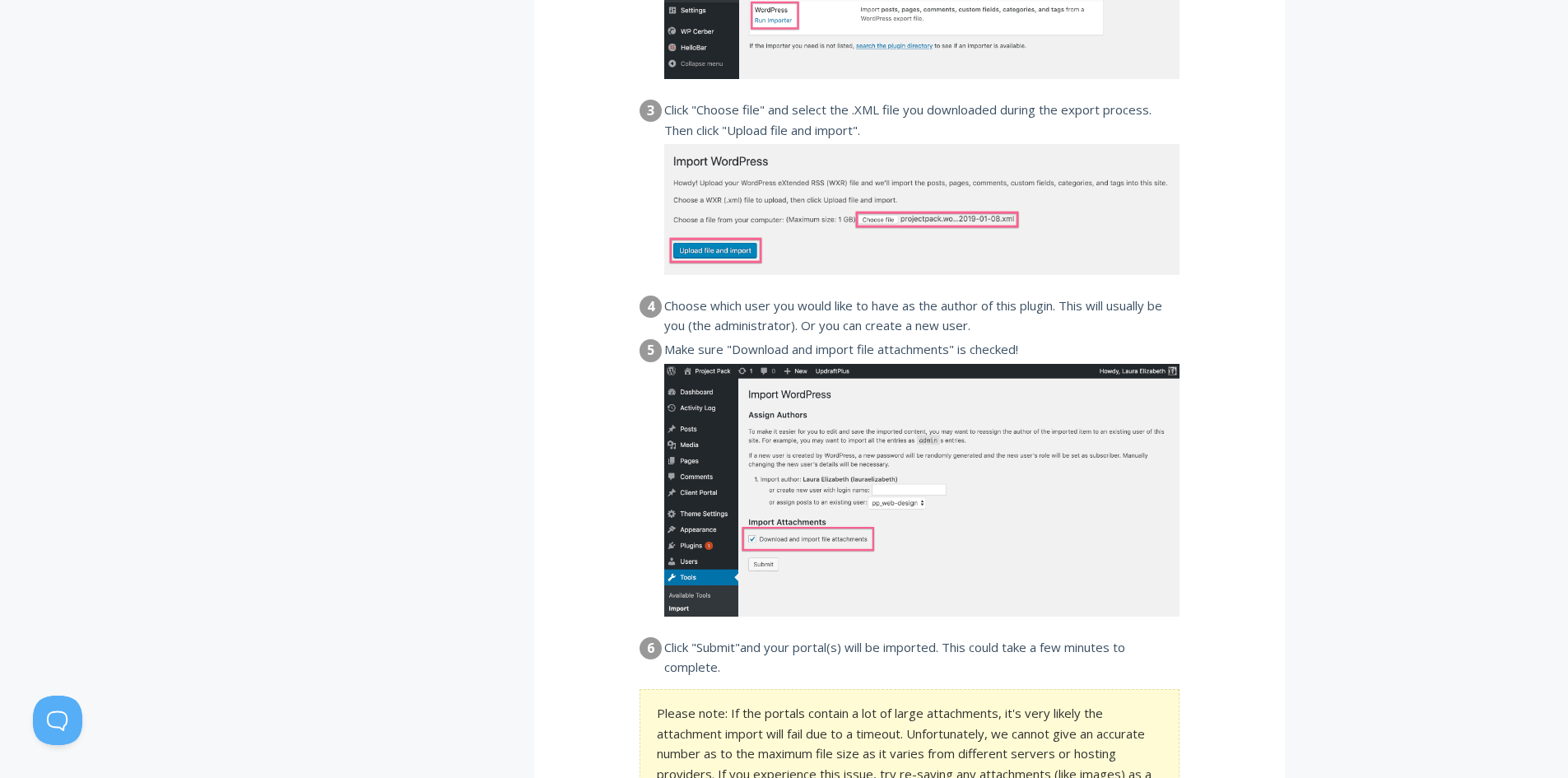
scroll to position [1812, 0]
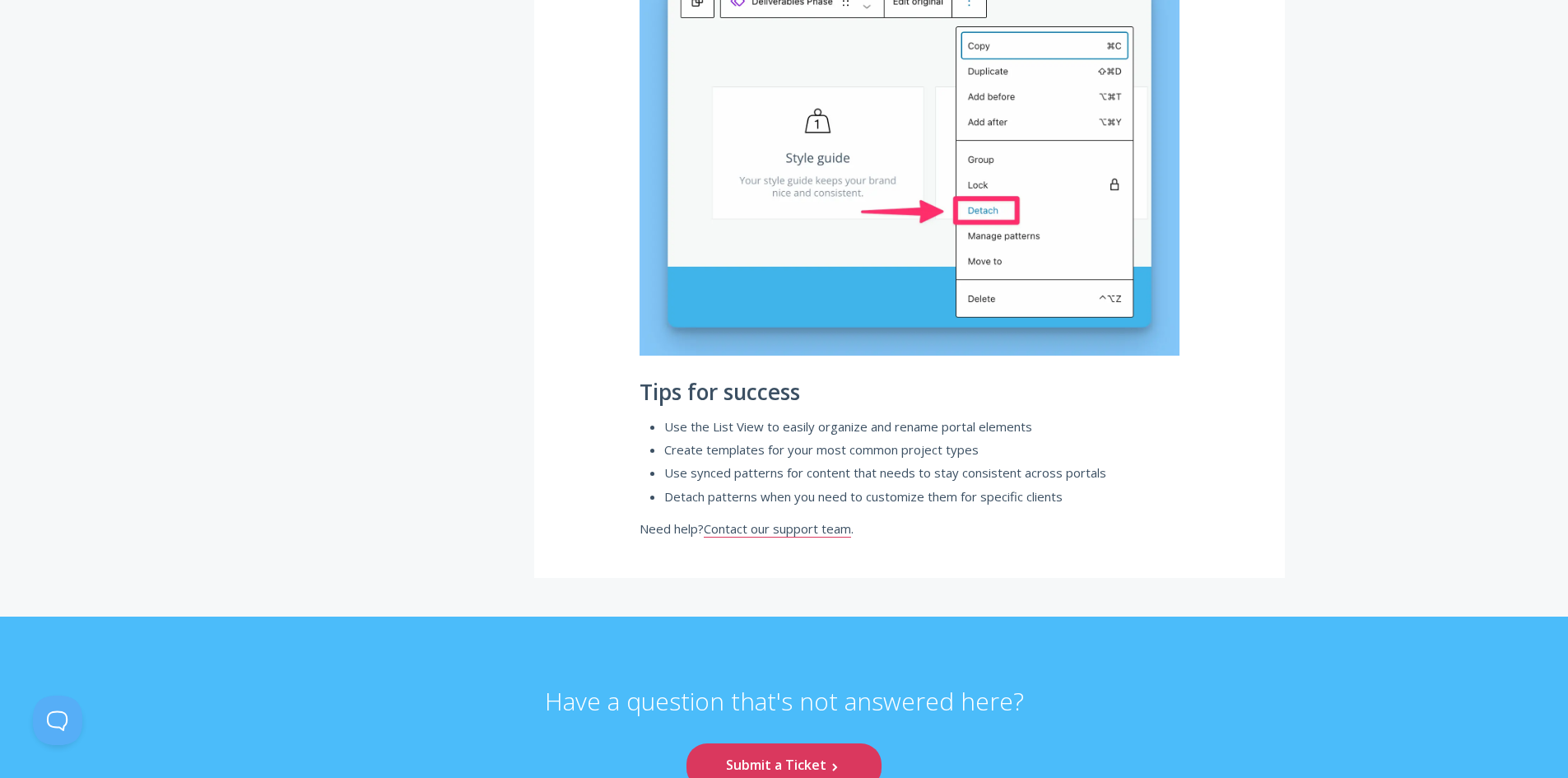
scroll to position [5764, 0]
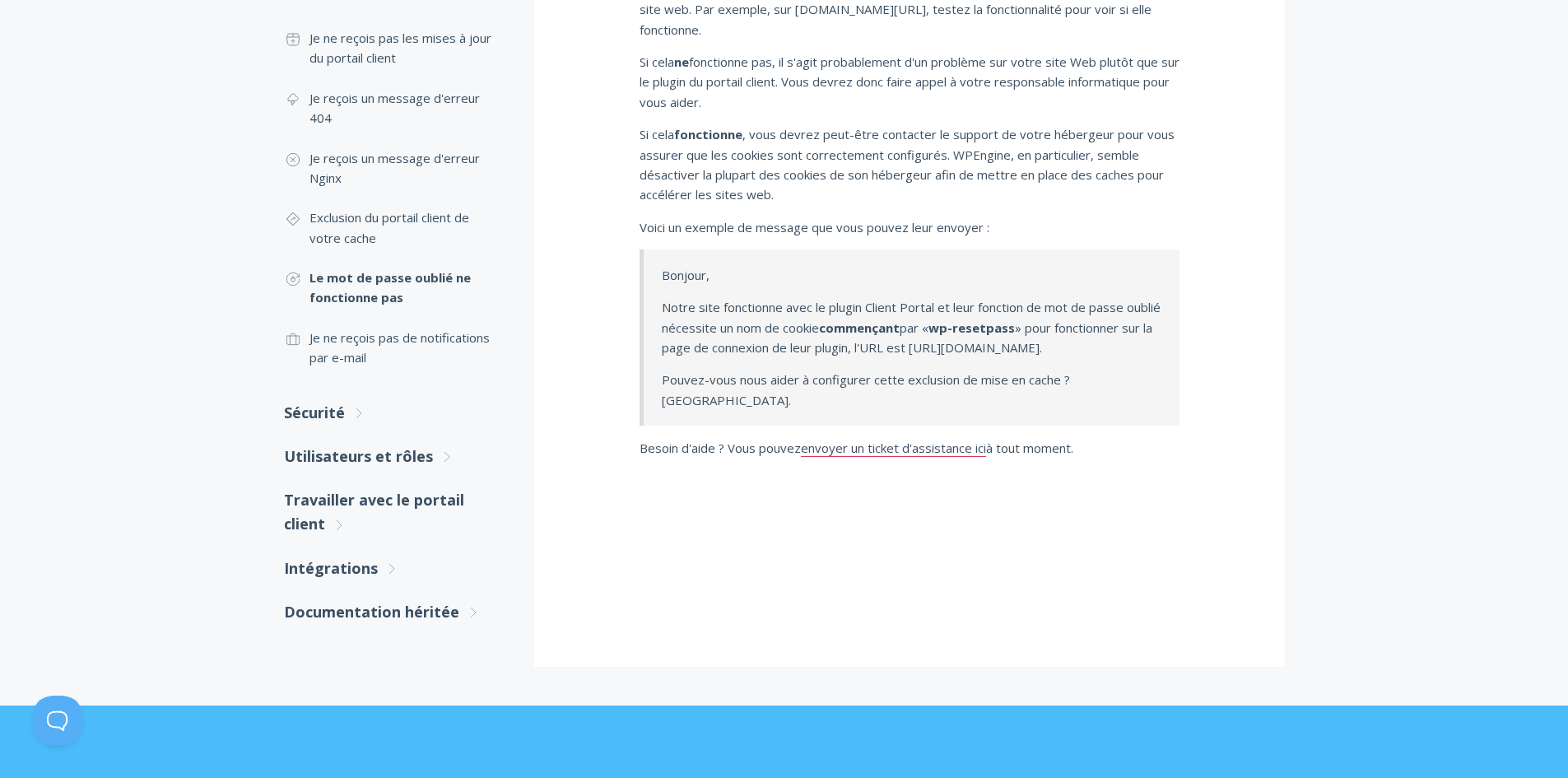
scroll to position [494, 0]
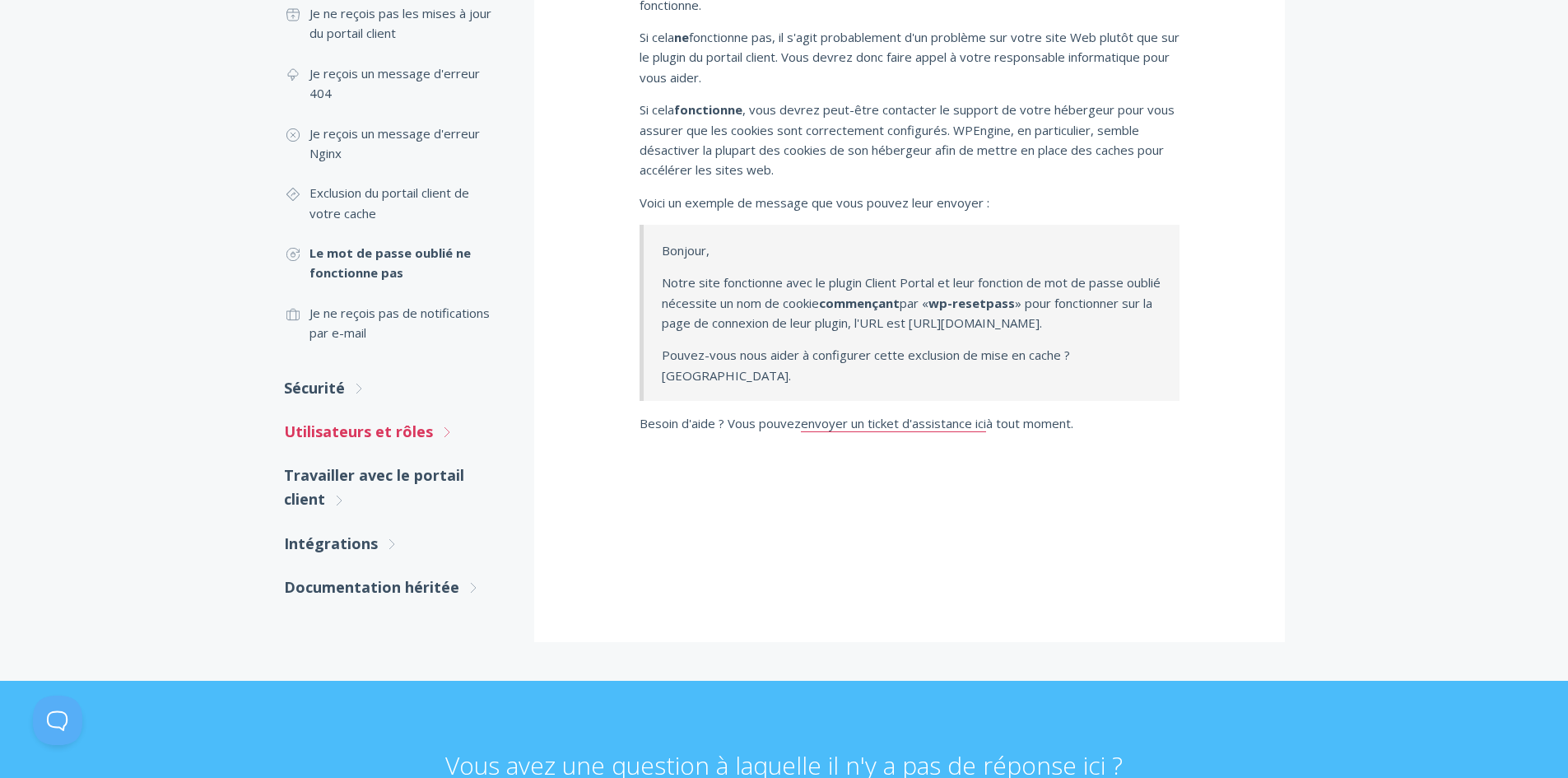
click at [410, 436] on font "Utilisateurs et rôles" at bounding box center [359, 431] width 149 height 20
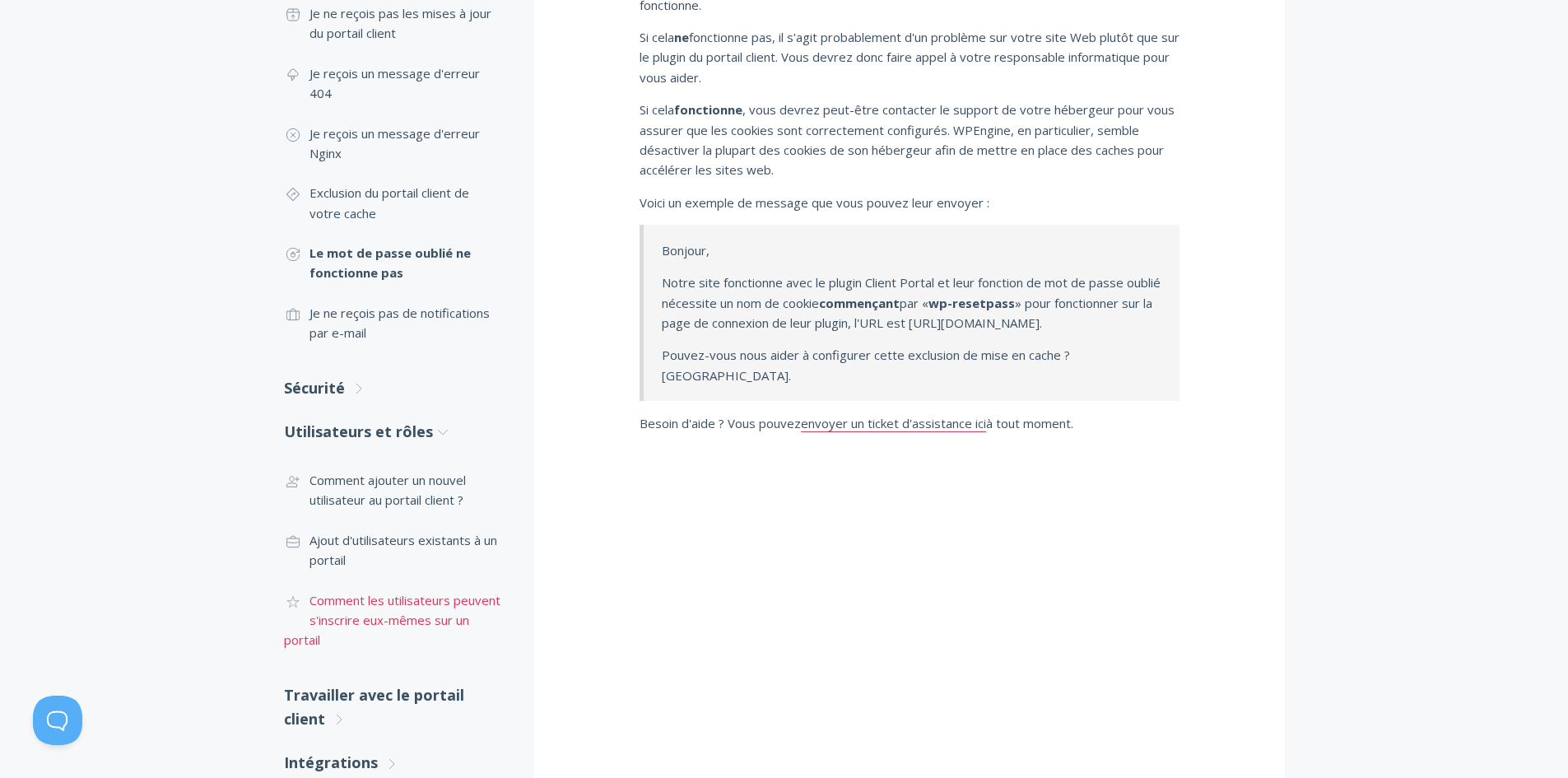
click at [396, 596] on font "Comment les utilisateurs peuvent s'inscrire eux-mêmes sur un portail" at bounding box center [393, 620] width 216 height 57
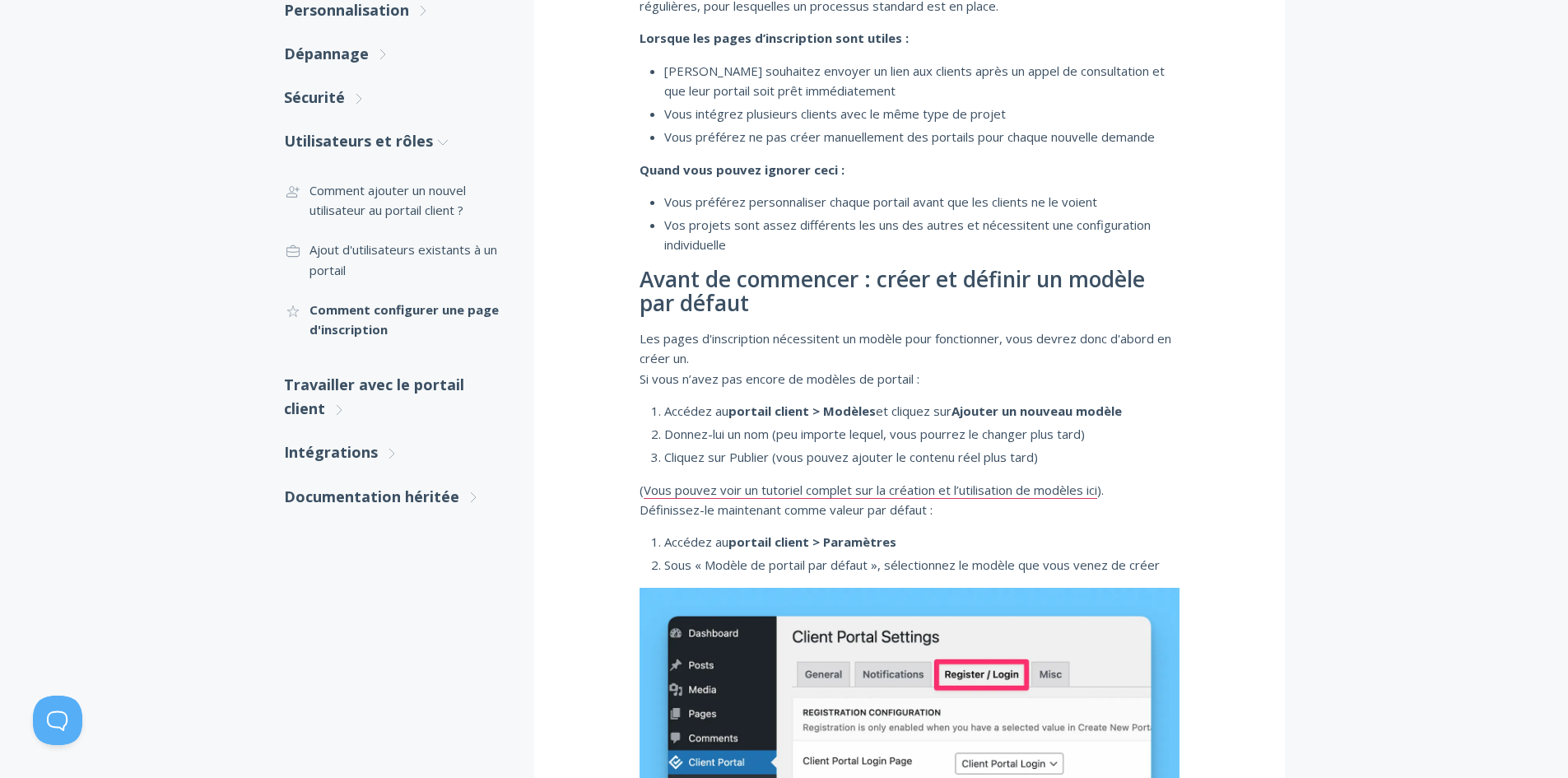
scroll to position [411, 0]
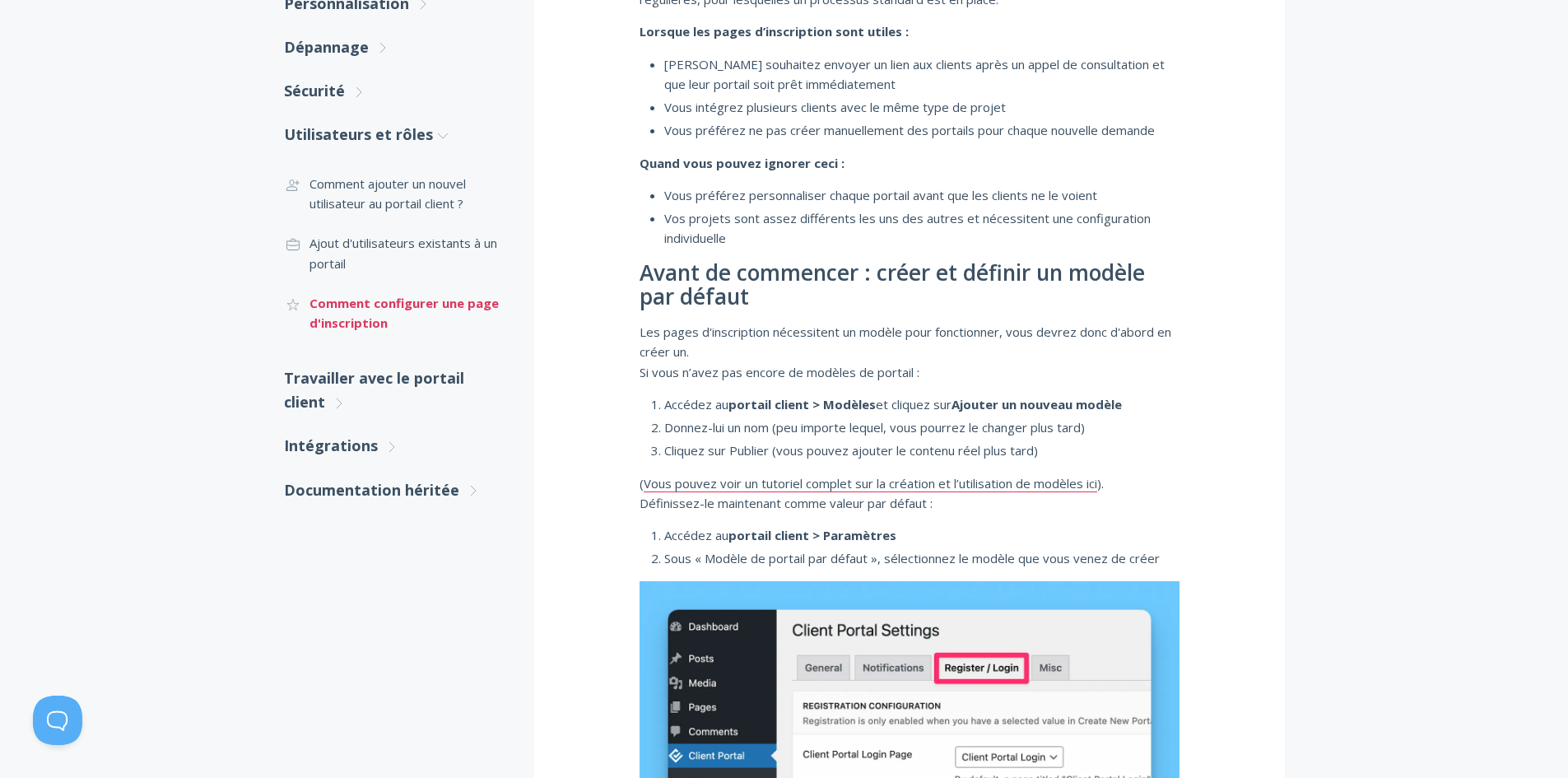
click at [343, 315] on font "Comment configurer une page d'inscription" at bounding box center [404, 313] width 189 height 36
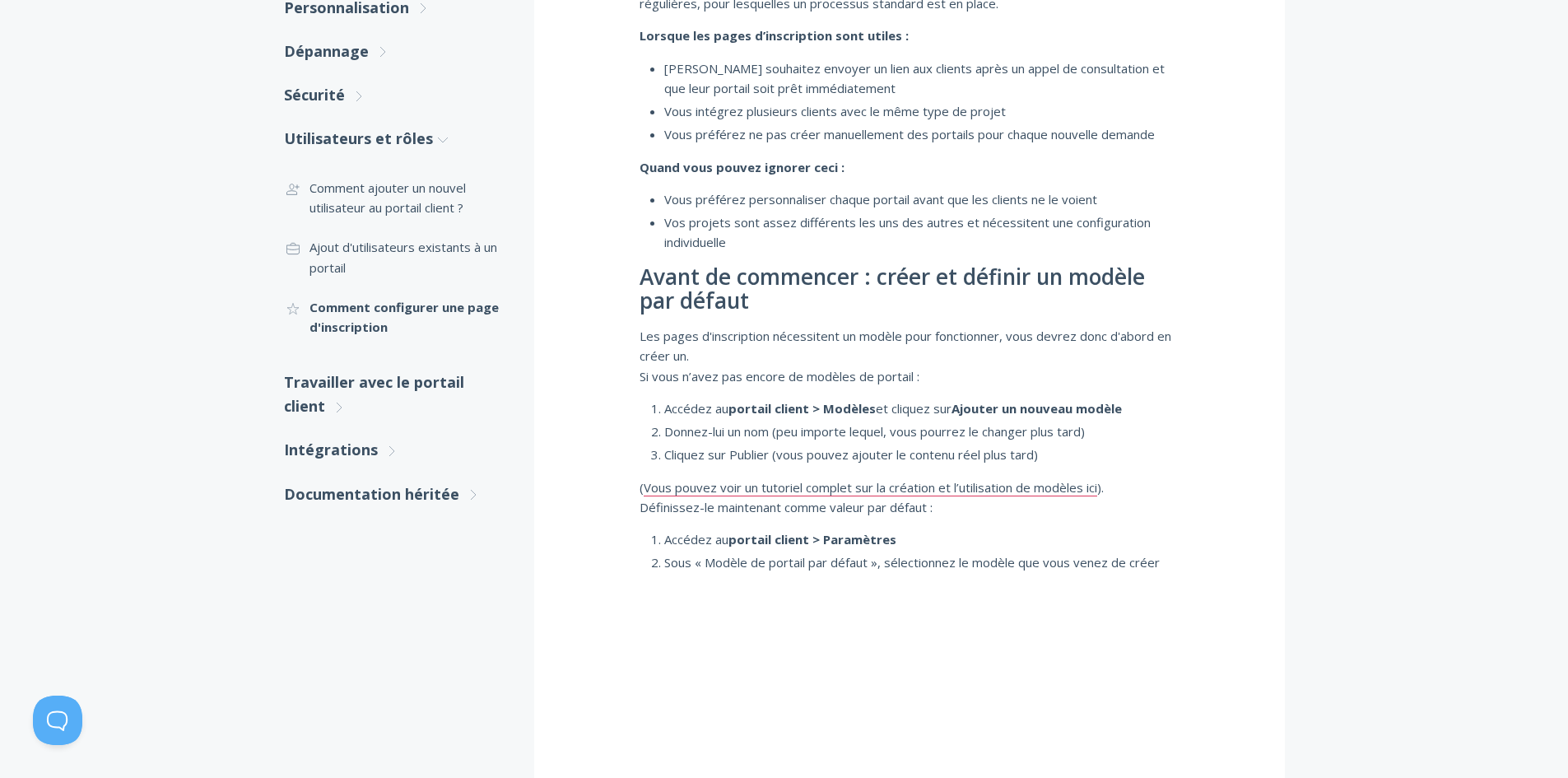
scroll to position [329, 0]
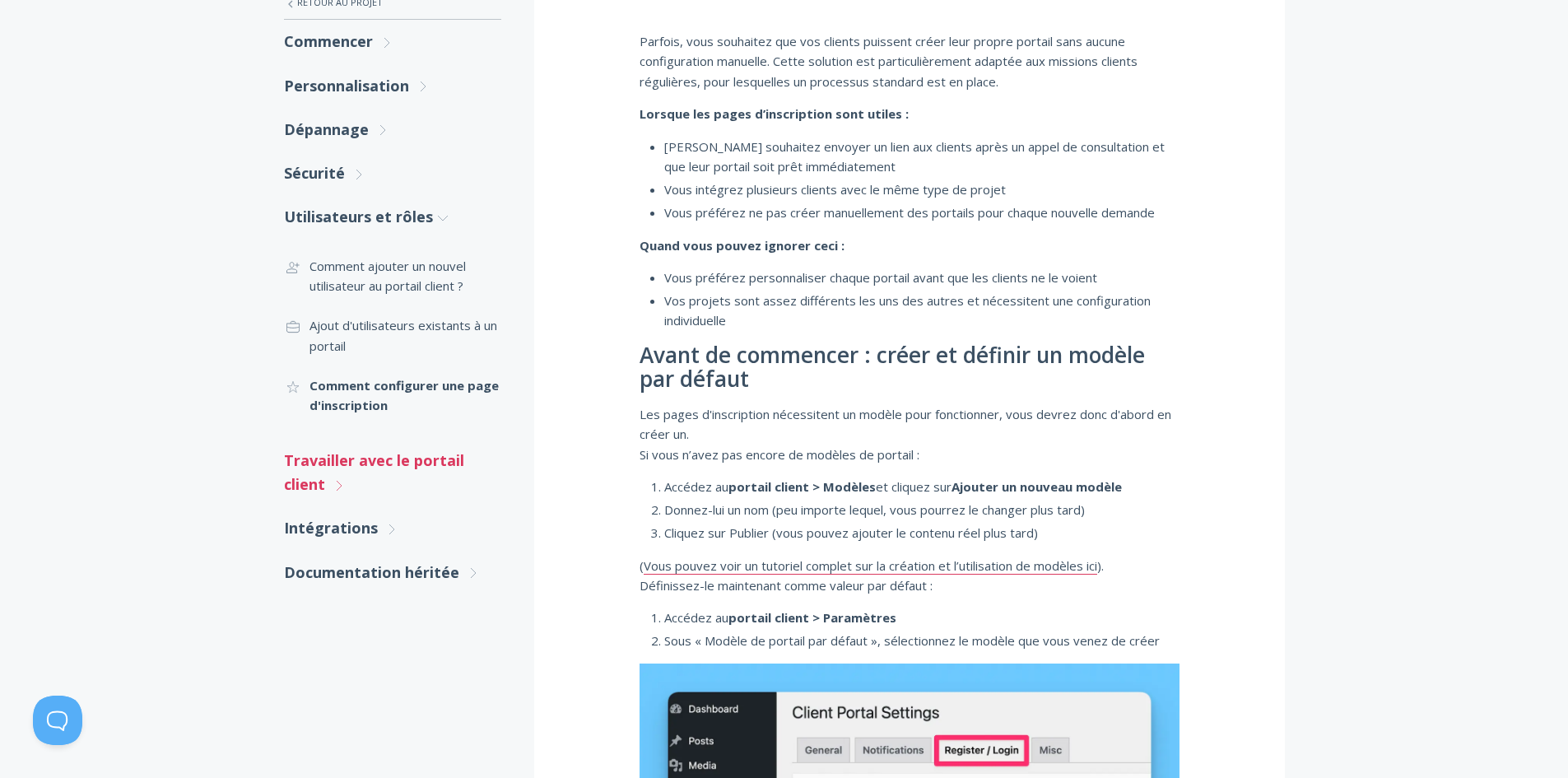
click at [348, 460] on font "Travailler avec le portail client" at bounding box center [374, 472] width 180 height 44
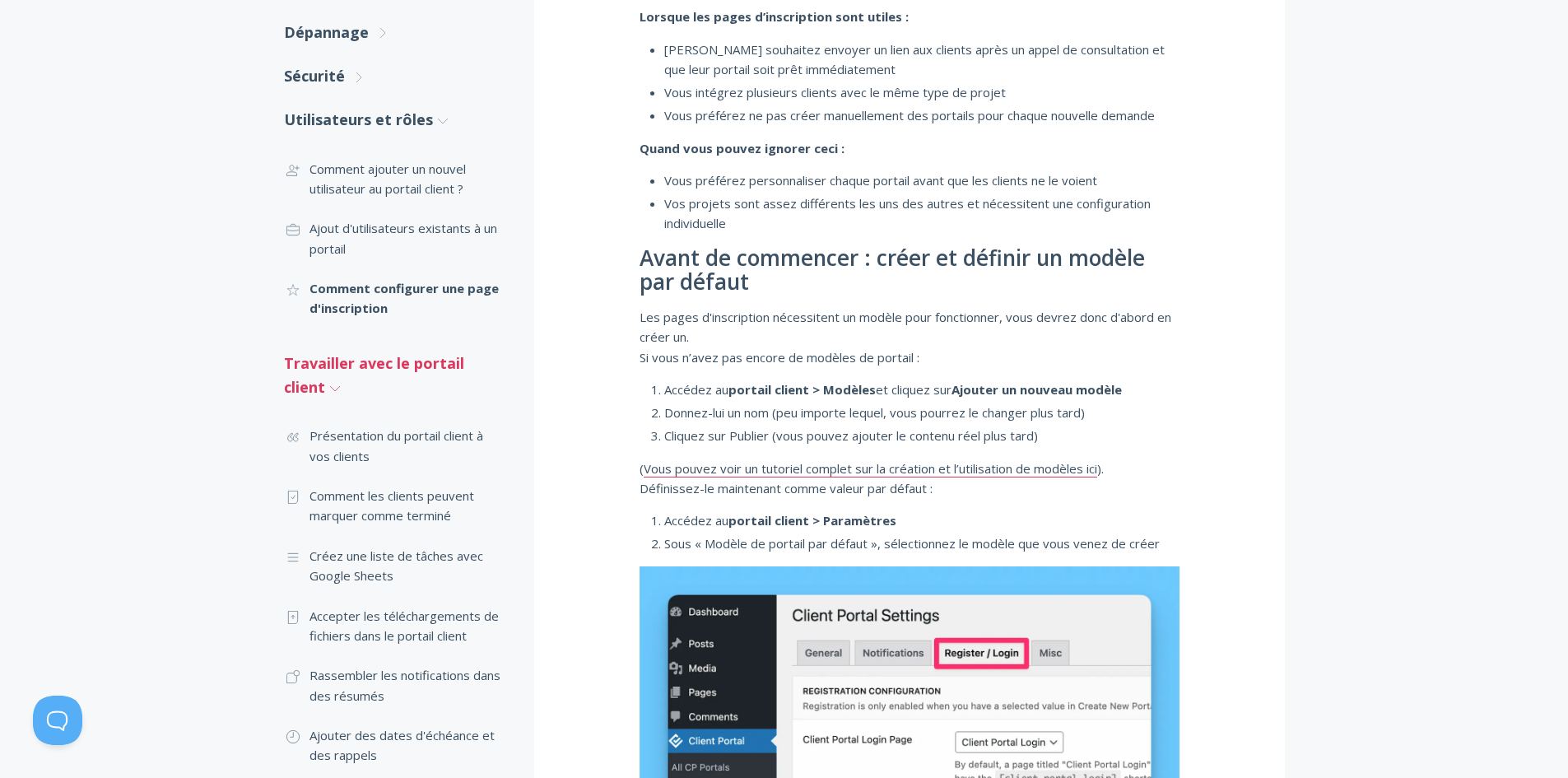
scroll to position [494, 0]
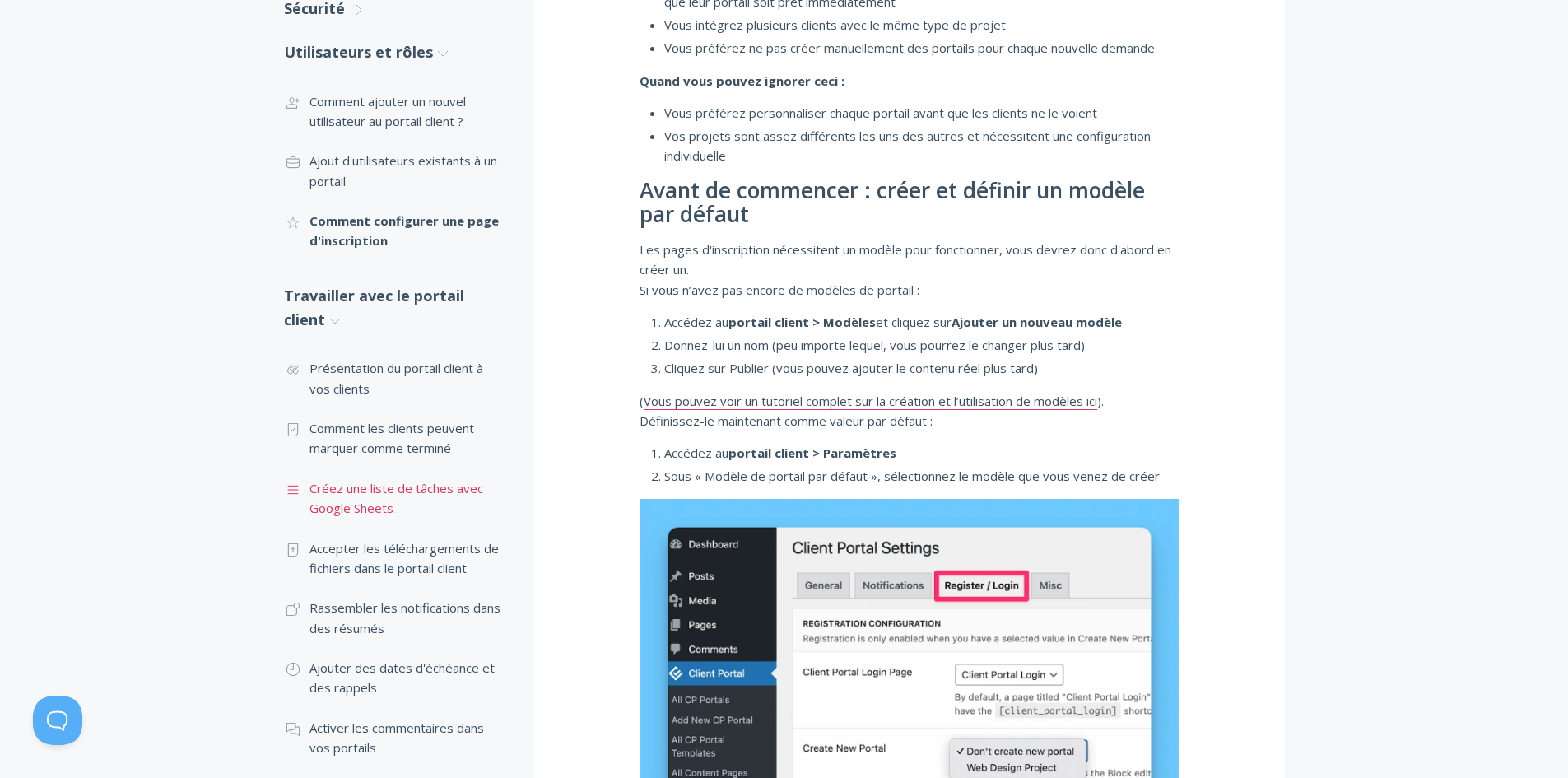
click at [395, 489] on font "Créez une liste de tâches avec Google Sheets" at bounding box center [396, 498] width 173 height 36
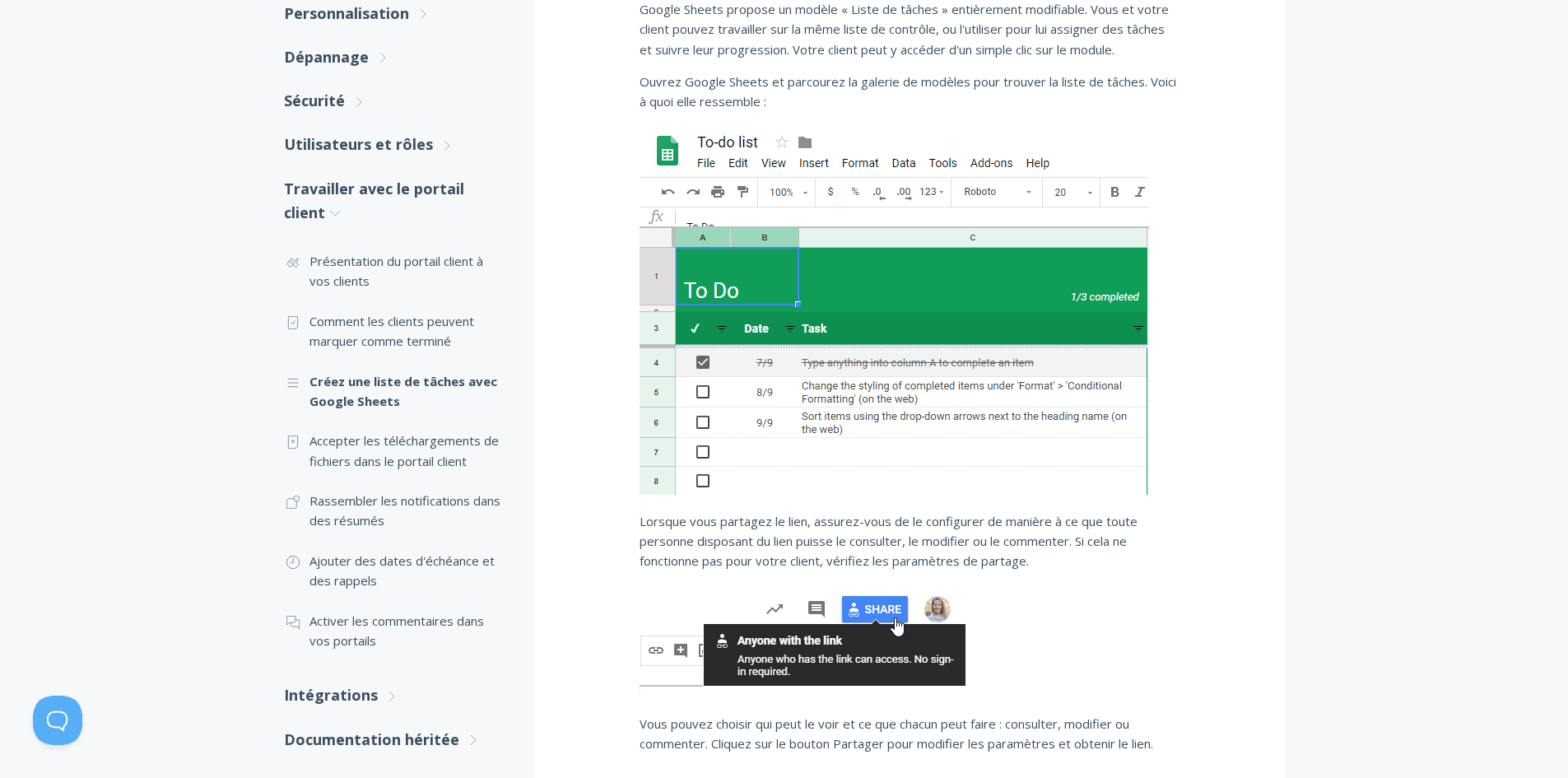
scroll to position [411, 0]
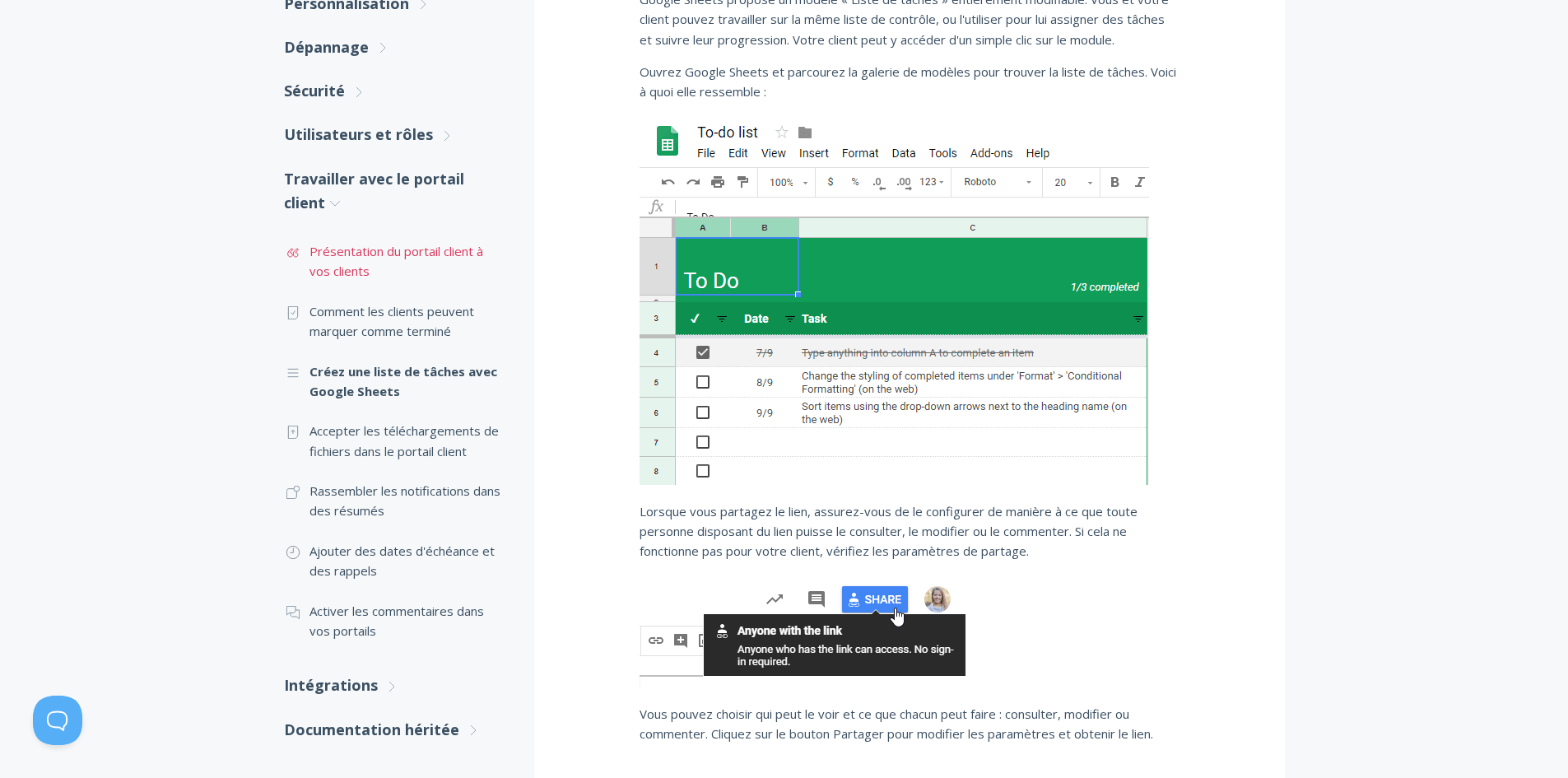
click at [408, 249] on font "Présentation du portail client à vos clients" at bounding box center [396, 260] width 173 height 36
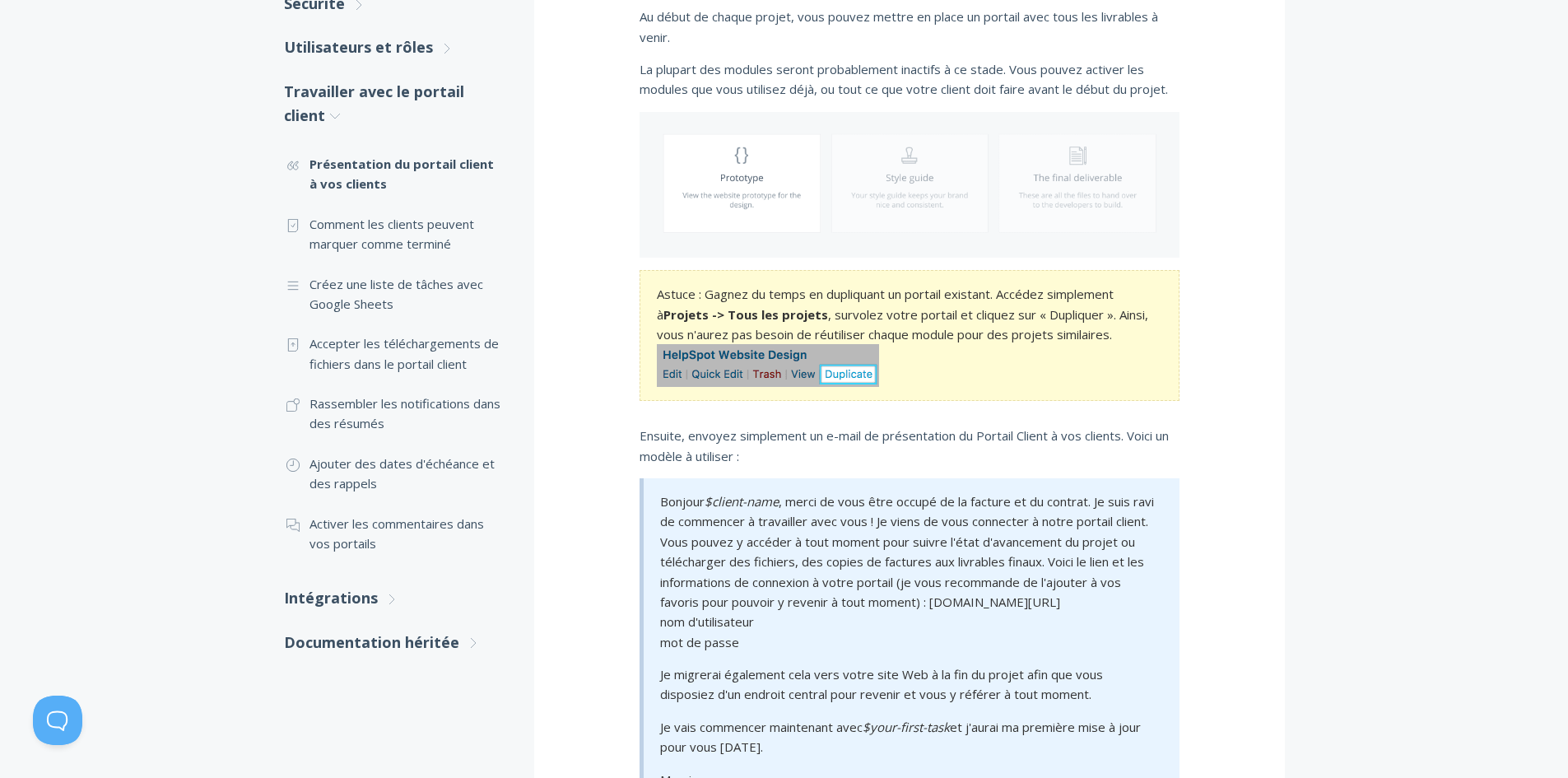
scroll to position [494, 0]
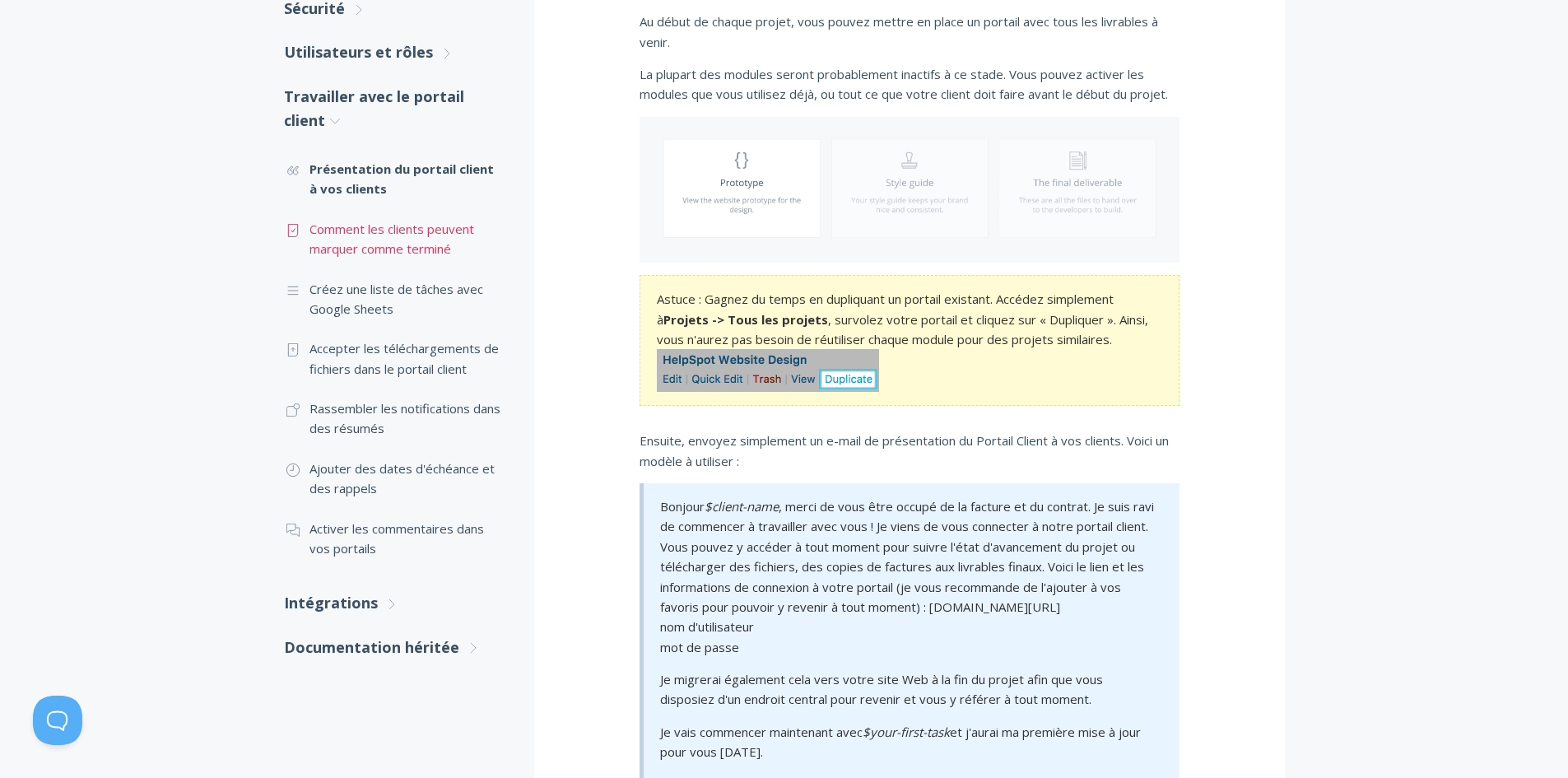
click at [419, 236] on font "Comment les clients peuvent marquer comme terminé" at bounding box center [392, 239] width 165 height 36
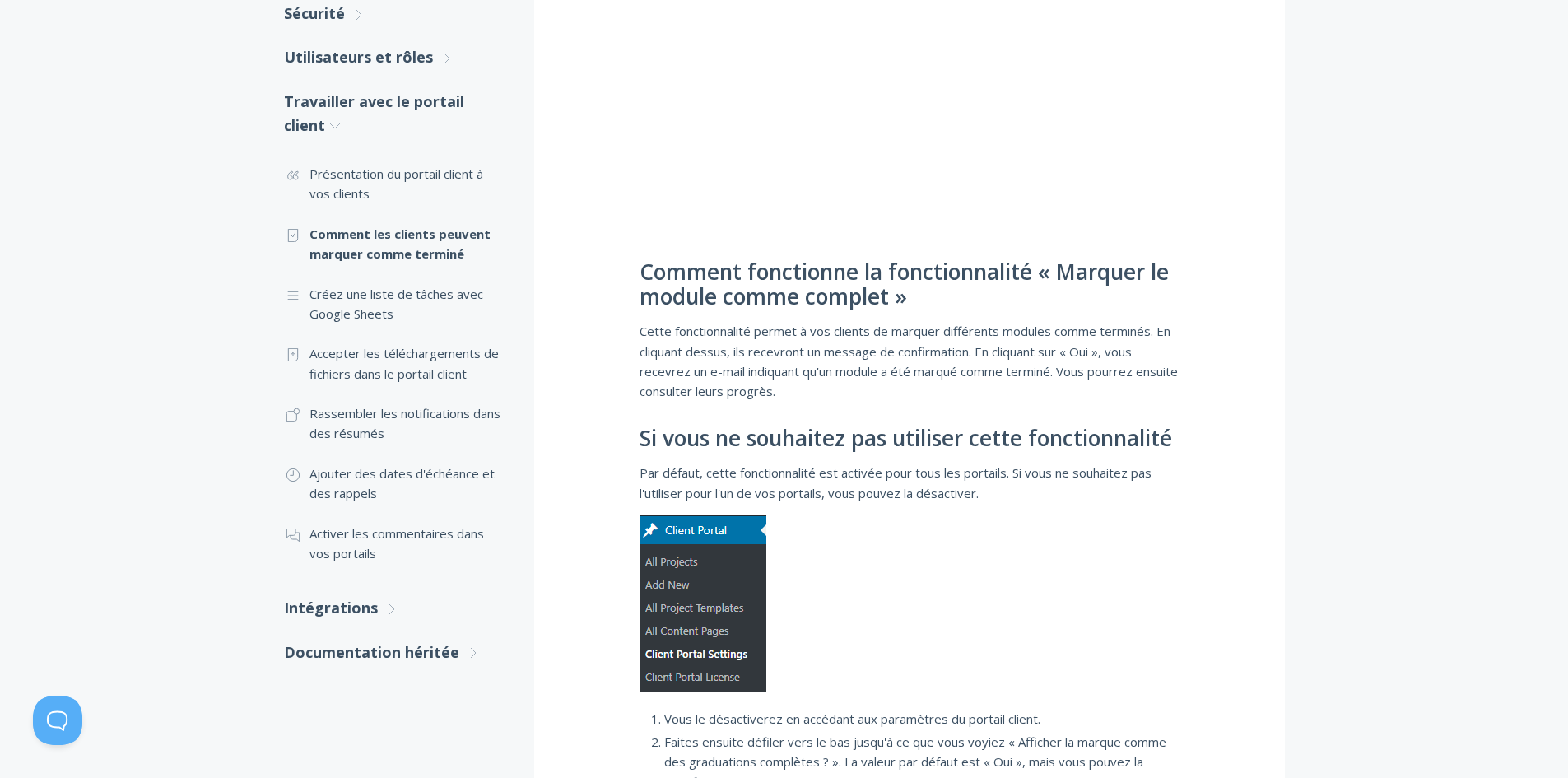
scroll to position [494, 0]
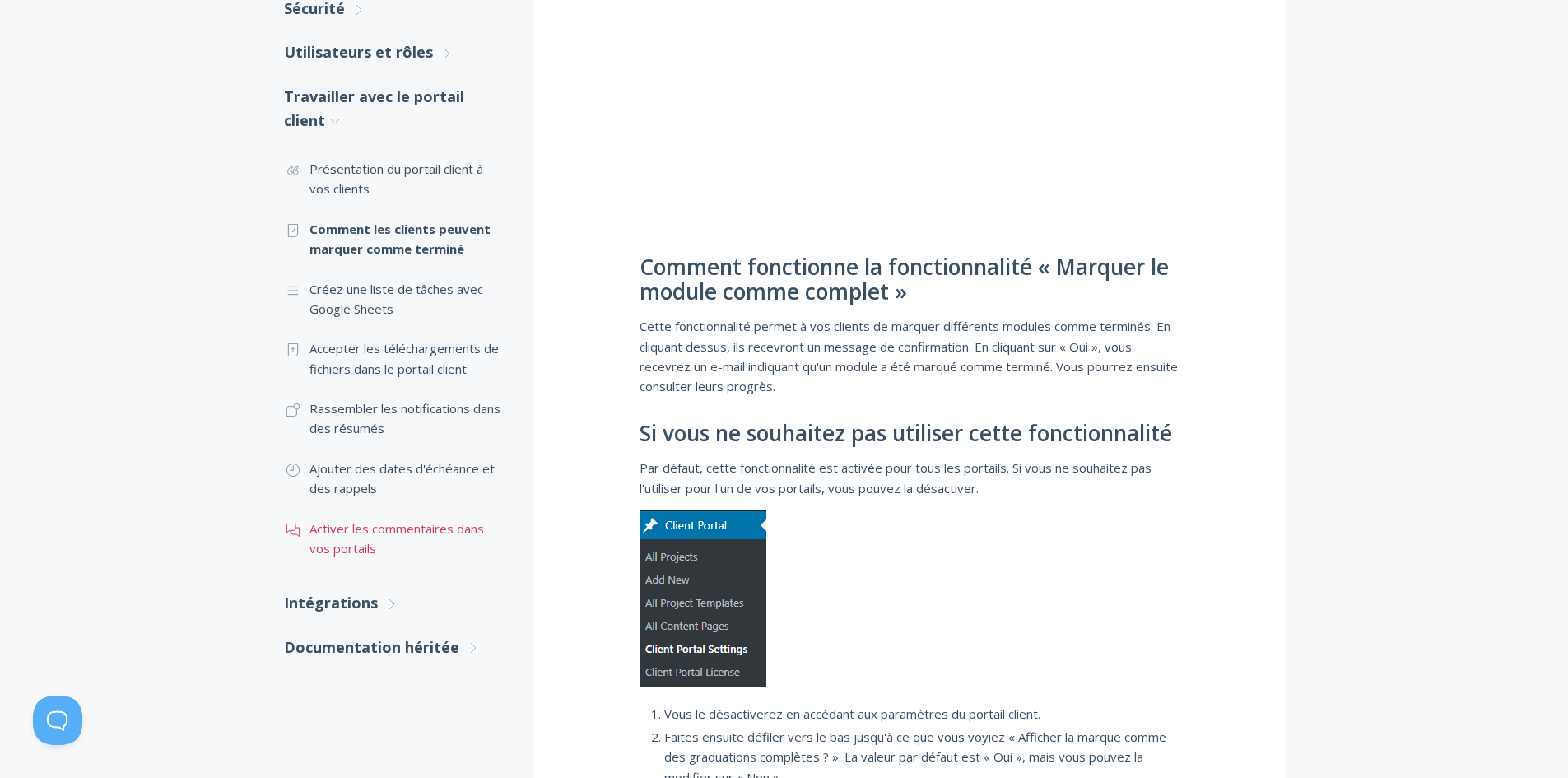
click at [402, 529] on font "Activer les commentaires dans vos portails" at bounding box center [396, 538] width 174 height 36
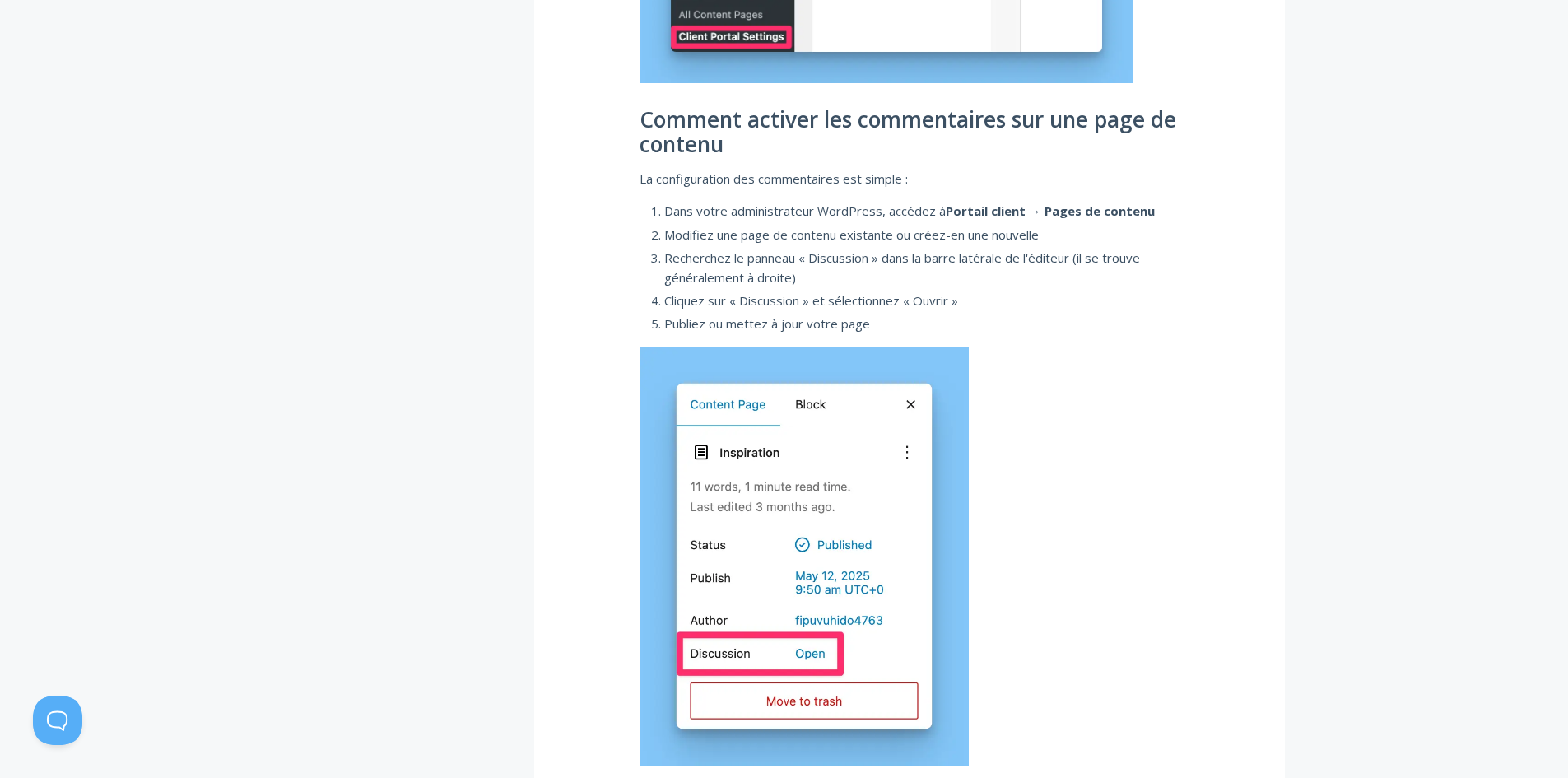
scroll to position [1317, 0]
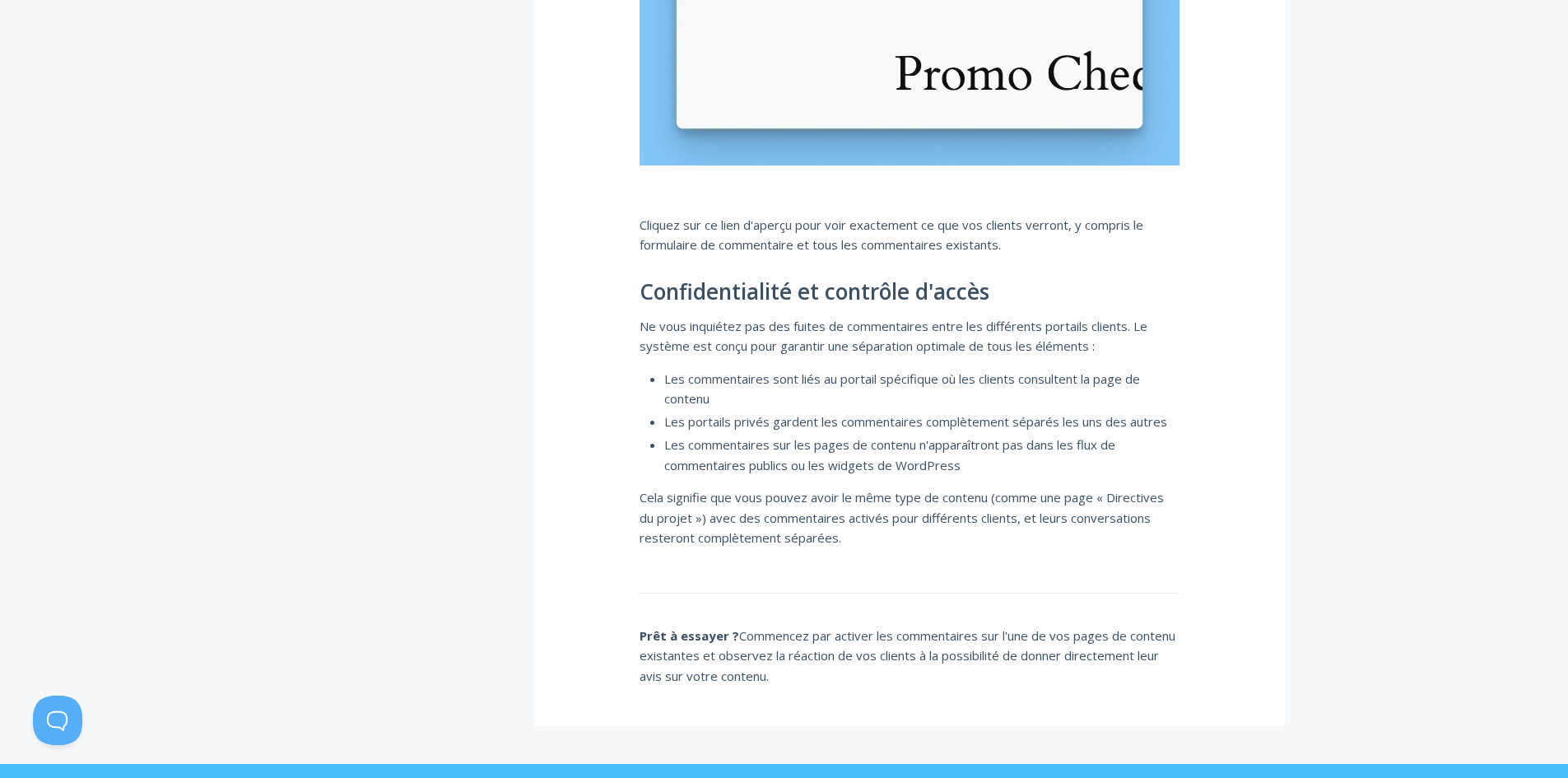
scroll to position [3953, 0]
